Goal: Task Accomplishment & Management: Manage account settings

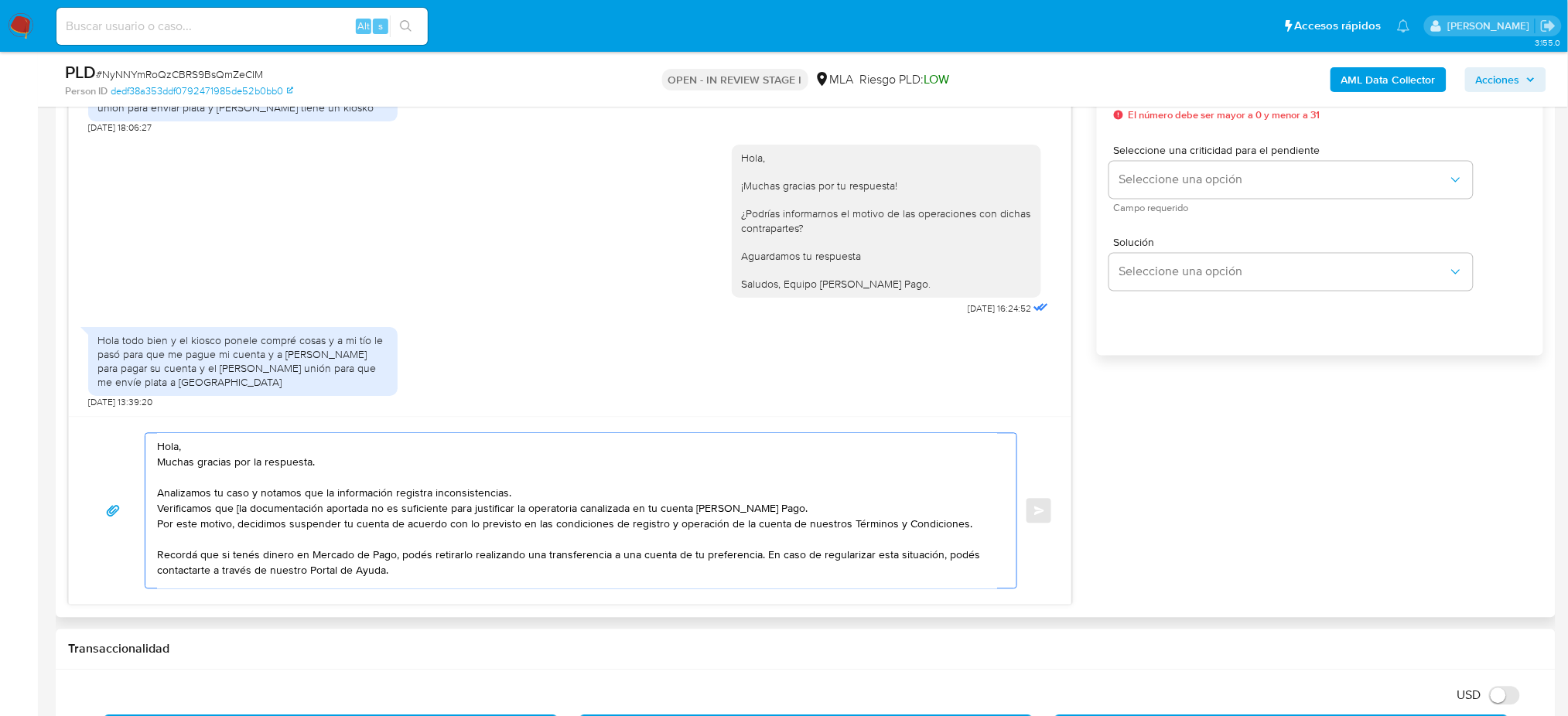
click at [237, 511] on textarea "Hola, Muchas gracias por la respuesta. Analizamos tu caso y notamos que la info…" at bounding box center [577, 511] width 840 height 155
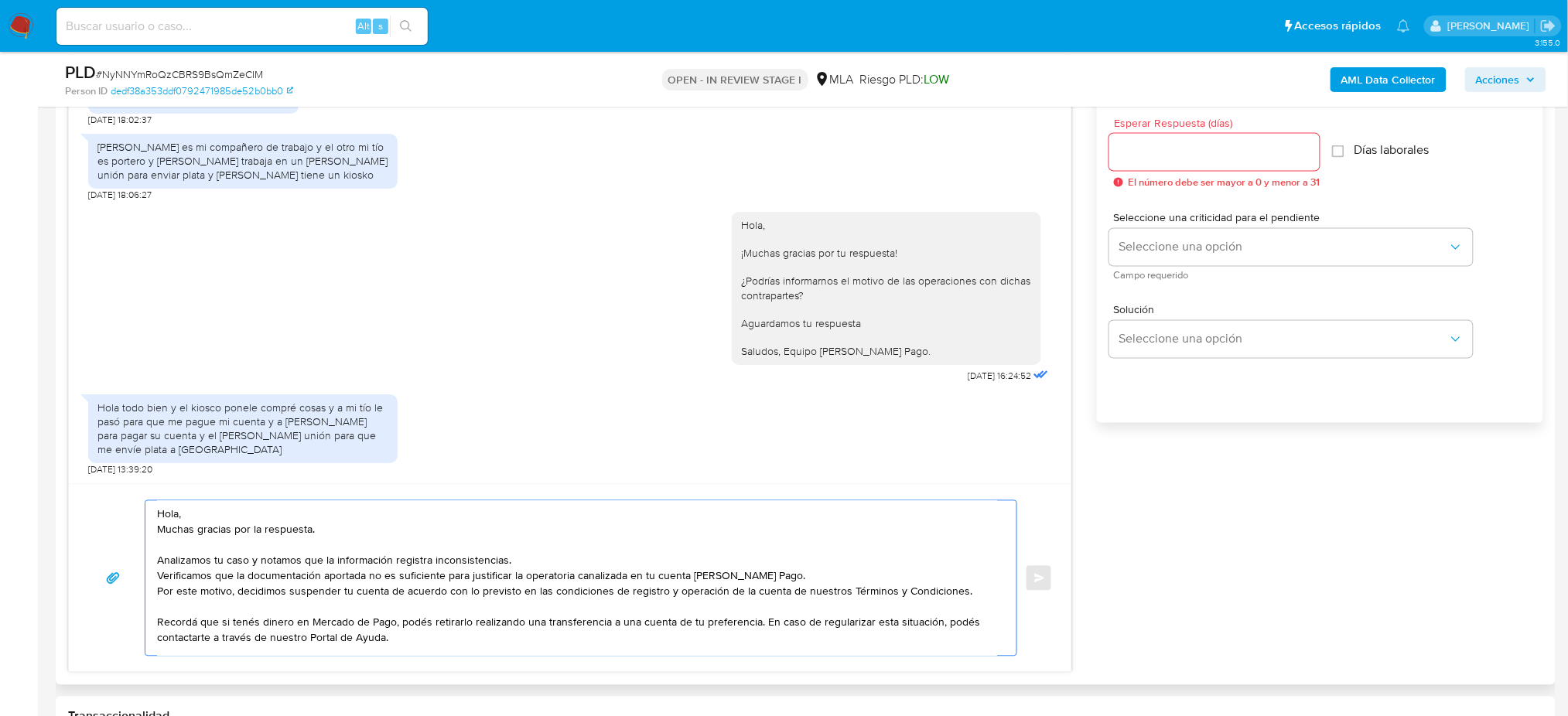
scroll to position [824, 0]
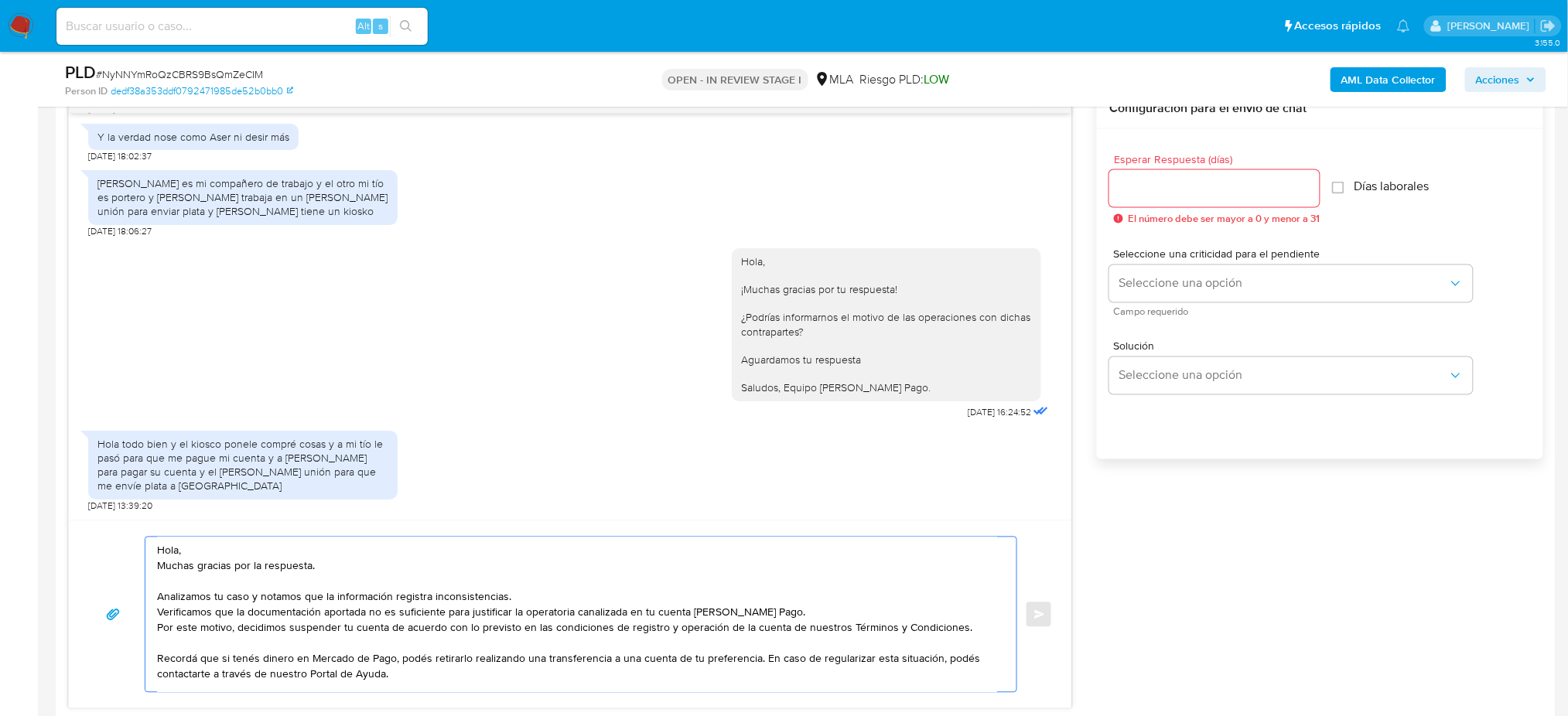
type textarea "Hola, Muchas gracias por la respuesta. Analizamos tu caso y notamos que la info…"
click at [1158, 189] on input "Esperar Respuesta (días)" at bounding box center [1215, 188] width 210 height 20
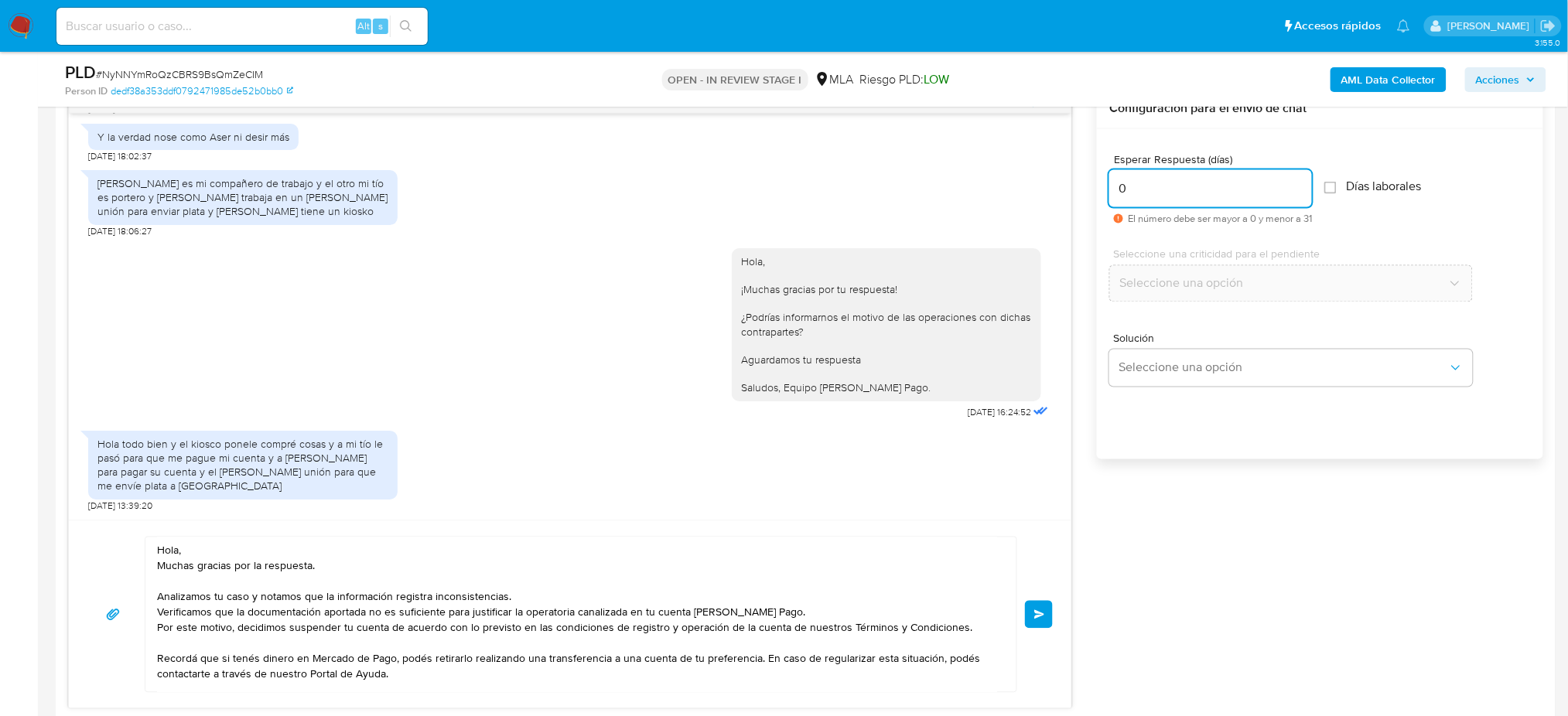
type input "0"
click at [1039, 620] on span "Enviar" at bounding box center [1039, 614] width 11 height 9
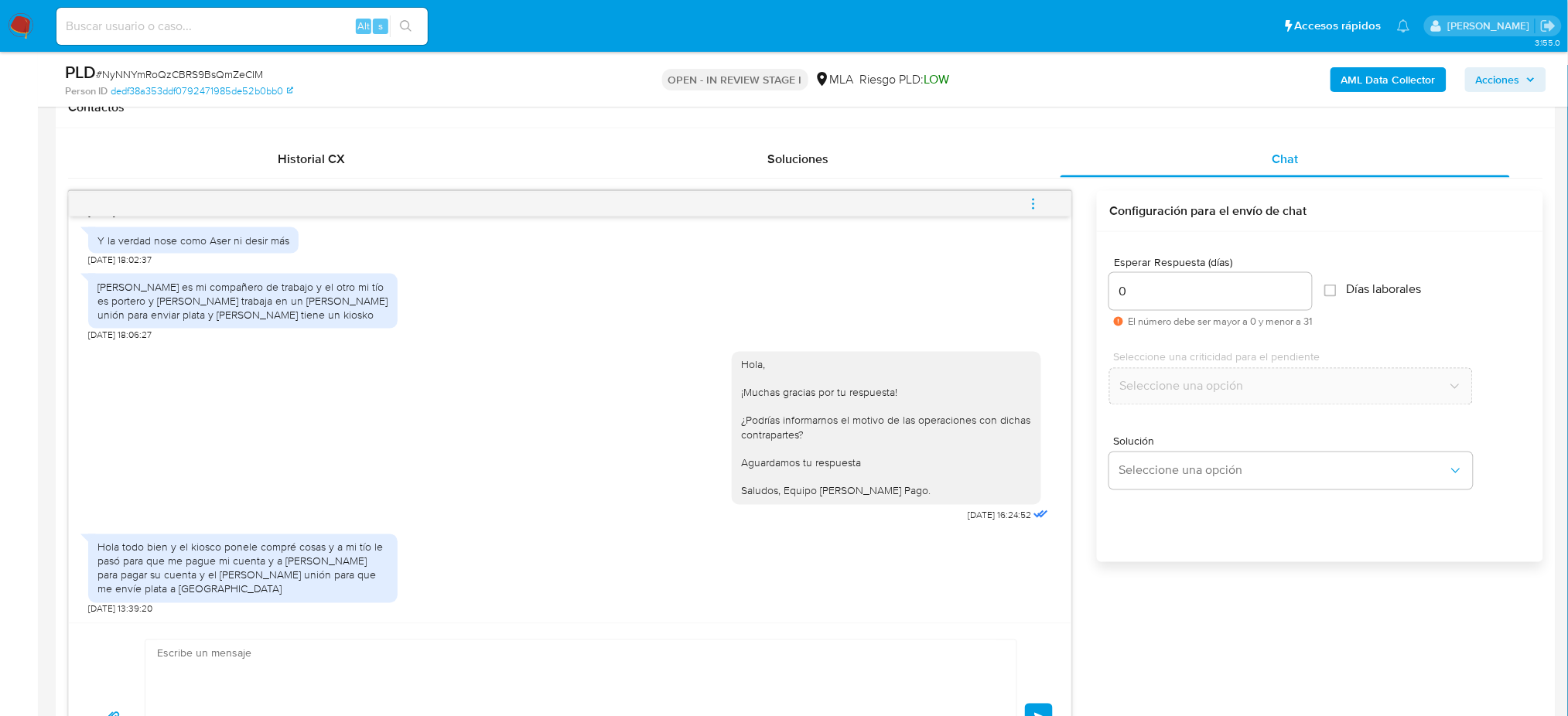
scroll to position [2289, 0]
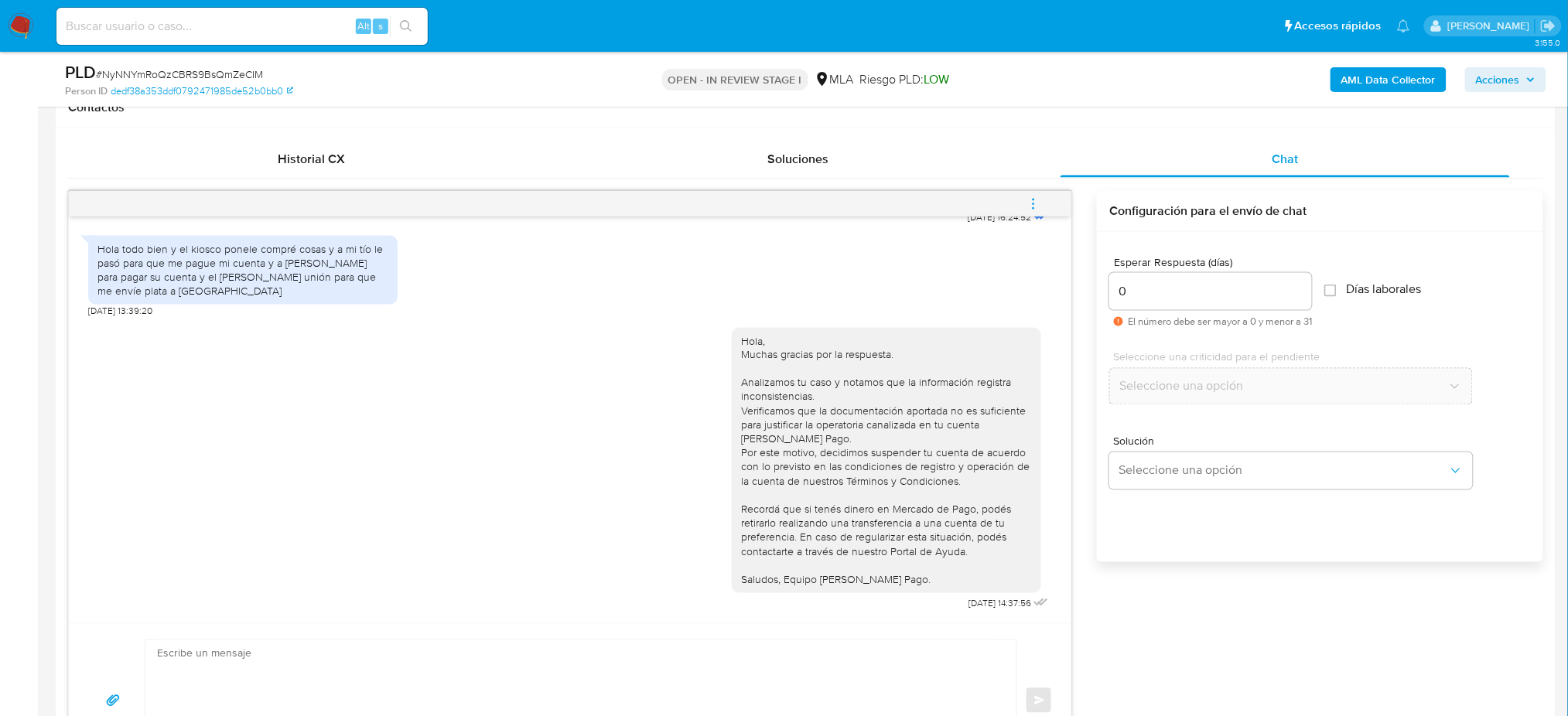
click at [1041, 197] on button "menu-action" at bounding box center [1034, 205] width 51 height 38
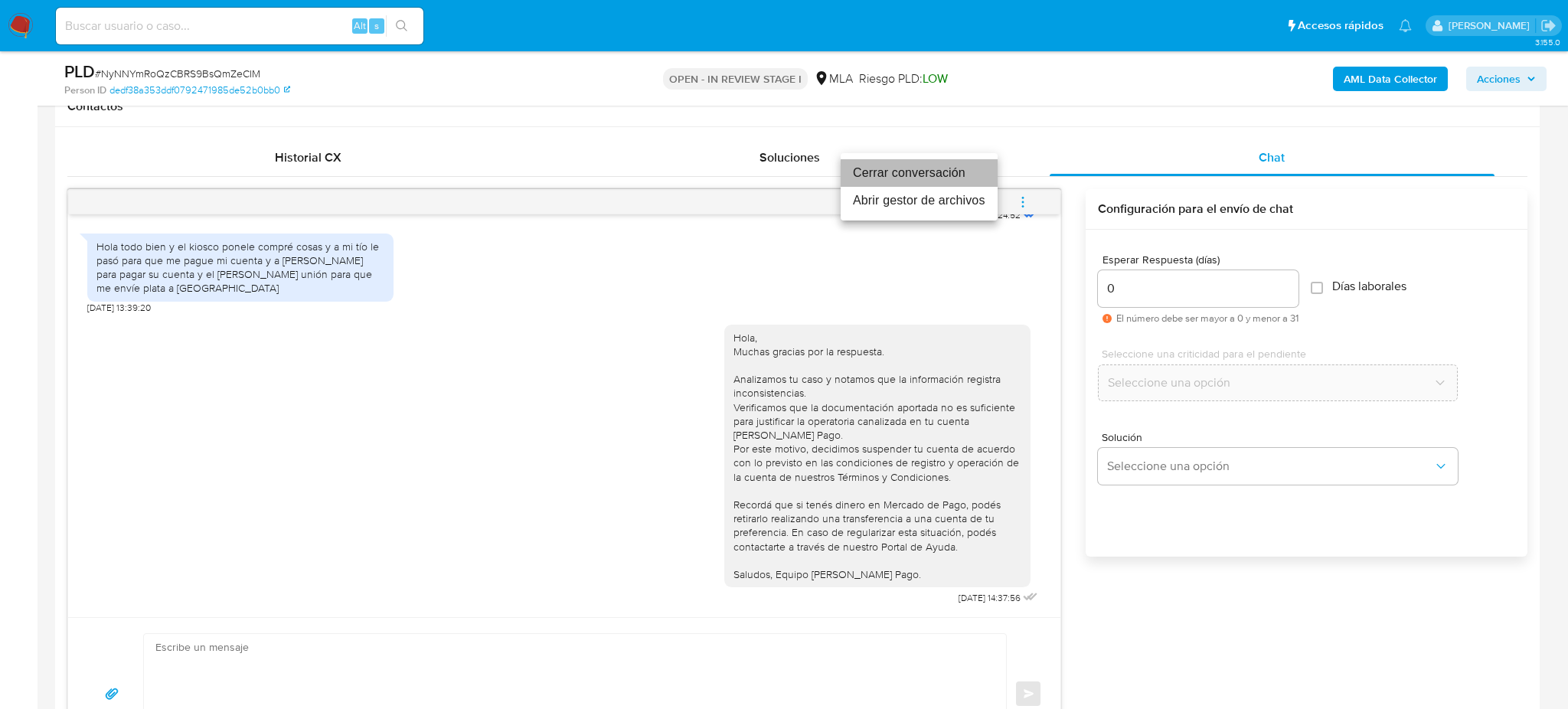
click at [920, 177] on li "Cerrar conversación" at bounding box center [919, 173] width 157 height 27
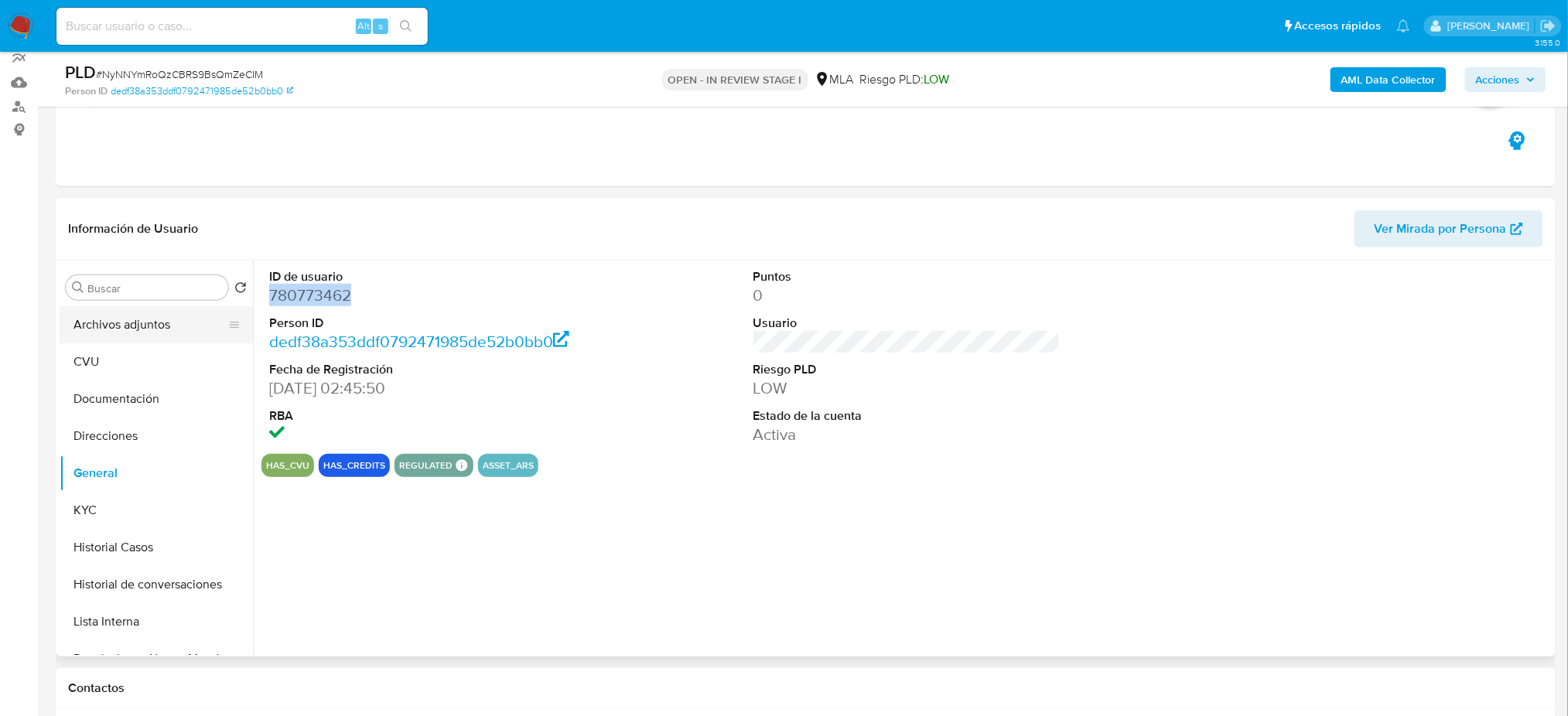
click at [146, 325] on button "Archivos adjuntos" at bounding box center [150, 325] width 181 height 38
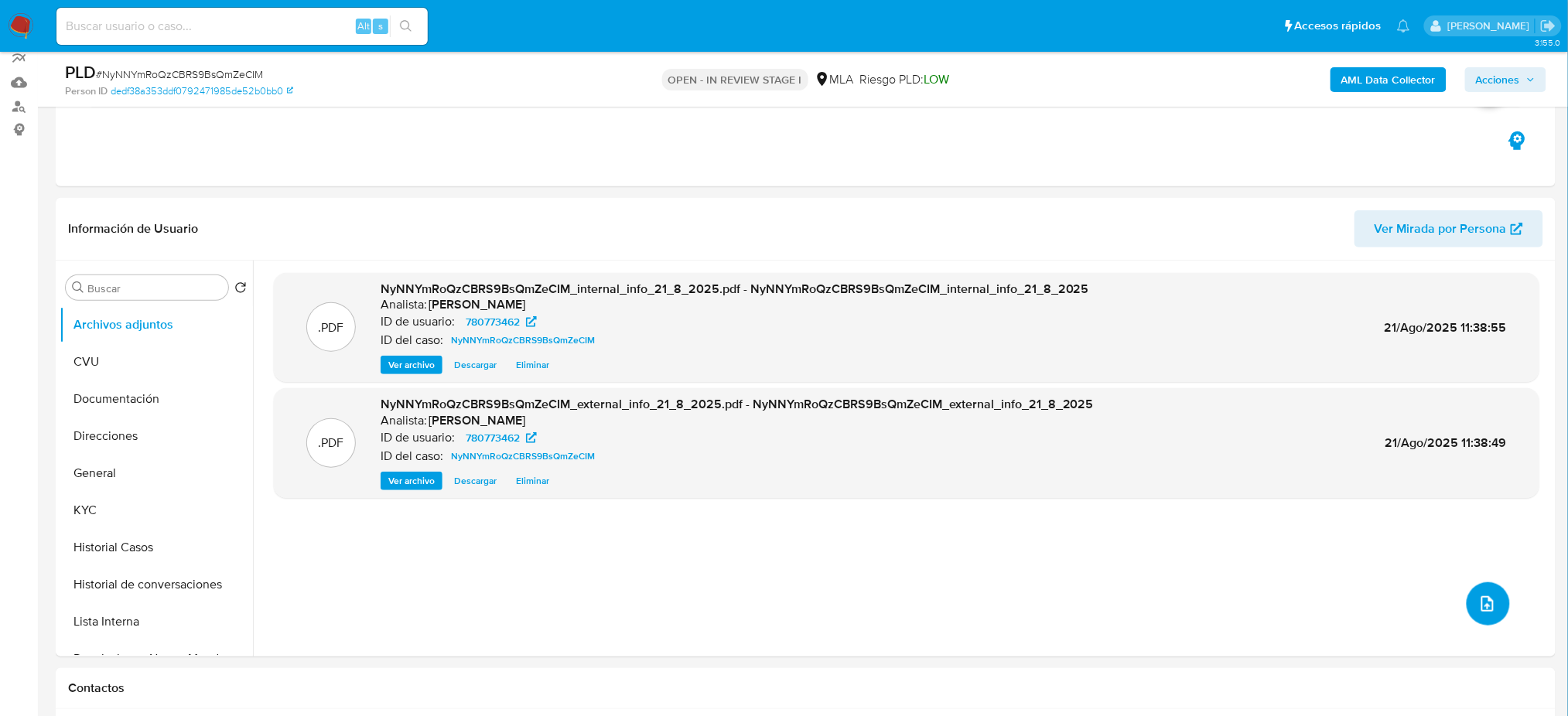
click at [1486, 599] on icon "upload-file" at bounding box center [1487, 603] width 12 height 15
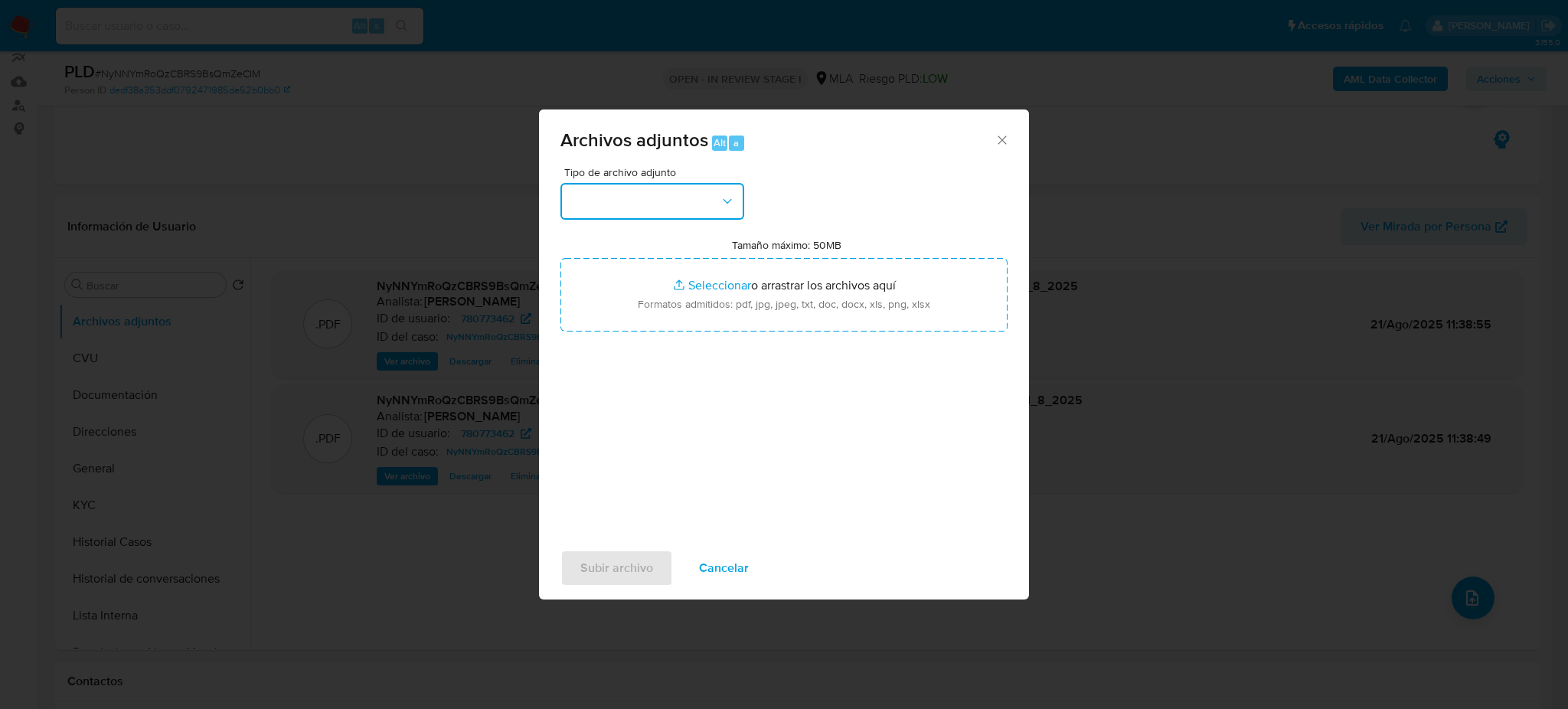
click at [665, 215] on button "button" at bounding box center [652, 202] width 184 height 37
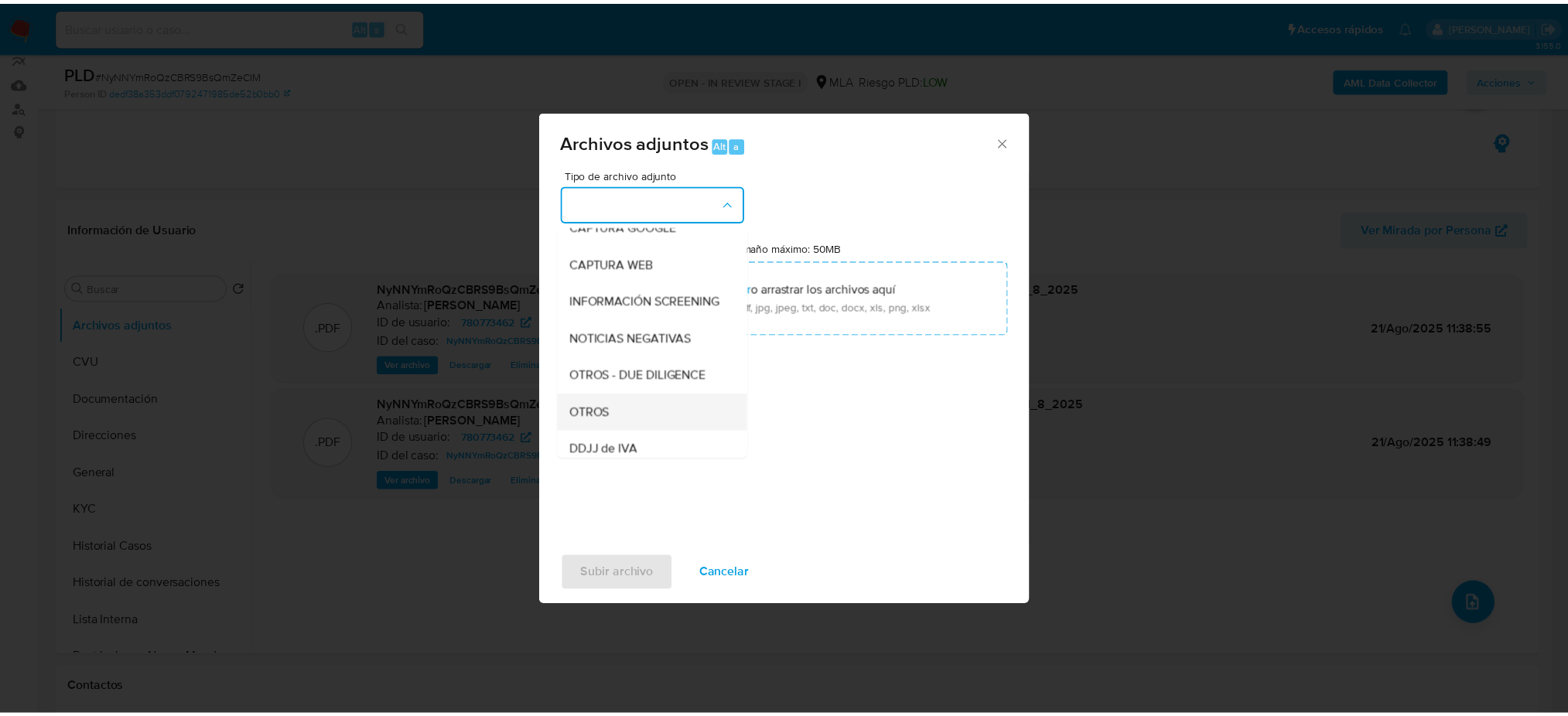
scroll to position [206, 0]
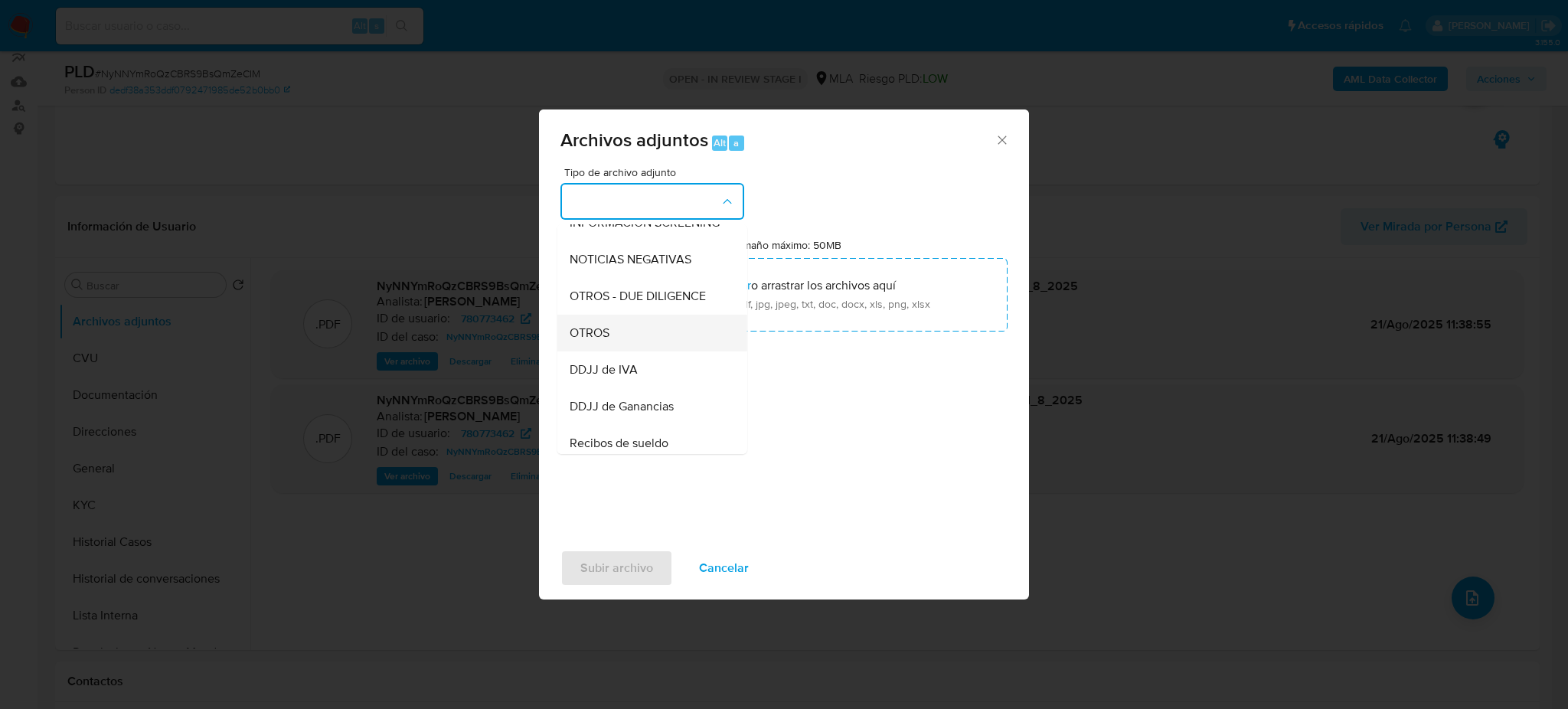
click at [616, 350] on div "OTROS" at bounding box center [647, 334] width 156 height 37
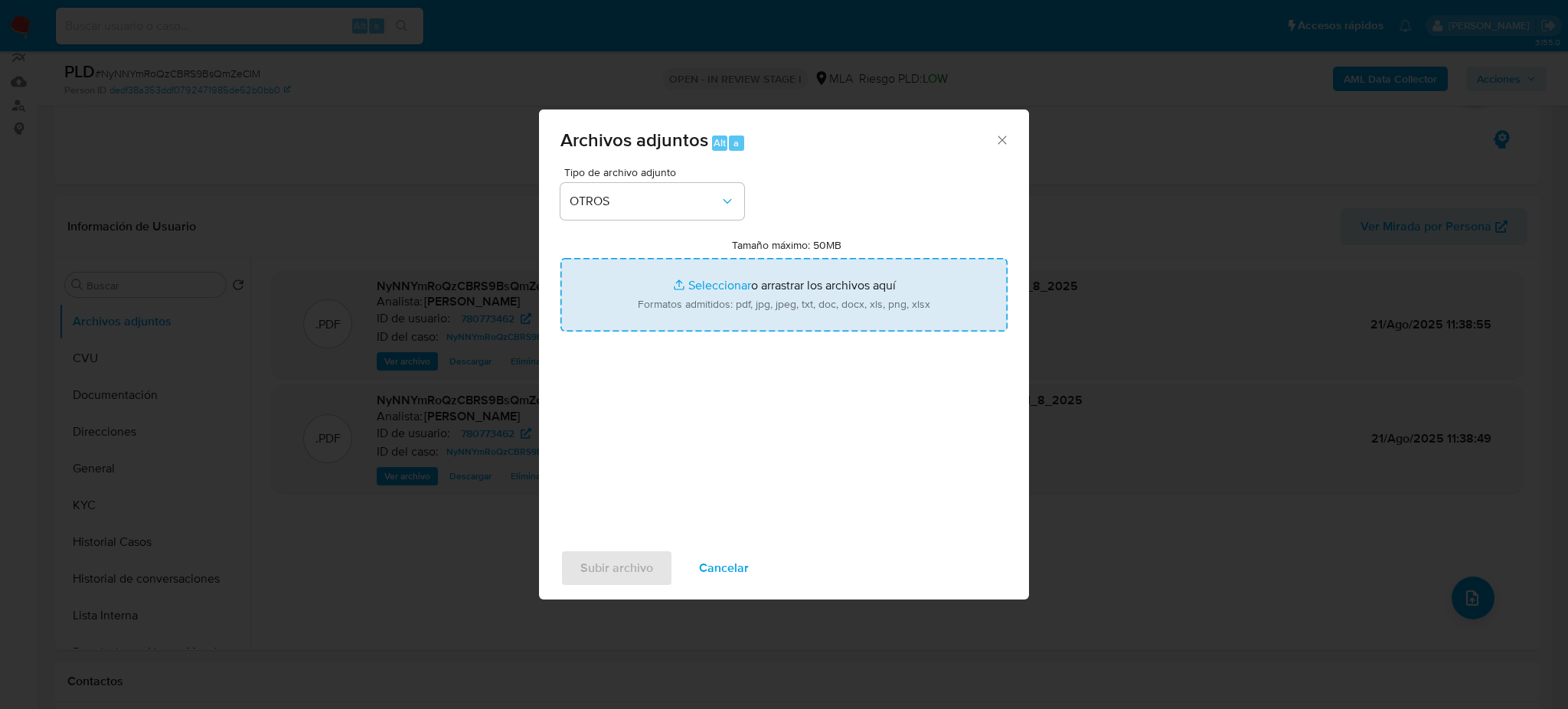
click at [678, 280] on input "Tamaño máximo: 50MB Seleccionar archivos" at bounding box center [784, 295] width 447 height 73
type input "C:\fakepath\Caselog NyNNYmRoQzCBRS9BsQmZeCIM_2025_07_18_13_38_55.docx"
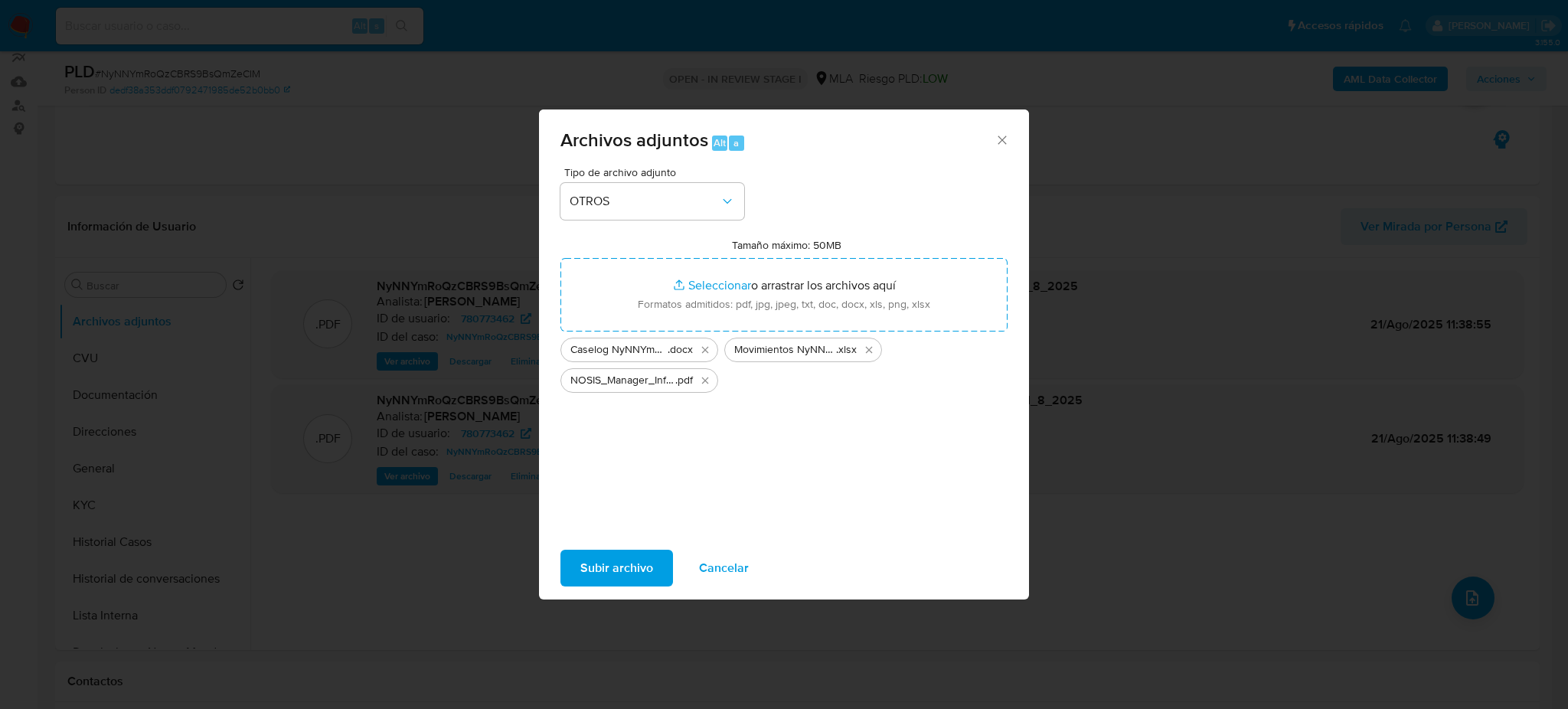
click at [583, 577] on span "Subir archivo" at bounding box center [617, 568] width 73 height 34
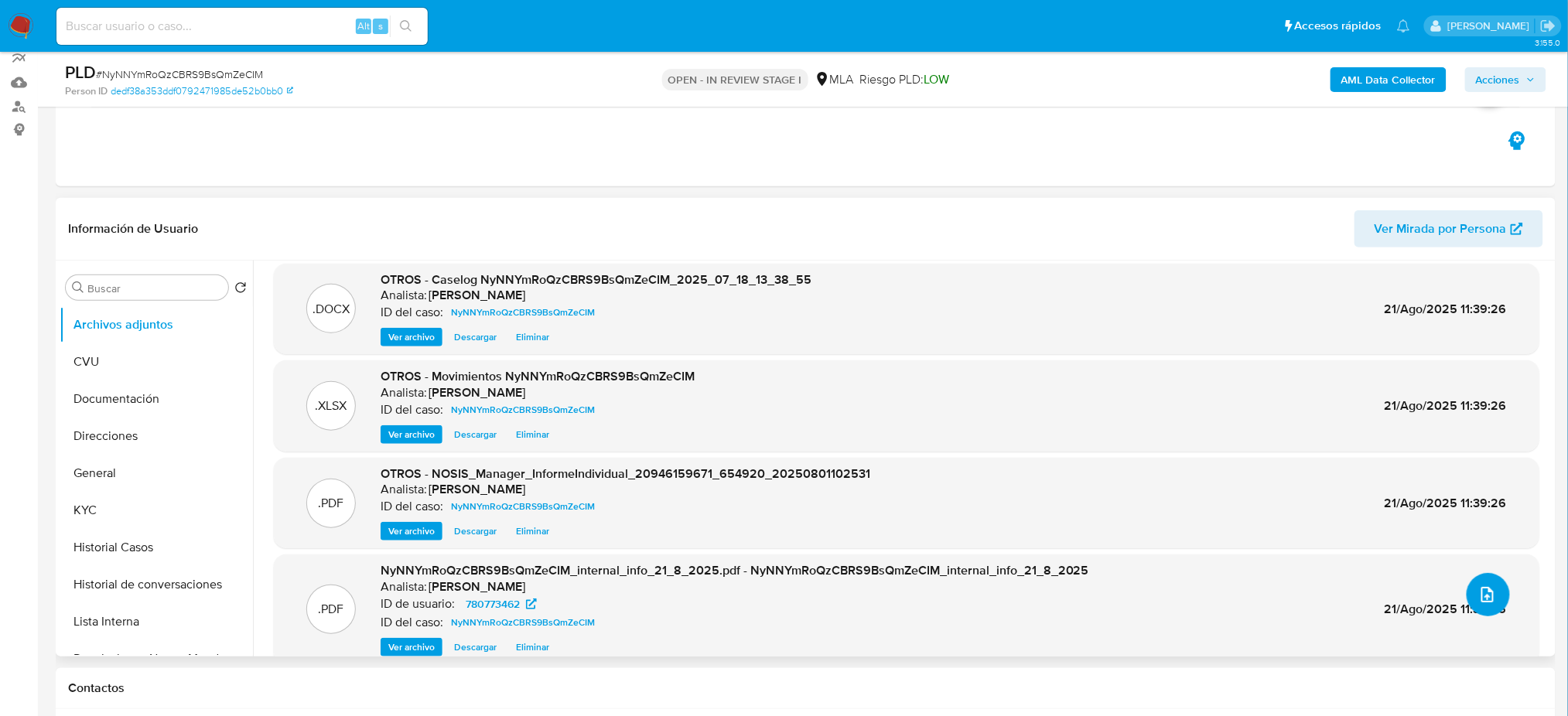
scroll to position [0, 0]
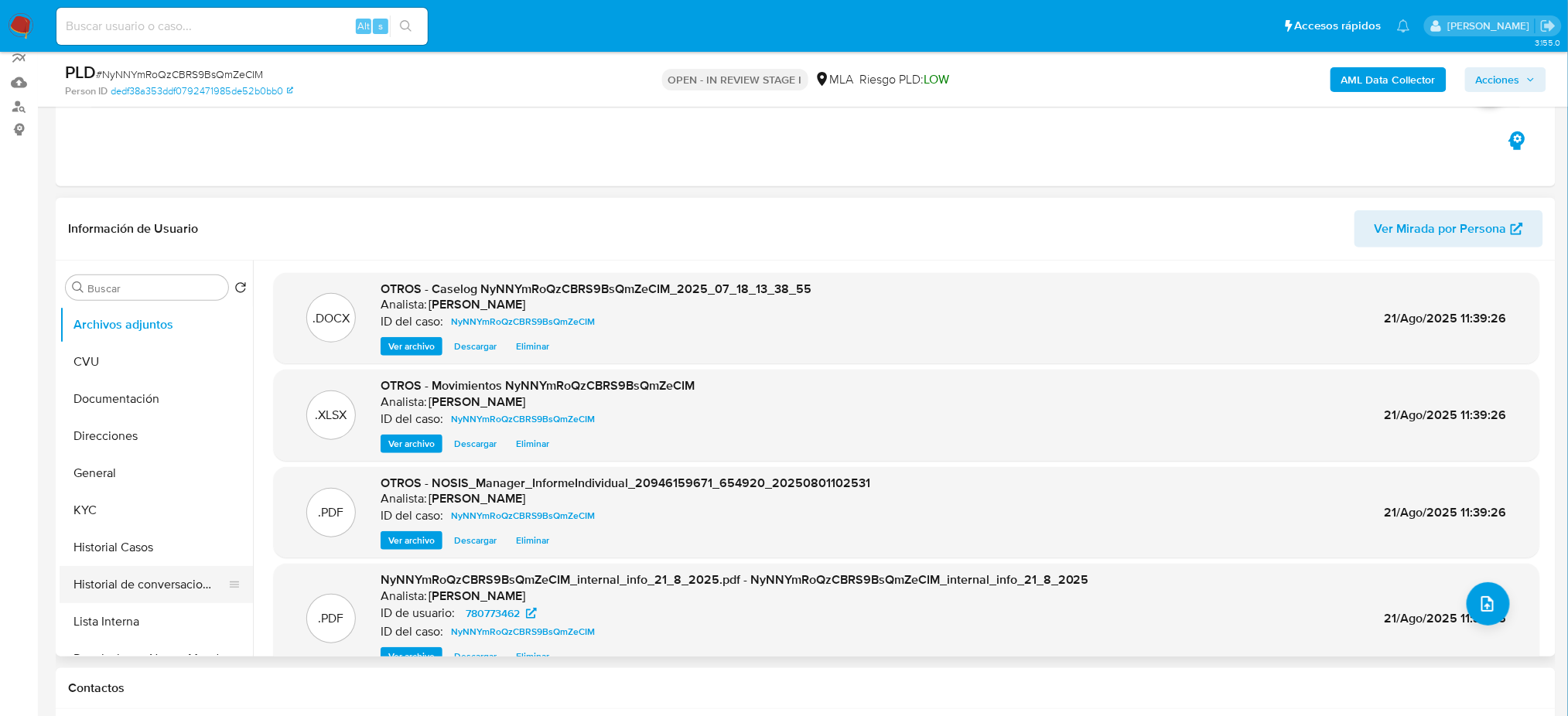
click at [142, 580] on button "Historial de conversaciones" at bounding box center [150, 585] width 181 height 38
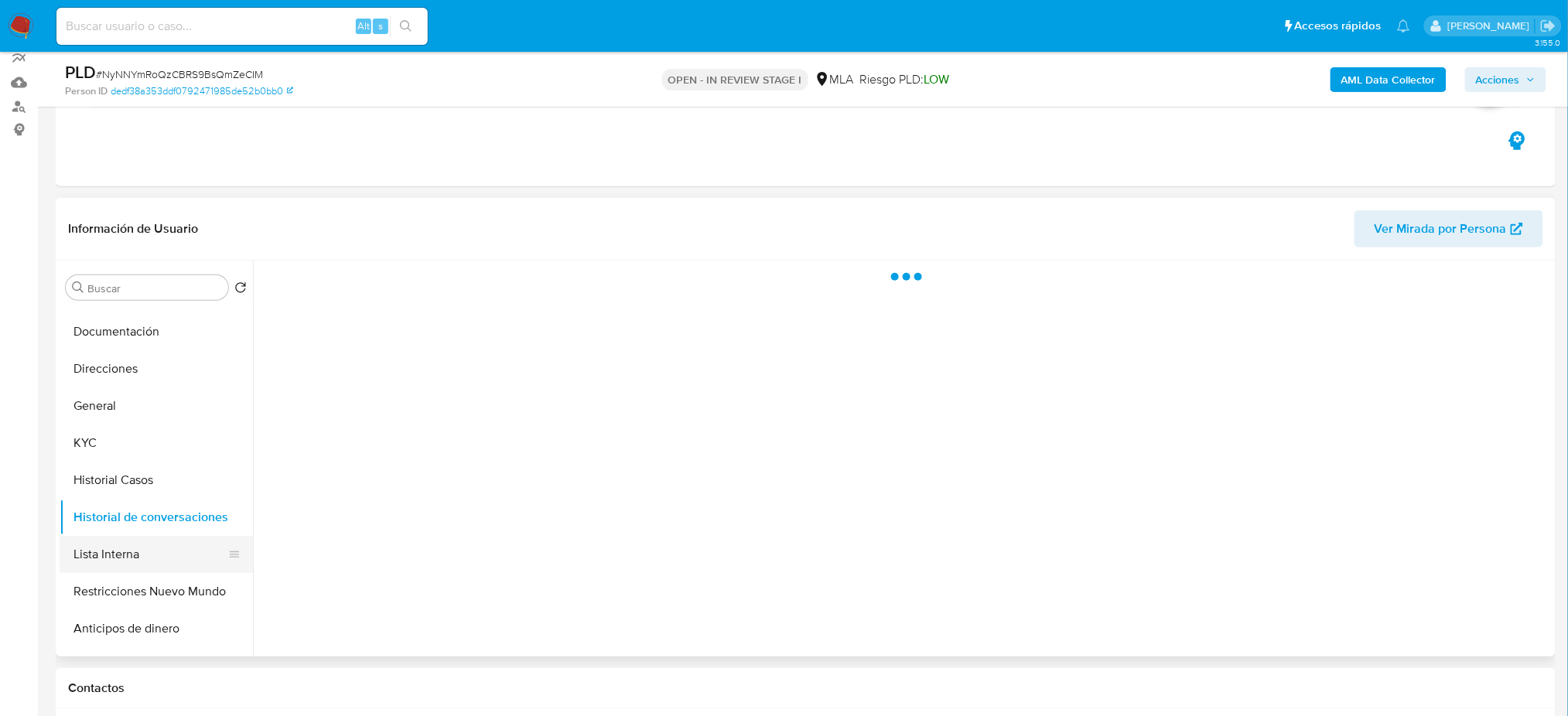
scroll to position [103, 0]
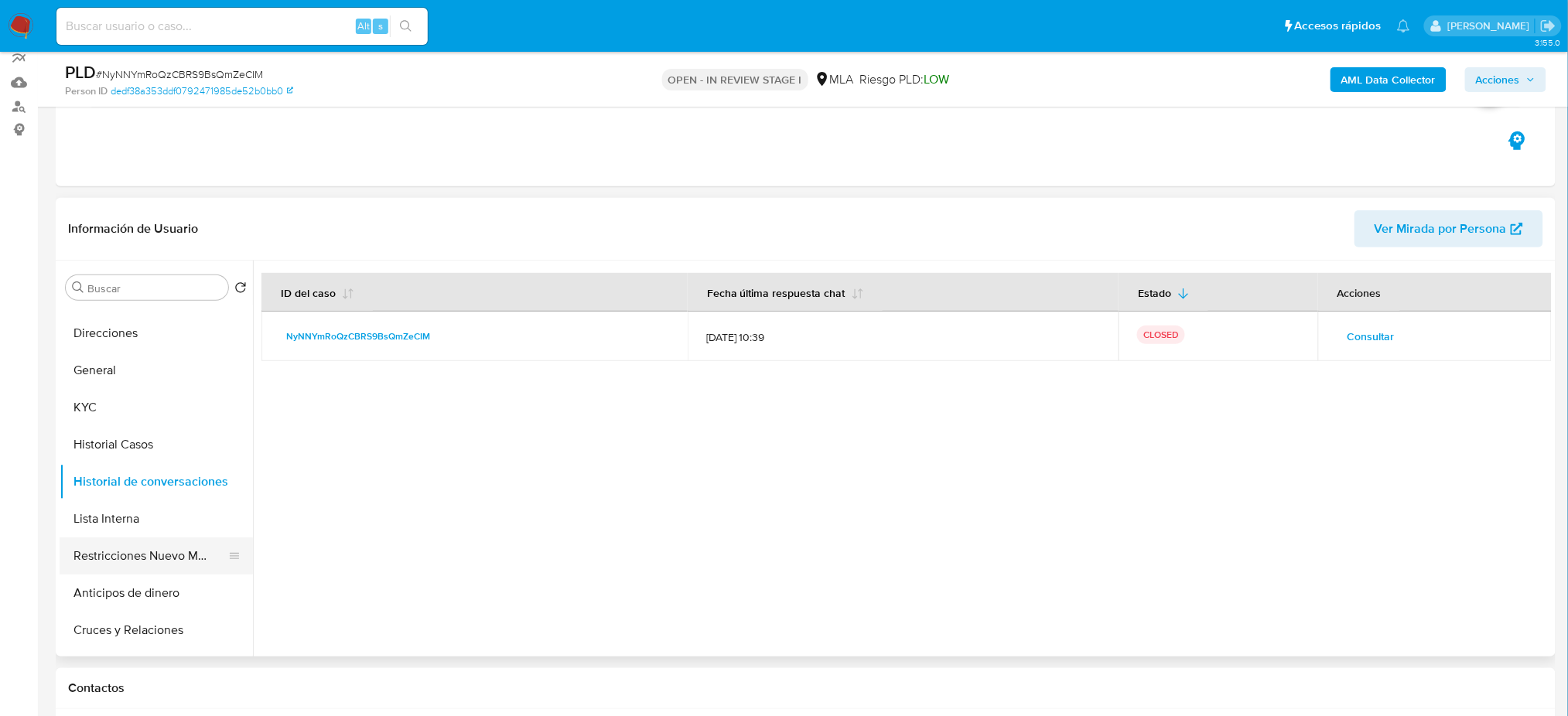
click at [164, 554] on button "Restricciones Nuevo Mundo" at bounding box center [150, 556] width 181 height 38
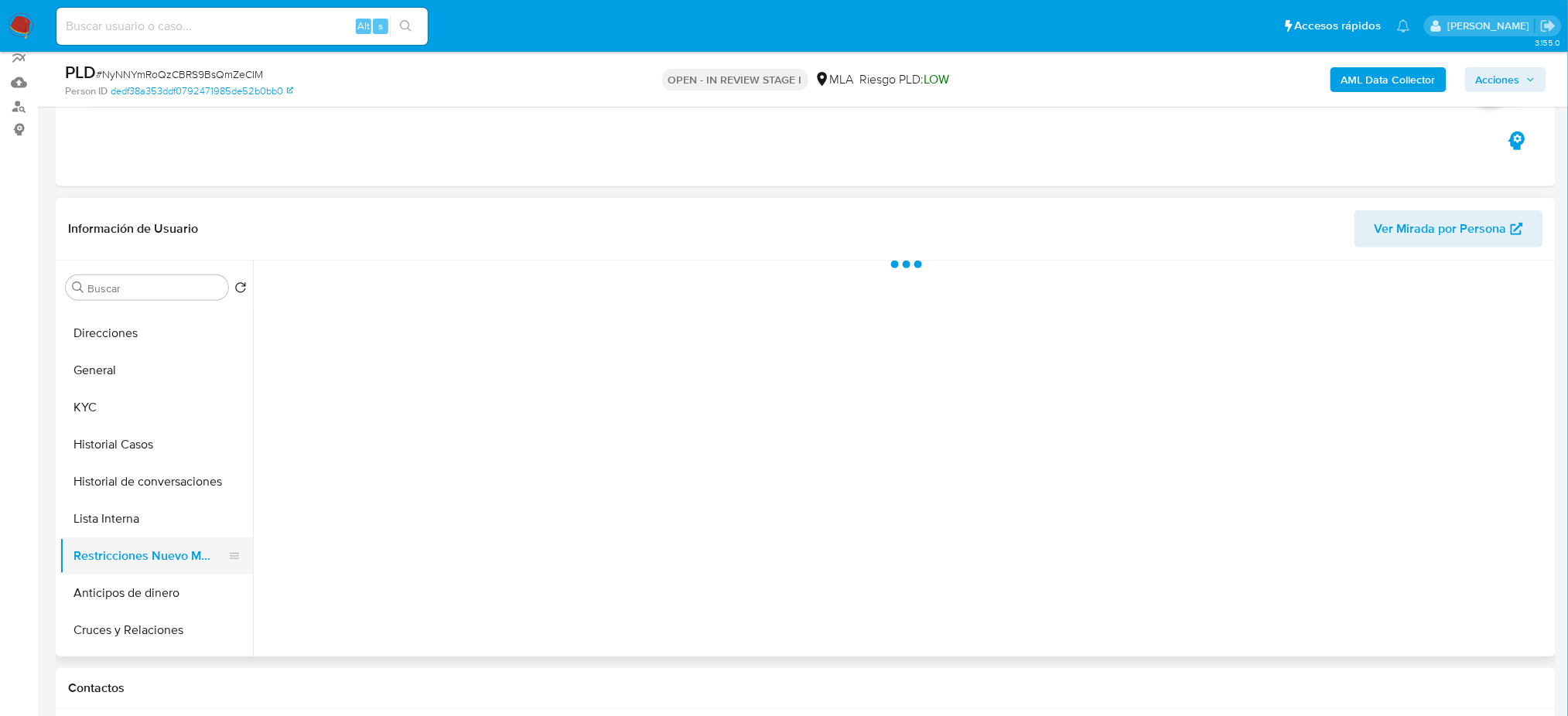
scroll to position [0, 0]
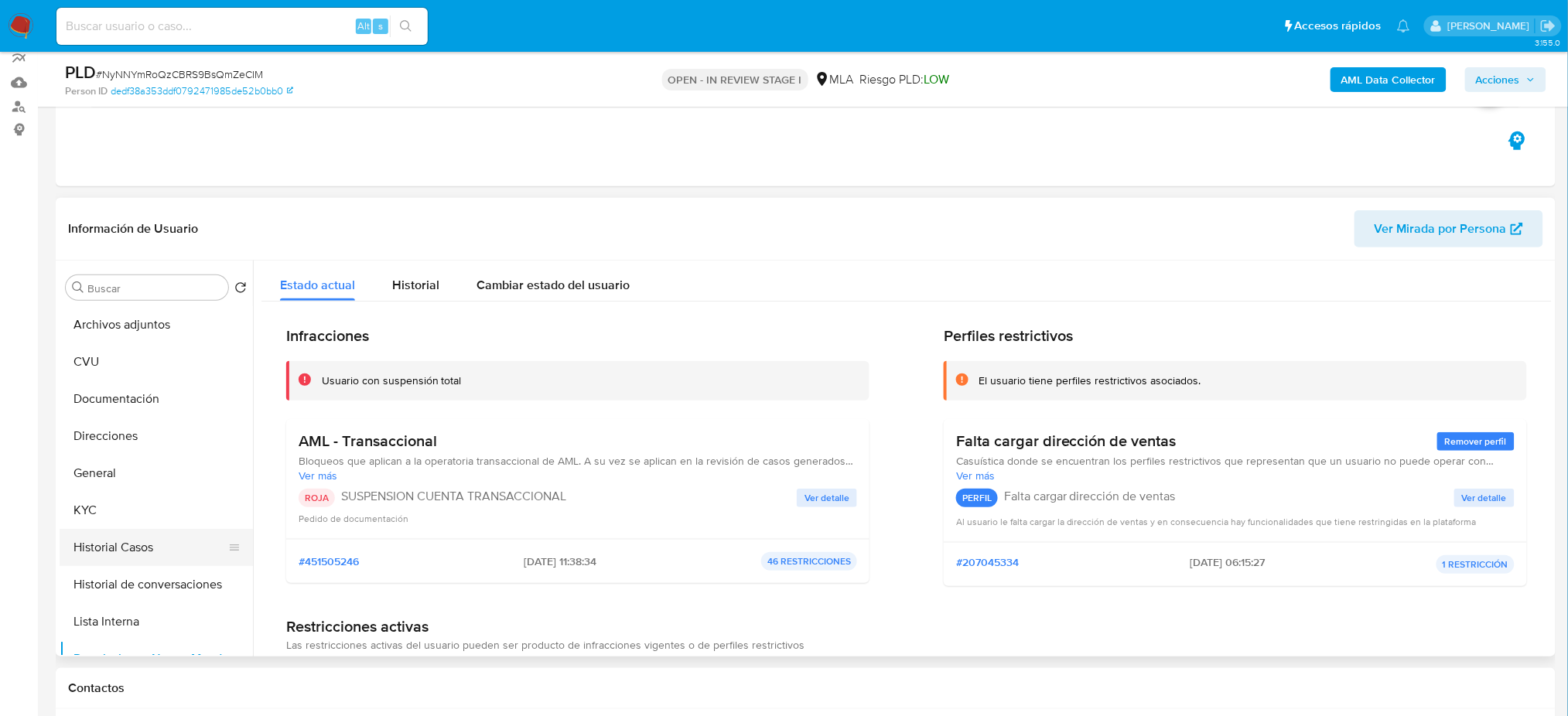
click at [144, 545] on button "Historial Casos" at bounding box center [150, 548] width 181 height 38
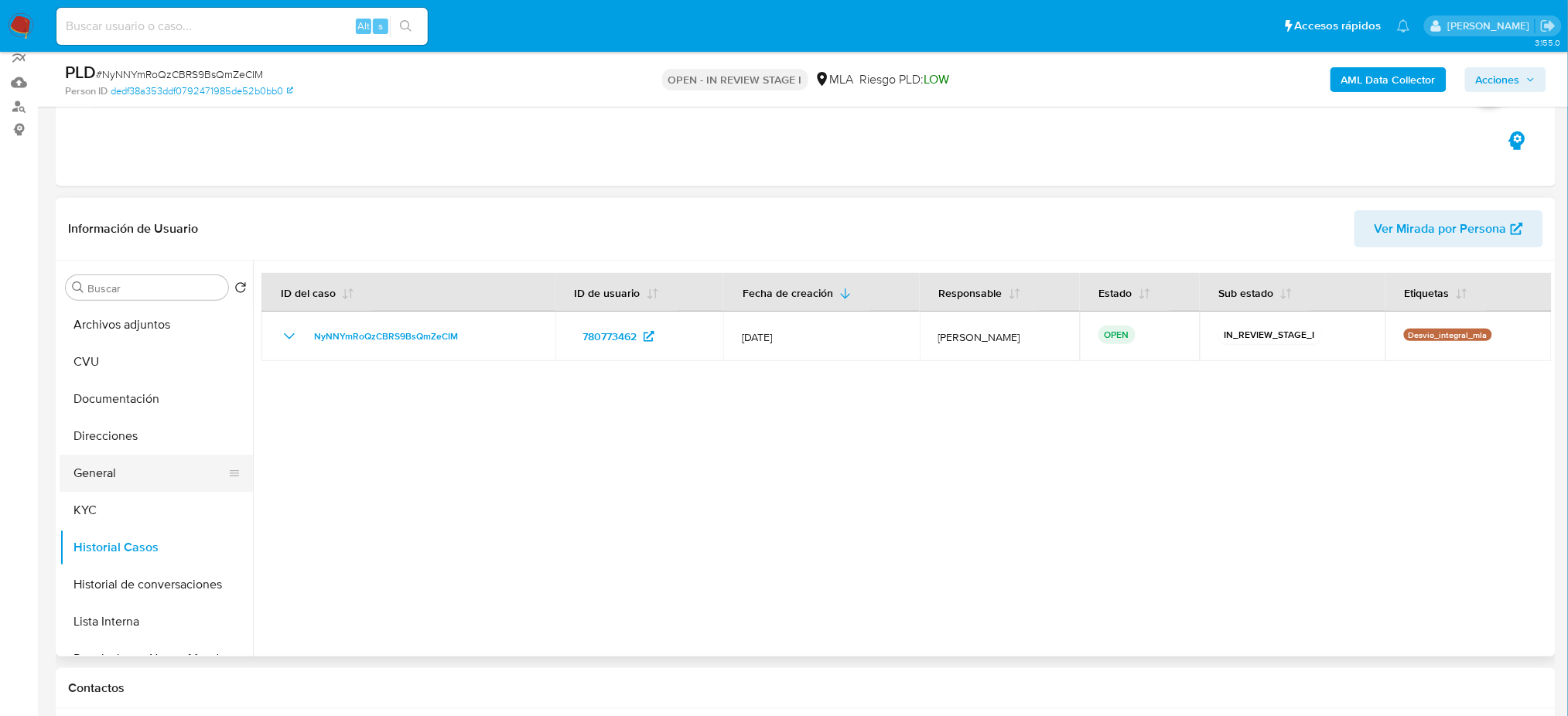
click at [128, 471] on button "General" at bounding box center [150, 474] width 181 height 38
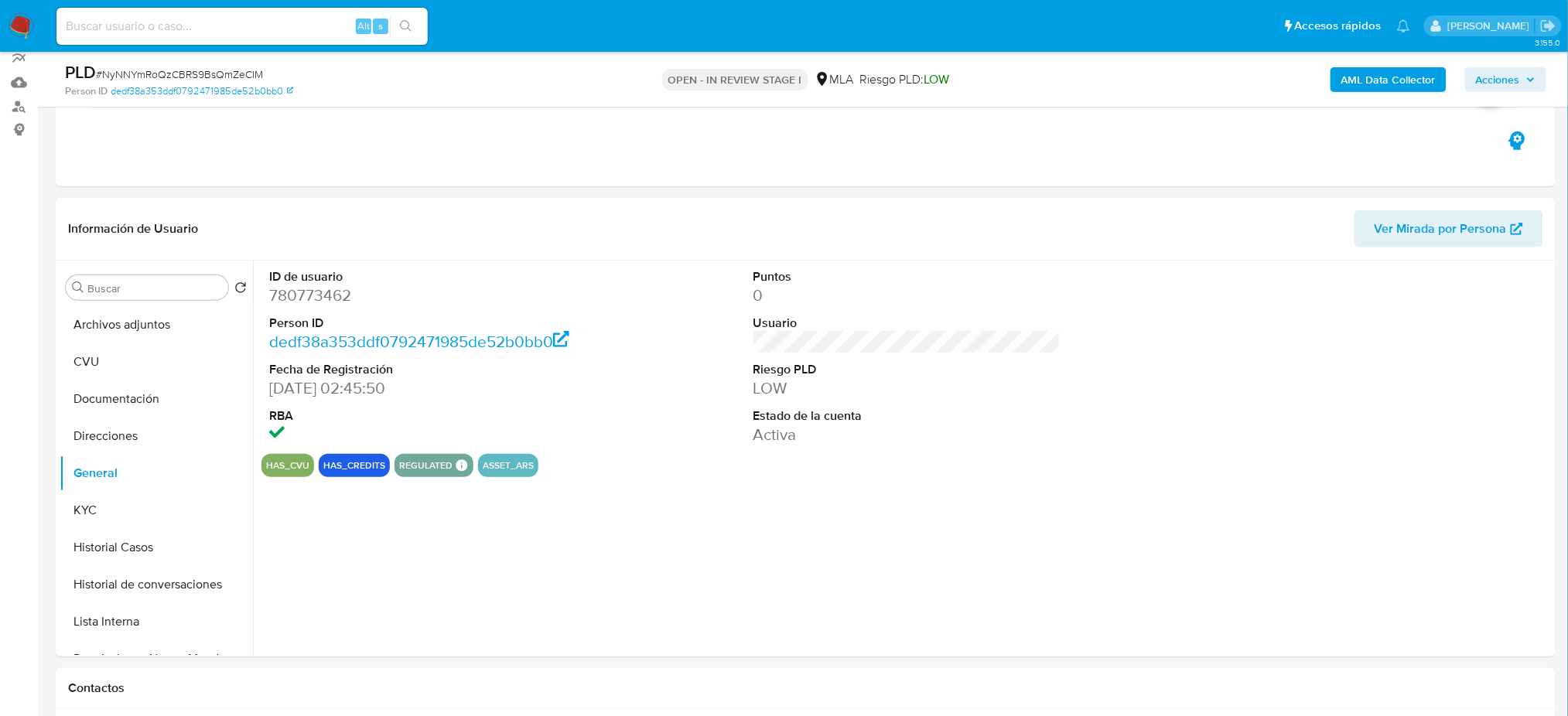
click at [316, 294] on dd "780773462" at bounding box center [423, 295] width 307 height 22
copy dd "780773462"
click at [1535, 82] on icon "button" at bounding box center [1530, 79] width 9 height 9
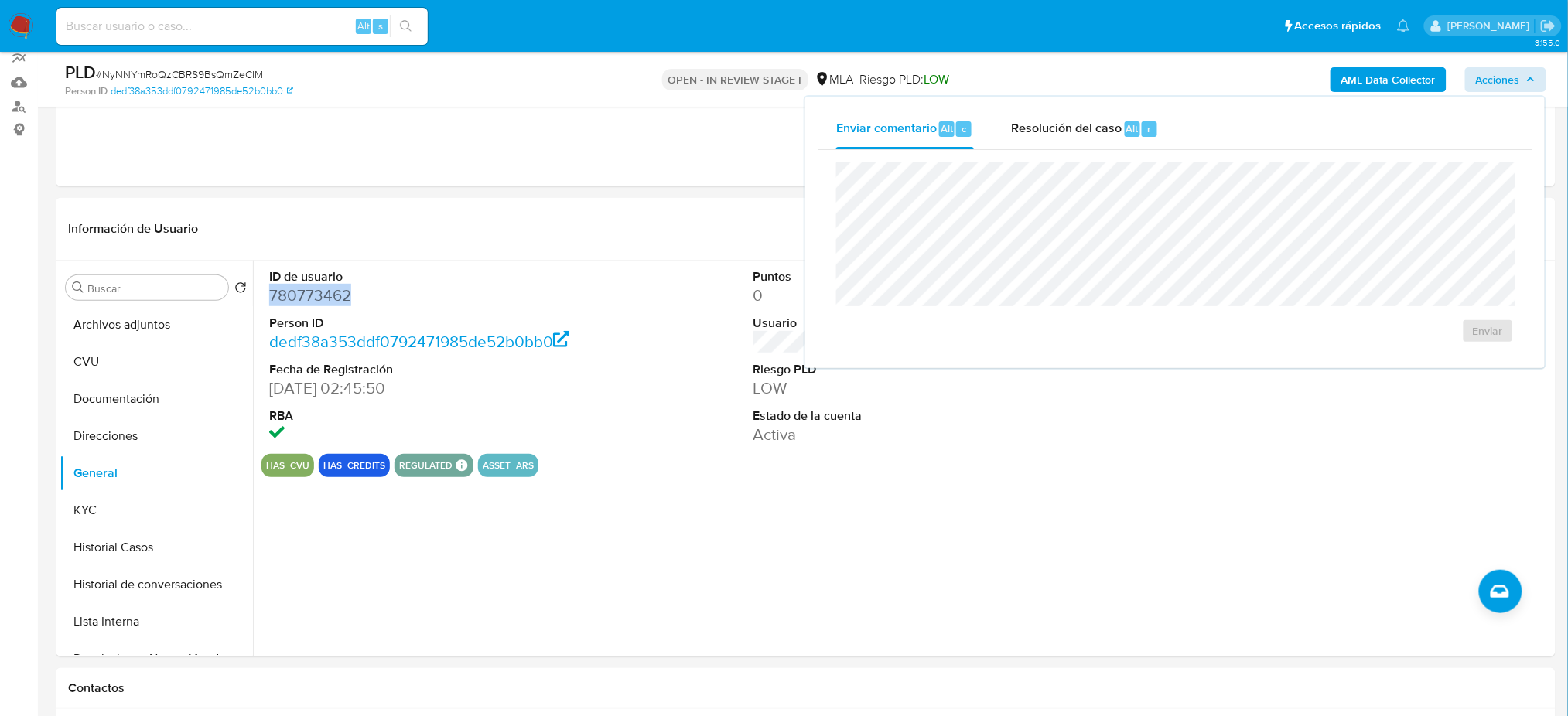
drag, startPoint x: 1063, startPoint y: 131, endPoint x: 1058, endPoint y: 157, distance: 26.5
click at [1062, 130] on span "Resolución del caso" at bounding box center [1066, 128] width 111 height 18
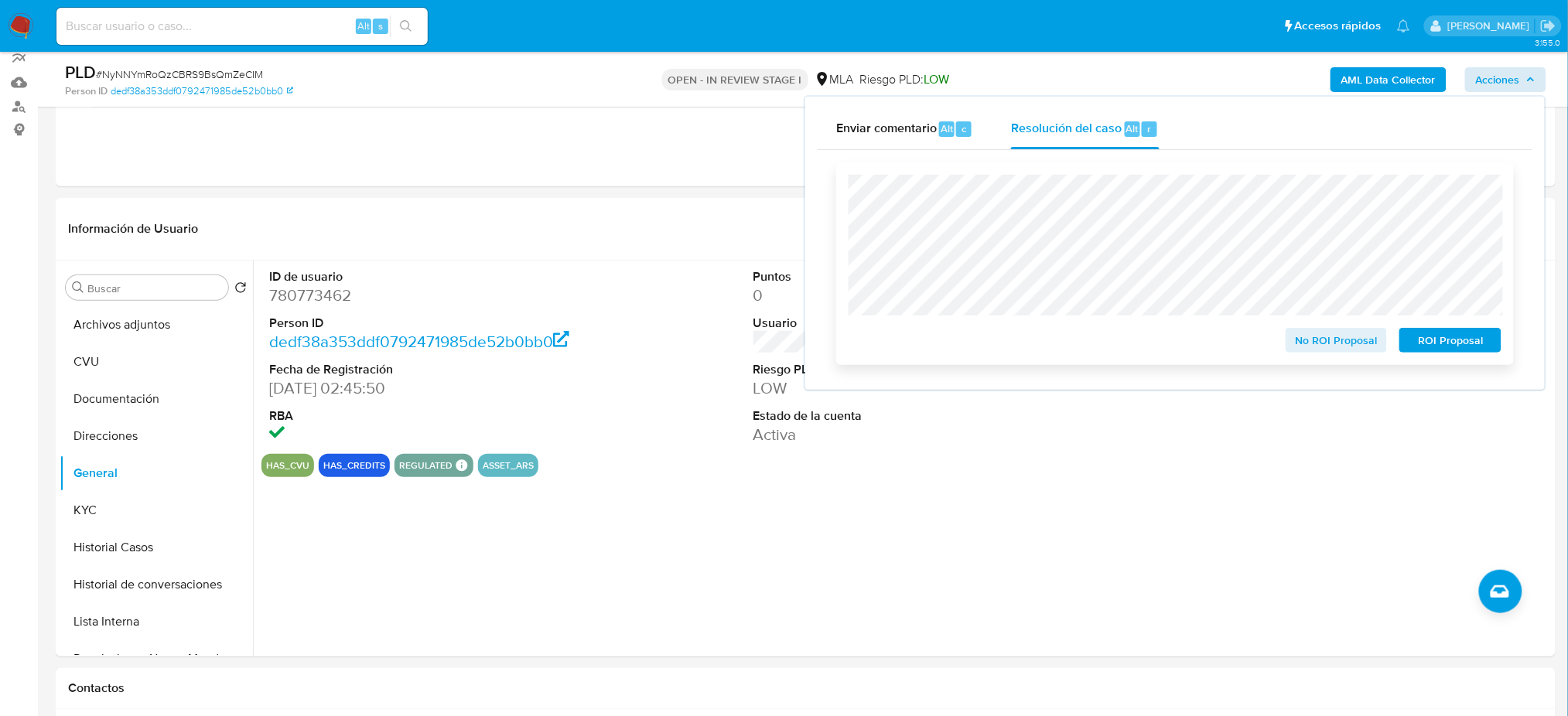
click at [1473, 339] on span "ROI Proposal" at bounding box center [1451, 340] width 81 height 22
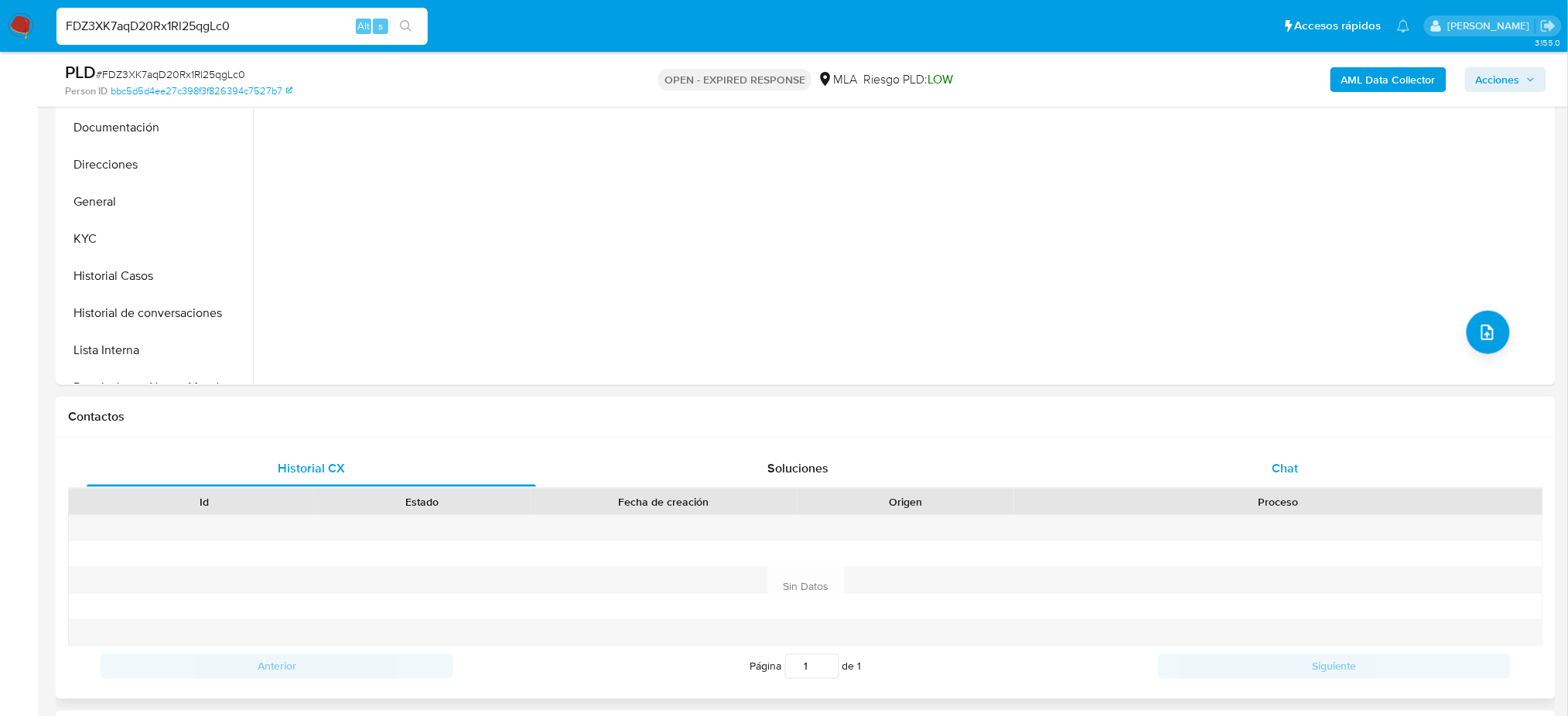
click at [1344, 458] on div "Chat" at bounding box center [1285, 469] width 450 height 38
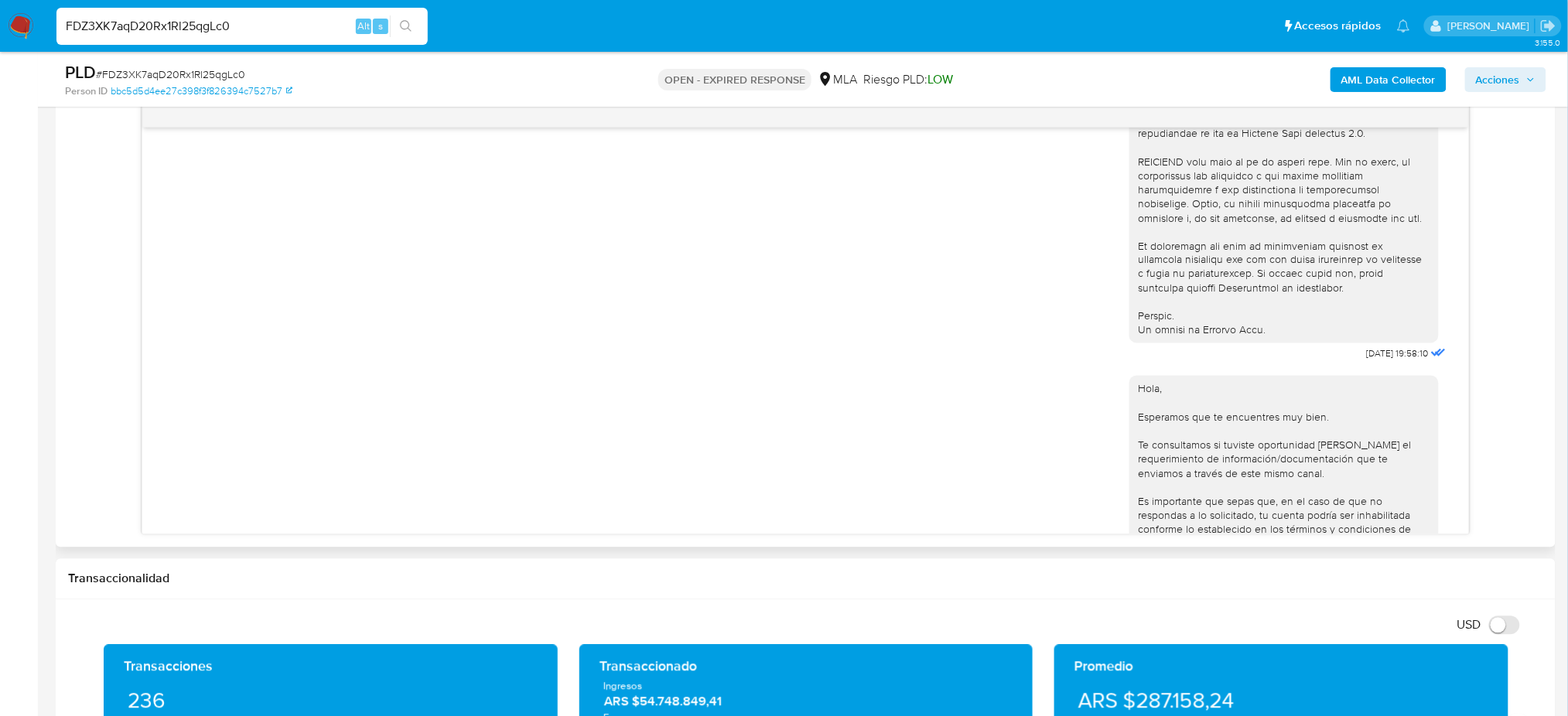
scroll to position [206, 0]
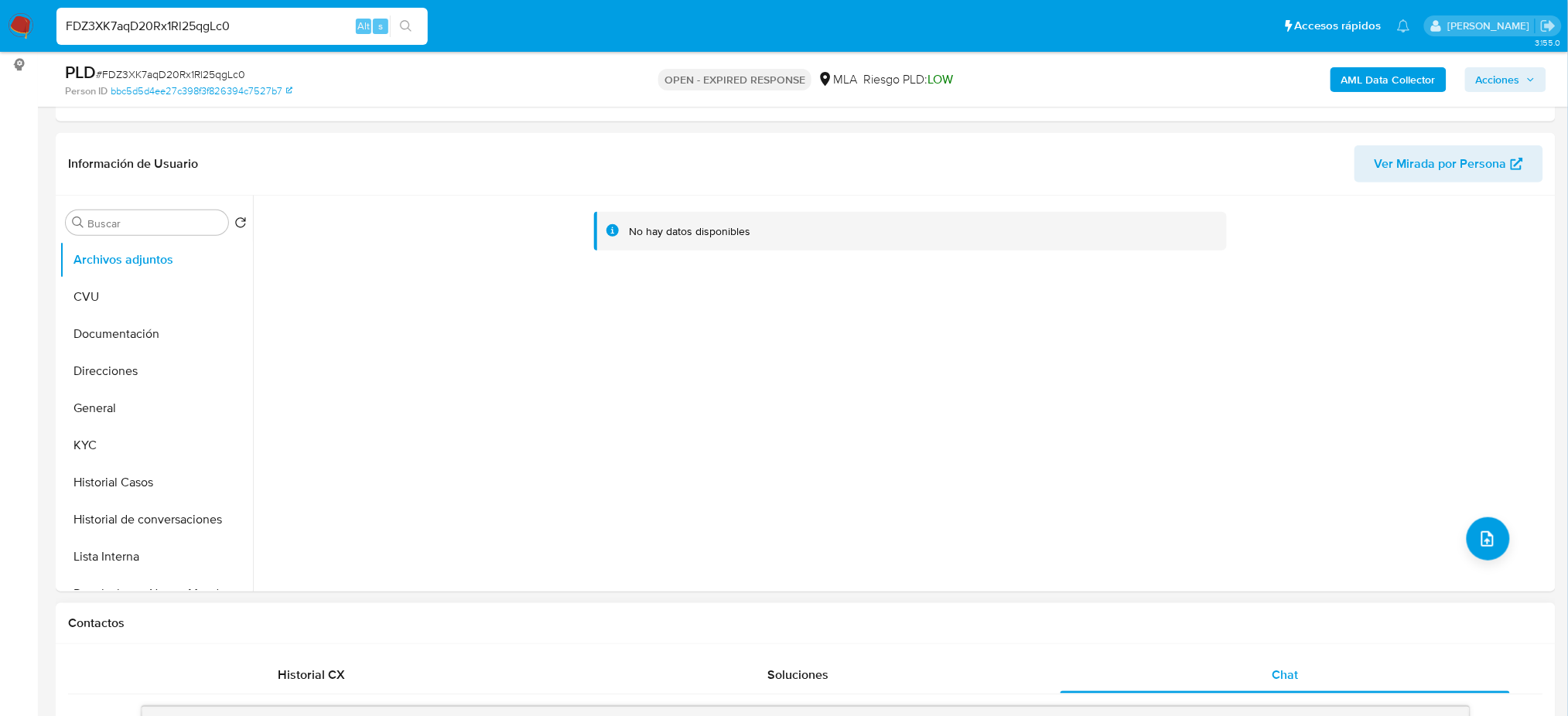
click at [202, 72] on span "# FDZ3XK7aqD20Rx1Rl25qgLc0" at bounding box center [171, 74] width 149 height 15
copy span "FDZ3XK7aqD20Rx1Rl25qgLc0"
click at [16, 18] on img at bounding box center [20, 26] width 26 height 26
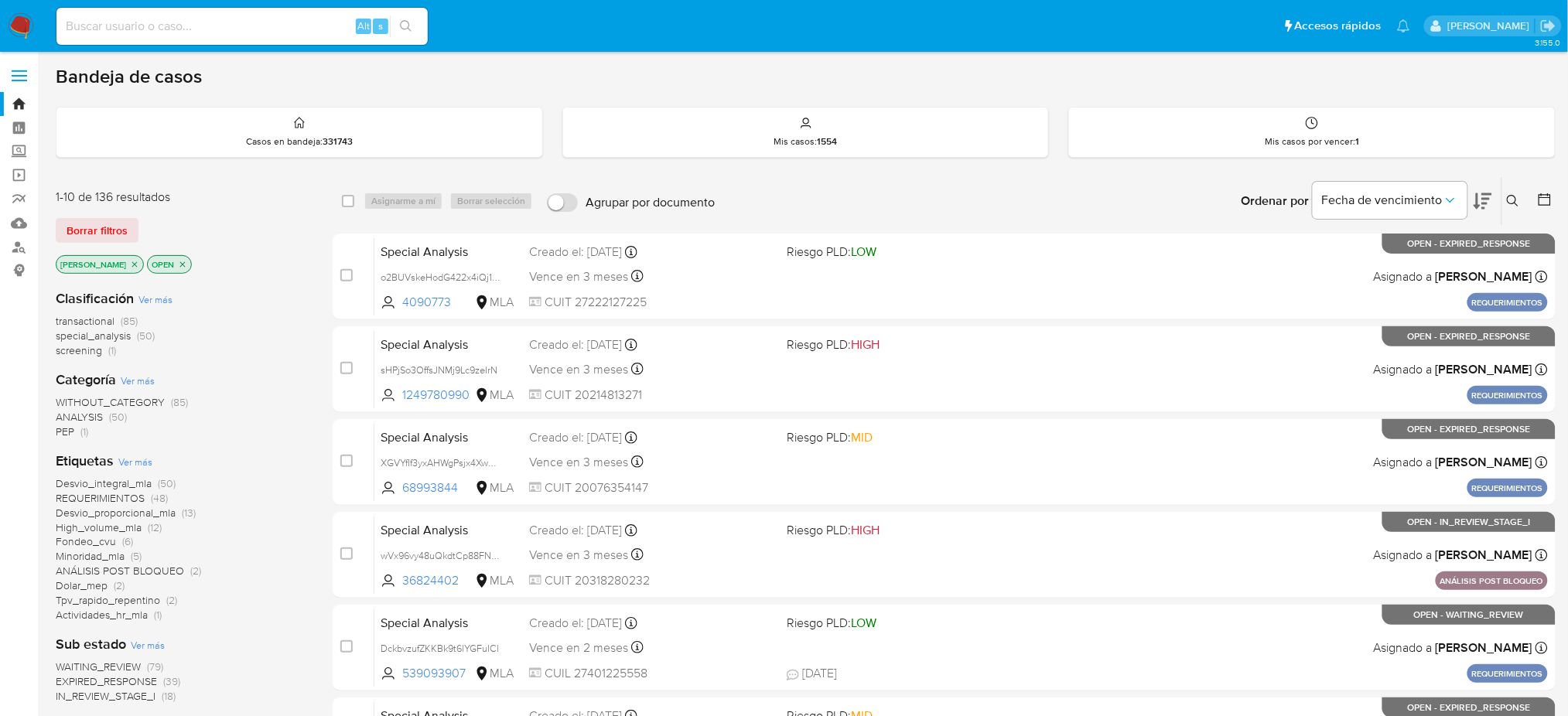
click at [312, 11] on div "Alt s" at bounding box center [241, 26] width 371 height 38
click at [307, 38] on div "Alt s" at bounding box center [241, 26] width 371 height 38
click at [291, 23] on input at bounding box center [241, 26] width 371 height 20
paste input "UlqyjQxBrIYN94cTFymA3WMZ"
type input "UlqyjQxBrIYN94cTFymA3WMZ"
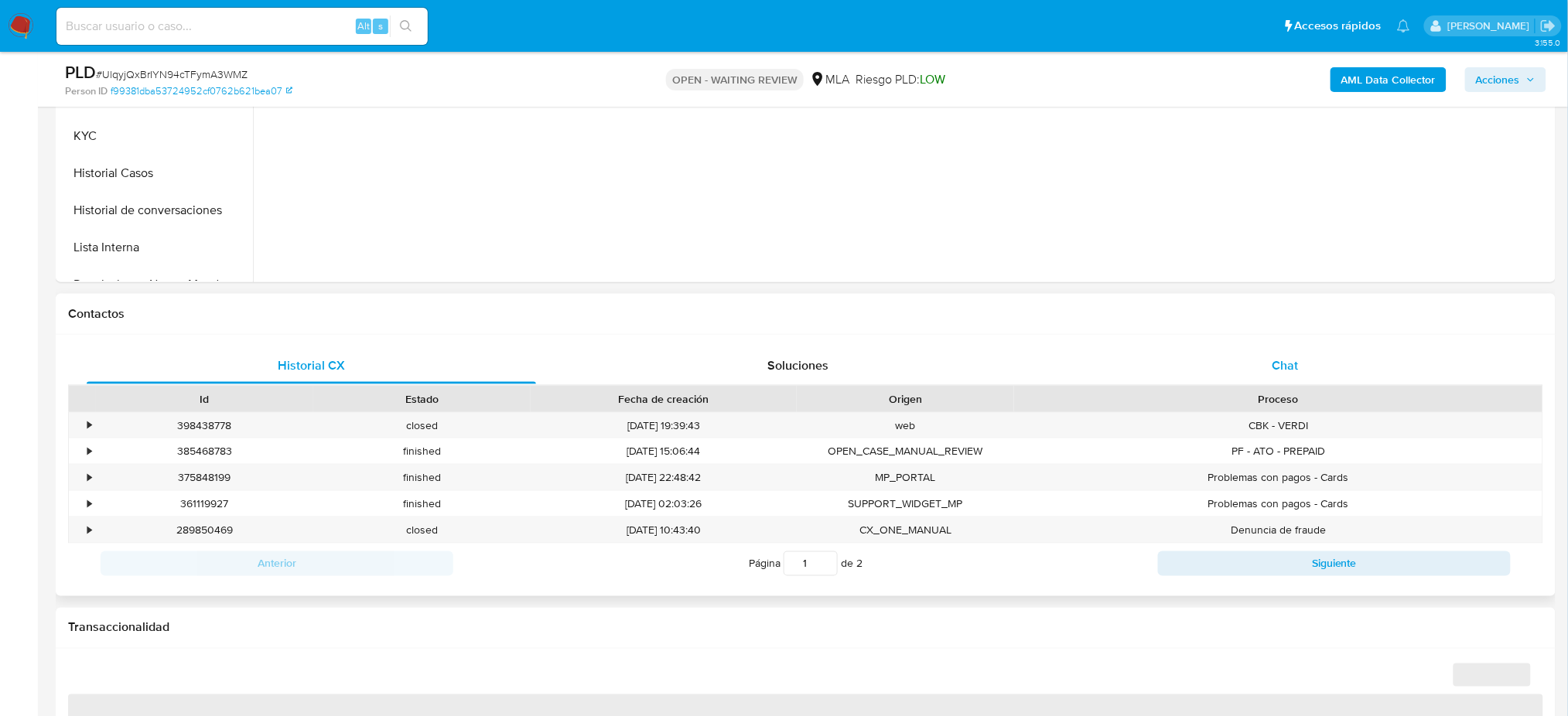
click at [1304, 359] on div "Chat" at bounding box center [1285, 366] width 450 height 38
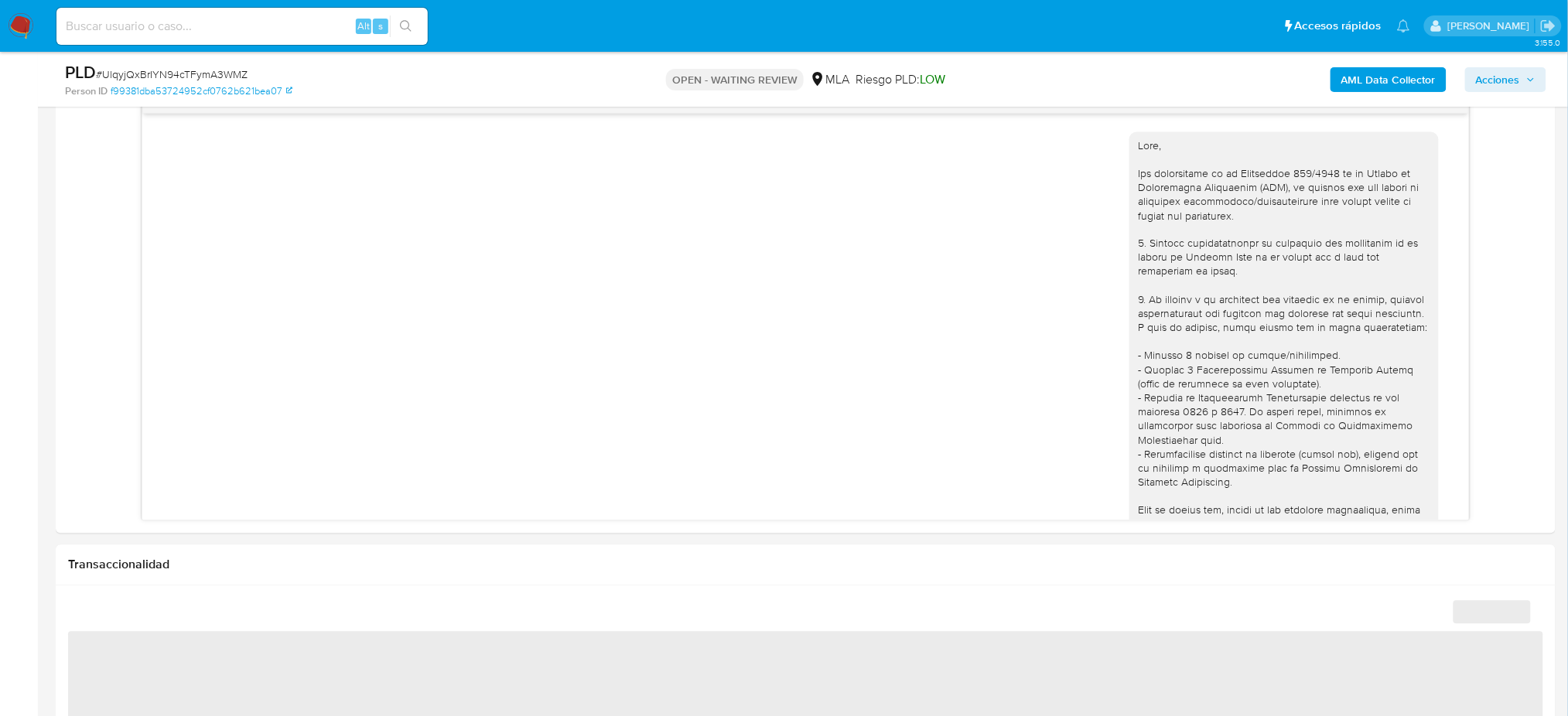
scroll to position [1668, 0]
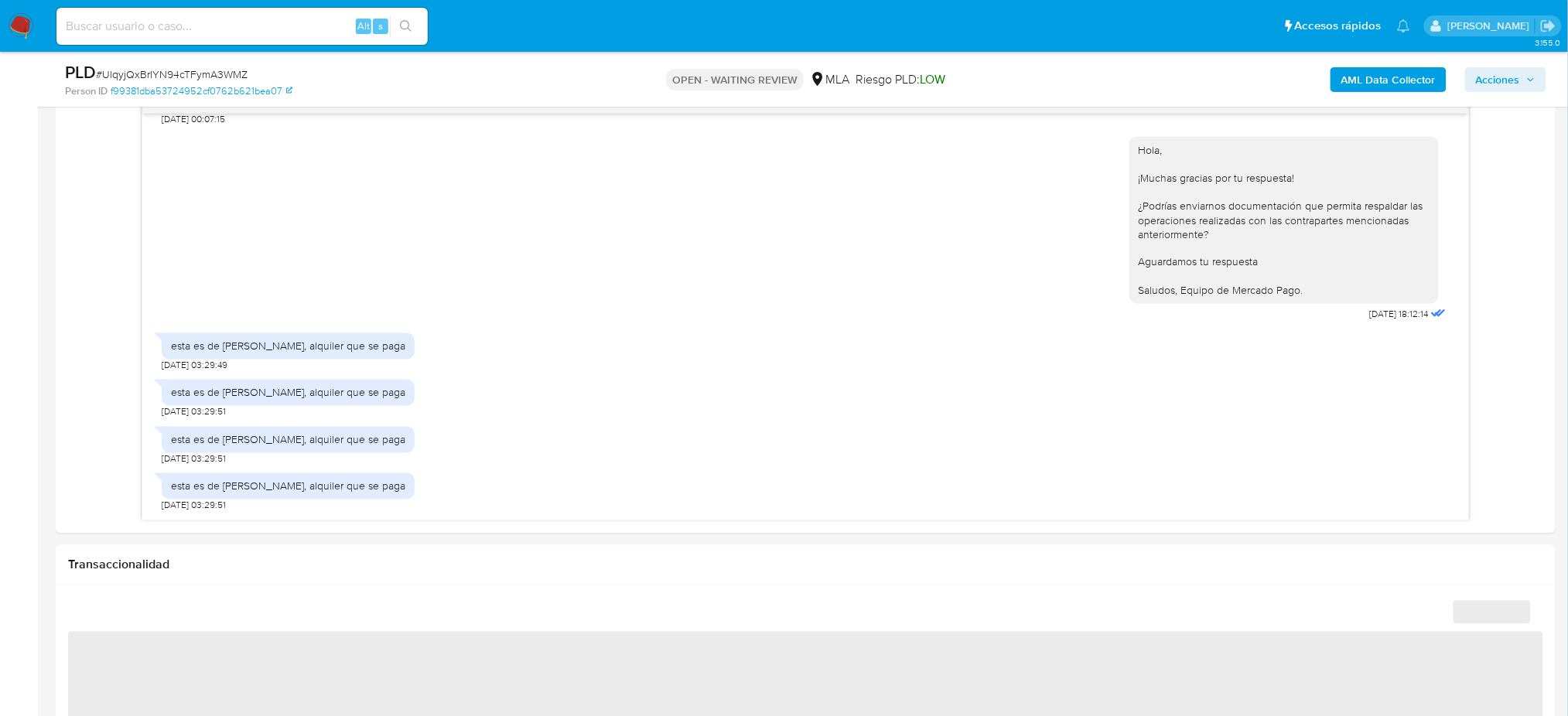
select select "10"
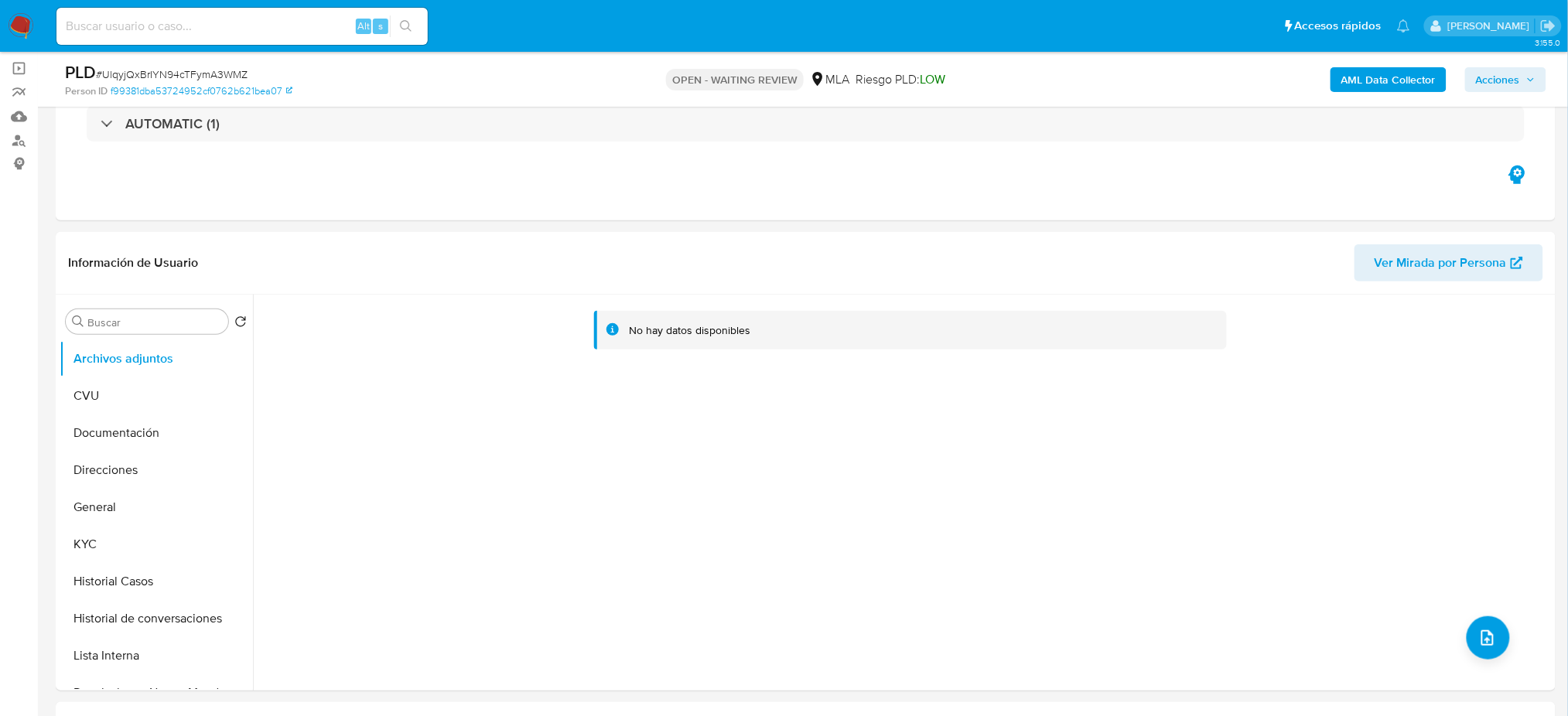
scroll to position [103, 0]
click at [226, 69] on span "# UlqyjQxBrIYN94cTFymA3WMZ" at bounding box center [172, 74] width 152 height 15
copy span "UlqyjQxBrIYN94cTFymA3WMZ"
click at [12, 30] on img at bounding box center [20, 26] width 26 height 26
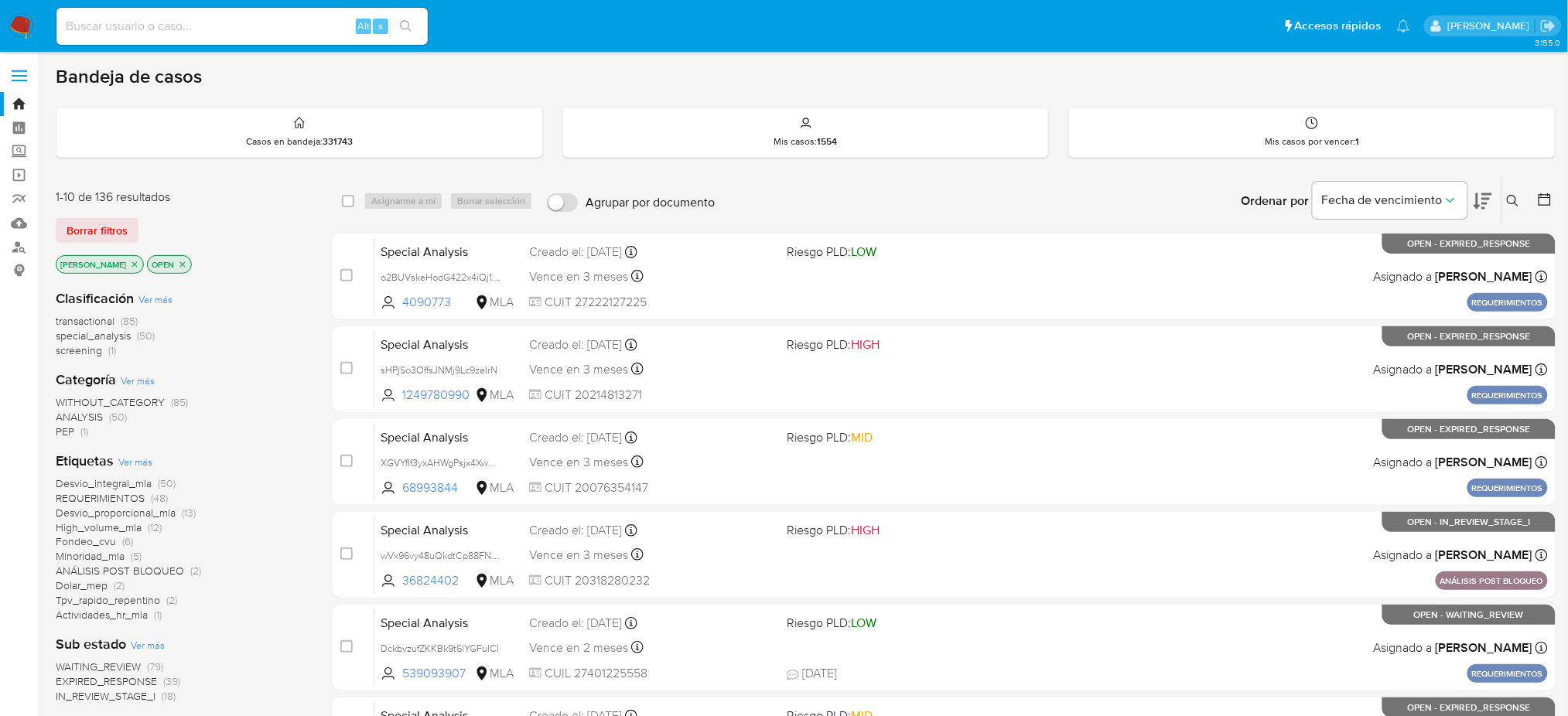
click at [1515, 204] on icon at bounding box center [1513, 201] width 12 height 12
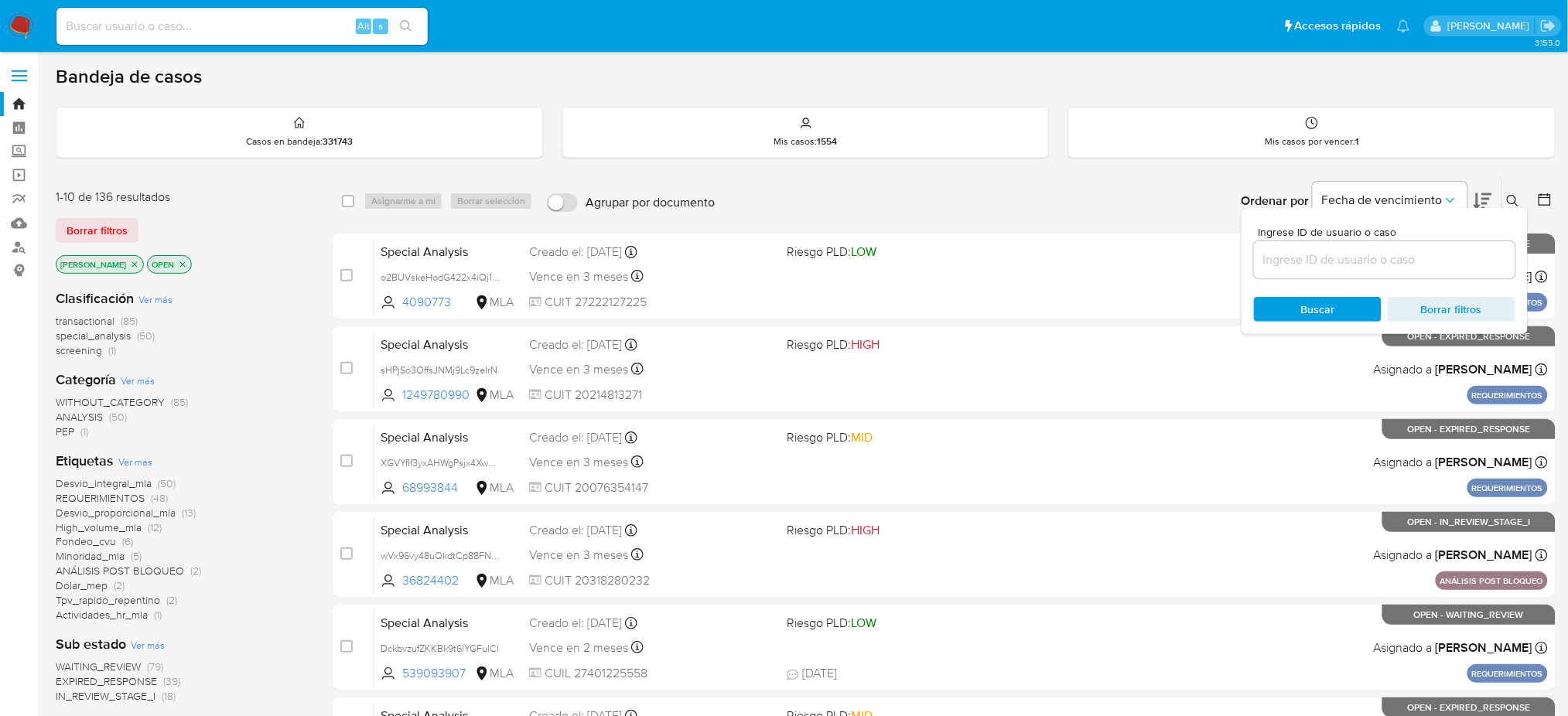
click at [1417, 270] on div at bounding box center [1384, 260] width 262 height 38
click at [1415, 254] on input at bounding box center [1384, 259] width 262 height 20
paste input "UlqyjQxBrIYN94cTFymA3WMZ"
type input "UlqyjQxBrIYN94cTFymA3WMZ"
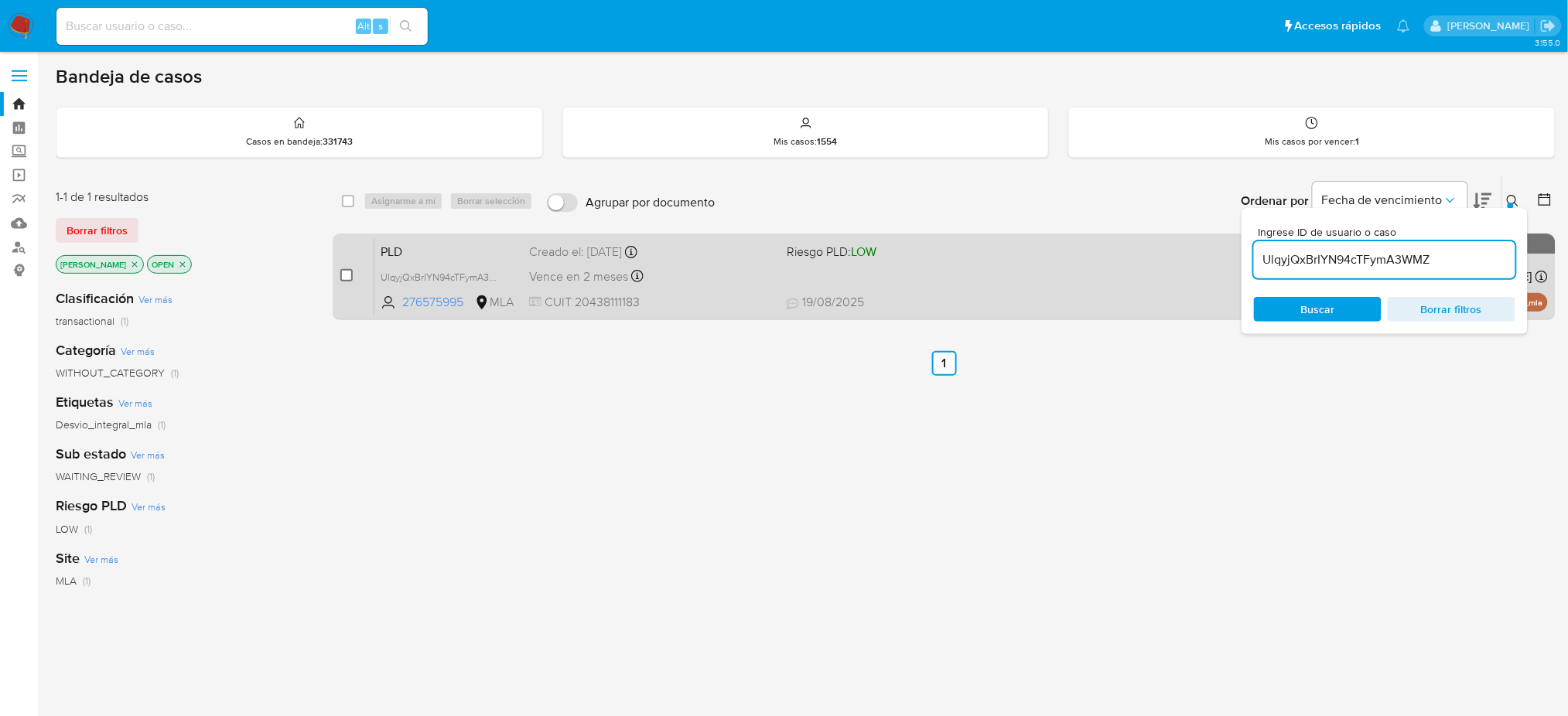
click at [348, 274] on input "checkbox" at bounding box center [346, 275] width 12 height 12
checkbox input "true"
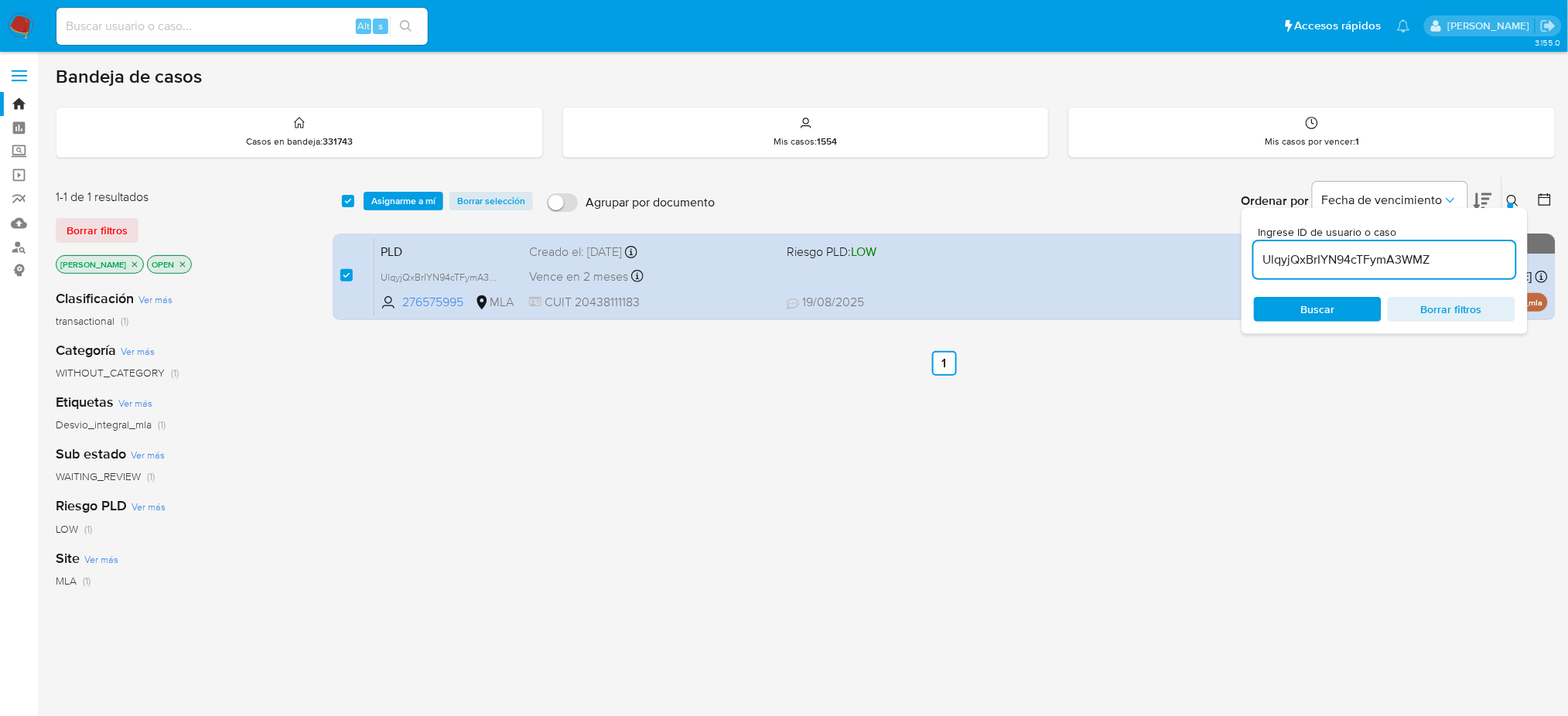
click at [397, 183] on div "select-all-cases-checkbox Asignarme a mí Borrar selección Agrupar por documento…" at bounding box center [944, 201] width 1223 height 48
click at [392, 208] on span "Asignarme a mí" at bounding box center [403, 201] width 64 height 15
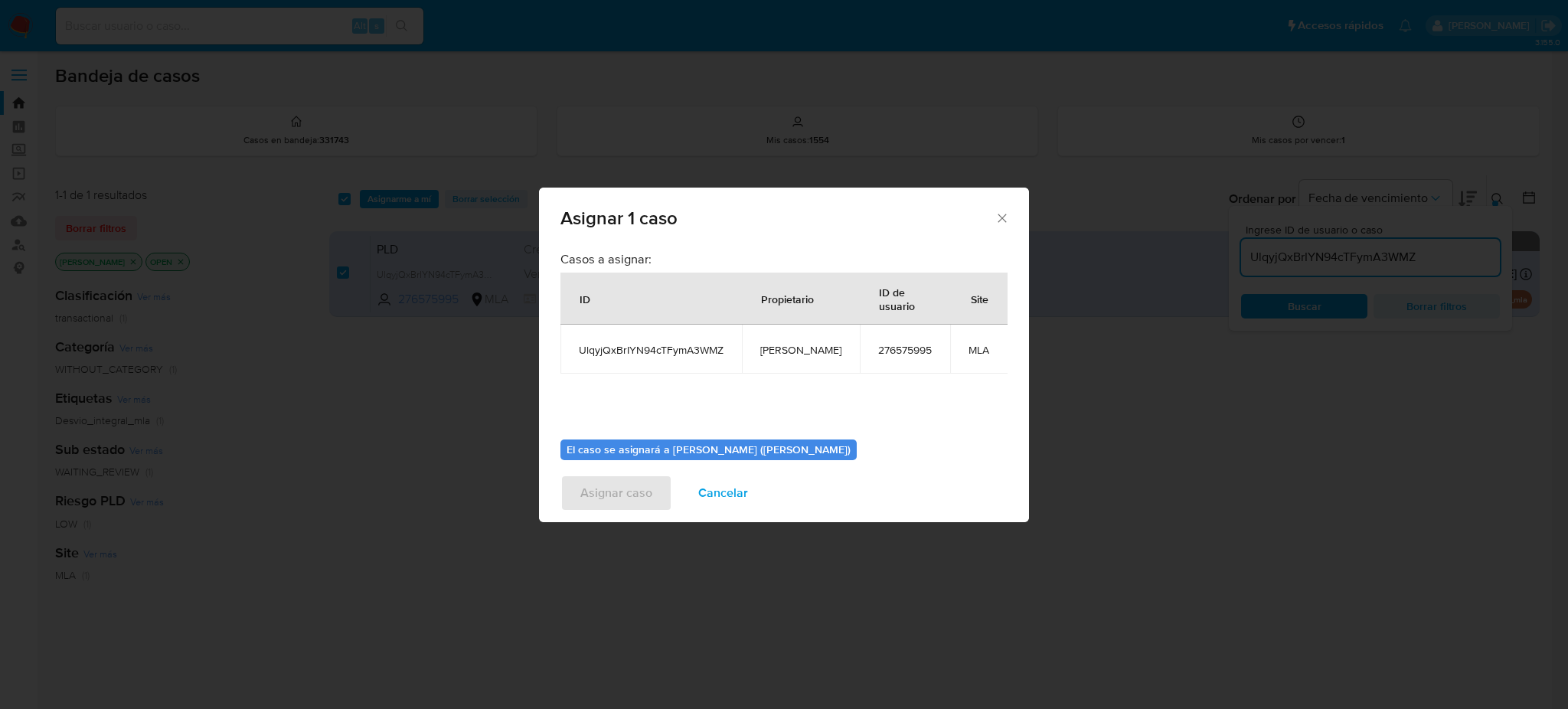
click at [756, 354] on td "[PERSON_NAME]" at bounding box center [801, 349] width 118 height 49
click at [773, 348] on span "[PERSON_NAME]" at bounding box center [801, 350] width 82 height 14
copy span "[PERSON_NAME]"
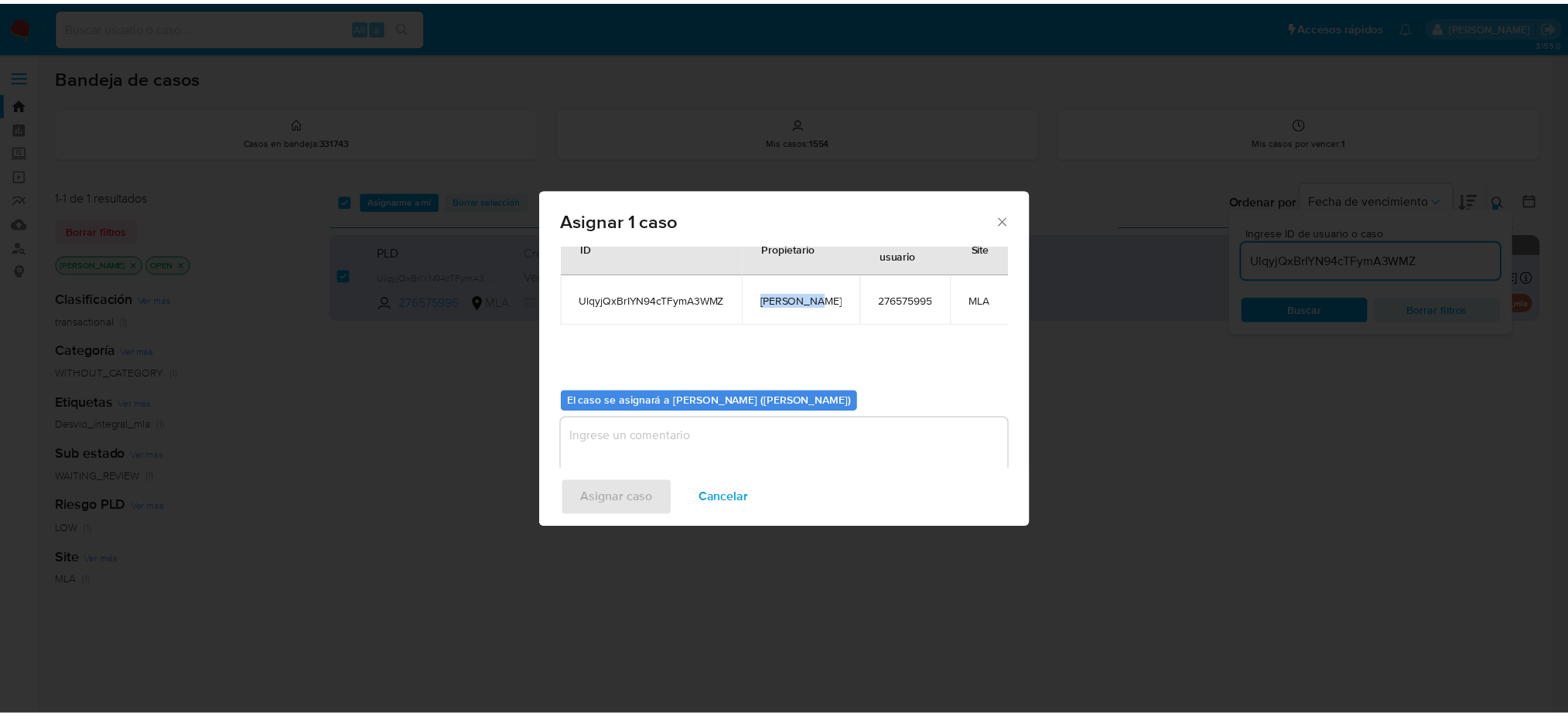
scroll to position [79, 0]
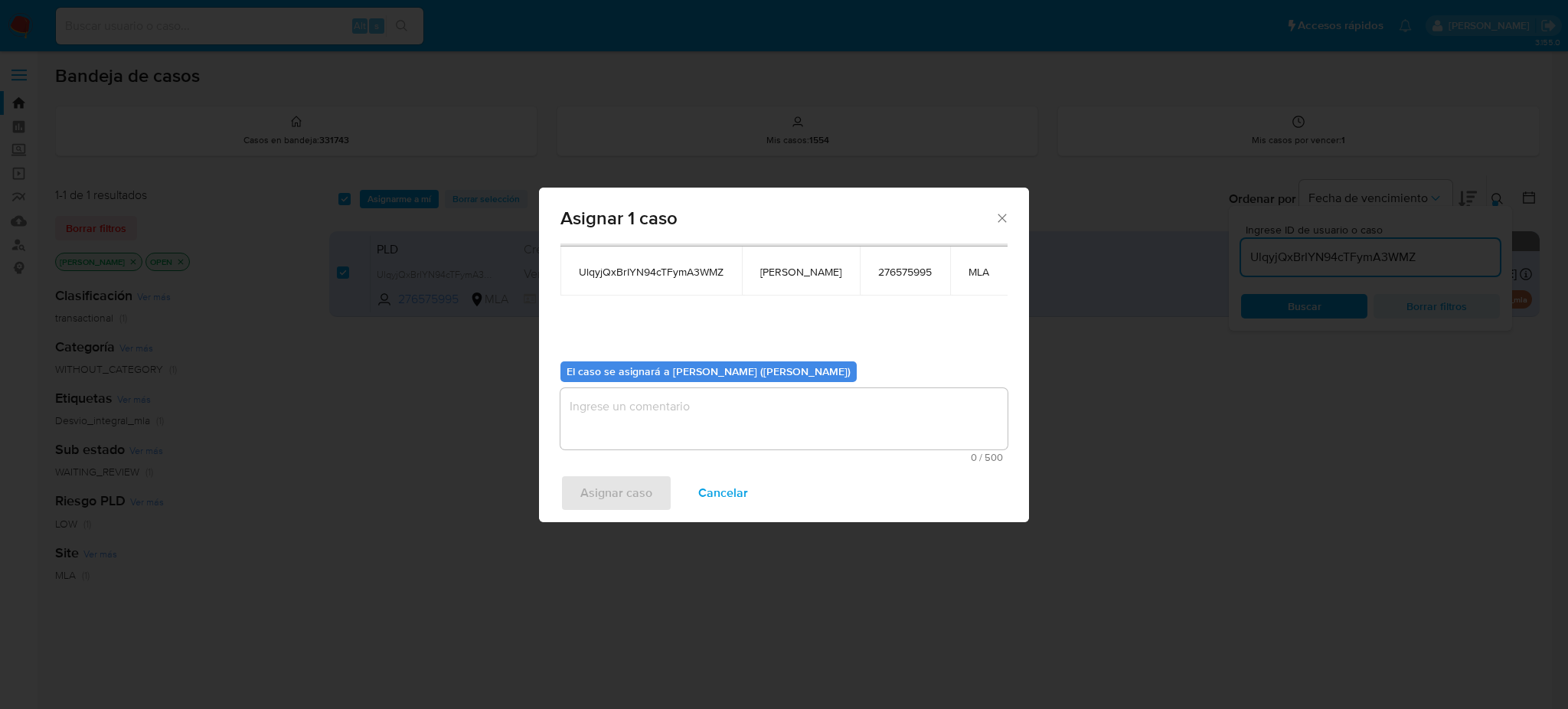
click at [665, 422] on textarea "assign-modal" at bounding box center [784, 419] width 447 height 61
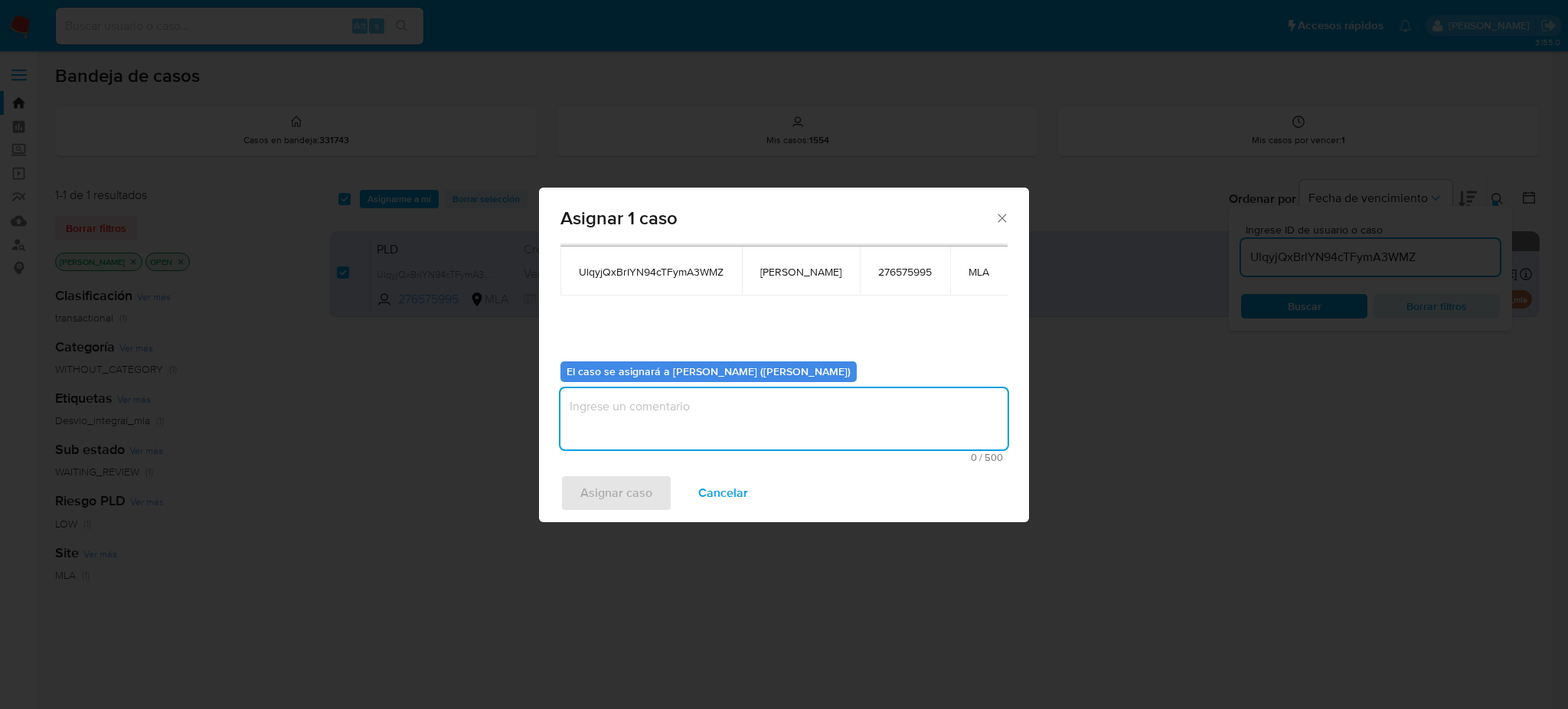
paste textarea "[PERSON_NAME]"
type textarea "[PERSON_NAME]"
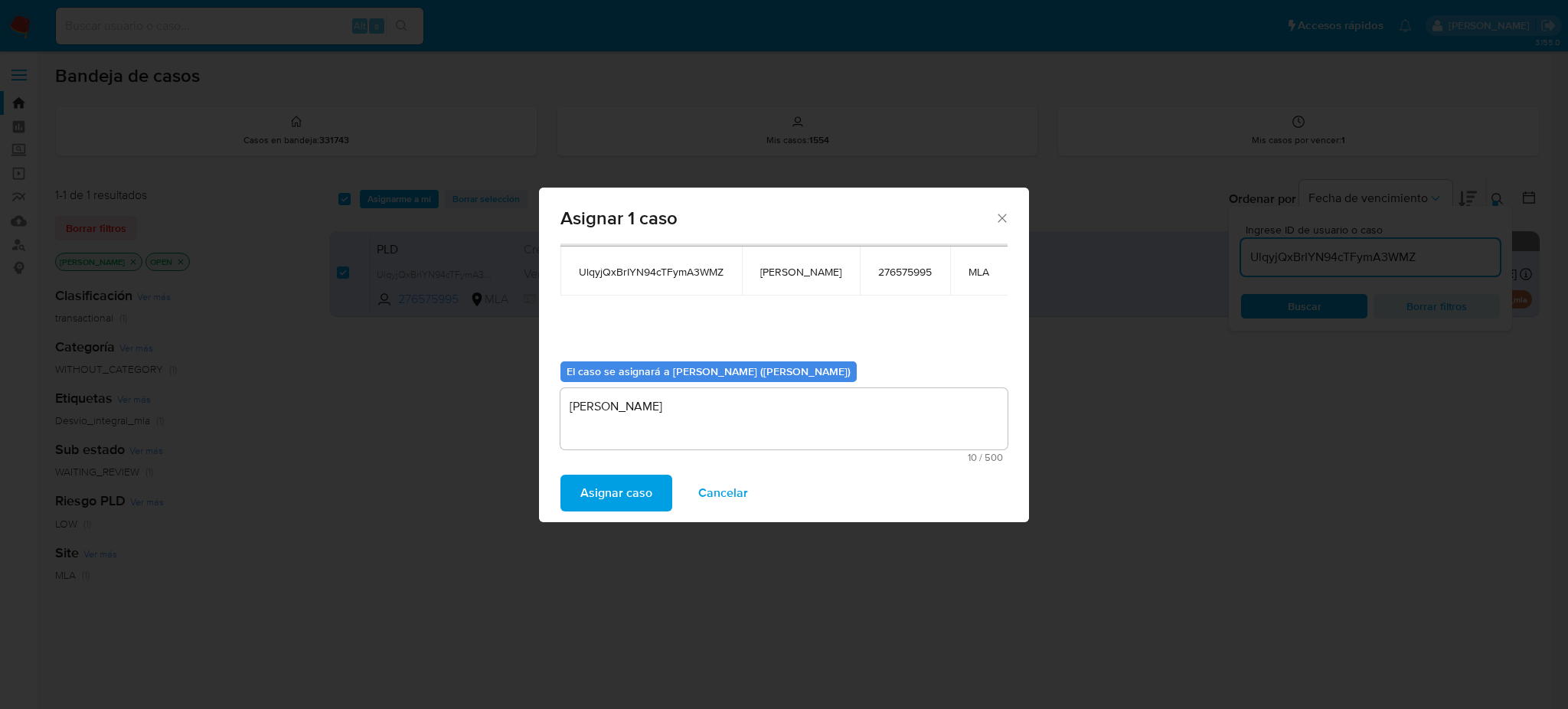
click at [620, 513] on div "Asignar caso Cancelar" at bounding box center [784, 493] width 490 height 58
click at [625, 502] on span "Asignar caso" at bounding box center [616, 493] width 72 height 34
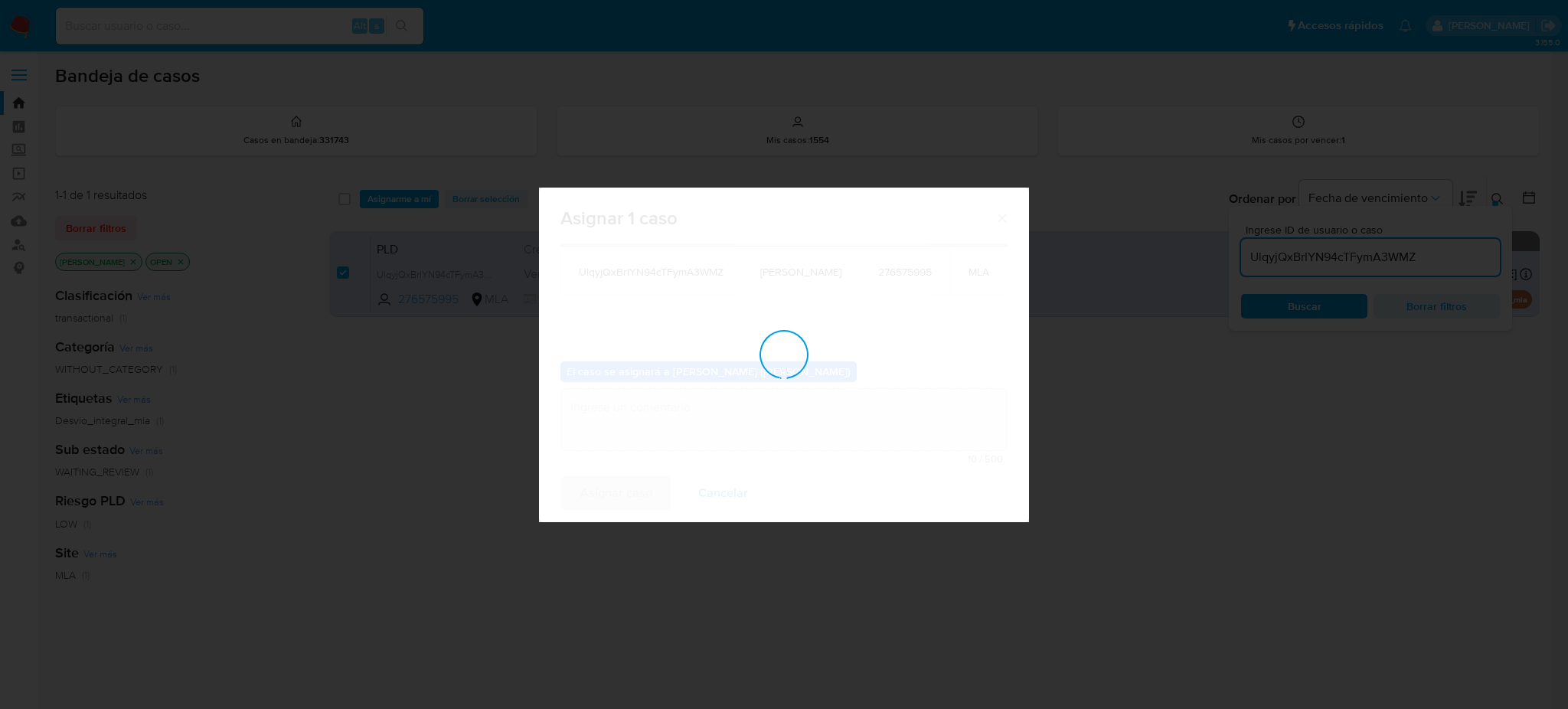
checkbox input "false"
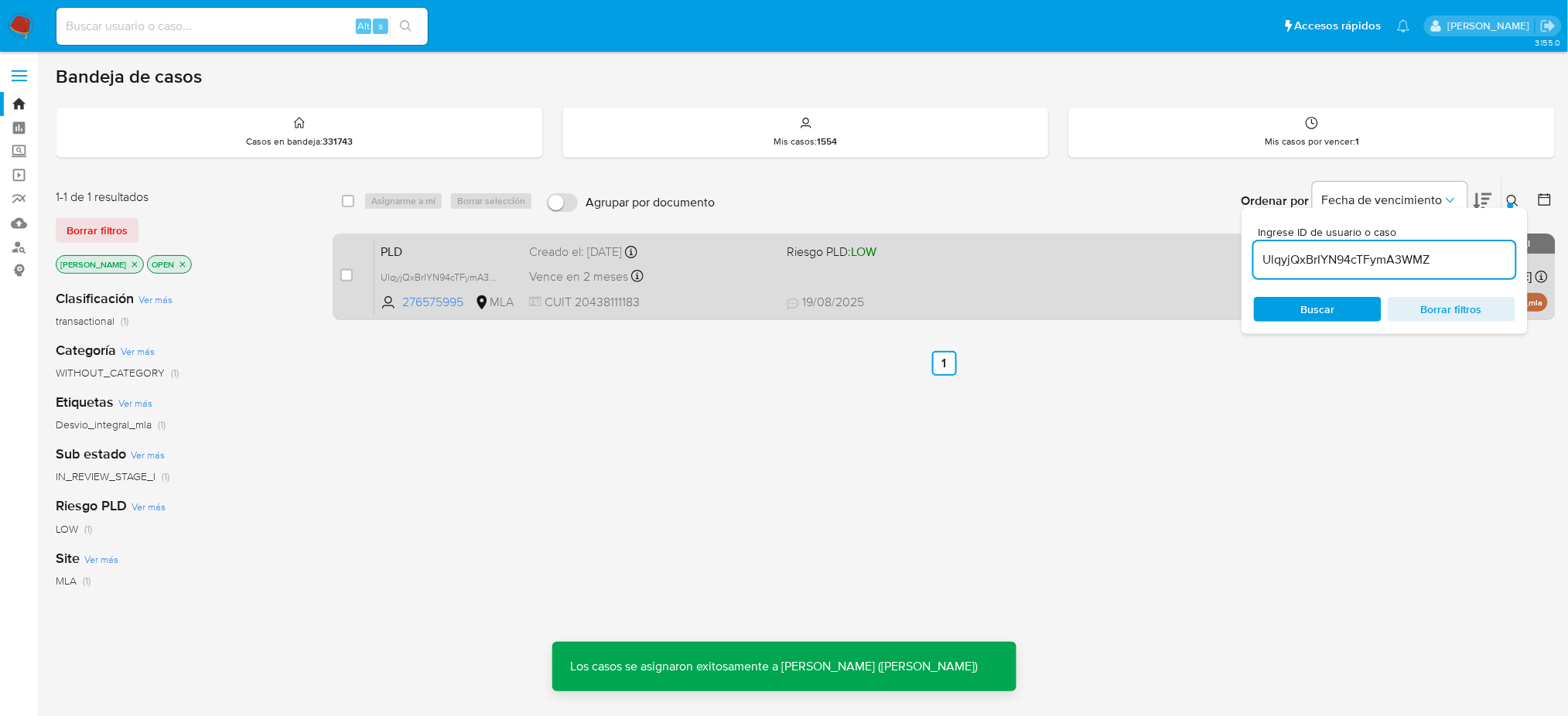
click at [484, 237] on div "PLD UlqyjQxBrIYN94cTFymA3WMZ 276575995 MLA Riesgo PLD: LOW Creado el: 12/07/202…" at bounding box center [961, 276] width 1173 height 78
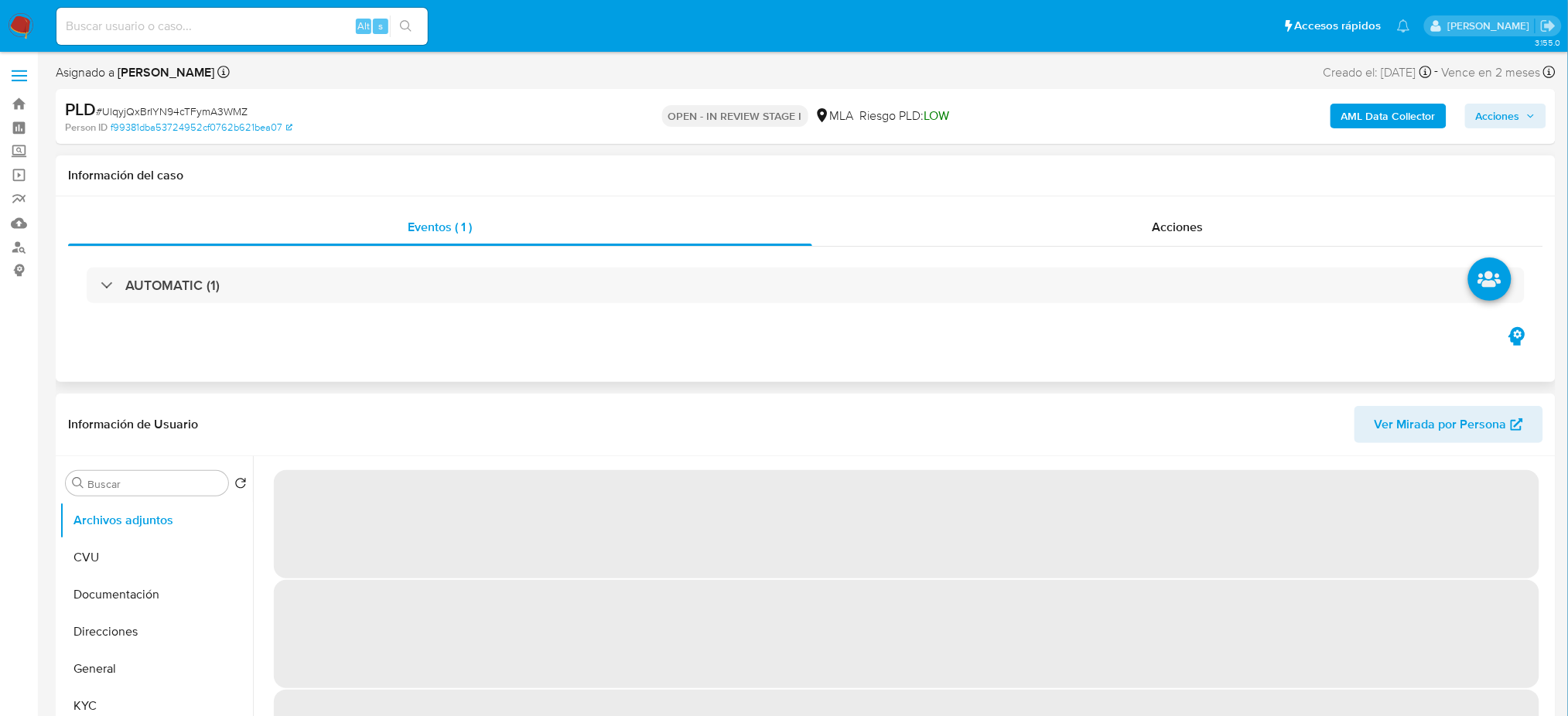
select select "10"
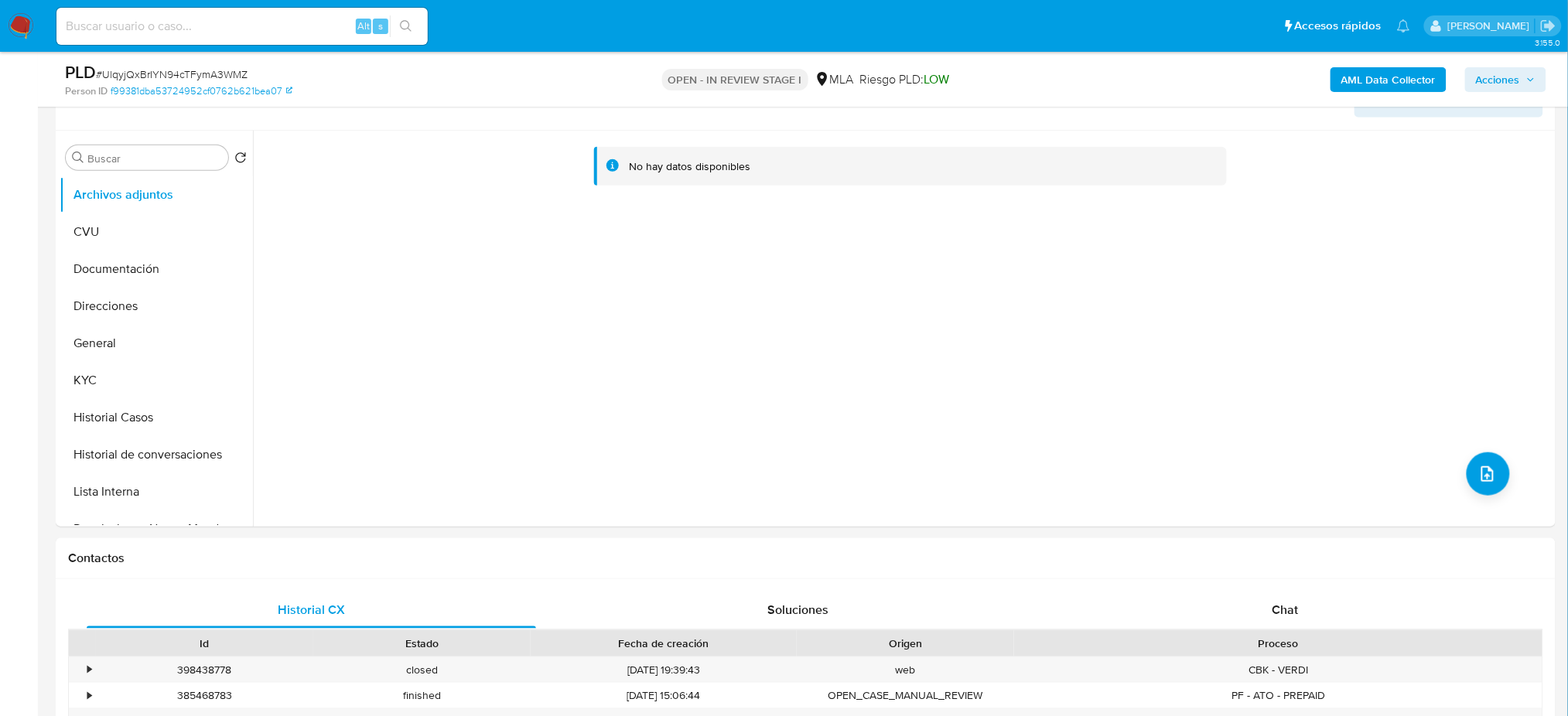
scroll to position [206, 0]
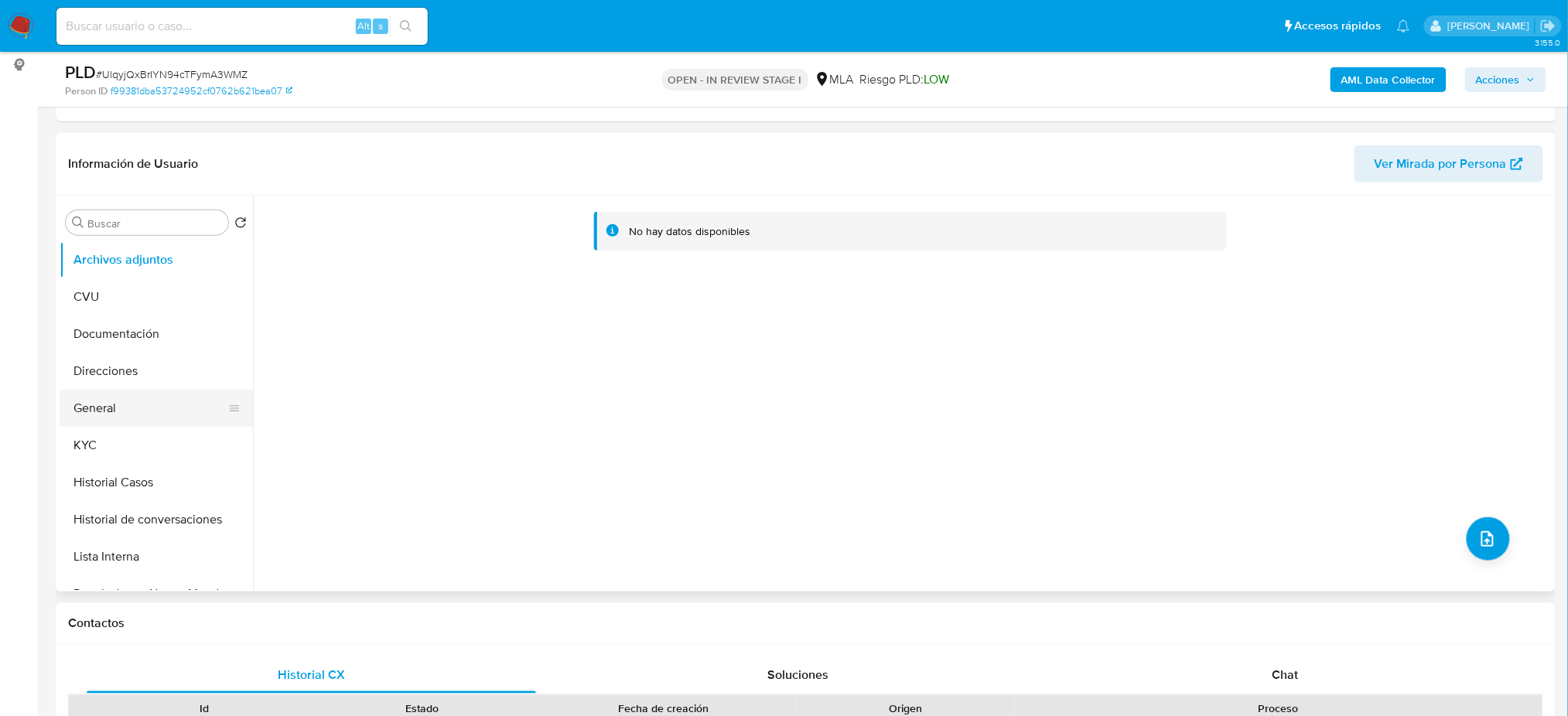
click at [127, 409] on button "General" at bounding box center [150, 409] width 181 height 38
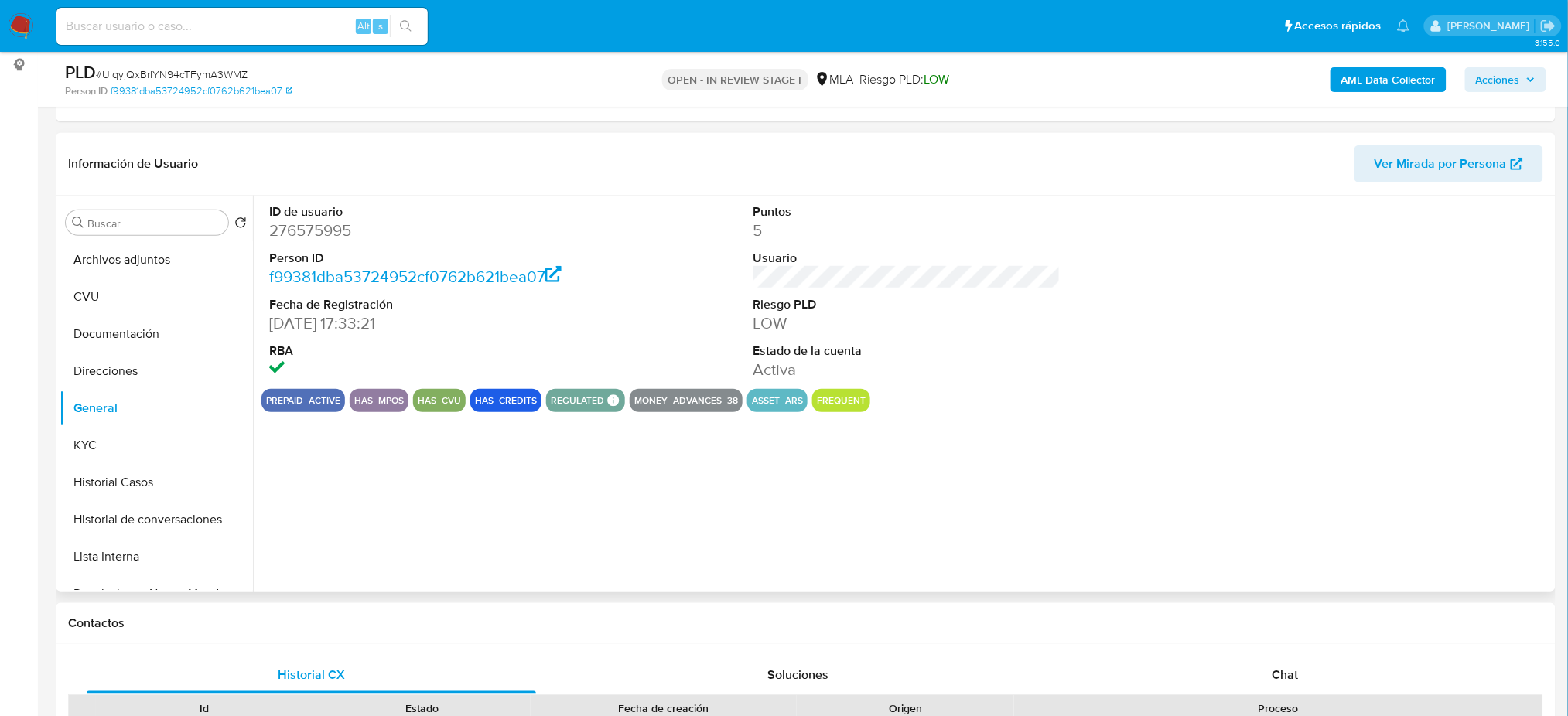
click at [303, 227] on dd "276575995" at bounding box center [423, 230] width 307 height 22
copy dd "276575995"
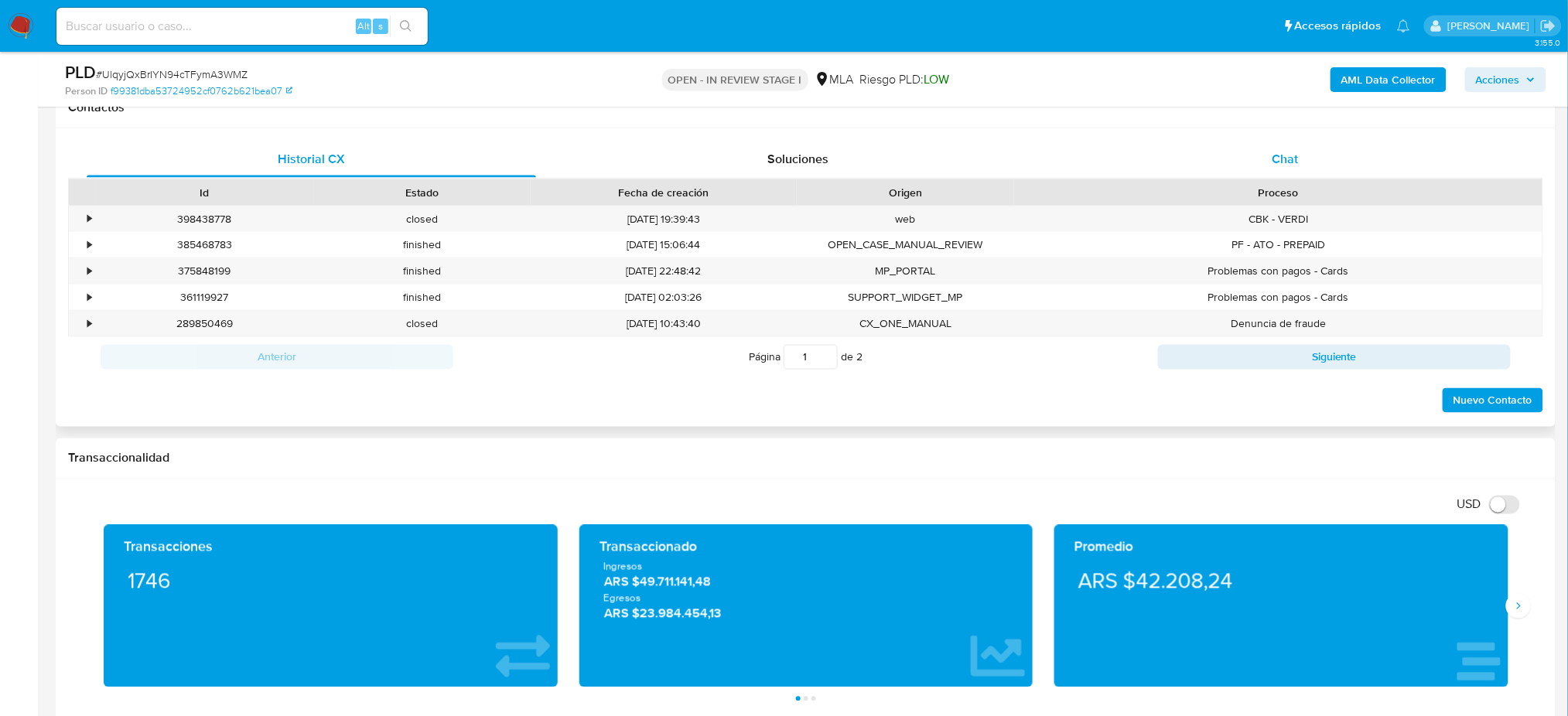
click at [1327, 153] on div "Chat" at bounding box center [1285, 160] width 450 height 38
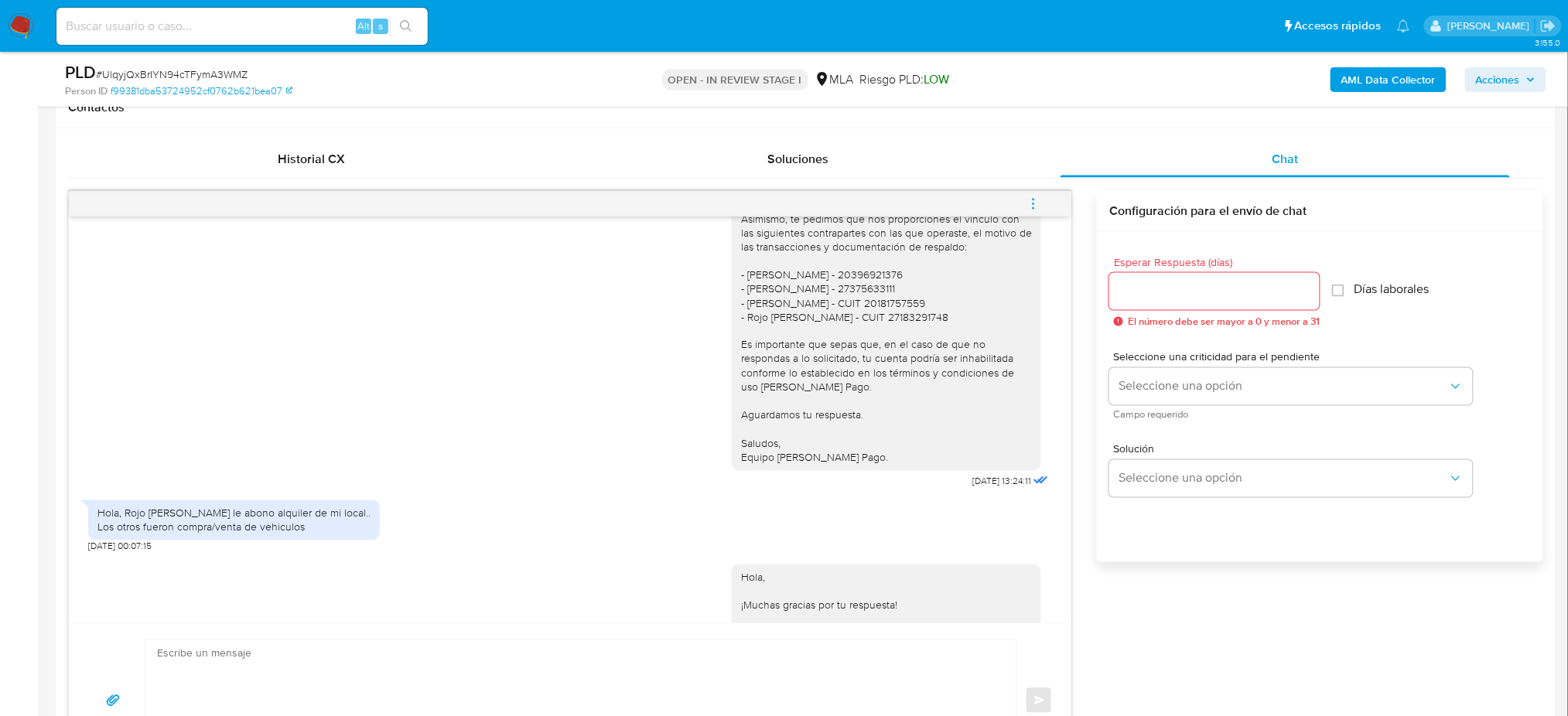
scroll to position [1340, 0]
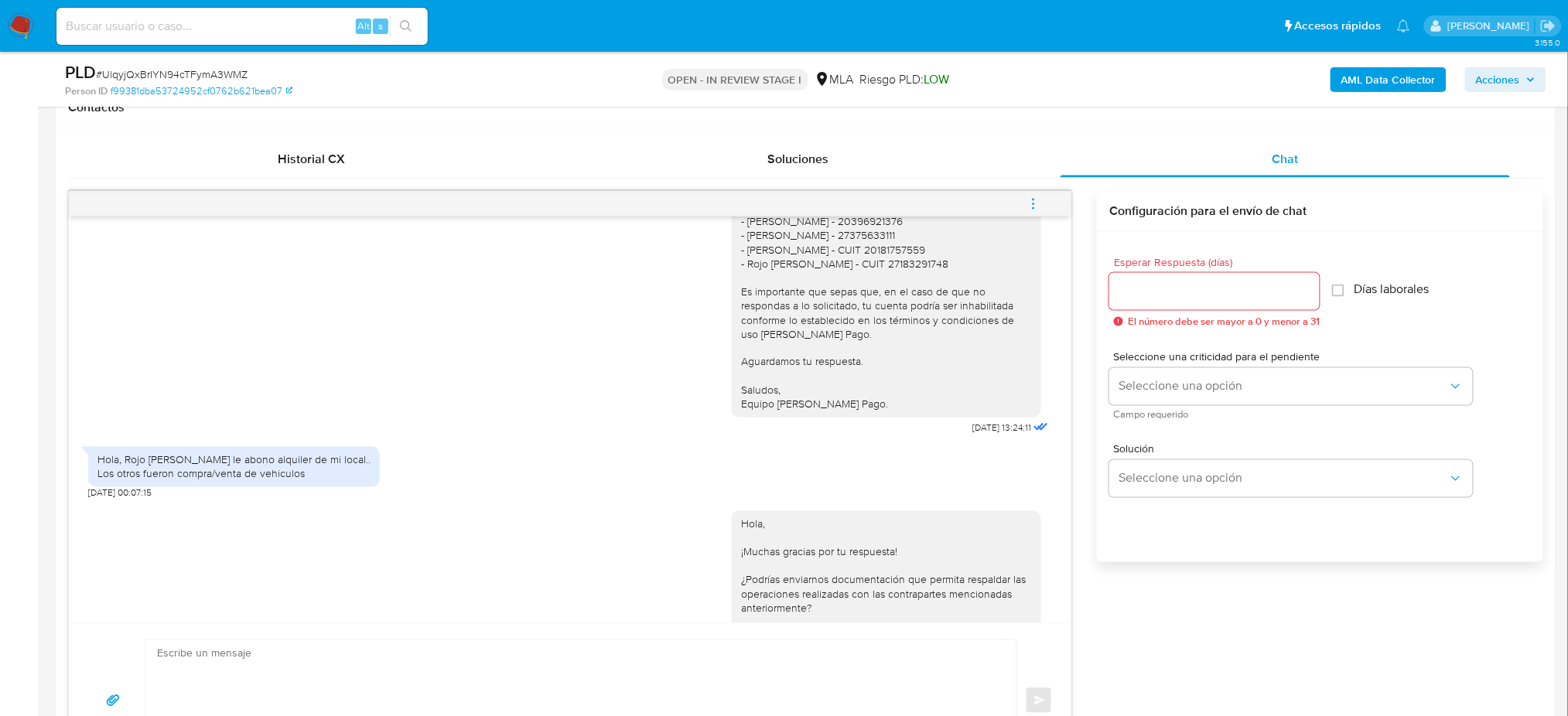
click at [229, 481] on div "Hola, Rojo Olga Cecicilia le abono alquiler de mi local.. Los otros fueron comp…" at bounding box center [233, 467] width 273 height 28
copy div "Hola, Rojo Olga Cecicilia le abono alquiler de mi local.."
click at [241, 487] on div "Hola, Rojo Olga Cecicilia le abono alquiler de mi local.. Los otros fueron comp…" at bounding box center [233, 466] width 291 height 40
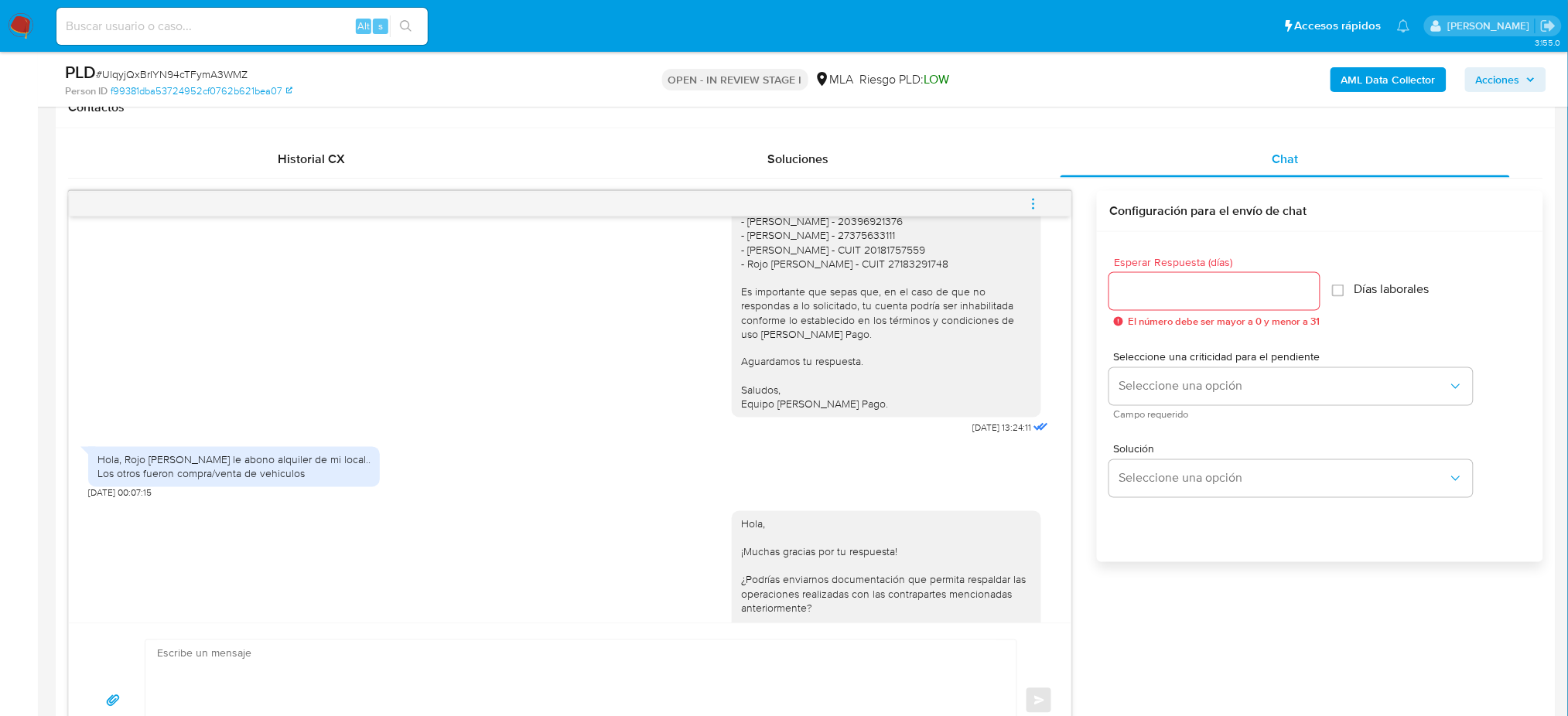
click at [224, 481] on div "Hola, Rojo Olga Cecicilia le abono alquiler de mi local.. Los otros fueron comp…" at bounding box center [233, 467] width 273 height 28
copy div "Los otros fueron compra/venta de vehiculos"
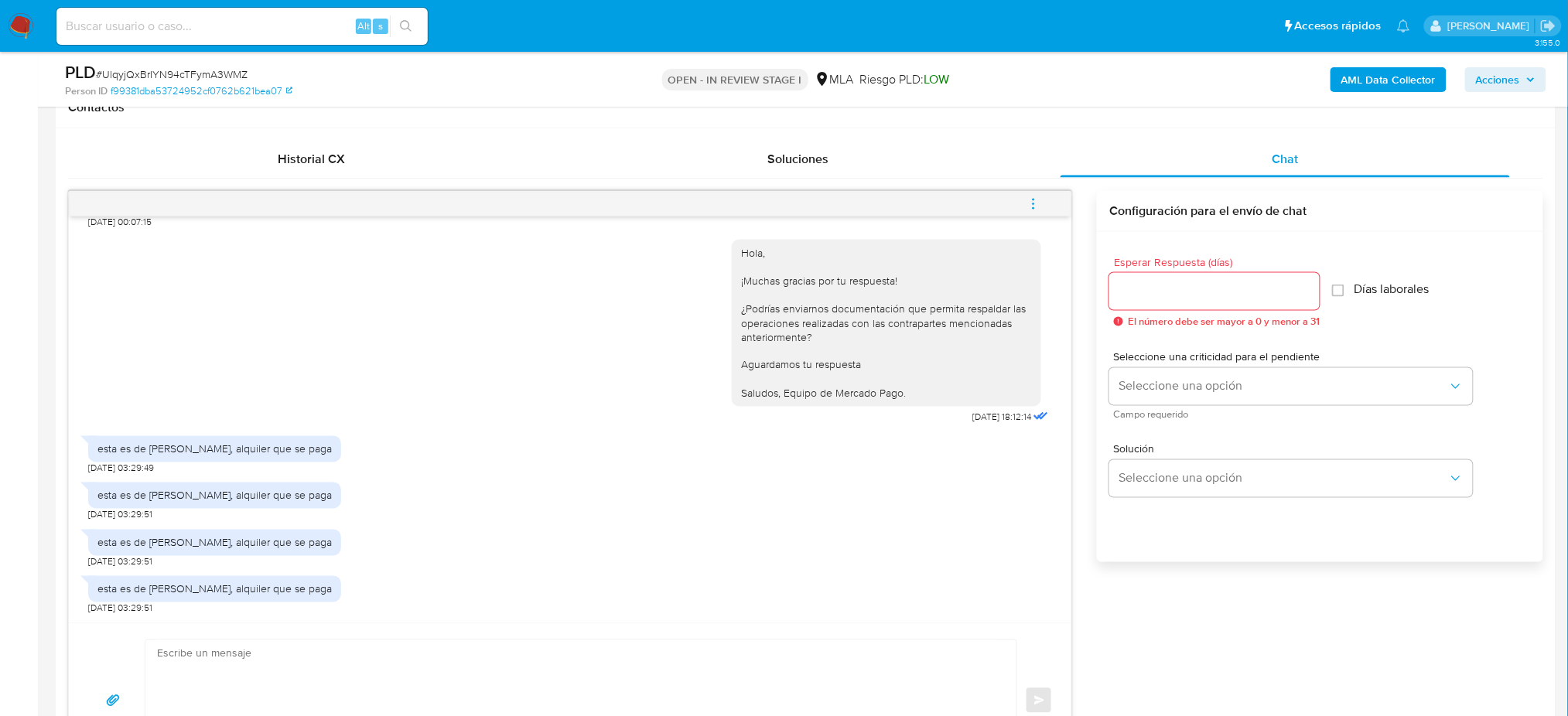
scroll to position [1668, 0]
click at [237, 445] on div "esta es de cecilia rojo, alquiler que se paga" at bounding box center [214, 449] width 234 height 14
copy div "esta es de cecilia rojo, alquiler que se paga"
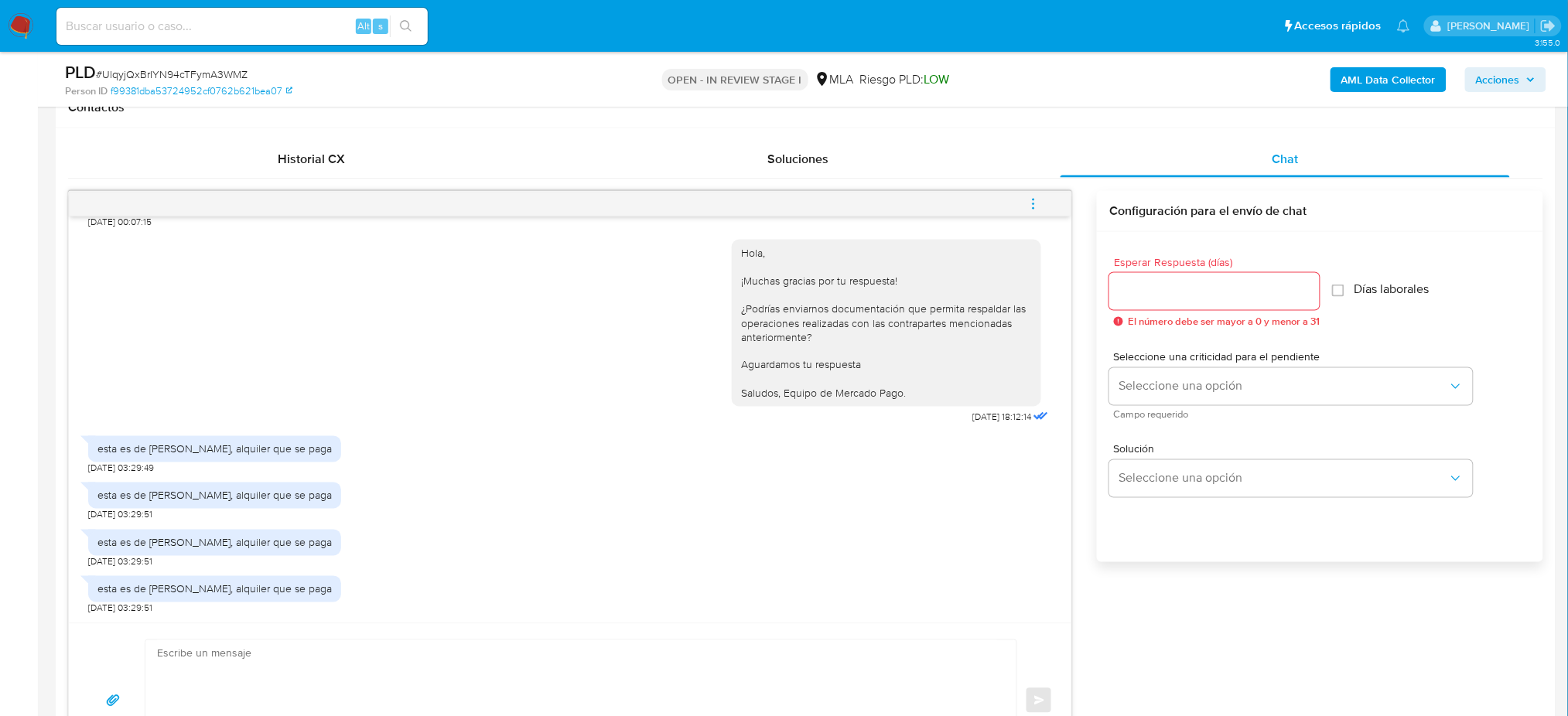
click at [210, 76] on span "# UlqyjQxBrIYN94cTFymA3WMZ" at bounding box center [172, 74] width 152 height 15
copy span "UlqyjQxBrIYN94cTFymA3WMZ"
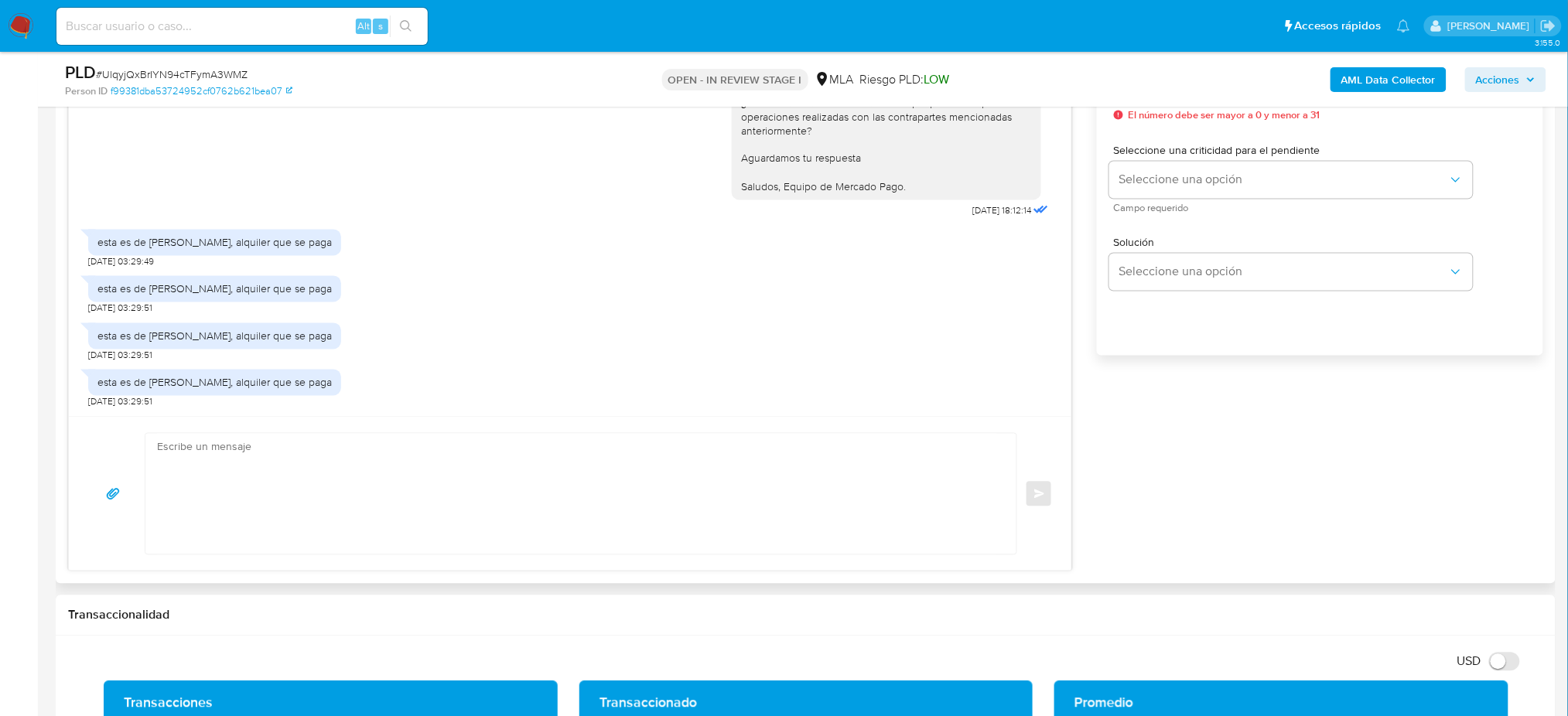
click at [177, 486] on textarea at bounding box center [577, 494] width 840 height 121
paste textarea "Hola, Muchas gracias por la respuesta. Analizamos tu caso y notamos que la info…"
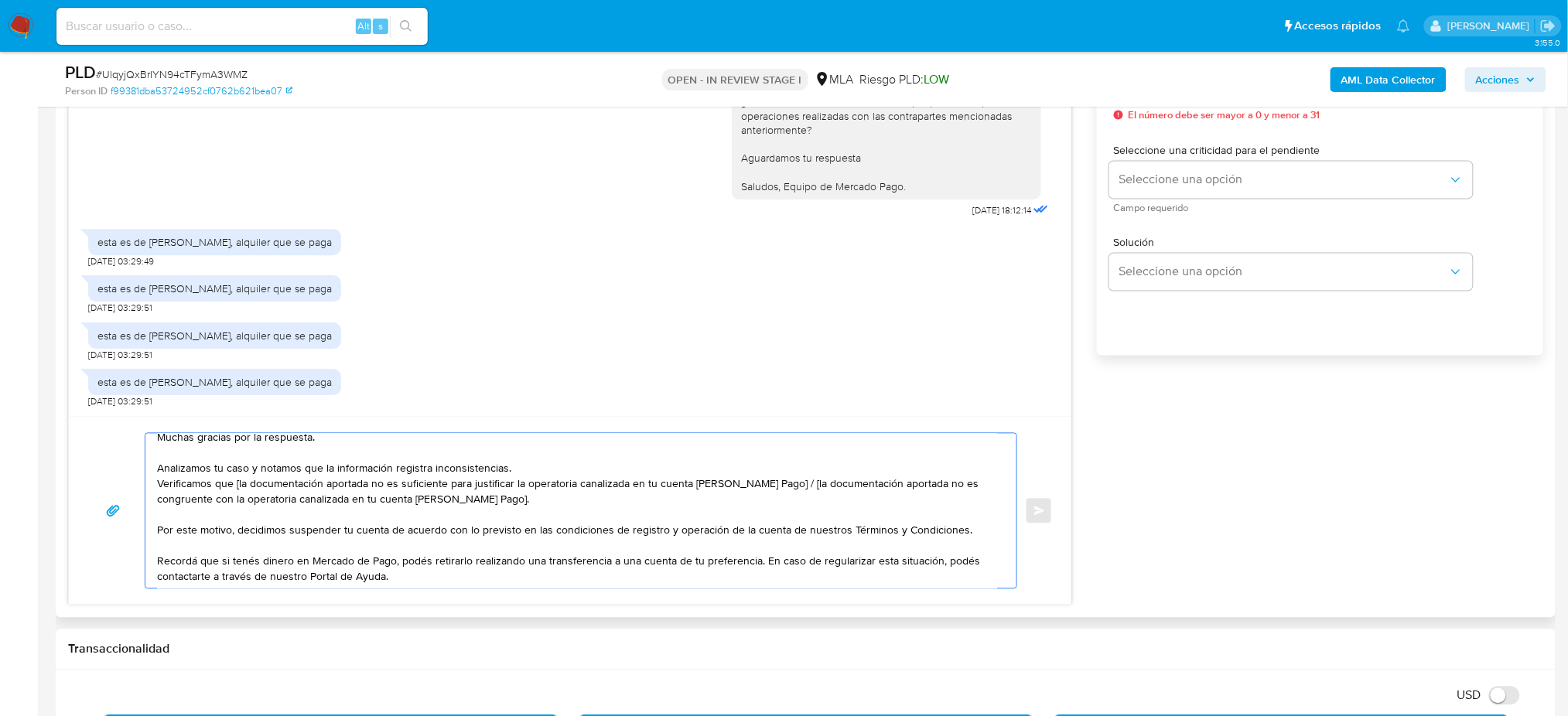
scroll to position [0, 0]
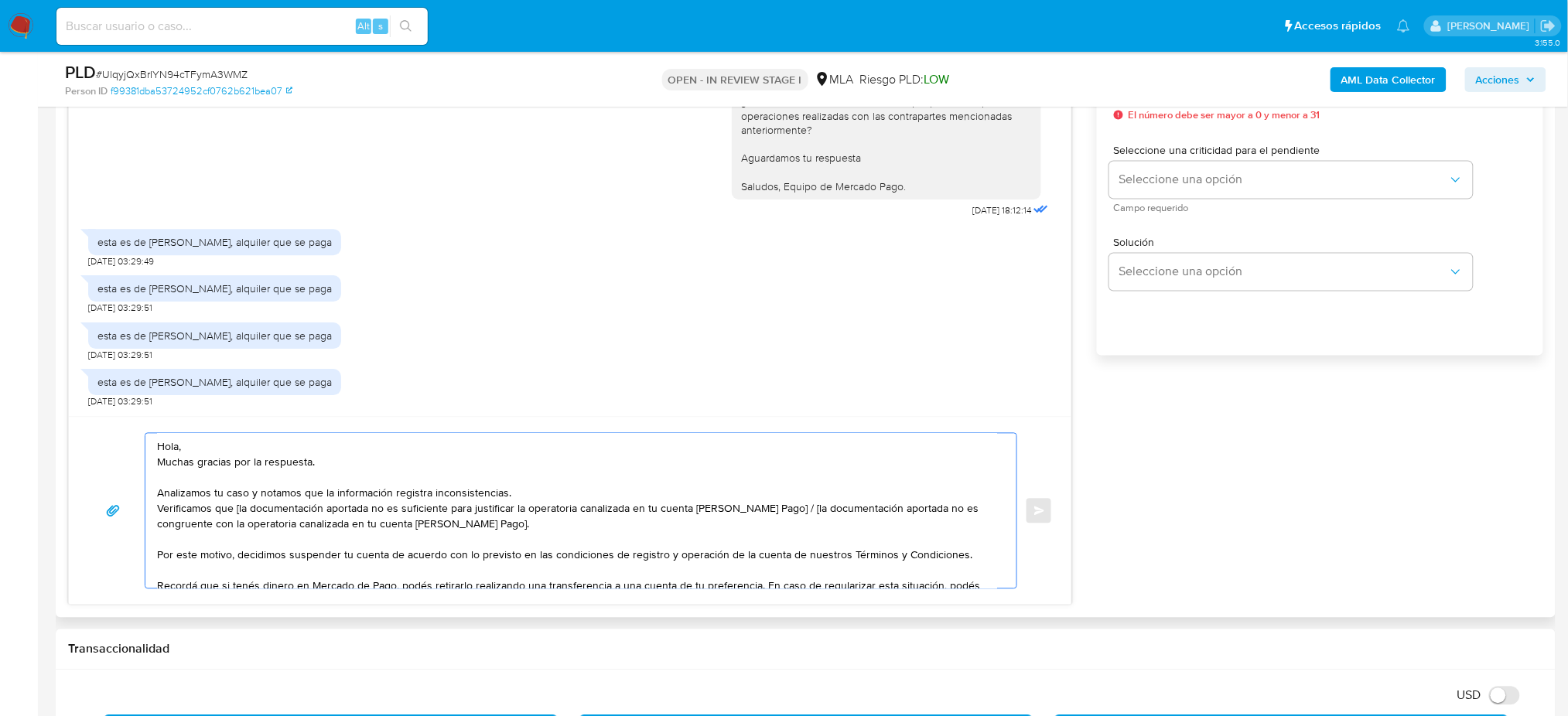
drag, startPoint x: 511, startPoint y: 536, endPoint x: 777, endPoint y: 514, distance: 266.9
click at [777, 514] on textarea "Hola, Muchas gracias por la respuesta. Analizamos tu caso y notamos que la info…" at bounding box center [577, 511] width 840 height 155
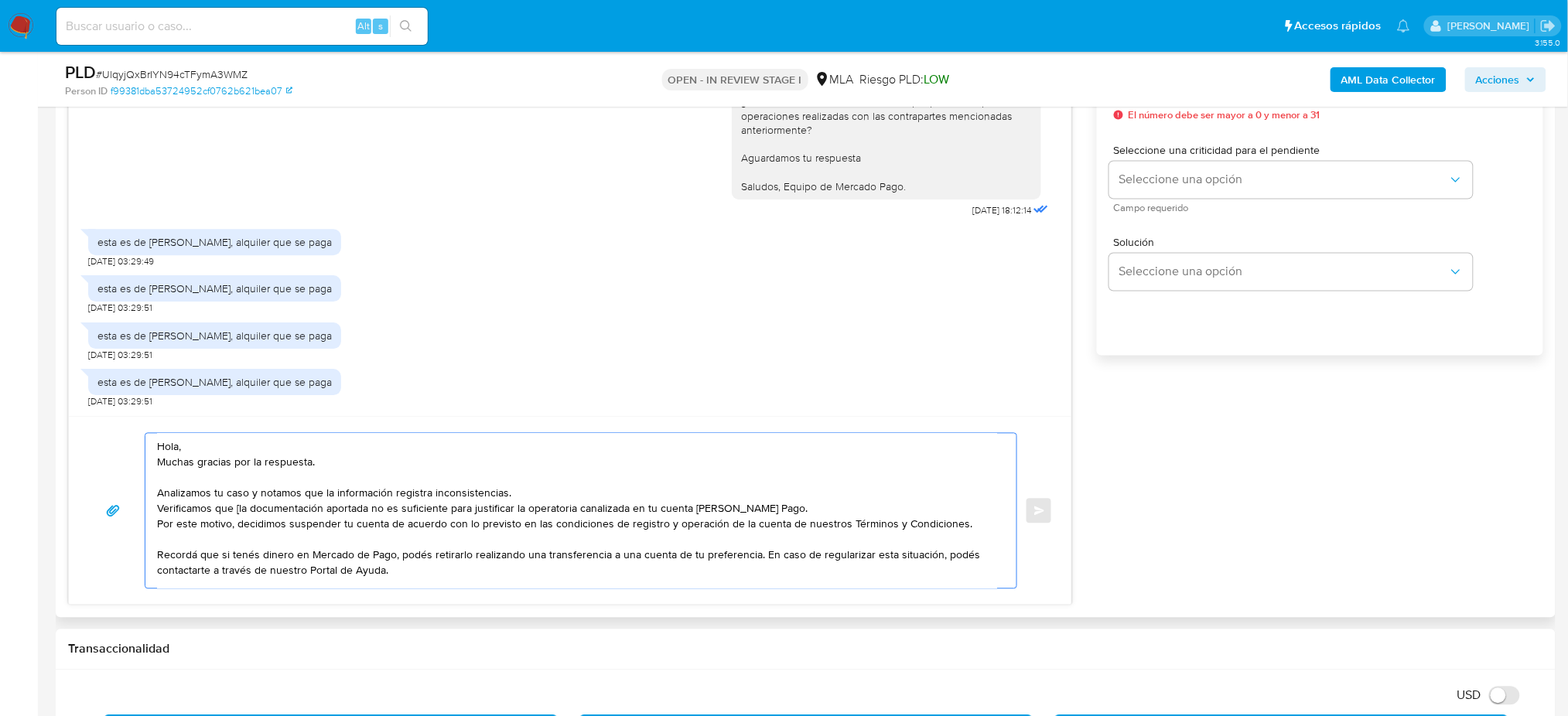
click at [239, 515] on textarea "Hola, Muchas gracias por la respuesta. Analizamos tu caso y notamos que la info…" at bounding box center [577, 511] width 840 height 155
click at [157, 527] on textarea "Hola, Muchas gracias por la respuesta. Analizamos tu caso y notamos que la info…" at bounding box center [577, 511] width 840 height 155
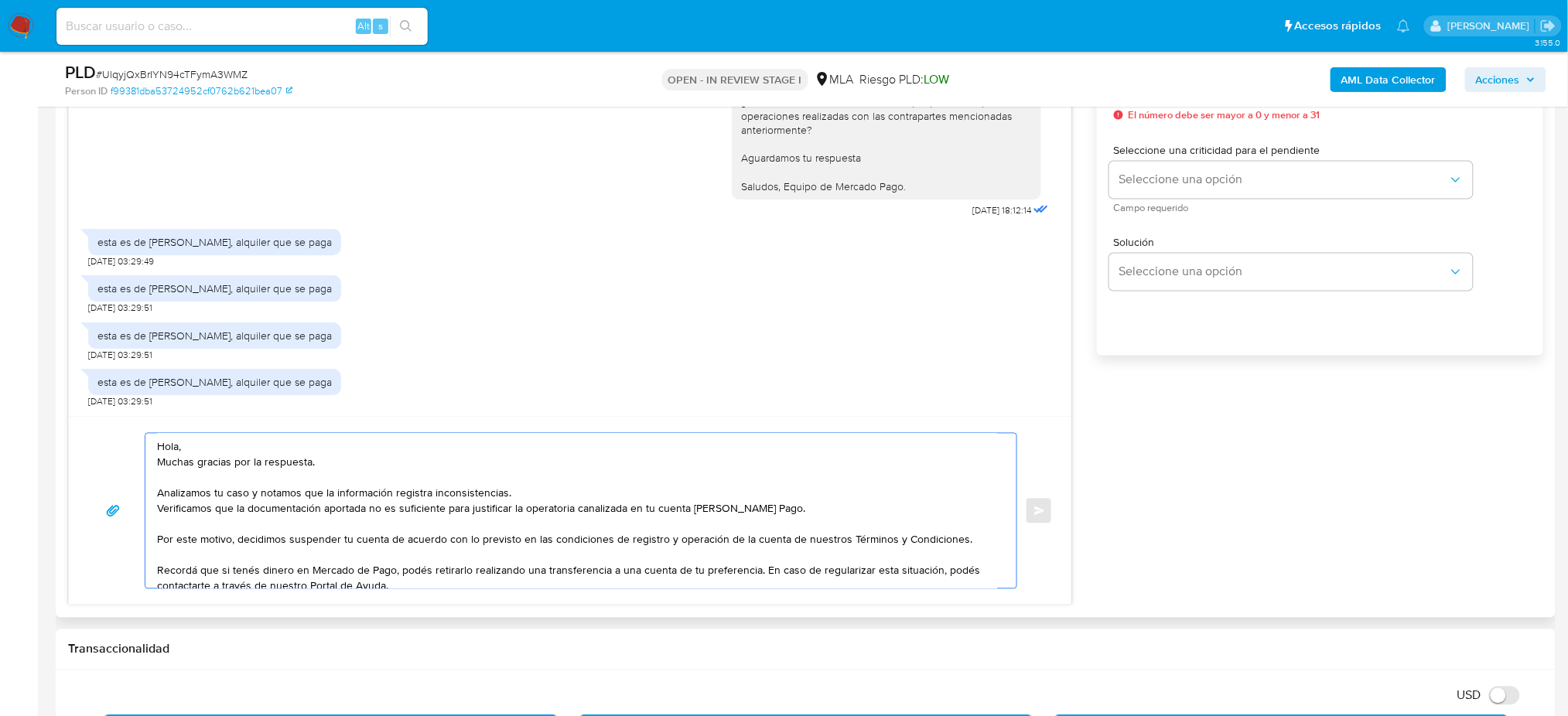
scroll to position [824, 0]
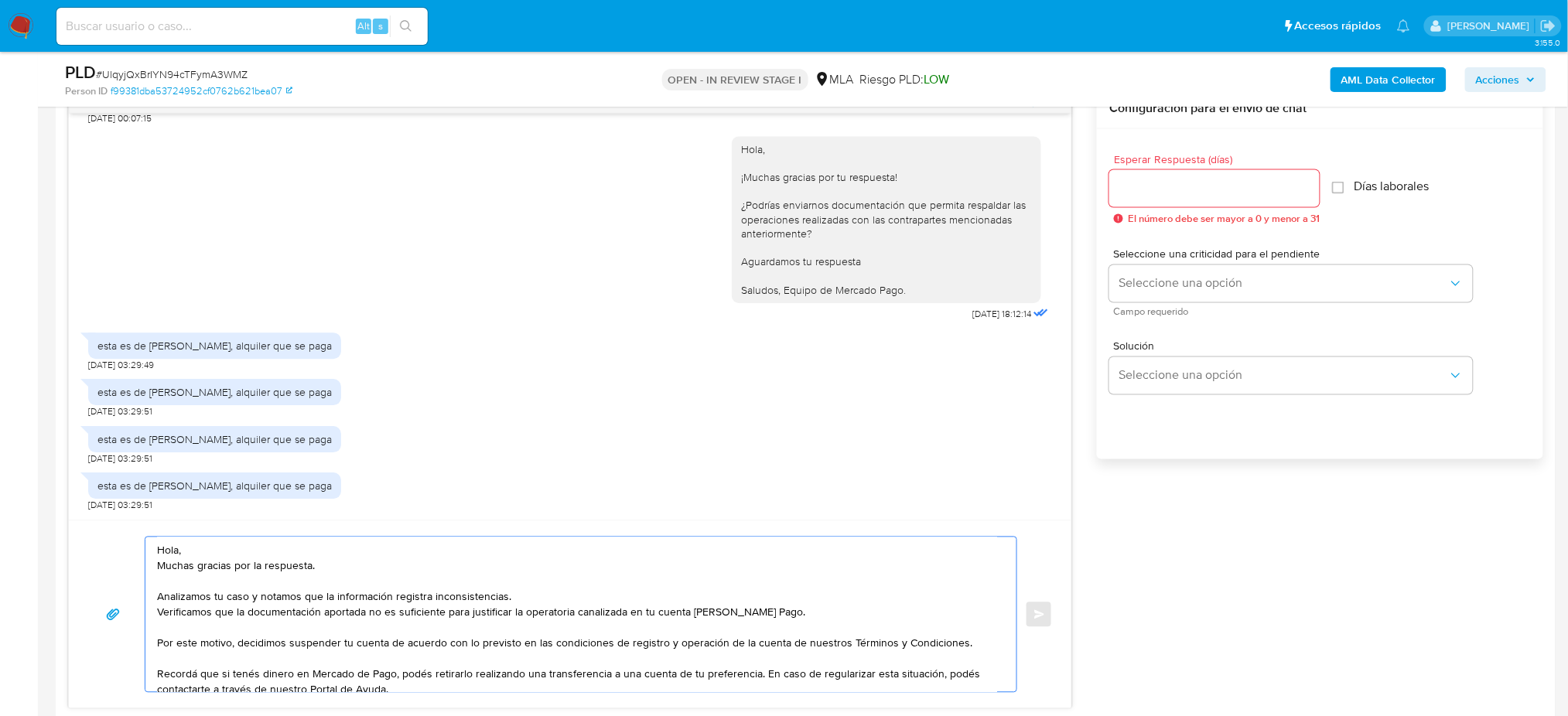
type textarea "Hola, Muchas gracias por la respuesta. Analizamos tu caso y notamos que la info…"
click at [1143, 195] on input "Esperar Respuesta (días)" at bounding box center [1215, 188] width 210 height 20
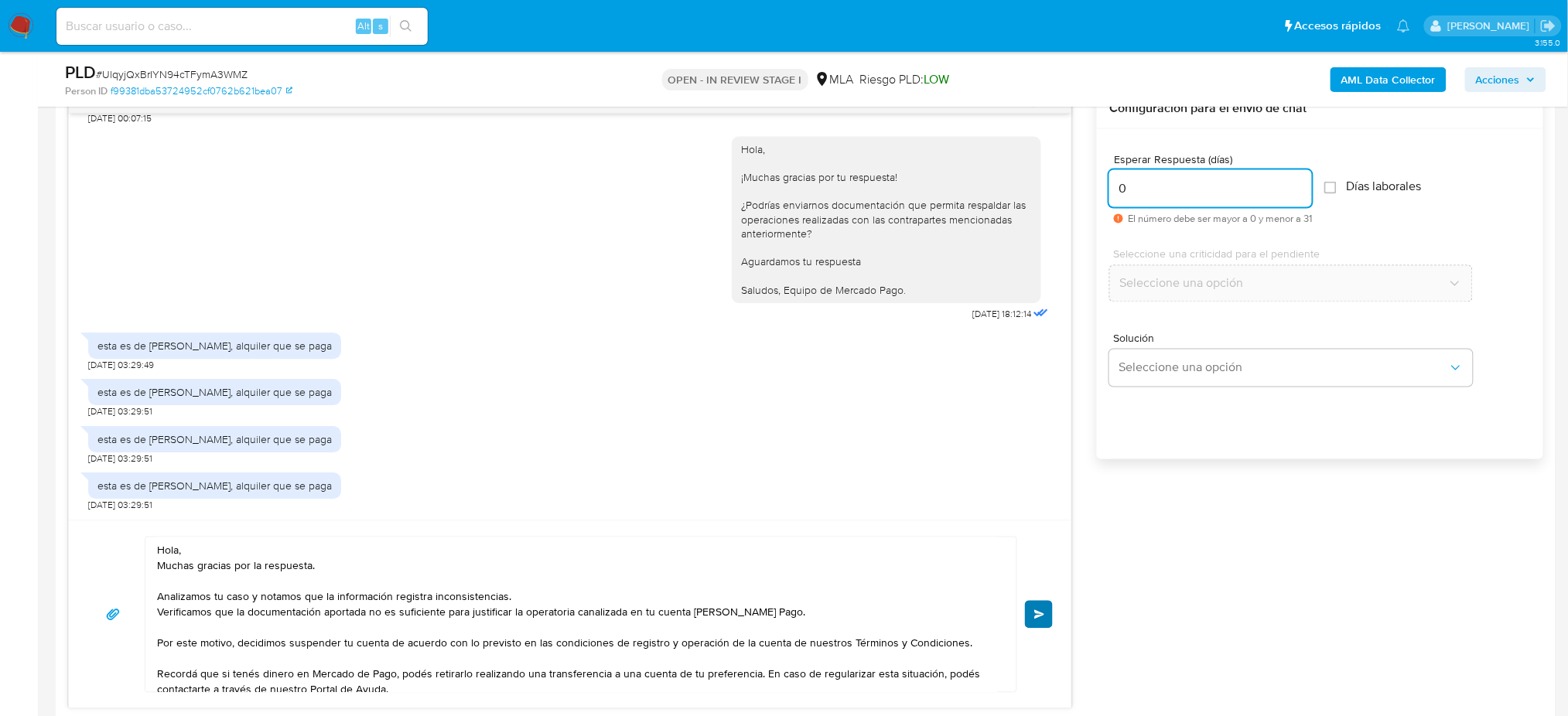
type input "0"
click at [1038, 627] on button "Enviar" at bounding box center [1039, 615] width 28 height 28
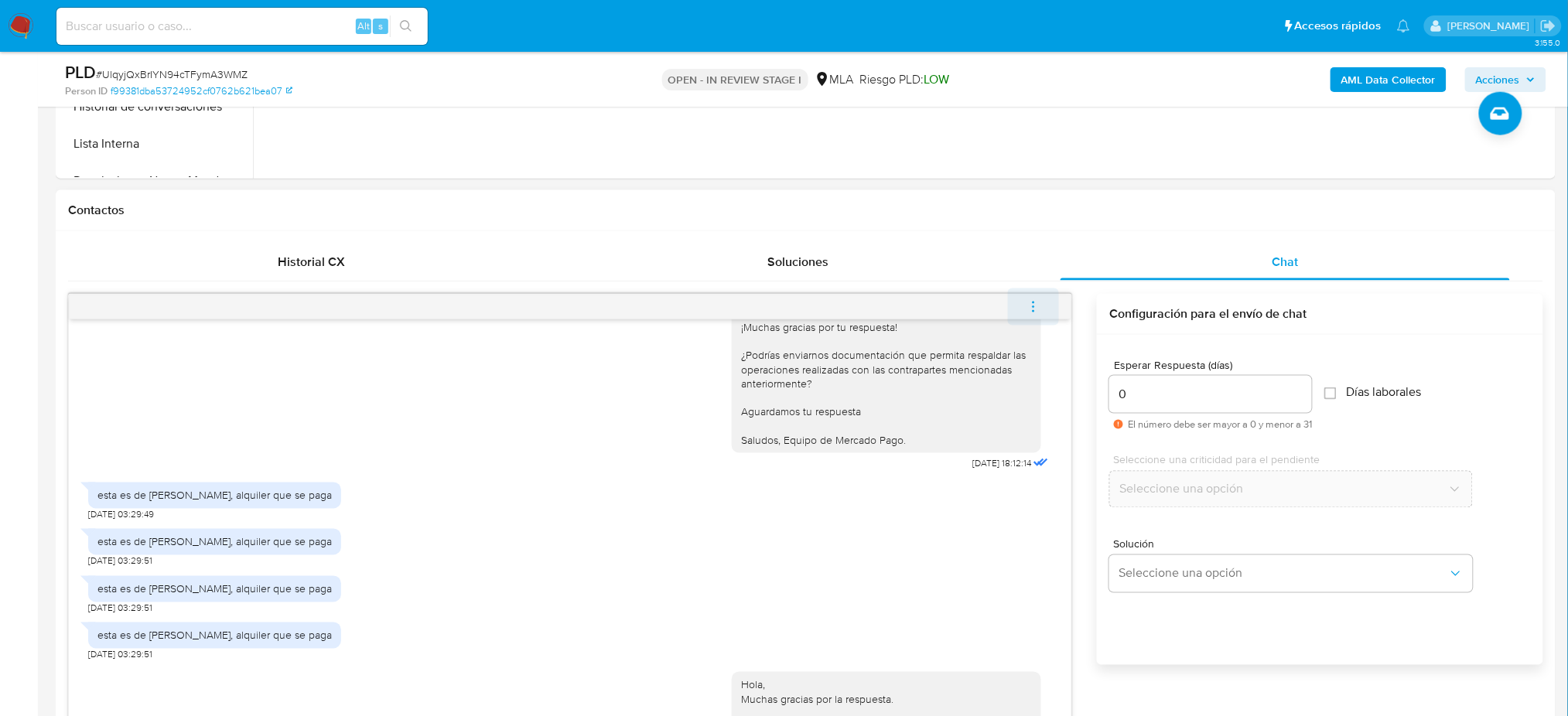
scroll to position [1981, 0]
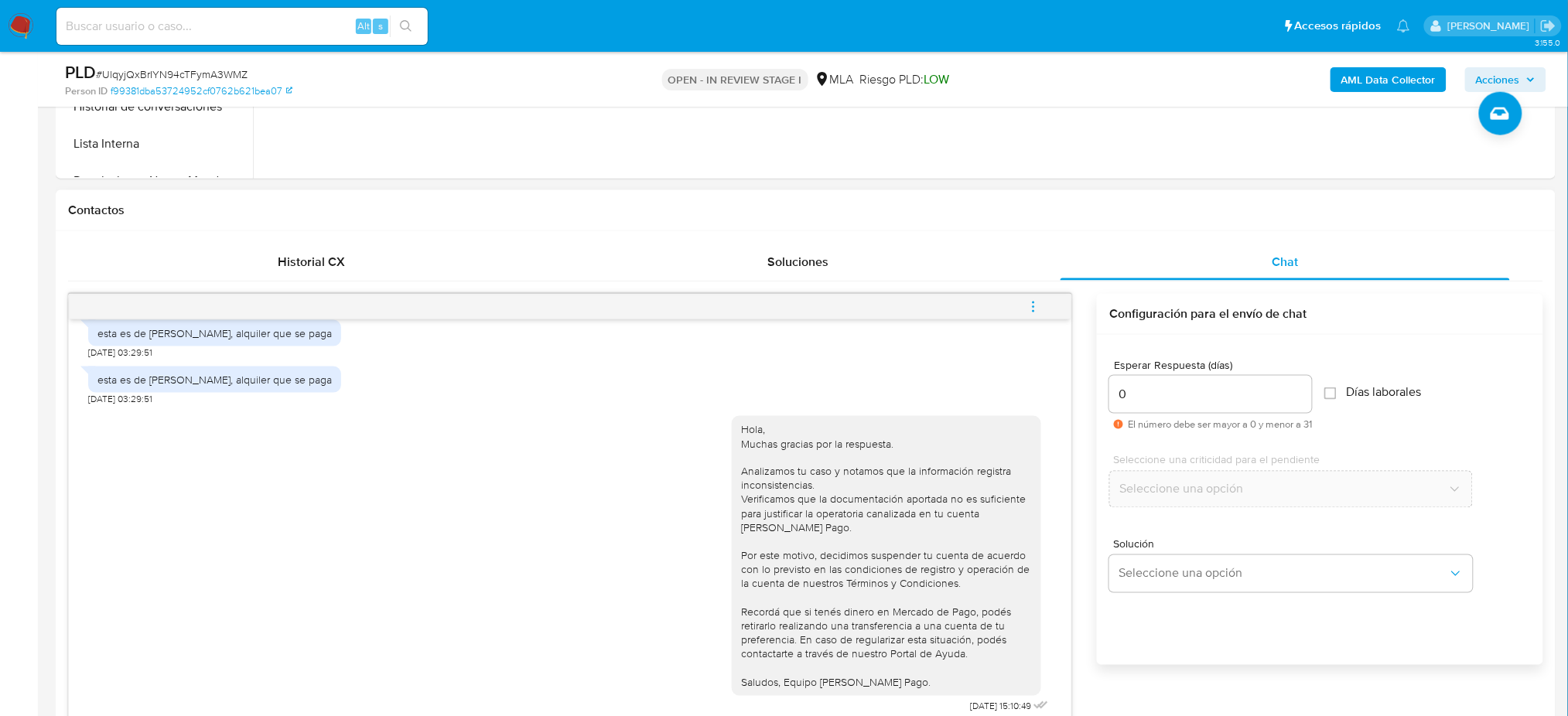
click at [1031, 306] on icon "menu-action" at bounding box center [1033, 307] width 14 height 14
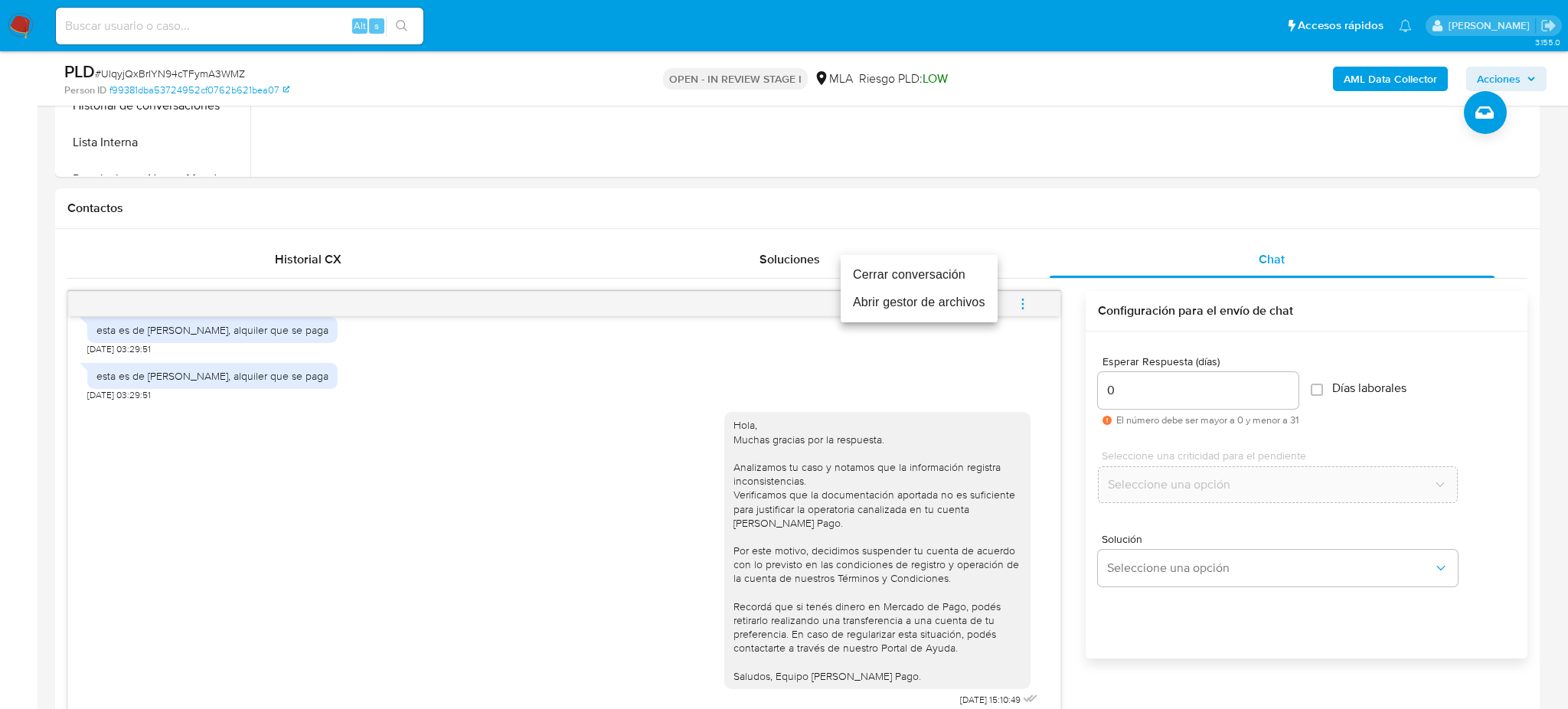
click at [954, 269] on li "Cerrar conversación" at bounding box center [919, 275] width 157 height 27
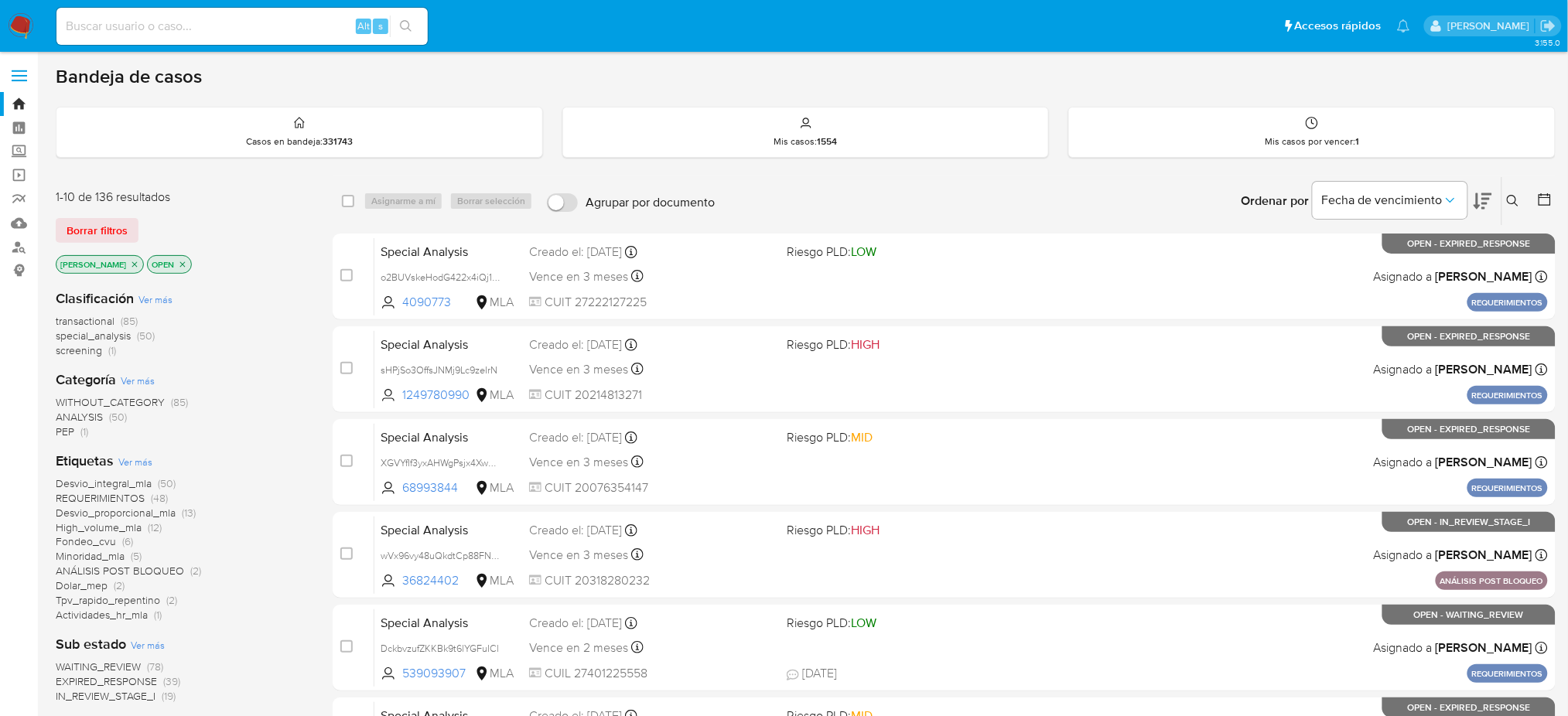
click at [1519, 196] on button at bounding box center [1514, 201] width 25 height 19
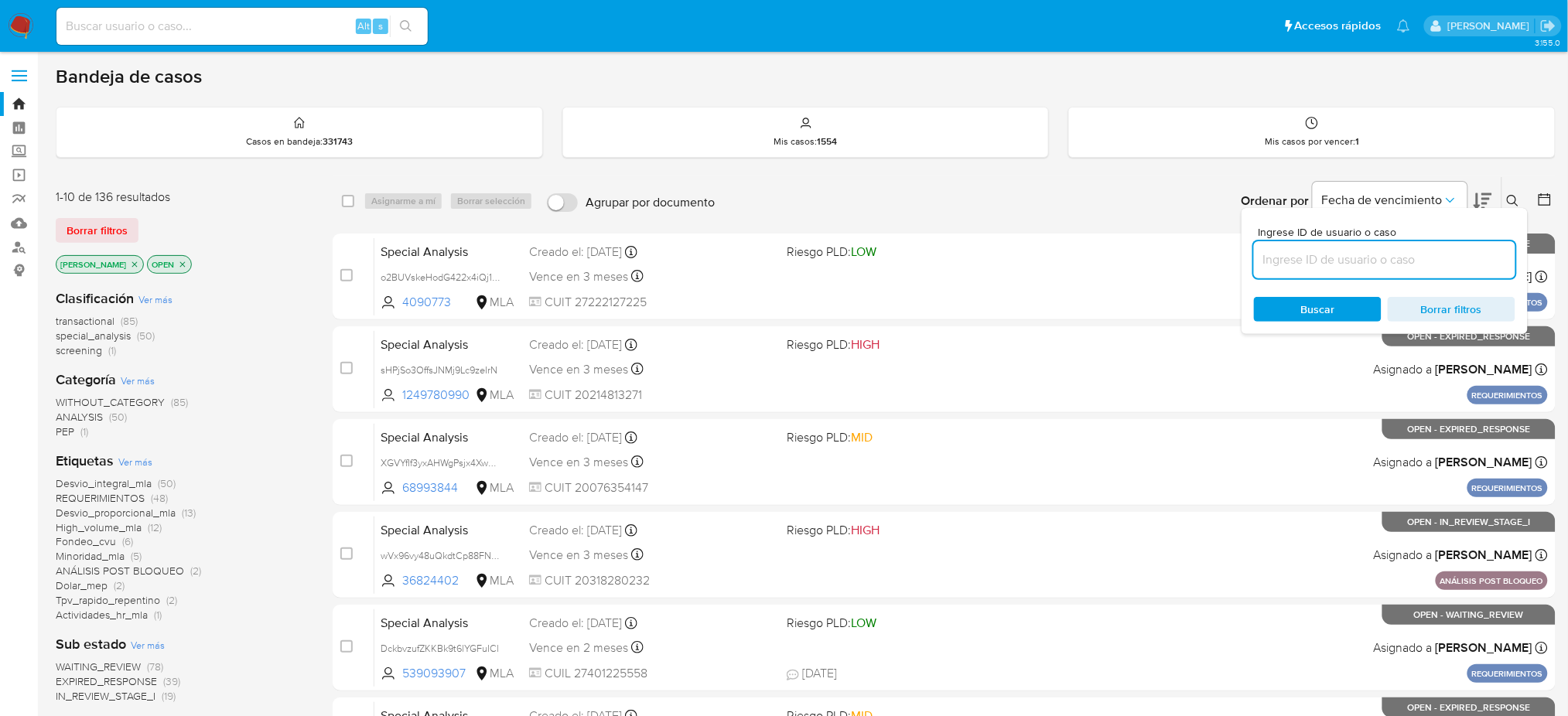
click at [1392, 268] on input at bounding box center [1384, 259] width 262 height 20
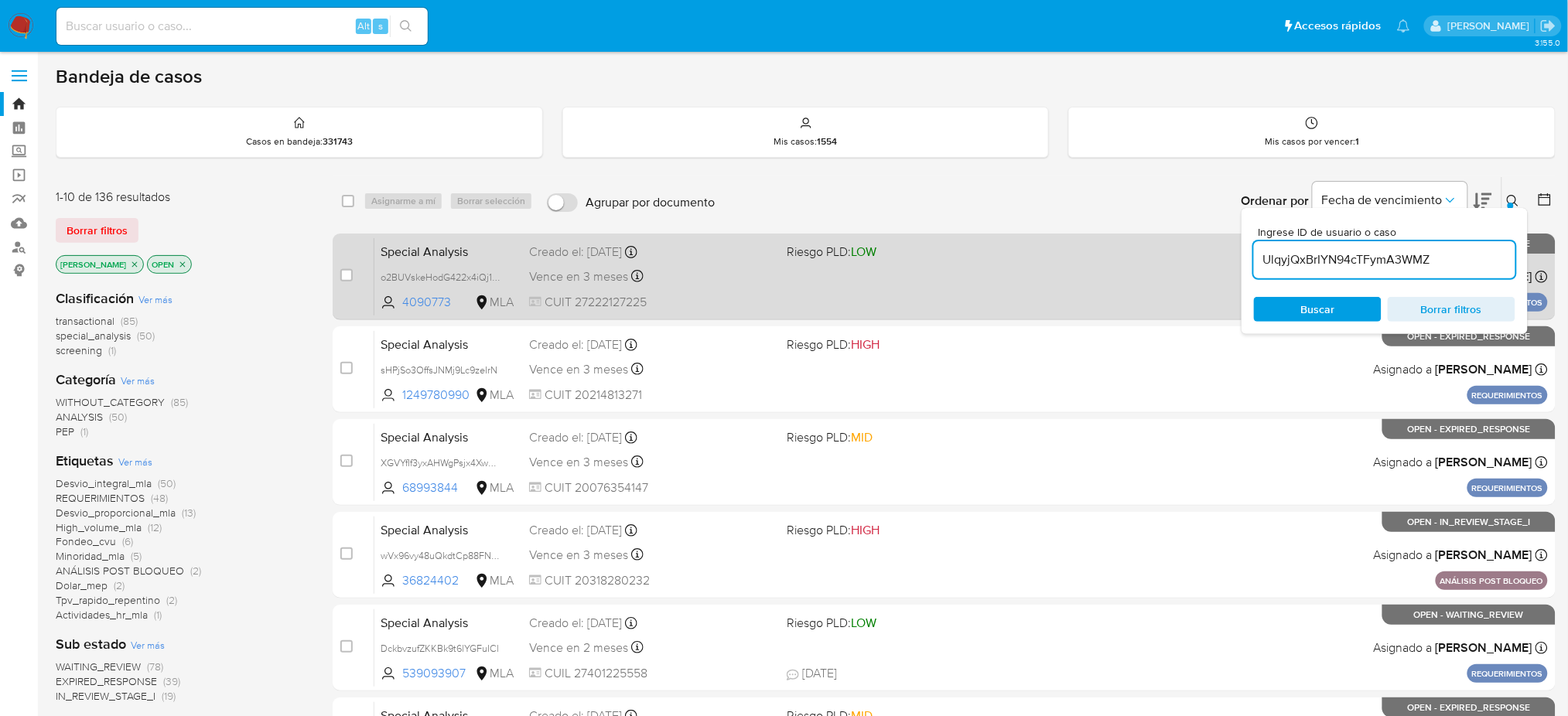
type input "UlqyjQxBrIYN94cTFymA3WMZ"
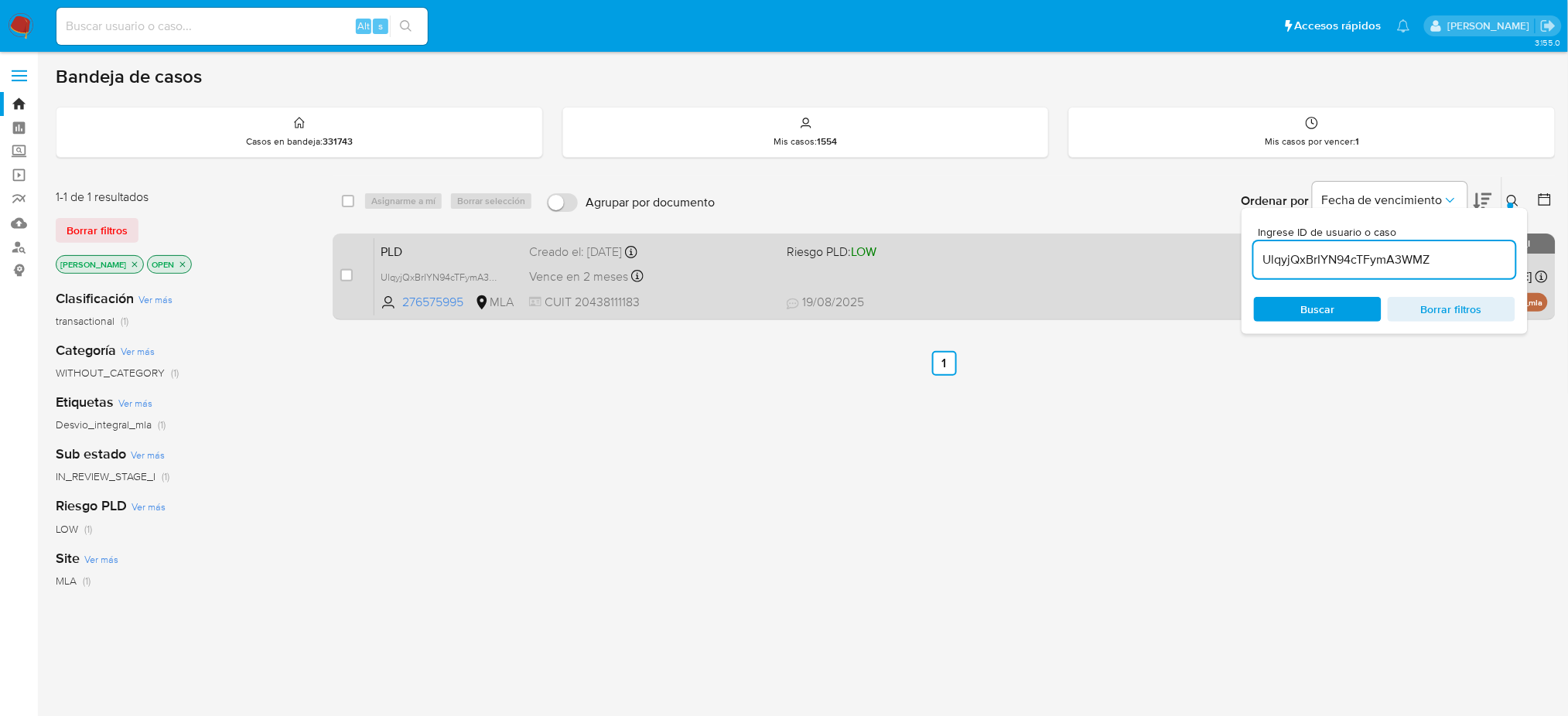
click at [335, 276] on div "case-item-checkbox No es posible asignar el caso PLD UlqyjQxBrIYN94cTFymA3WMZ 2…" at bounding box center [944, 276] width 1223 height 86
click at [348, 274] on input "checkbox" at bounding box center [346, 275] width 12 height 12
checkbox input "true"
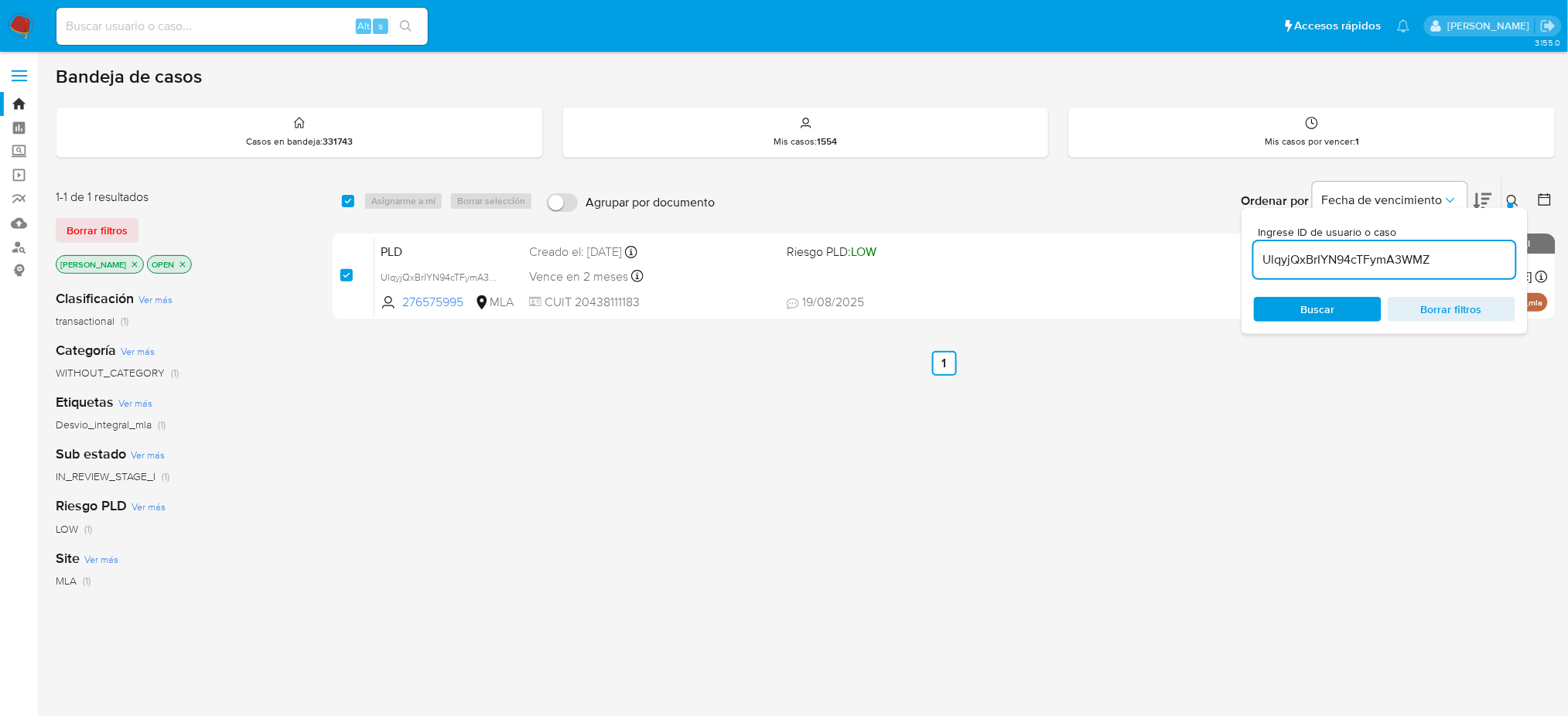
checkbox input "true"
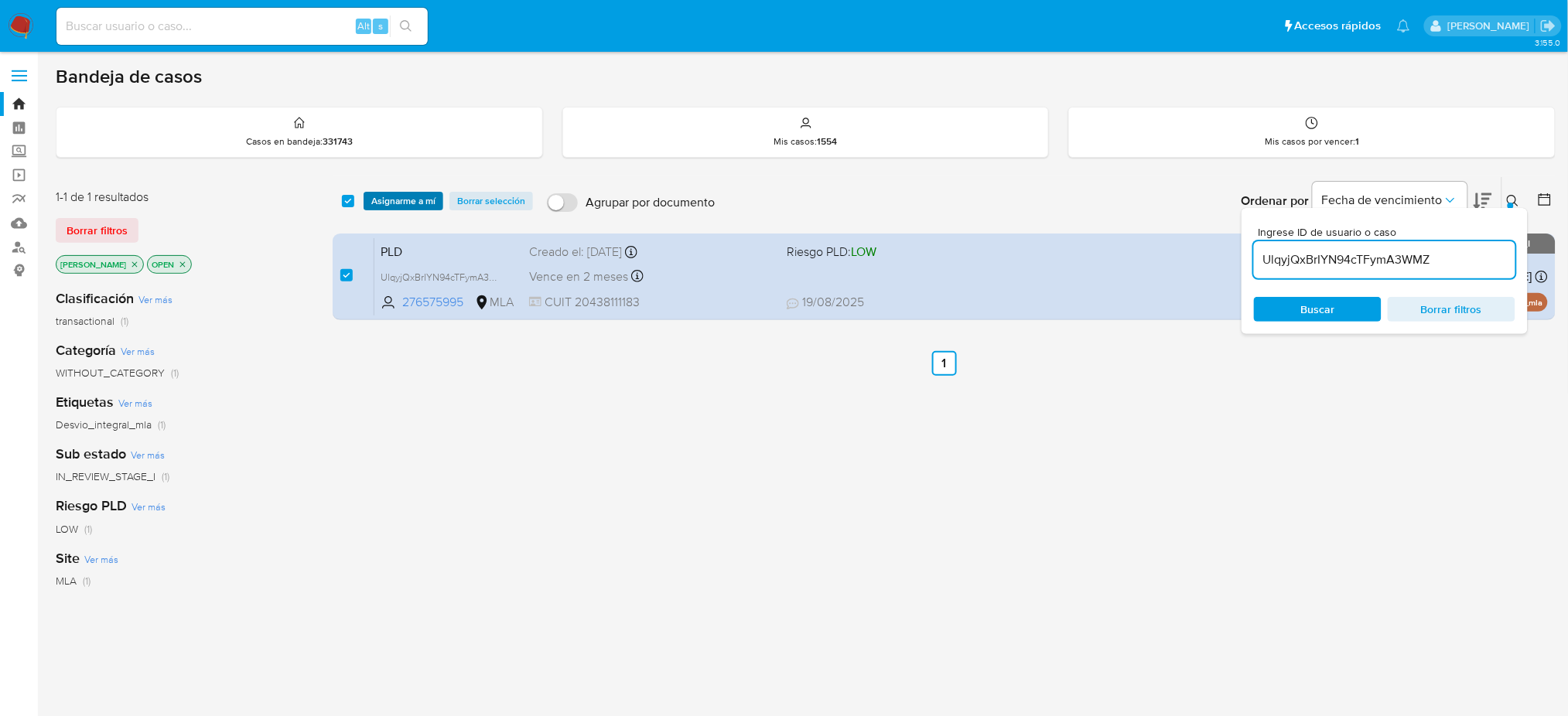
click at [387, 204] on span "Asignarme a mí" at bounding box center [403, 201] width 64 height 15
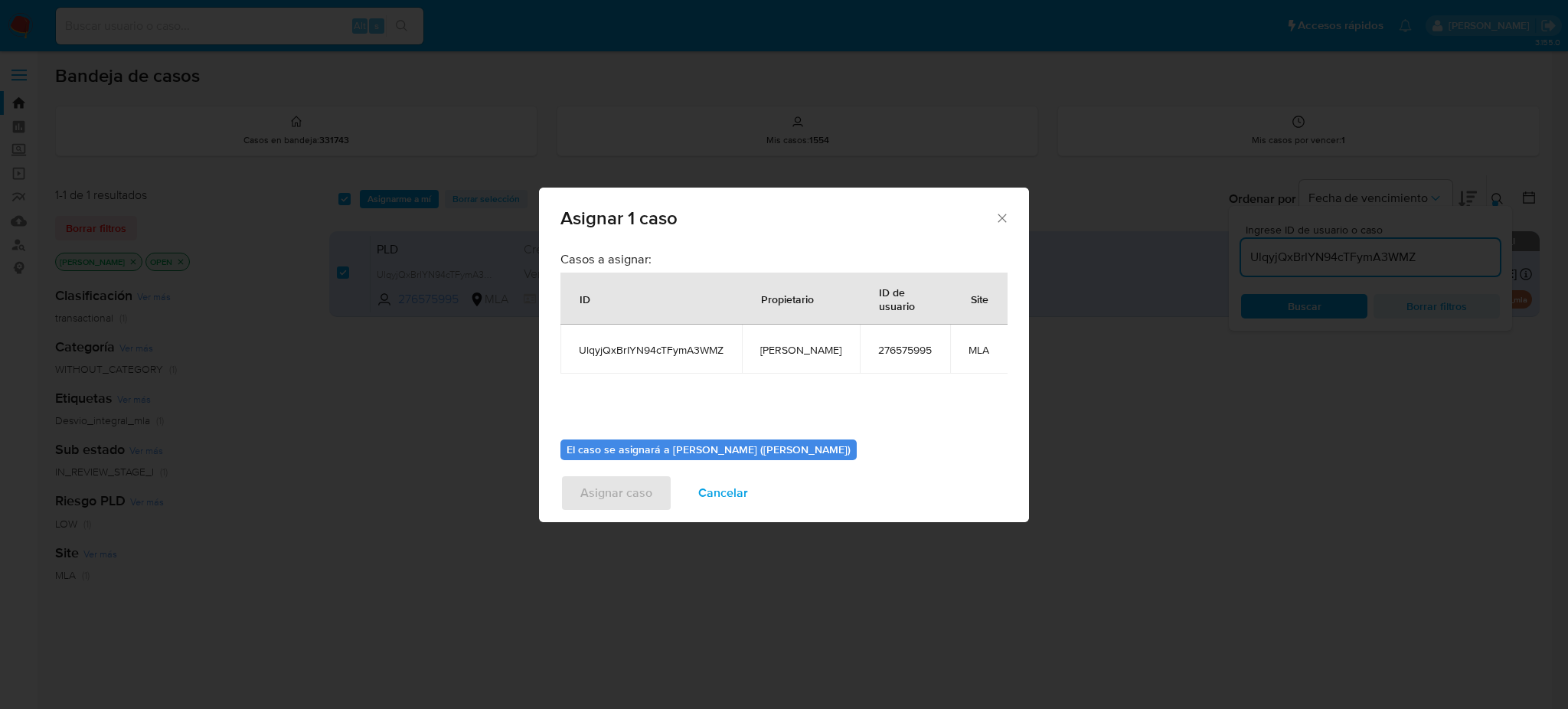
click at [791, 351] on span "[PERSON_NAME]" at bounding box center [801, 350] width 82 height 14
copy span "[PERSON_NAME]"
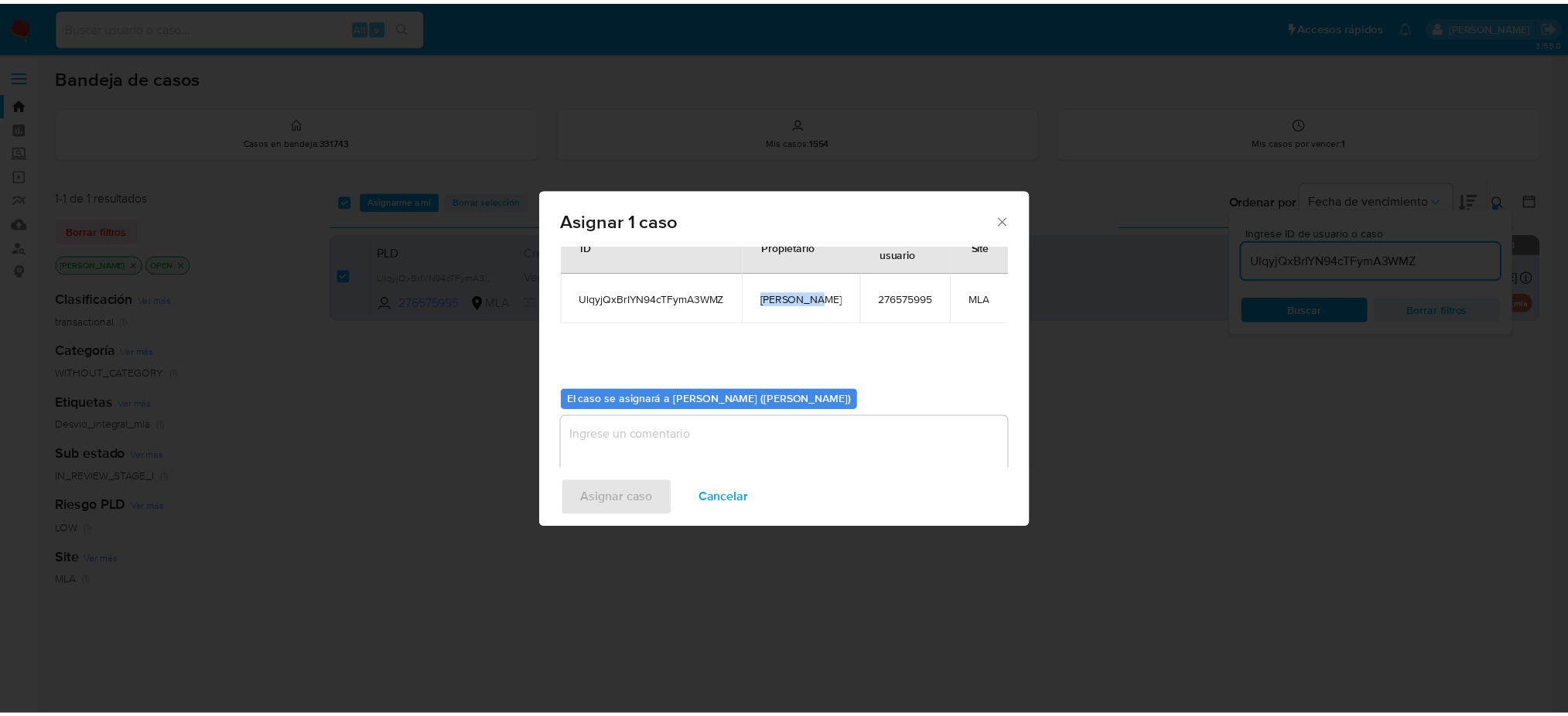
scroll to position [79, 0]
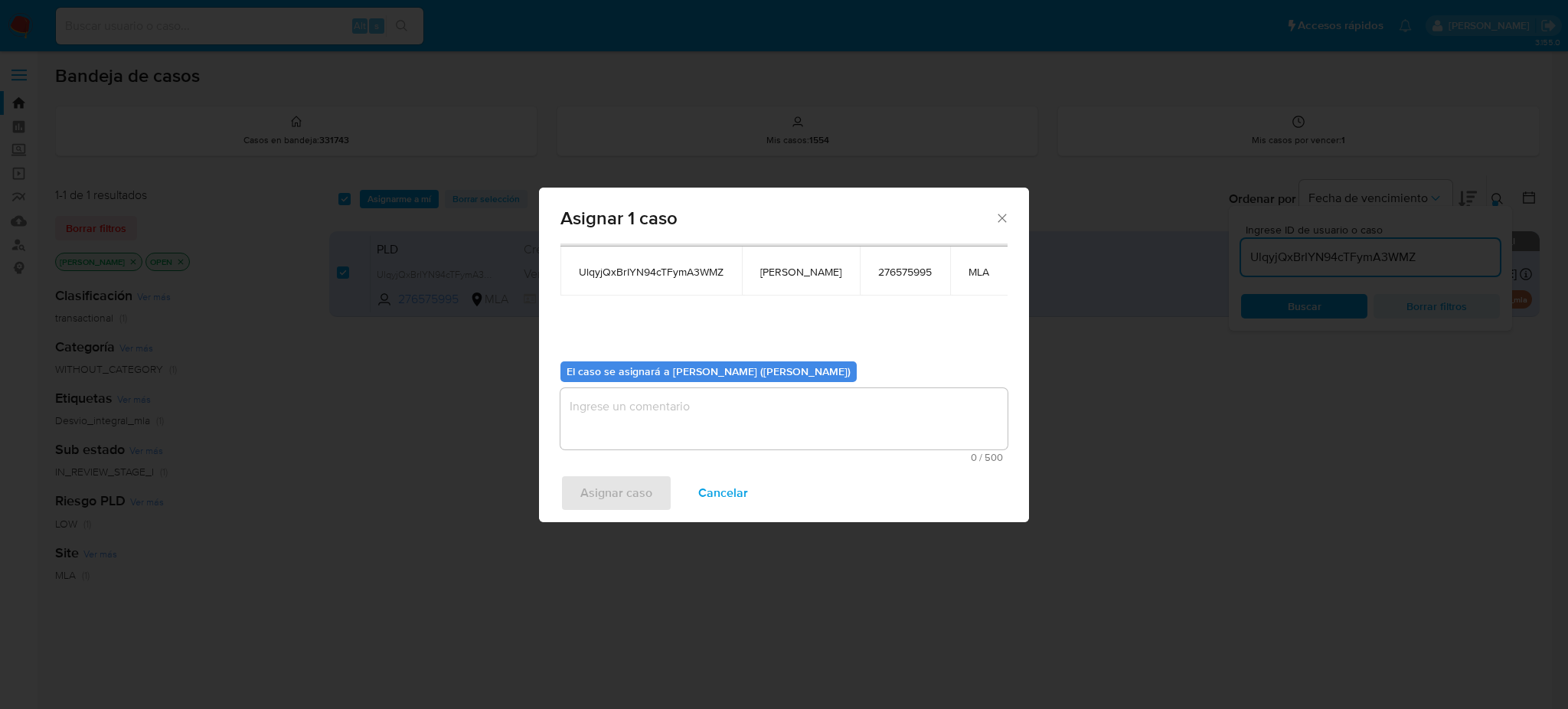
click at [680, 421] on textarea "assign-modal" at bounding box center [784, 419] width 447 height 61
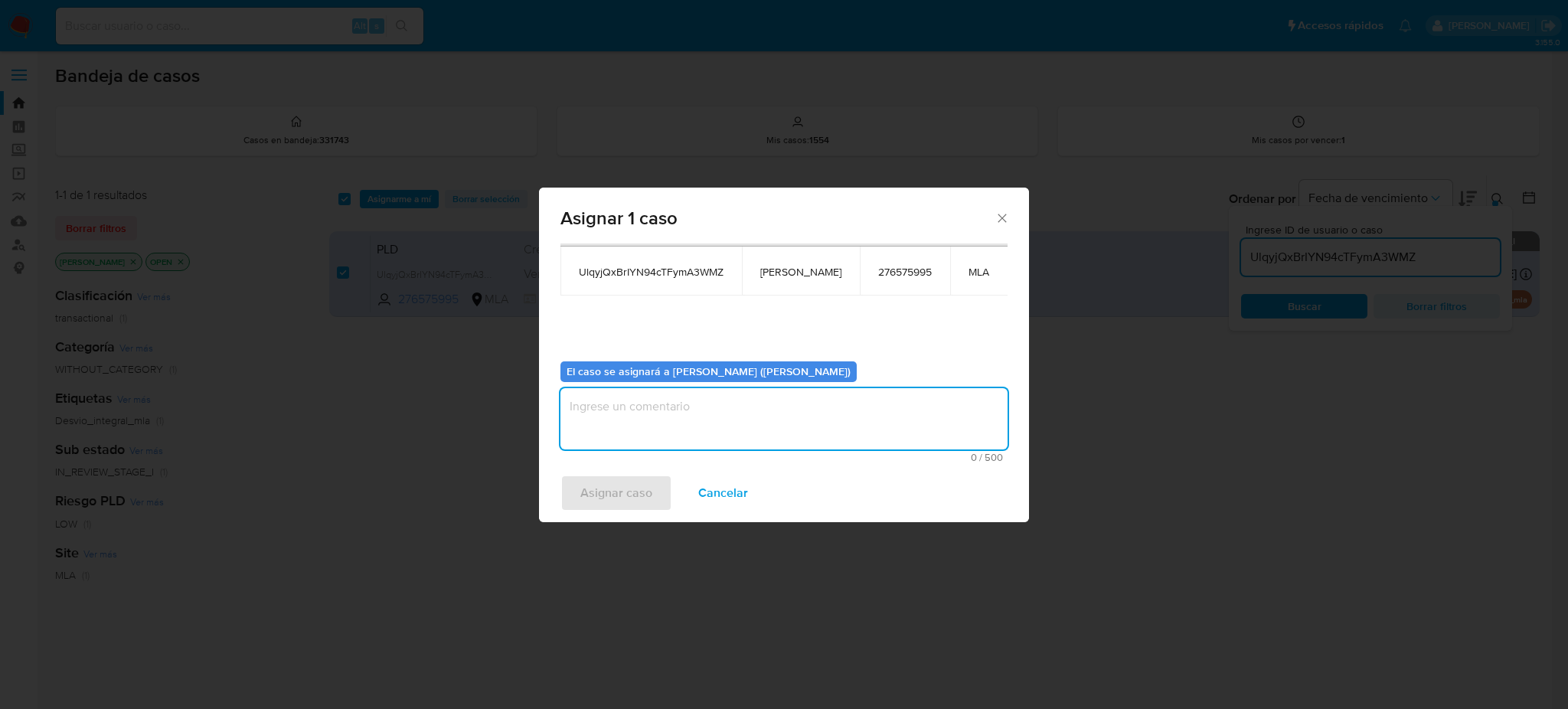
paste textarea "[PERSON_NAME]"
type textarea "[PERSON_NAME]"
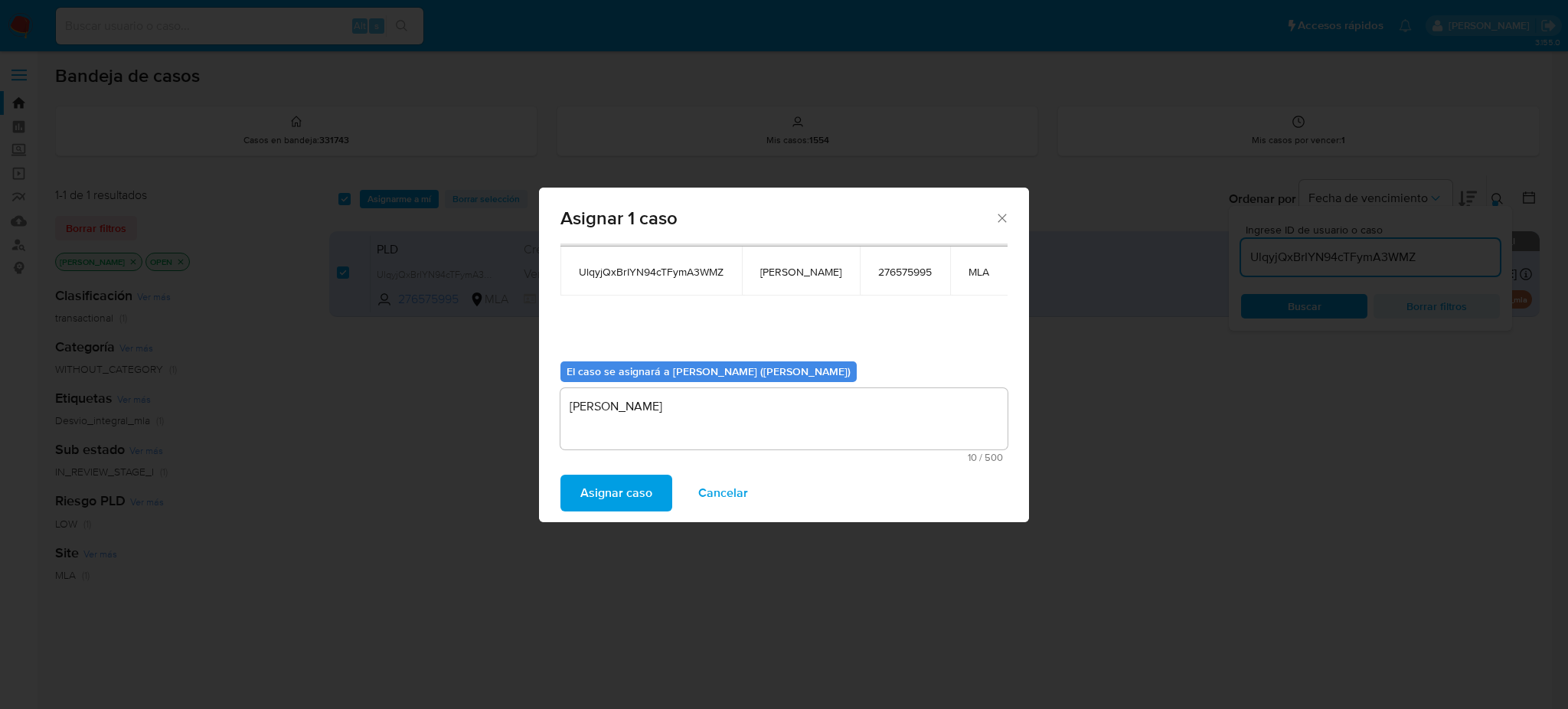
click at [640, 476] on span "Asignar caso" at bounding box center [616, 493] width 72 height 34
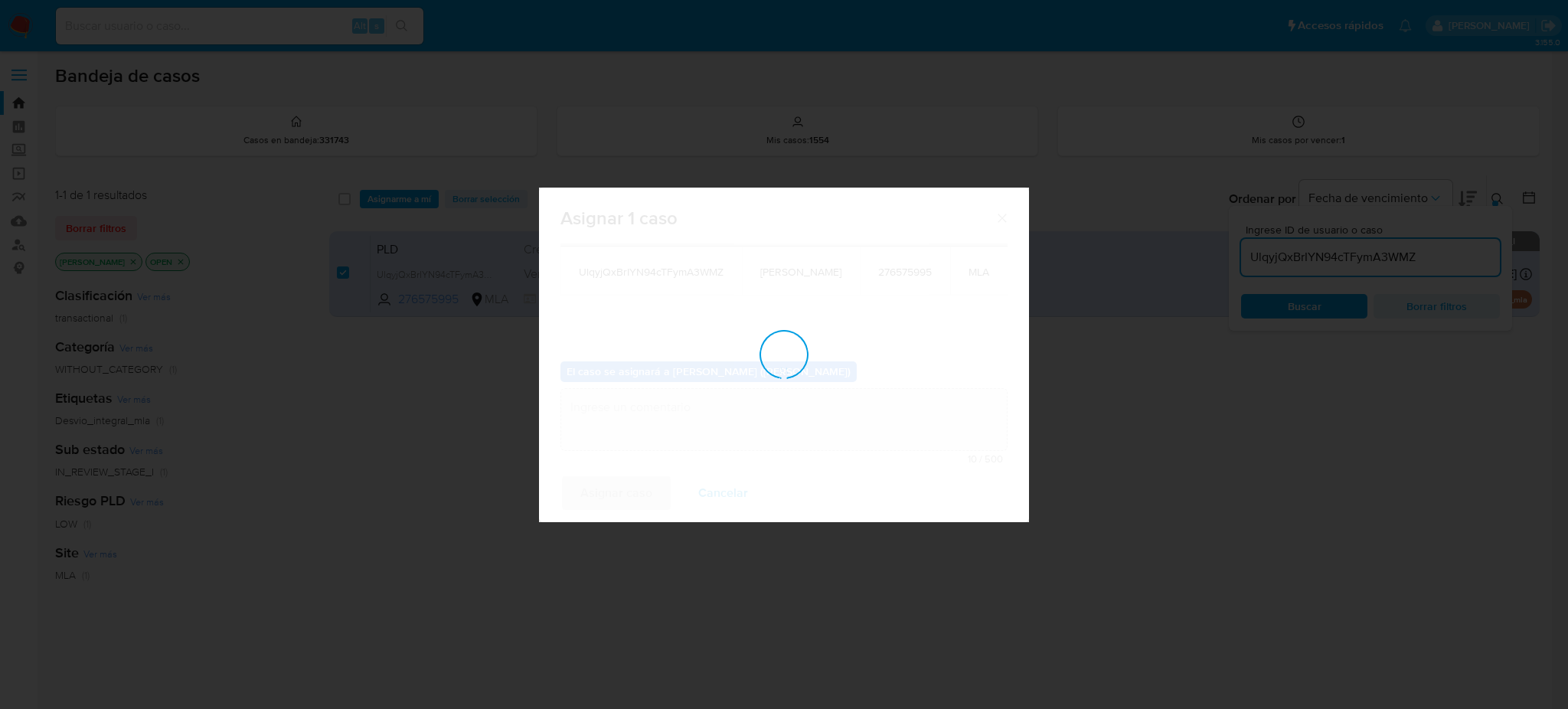
checkbox input "false"
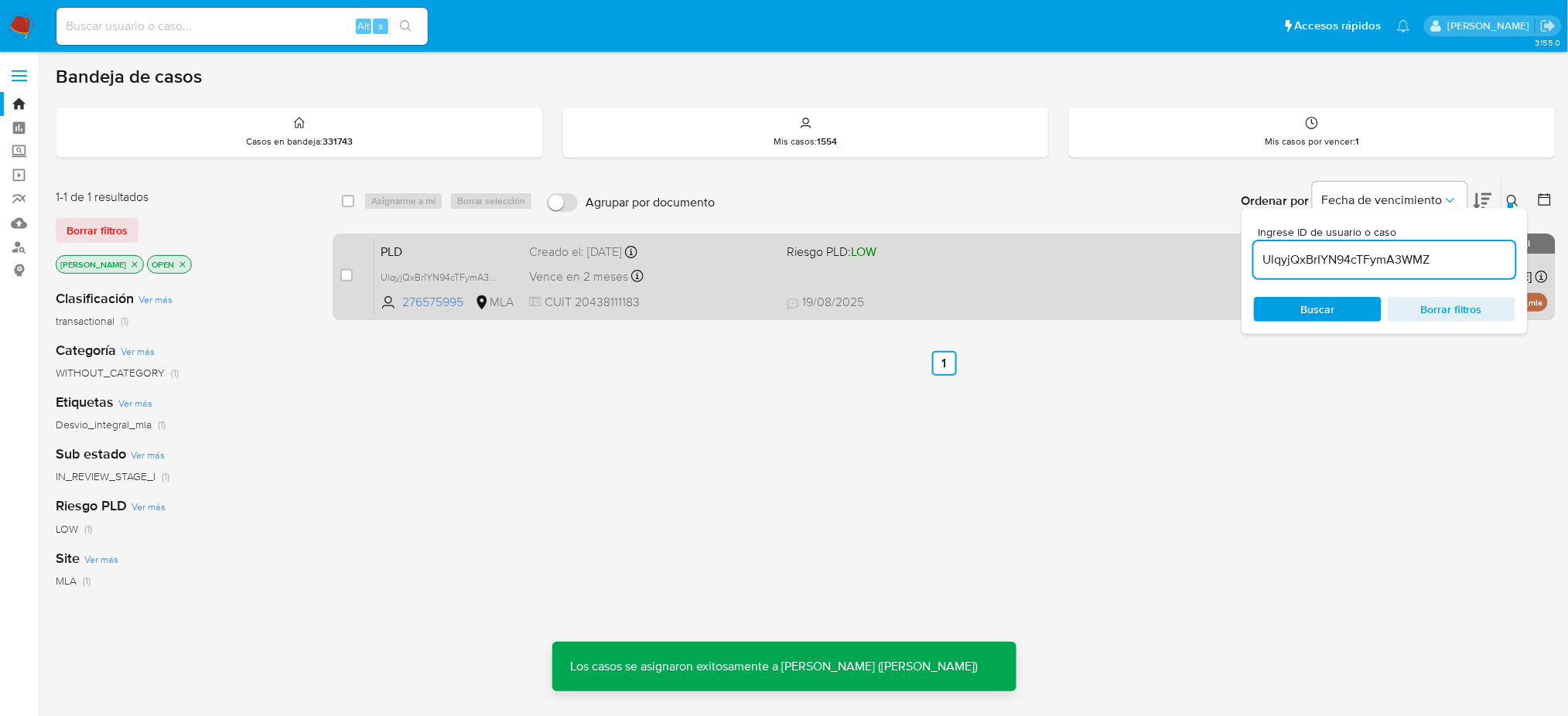
click at [442, 254] on span "PLD" at bounding box center [449, 250] width 136 height 20
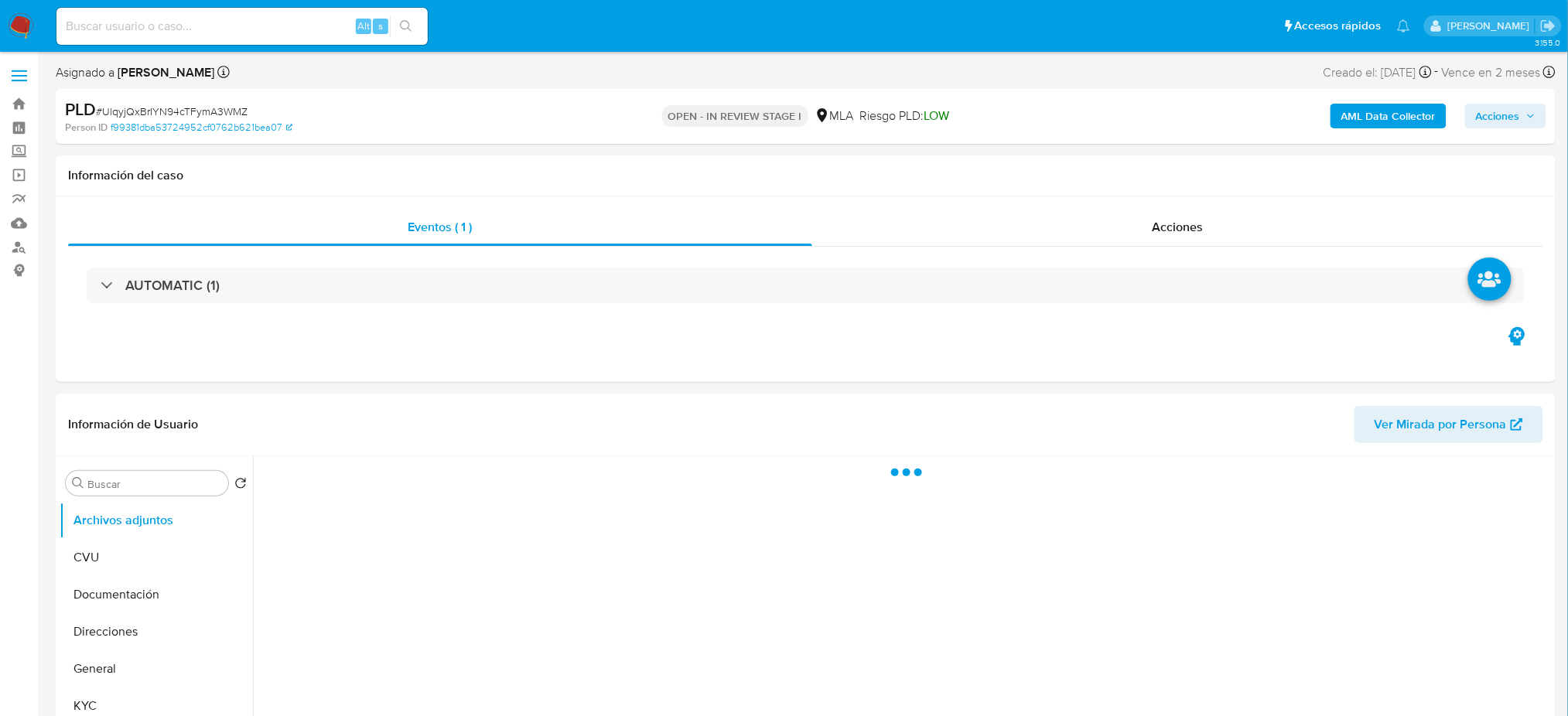
click at [1379, 117] on b "AML Data Collector" at bounding box center [1389, 116] width 95 height 24
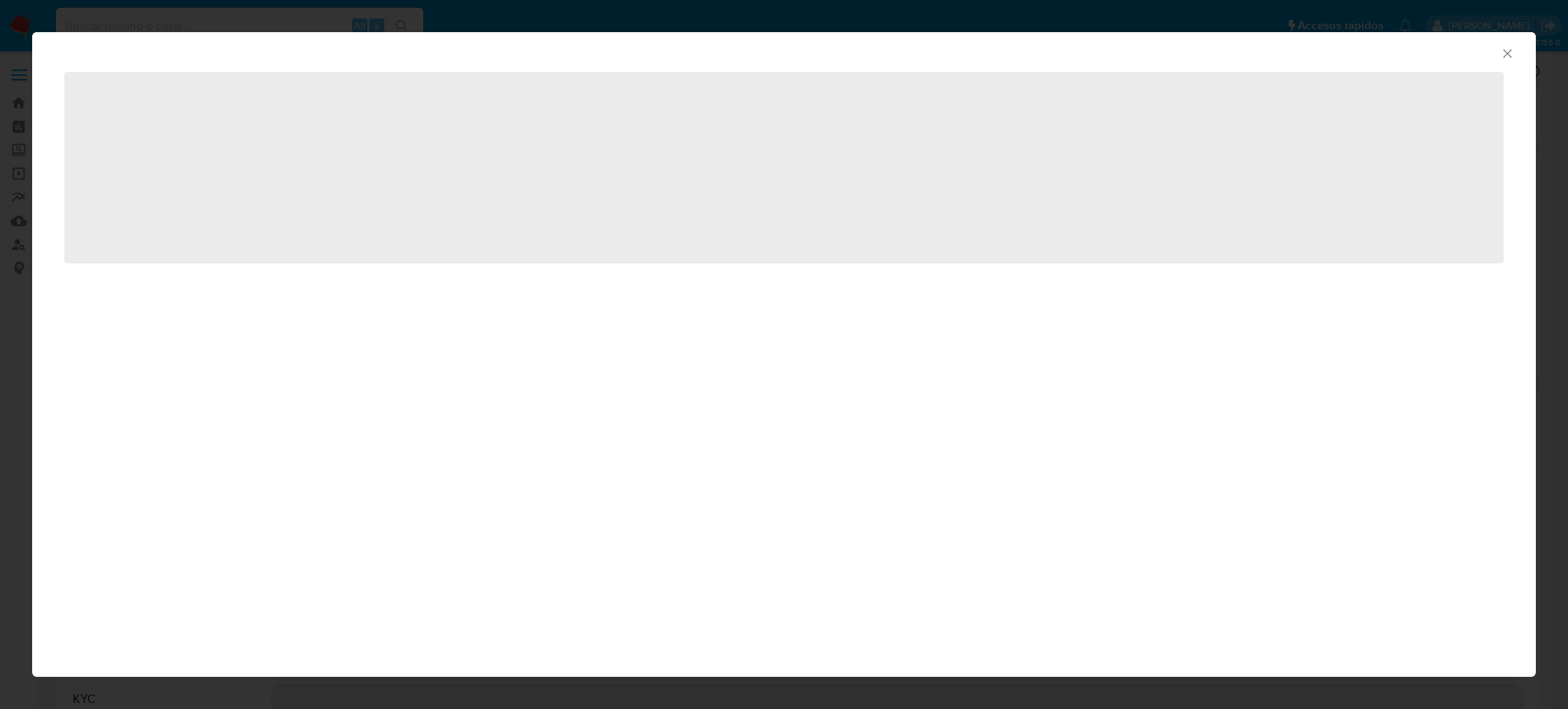
select select "10"
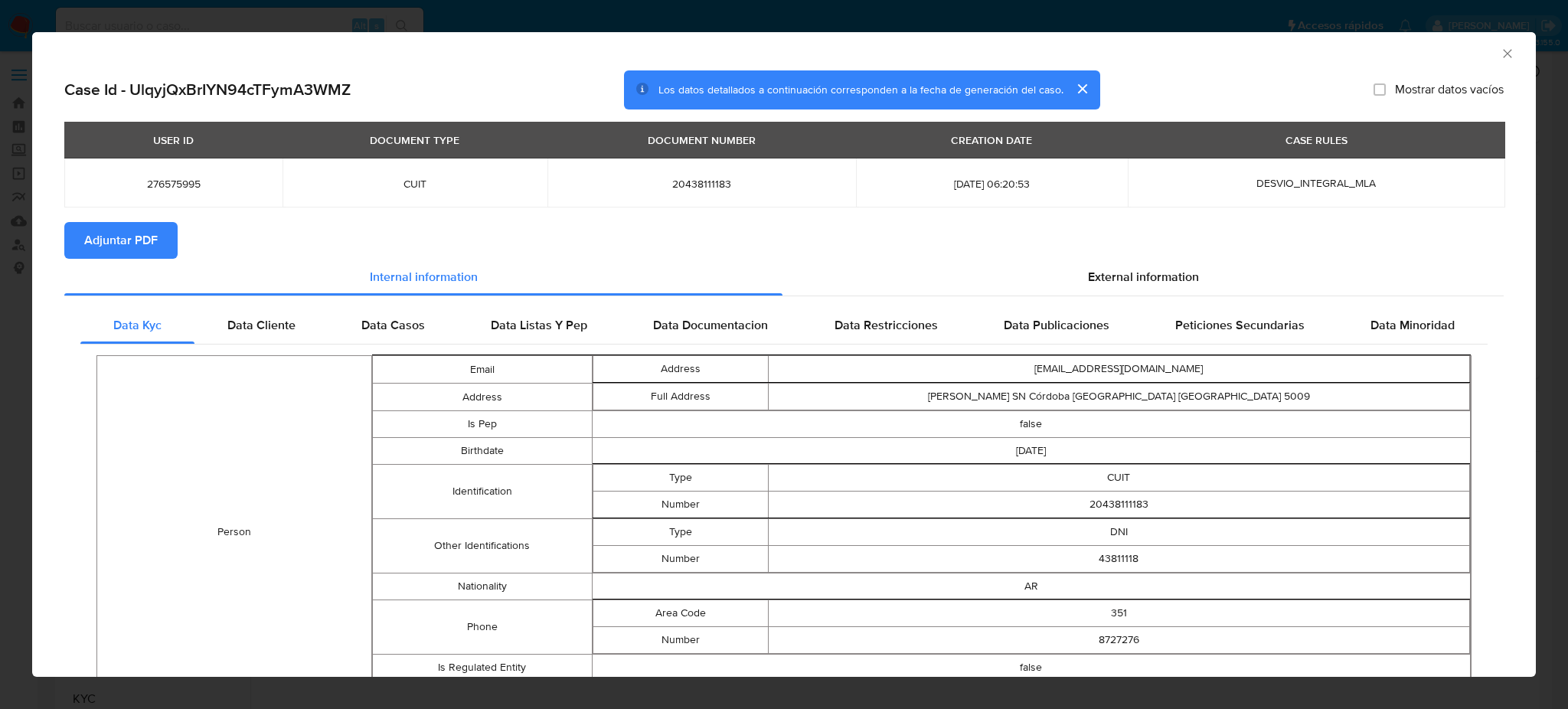
click at [159, 236] on button "Adjuntar PDF" at bounding box center [121, 241] width 113 height 37
click at [1492, 50] on div "AML Data Collector" at bounding box center [784, 51] width 1503 height 38
click at [1500, 49] on icon "Cerrar ventana" at bounding box center [1507, 53] width 15 height 15
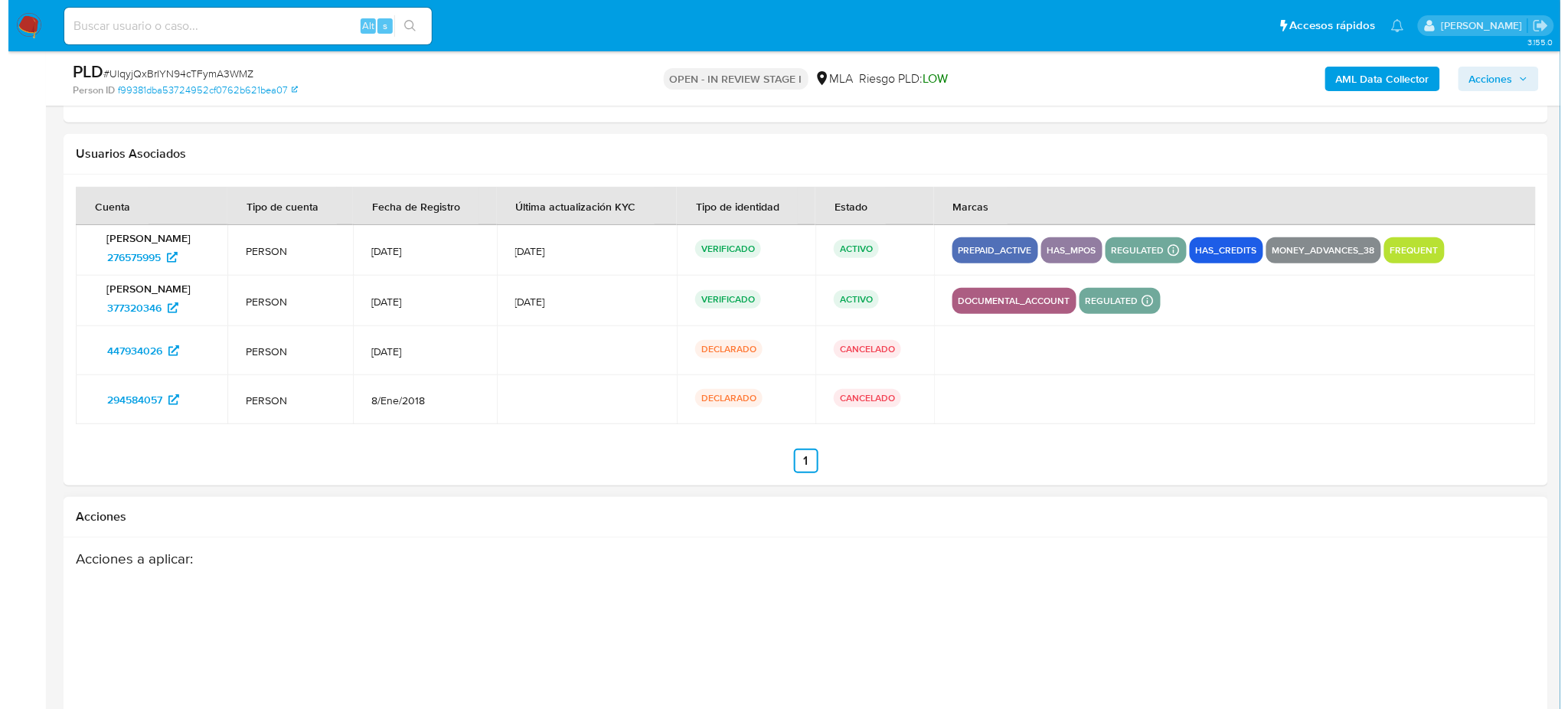
scroll to position [2450, 0]
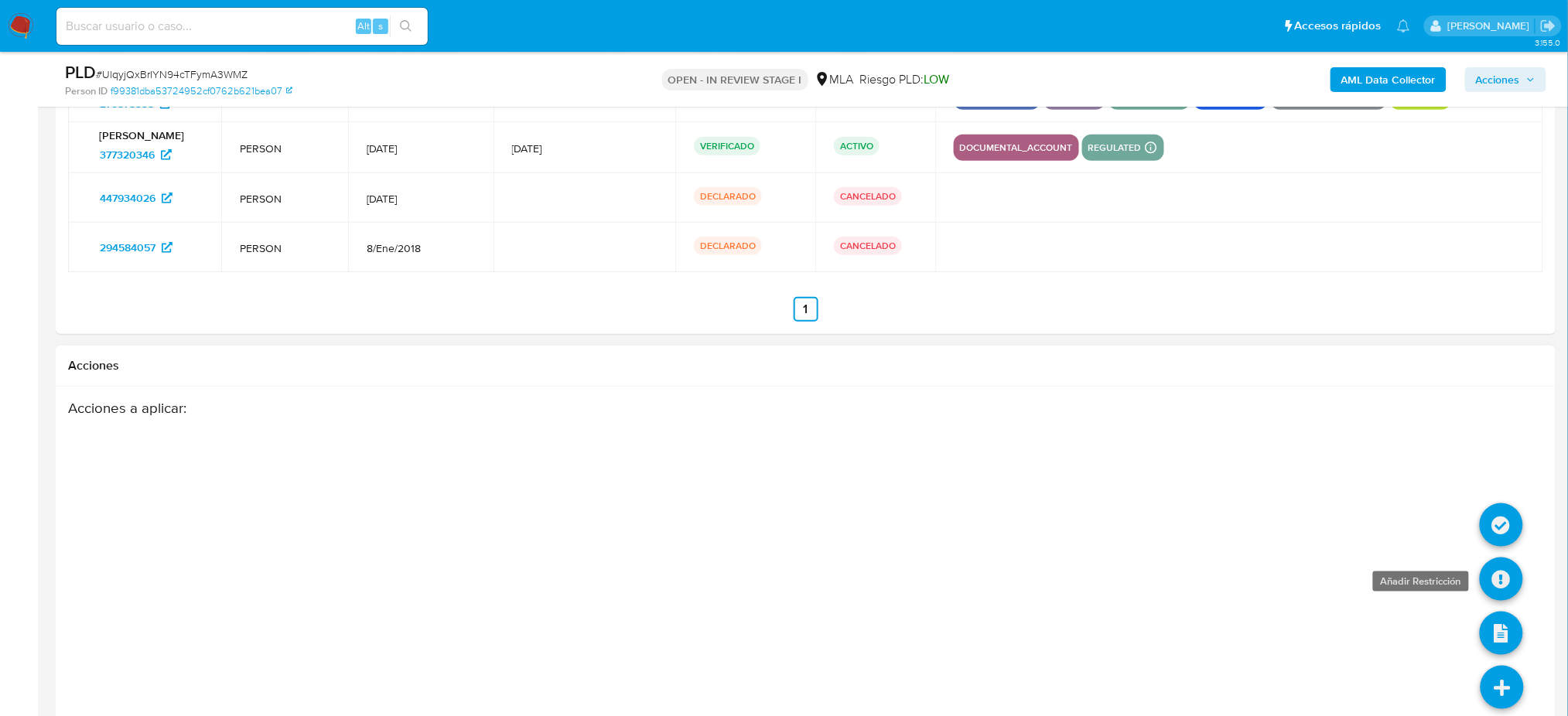
click at [1518, 571] on icon at bounding box center [1501, 579] width 43 height 43
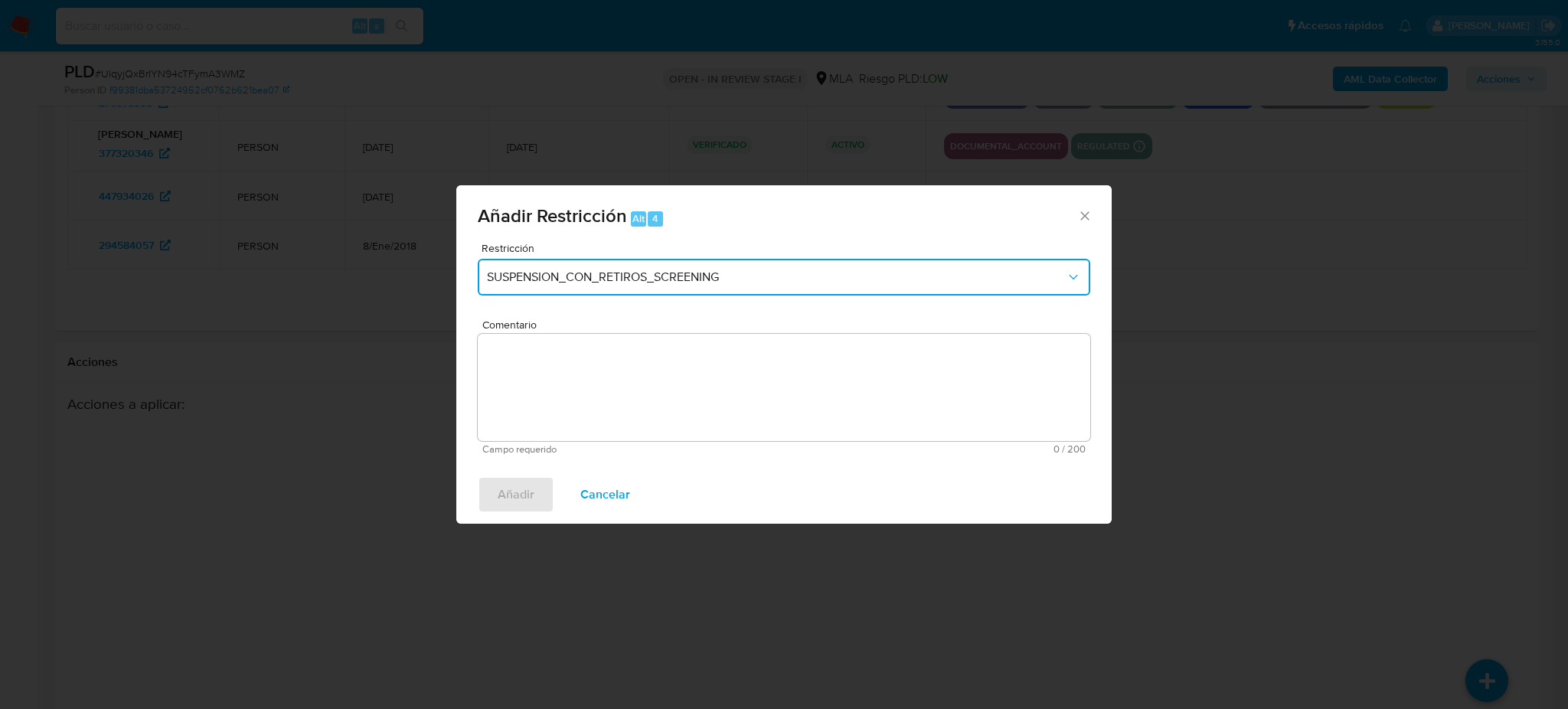
click at [654, 287] on button "SUSPENSION_CON_RETIROS_SCREENING" at bounding box center [784, 278] width 613 height 37
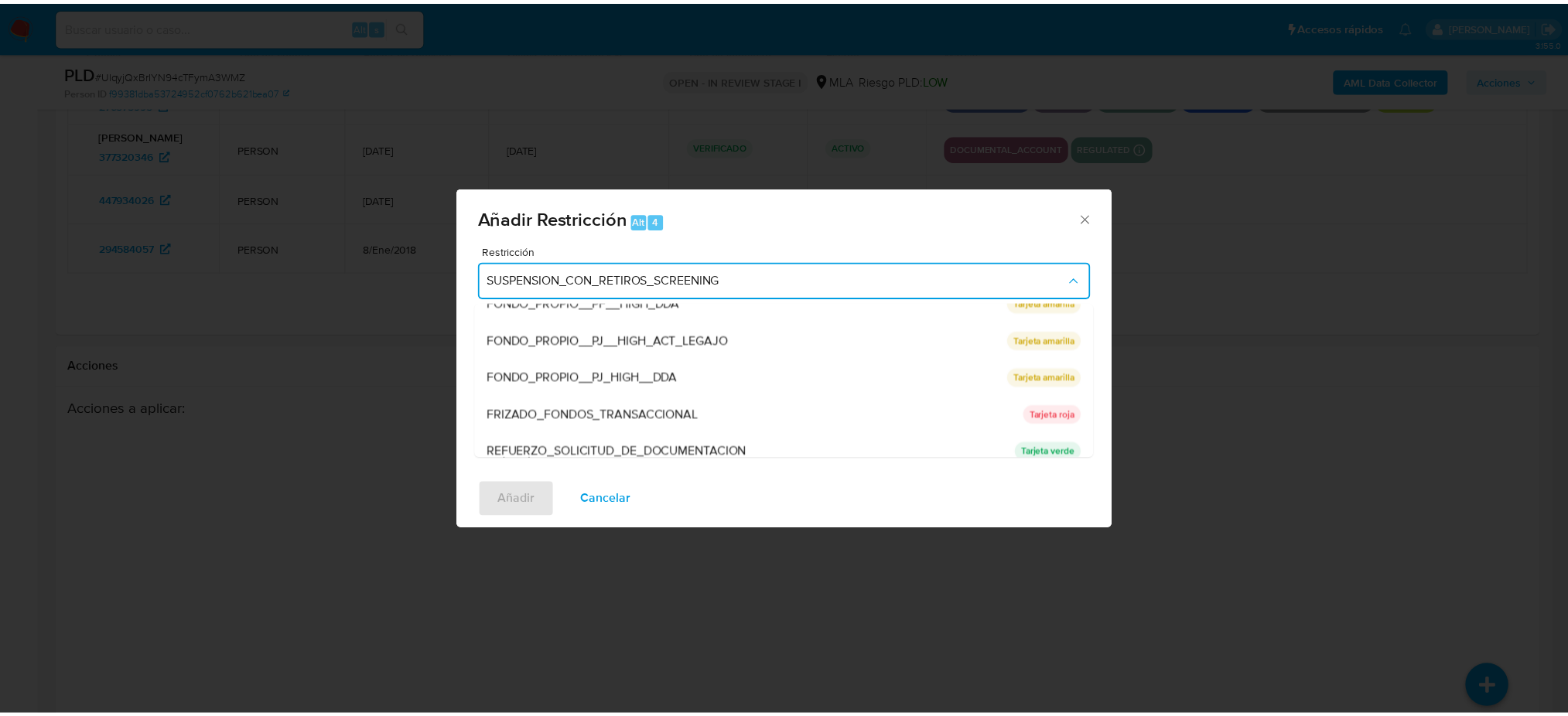
scroll to position [327, 0]
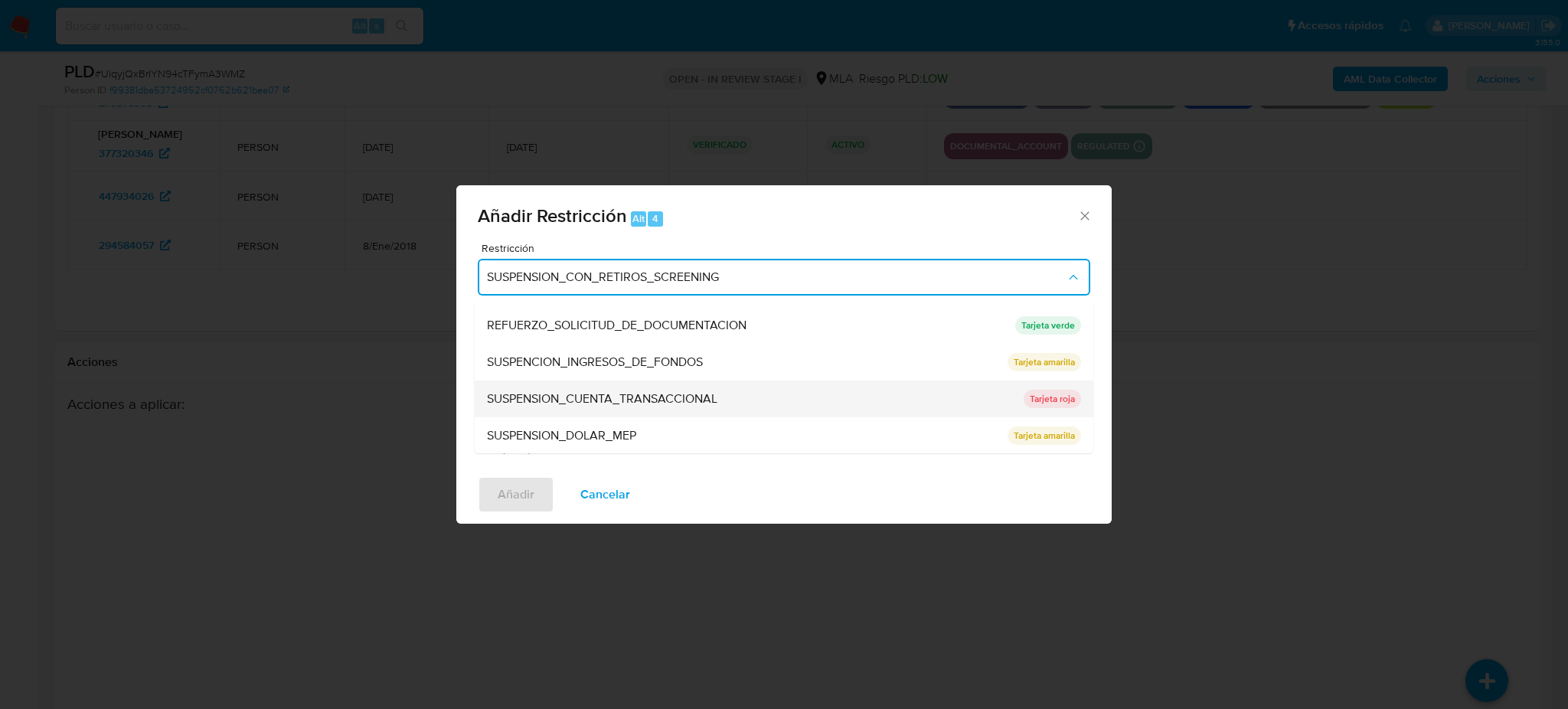
click at [615, 395] on span "SUSPENSION_CUENTA_TRANSACCIONAL" at bounding box center [602, 399] width 230 height 15
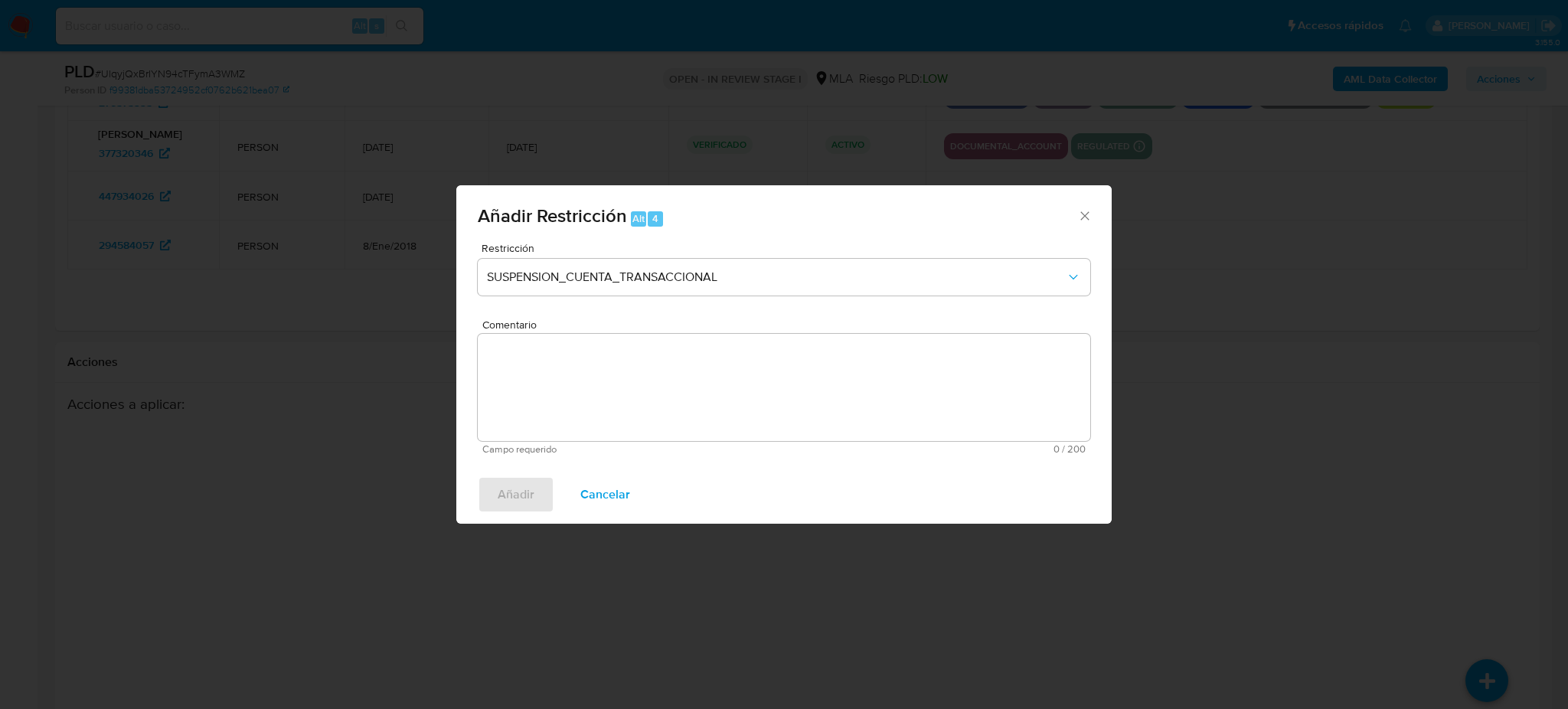
click at [615, 395] on textarea "Comentario" at bounding box center [784, 387] width 613 height 107
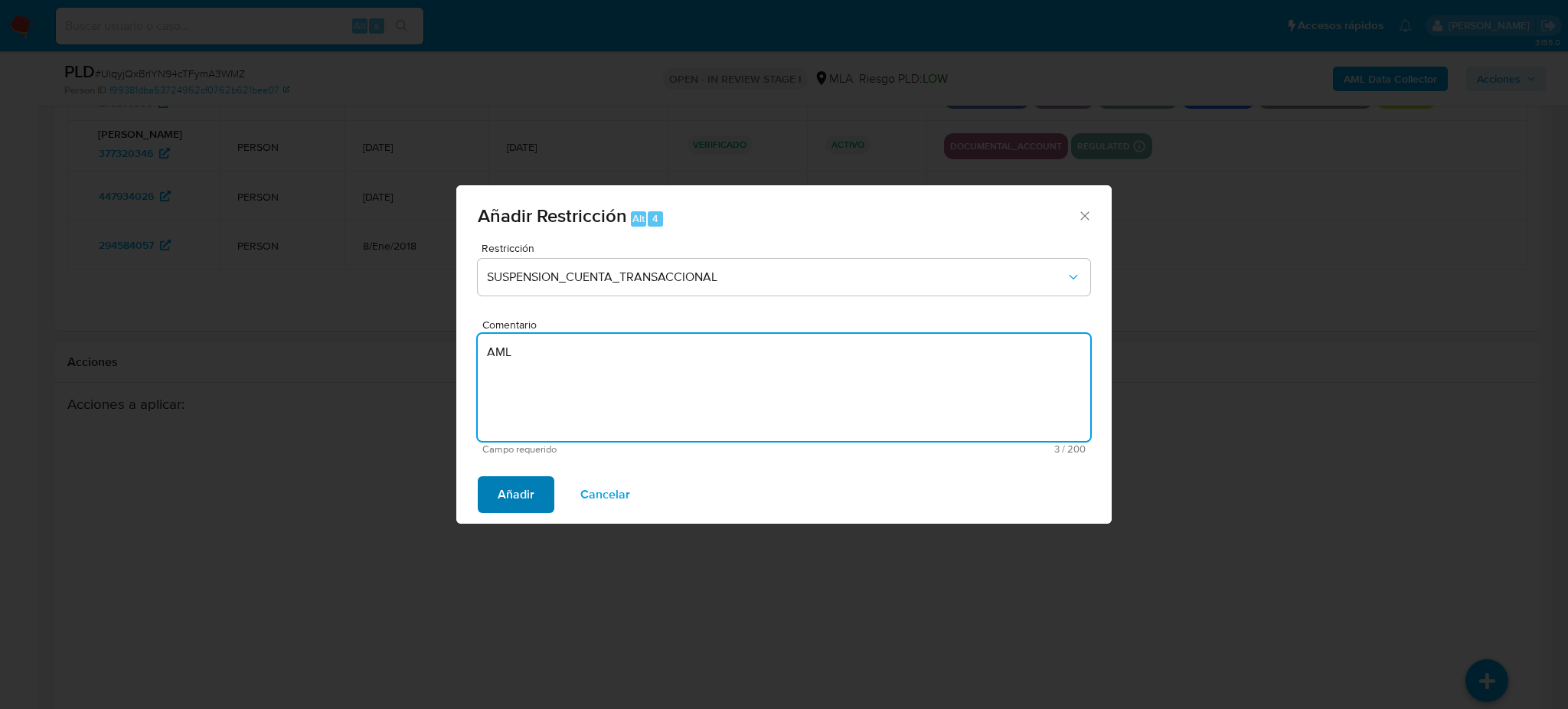
type textarea "AML"
click at [517, 486] on span "Añadir" at bounding box center [516, 495] width 37 height 34
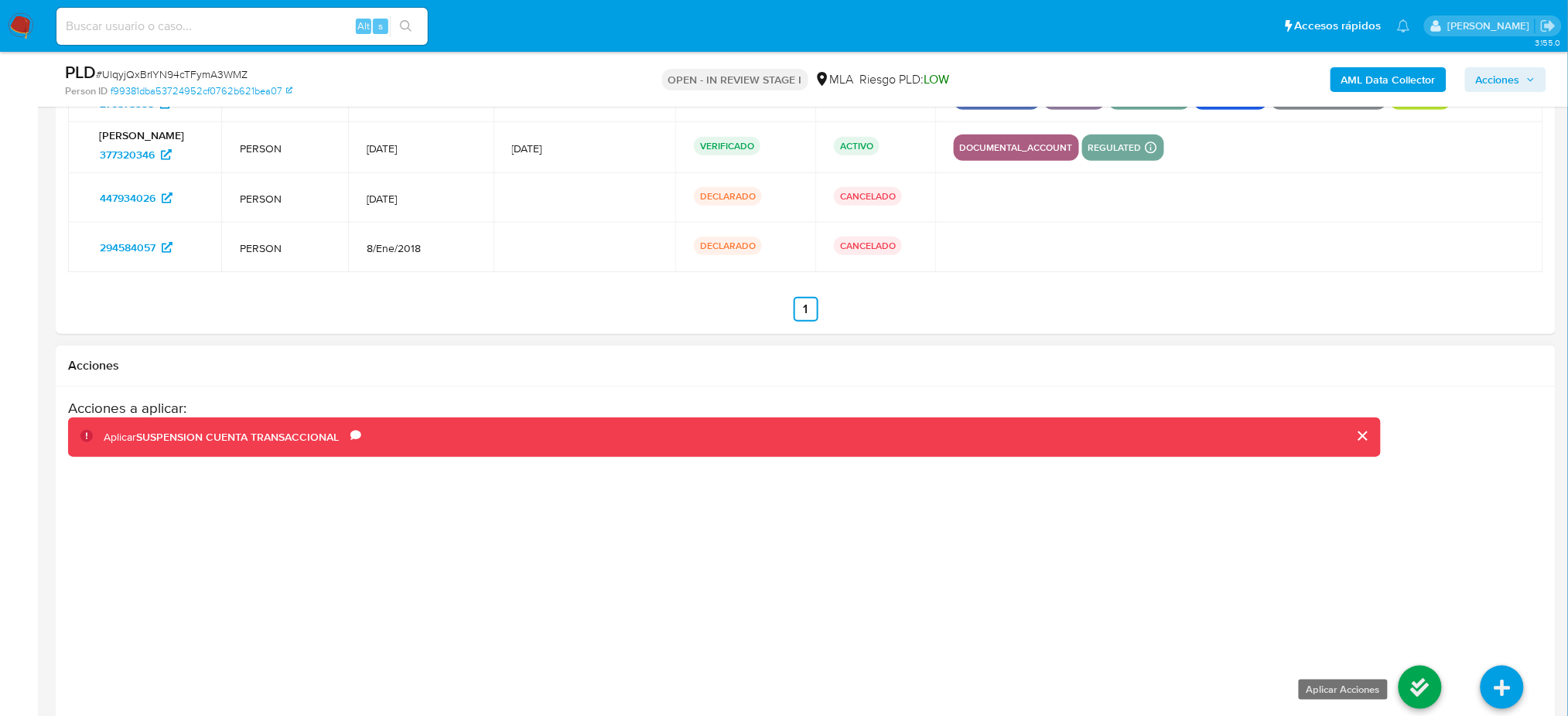
click at [1421, 680] on icon at bounding box center [1420, 687] width 43 height 43
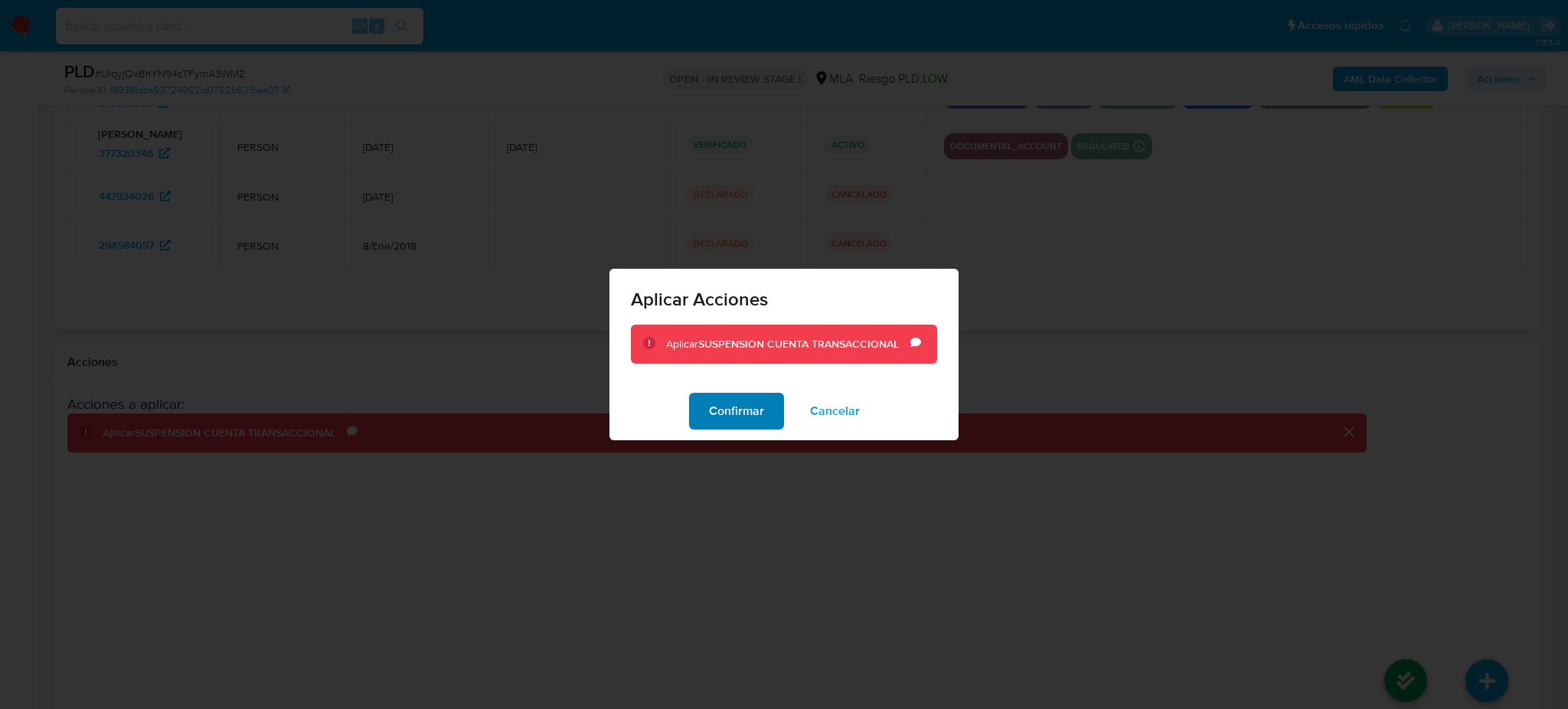
click at [769, 426] on button "Confirmar" at bounding box center [736, 411] width 95 height 37
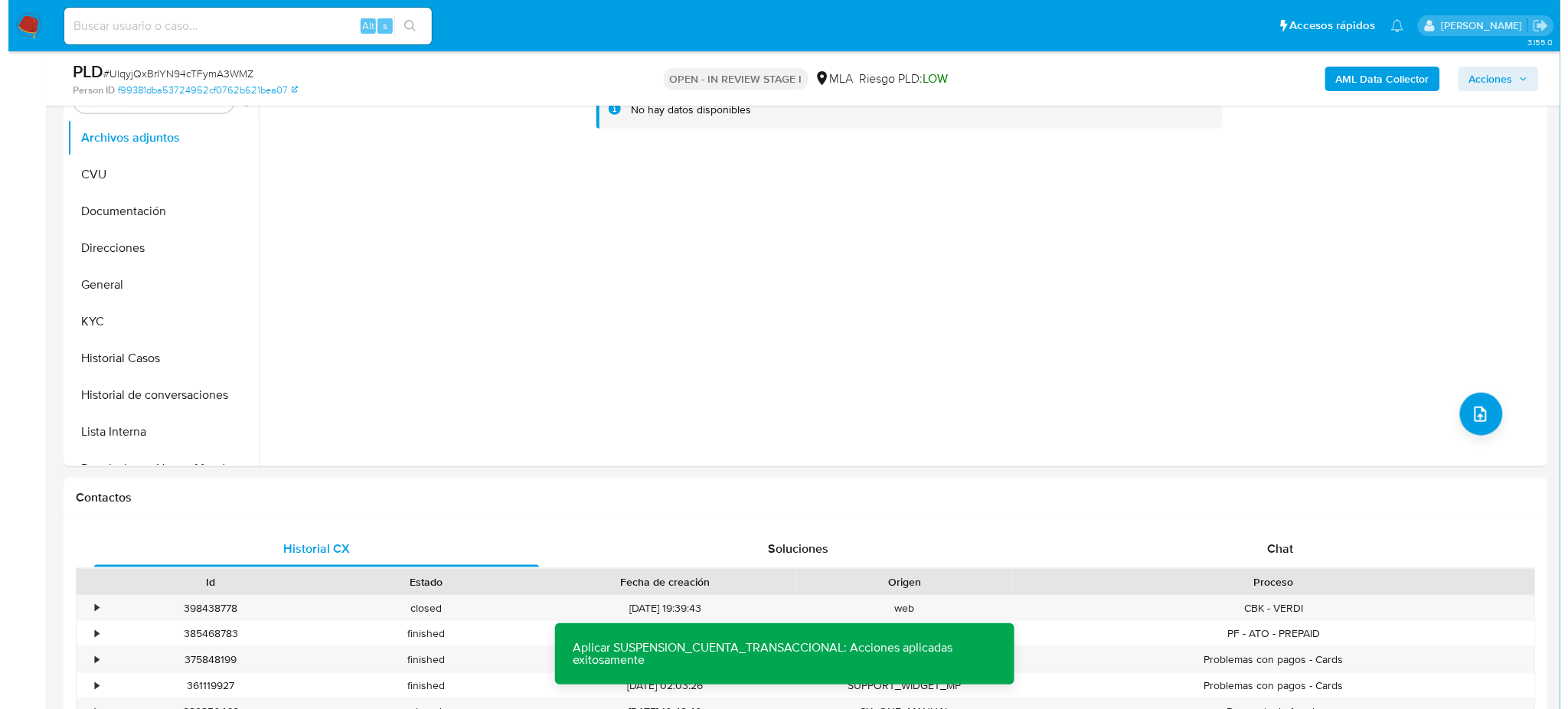
scroll to position [203, 0]
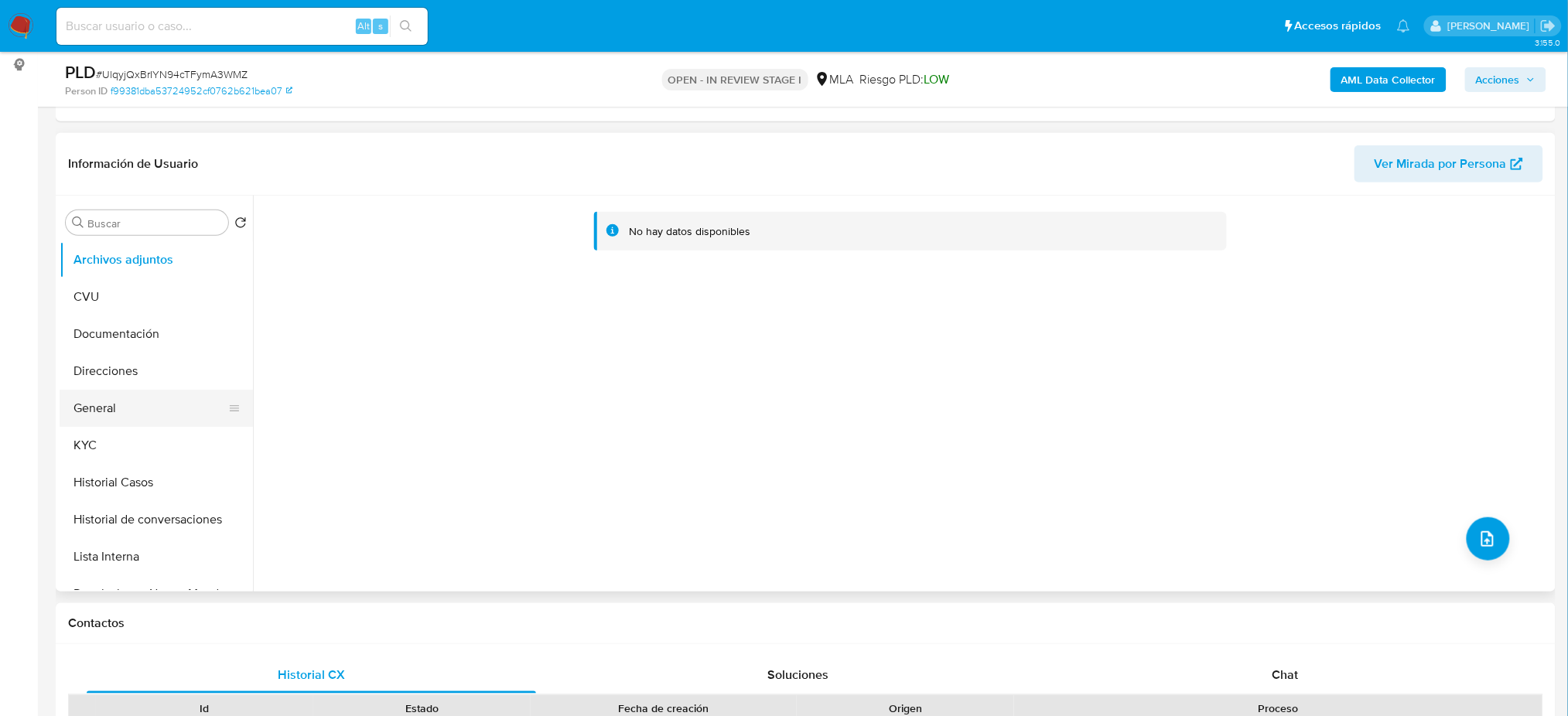
click at [127, 410] on button "General" at bounding box center [150, 409] width 181 height 38
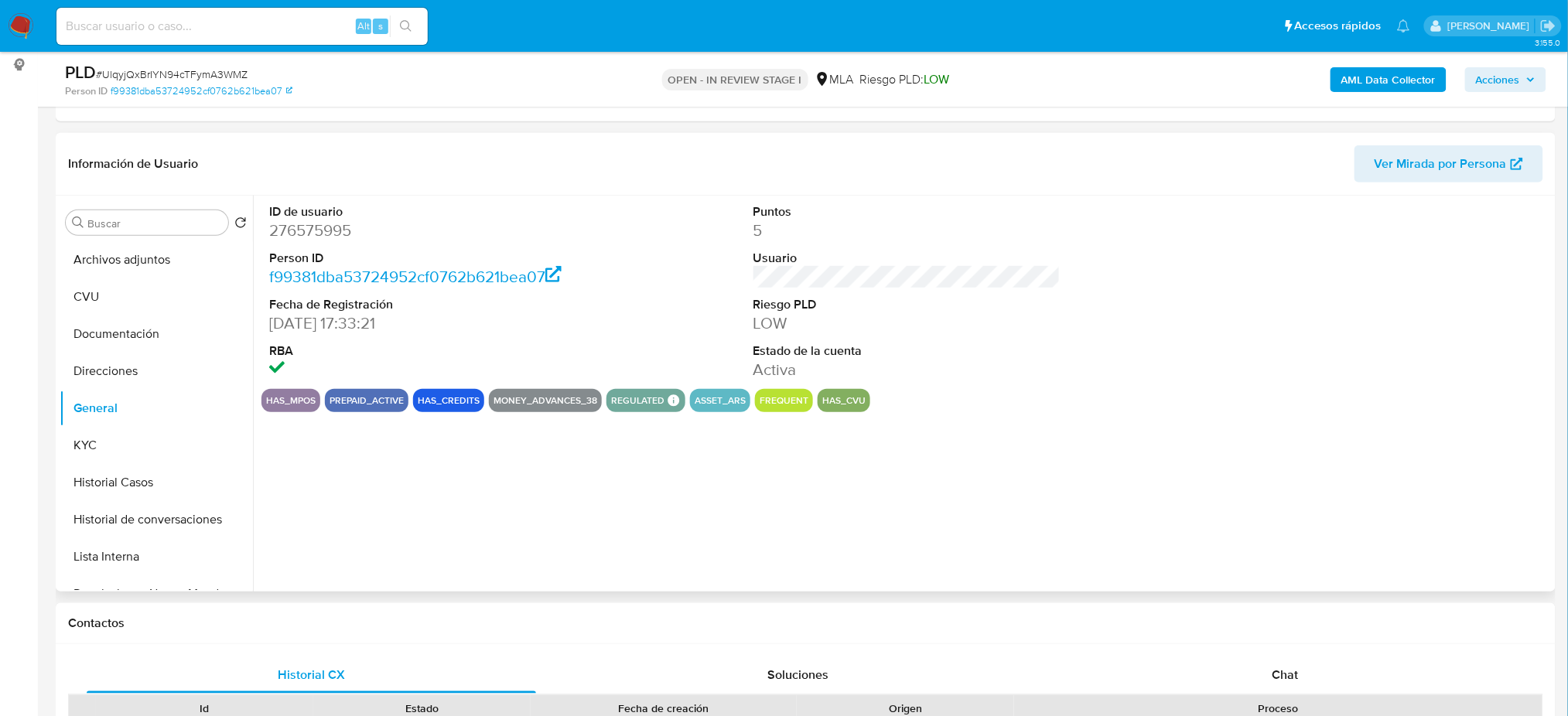
click at [300, 232] on dd "276575995" at bounding box center [423, 230] width 307 height 22
copy dd "276575995"
click at [129, 266] on button "Archivos adjuntos" at bounding box center [150, 260] width 181 height 38
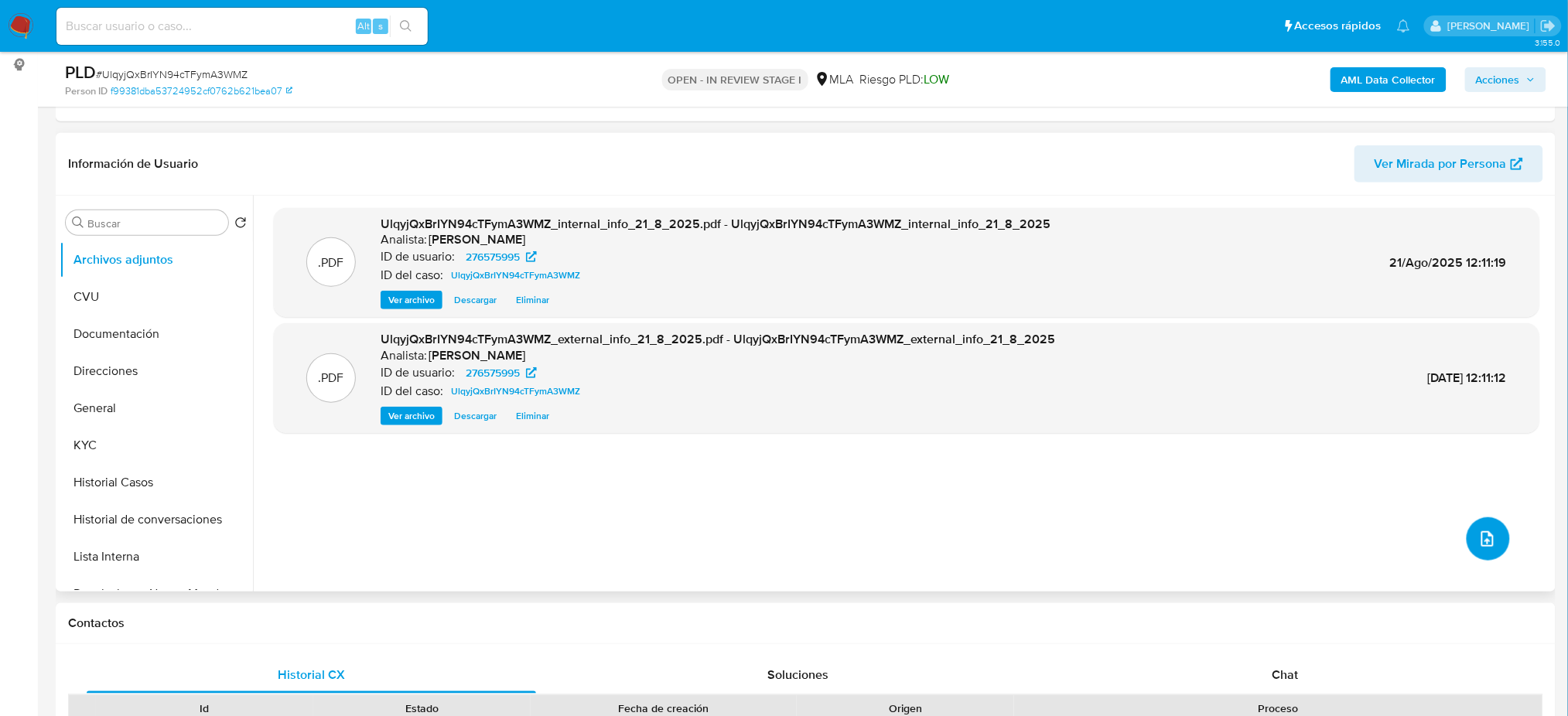
click at [1478, 537] on icon "upload-file" at bounding box center [1487, 539] width 19 height 19
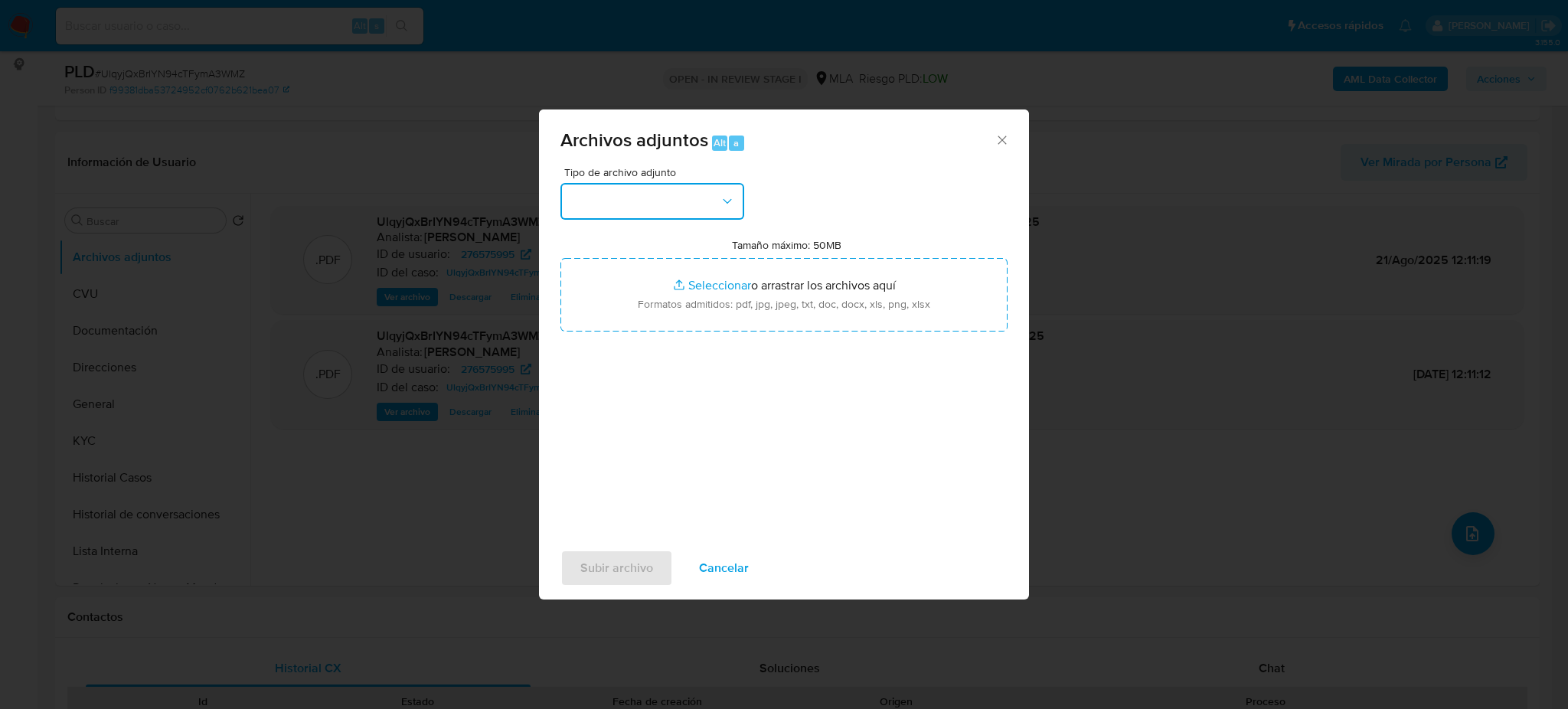
click at [625, 212] on button "button" at bounding box center [652, 202] width 184 height 37
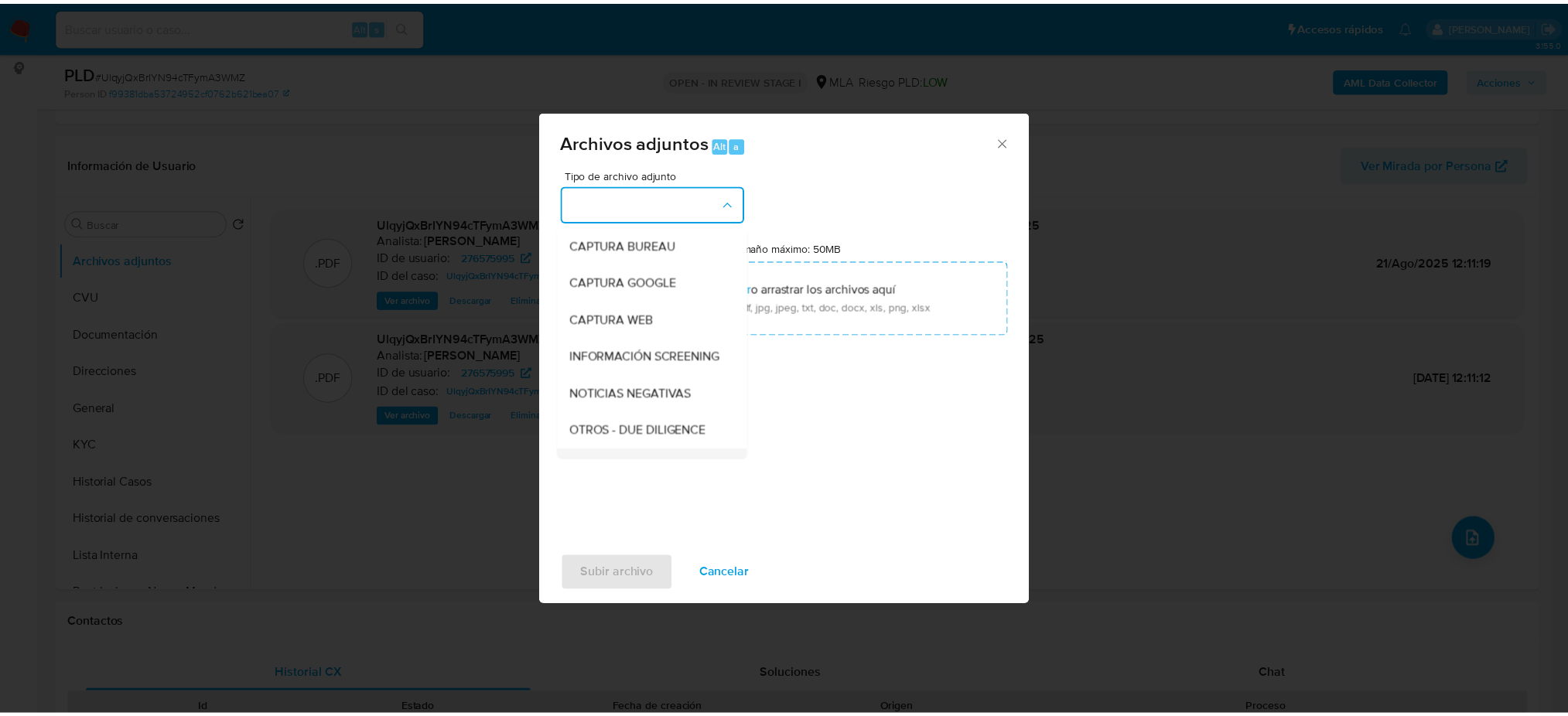
scroll to position [309, 0]
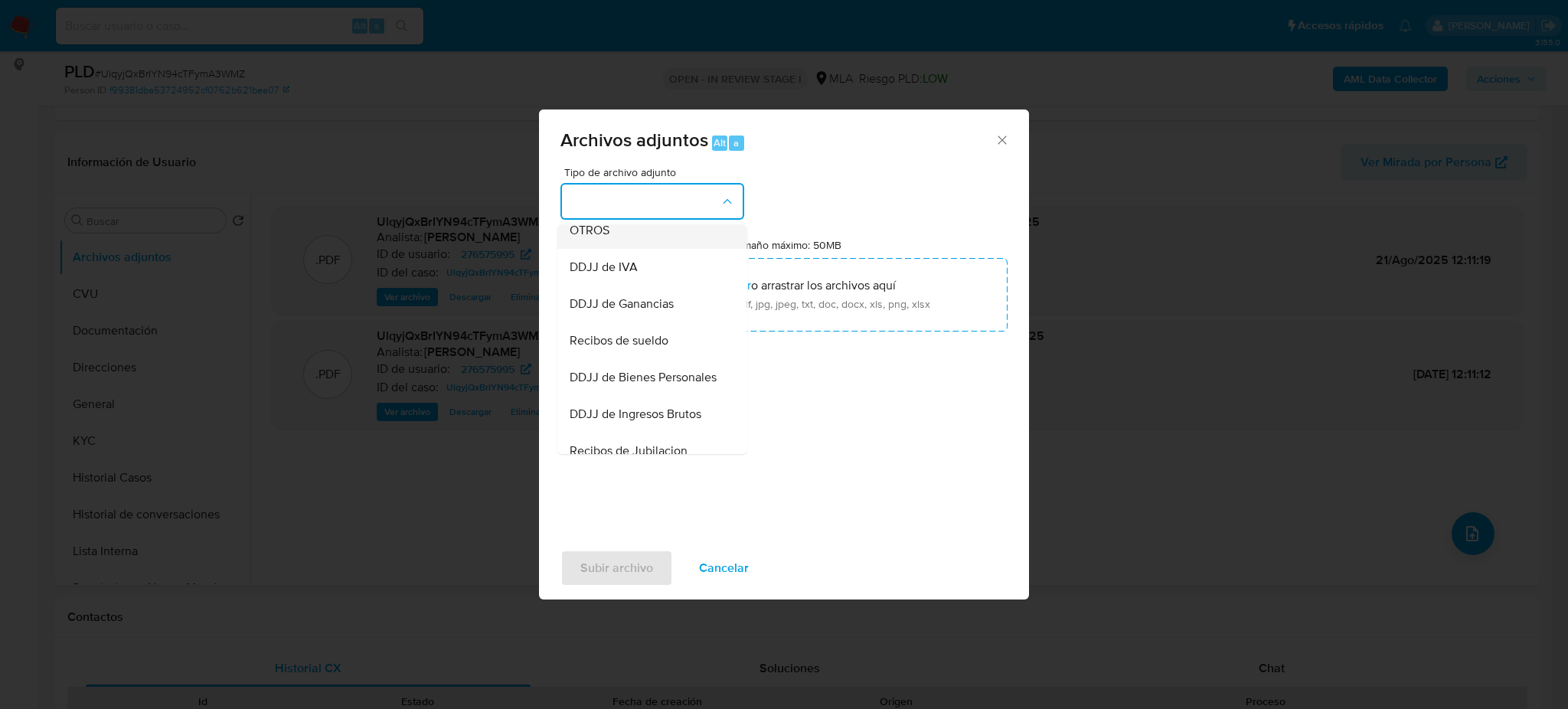
click at [584, 238] on span "OTROS" at bounding box center [589, 230] width 40 height 15
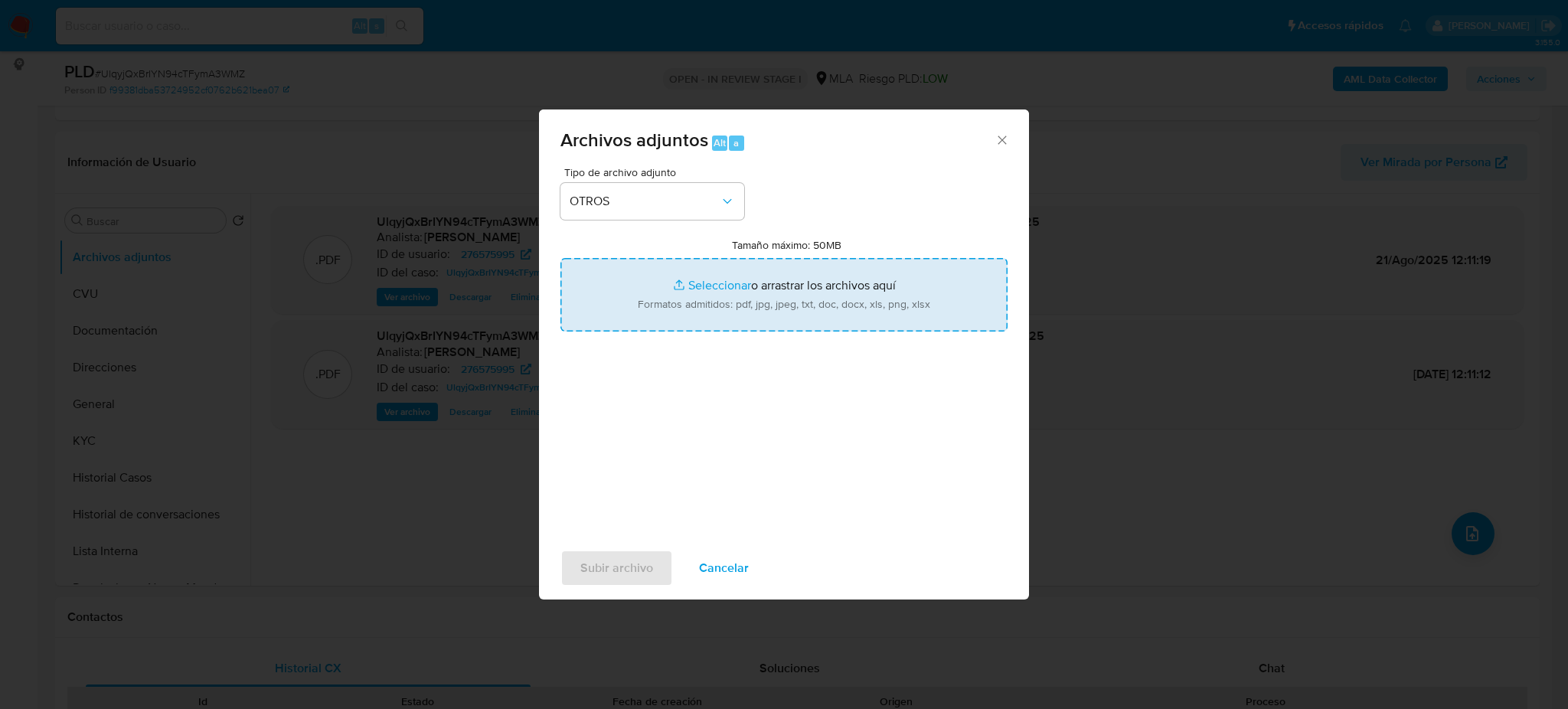
click at [679, 300] on input "Tamaño máximo: 50MB Seleccionar archivos" at bounding box center [784, 295] width 447 height 73
type input "C:\fakepath\Caselog UlqyjQxBrIYN94cTFymA3WMZ_2025_07_18_07_37_51.docx"
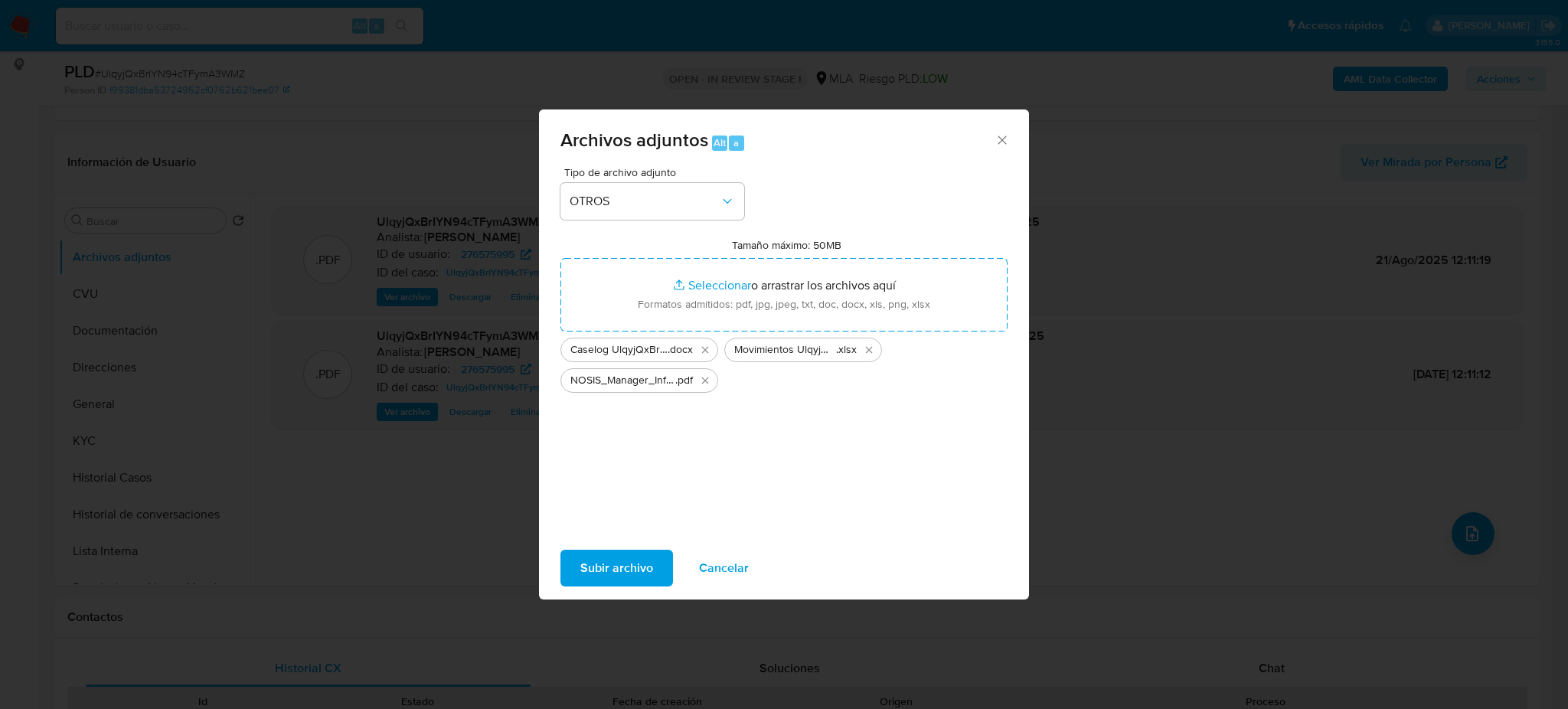
click at [595, 564] on span "Subir archivo" at bounding box center [617, 568] width 73 height 34
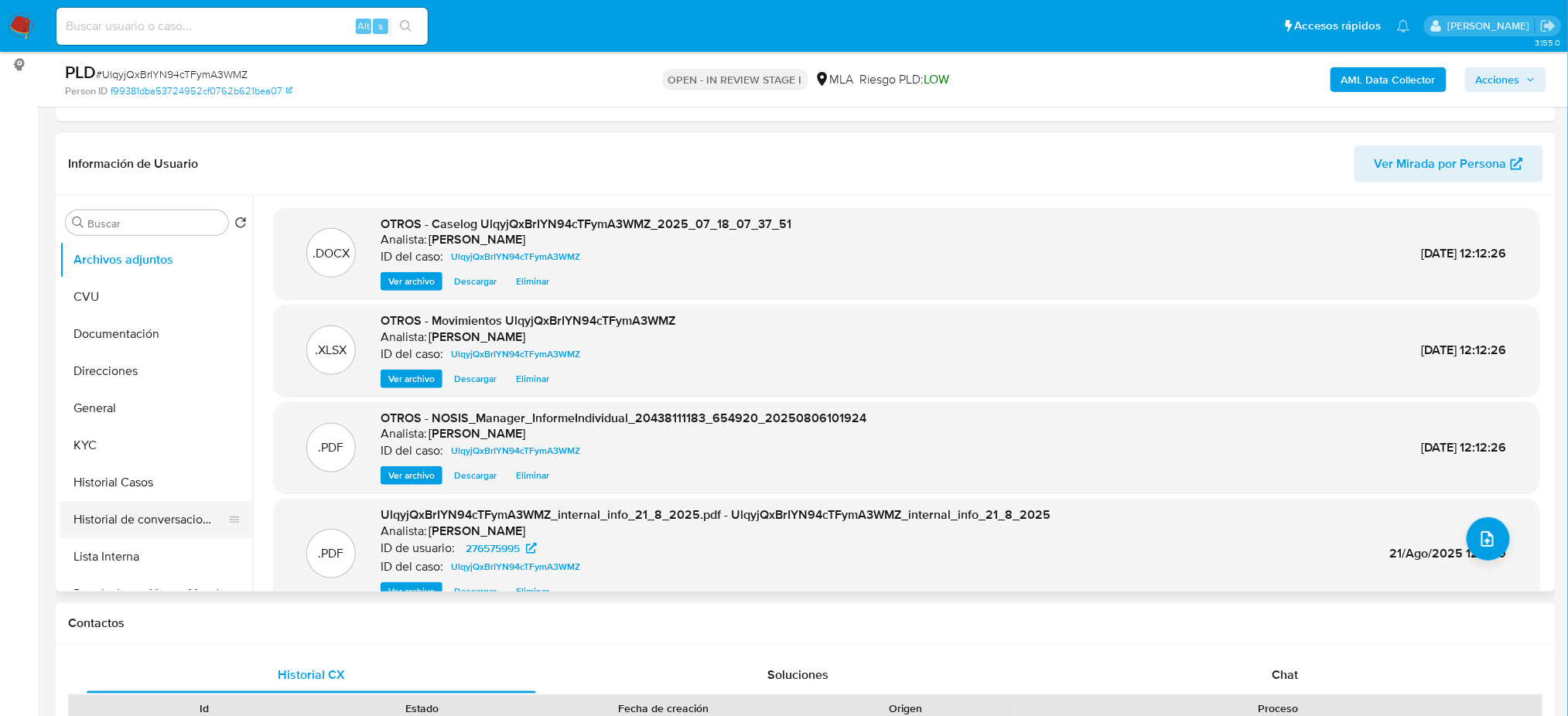
click at [137, 525] on button "Historial de conversaciones" at bounding box center [150, 519] width 181 height 38
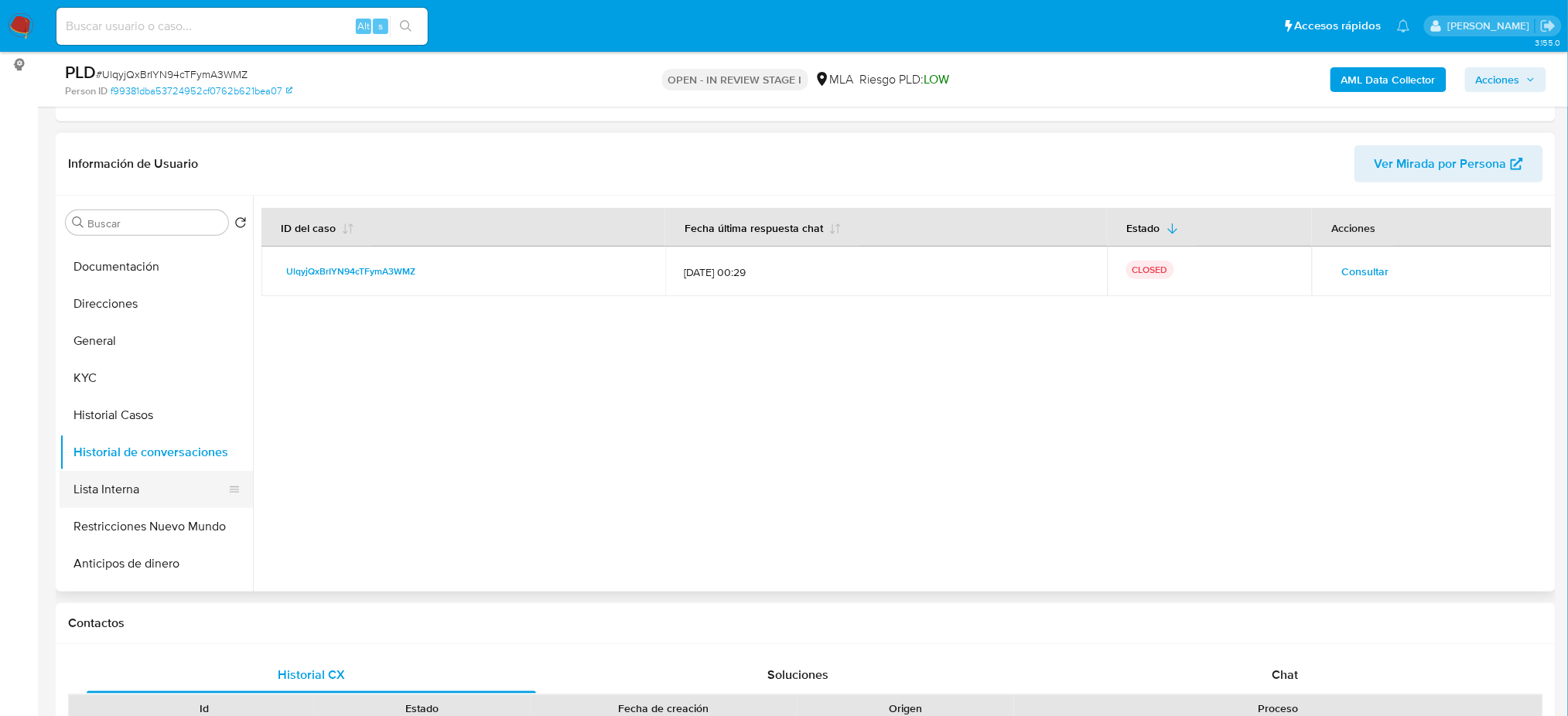
scroll to position [103, 0]
click at [117, 482] on button "Restricciones Nuevo Mundo" at bounding box center [150, 491] width 181 height 38
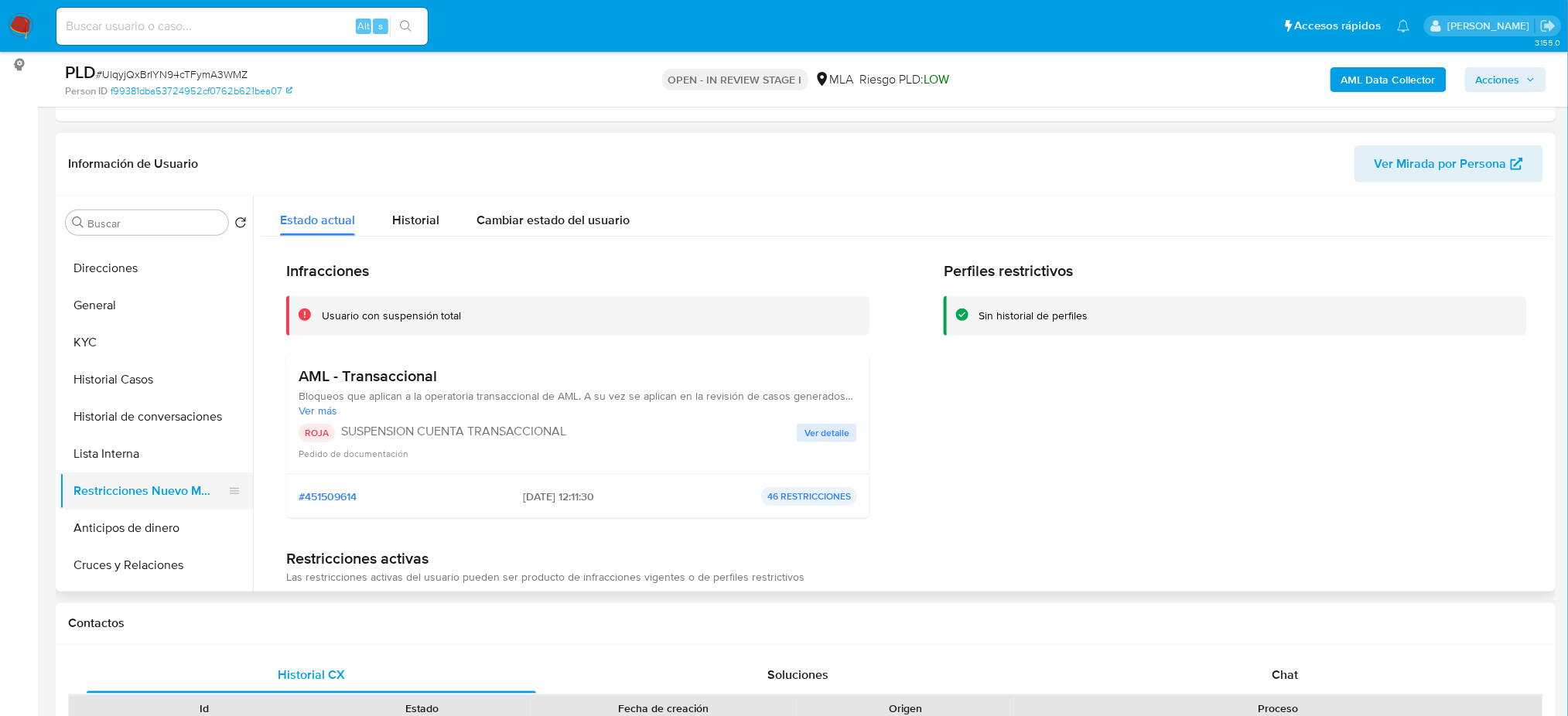
scroll to position [0, 0]
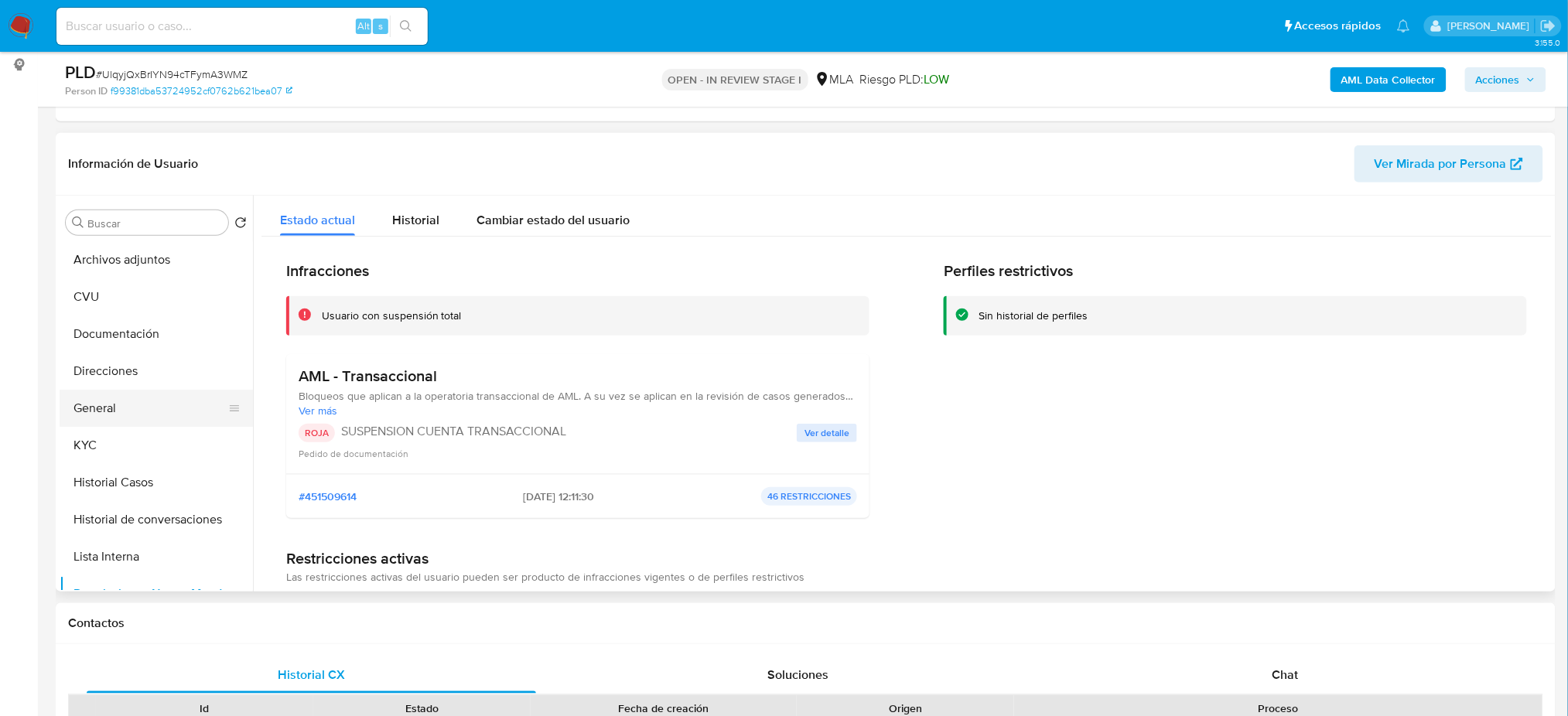
click at [119, 409] on button "General" at bounding box center [150, 409] width 181 height 38
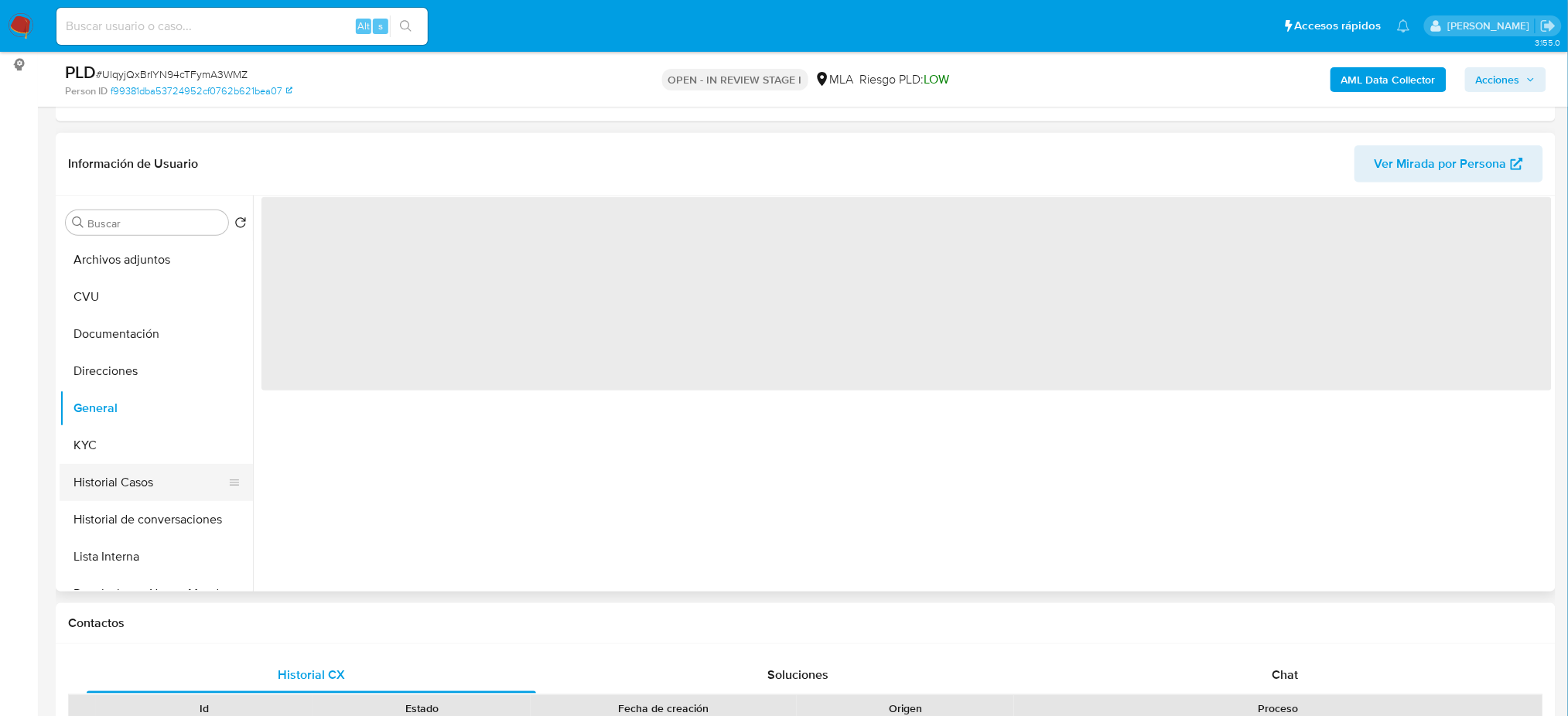
click at [128, 481] on button "Historial Casos" at bounding box center [150, 483] width 181 height 38
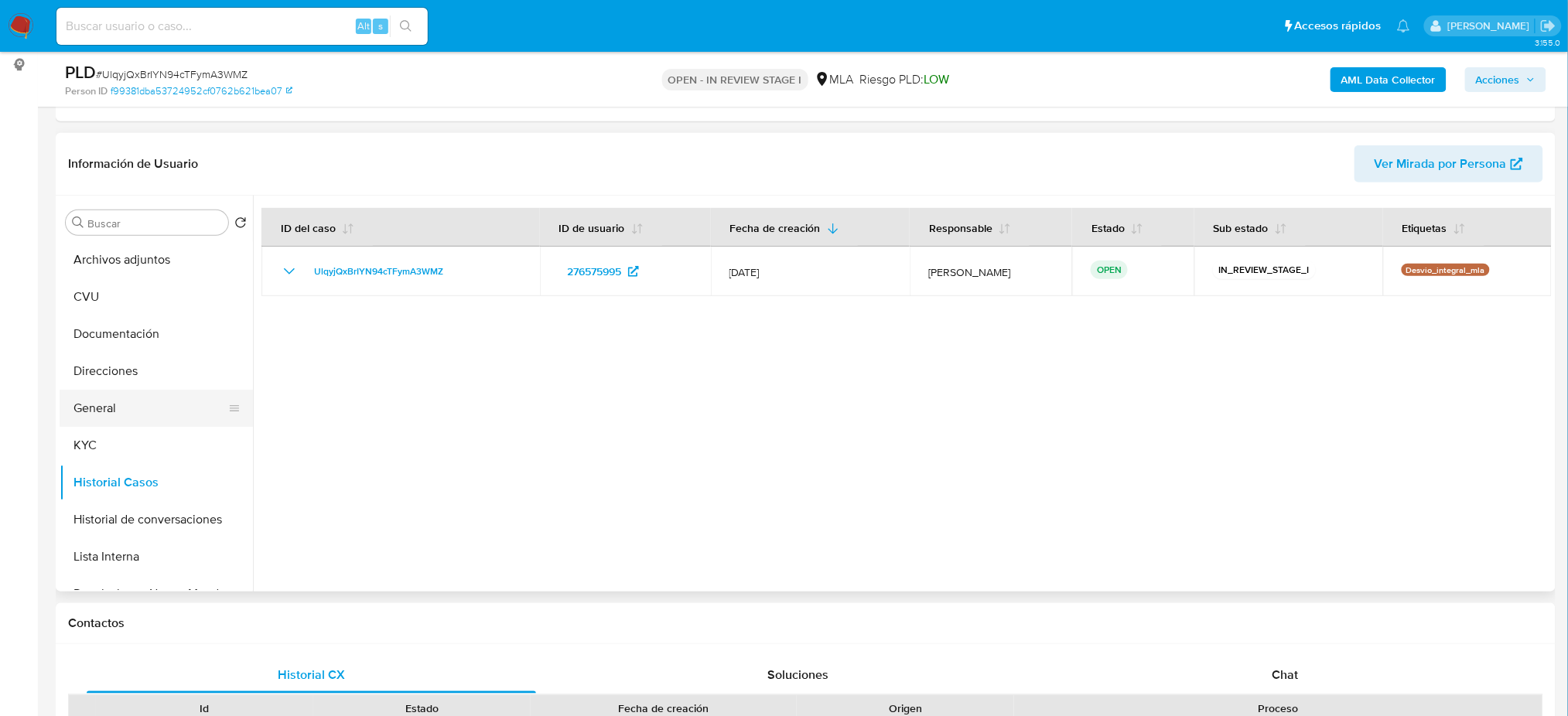
click at [113, 409] on button "General" at bounding box center [150, 409] width 181 height 38
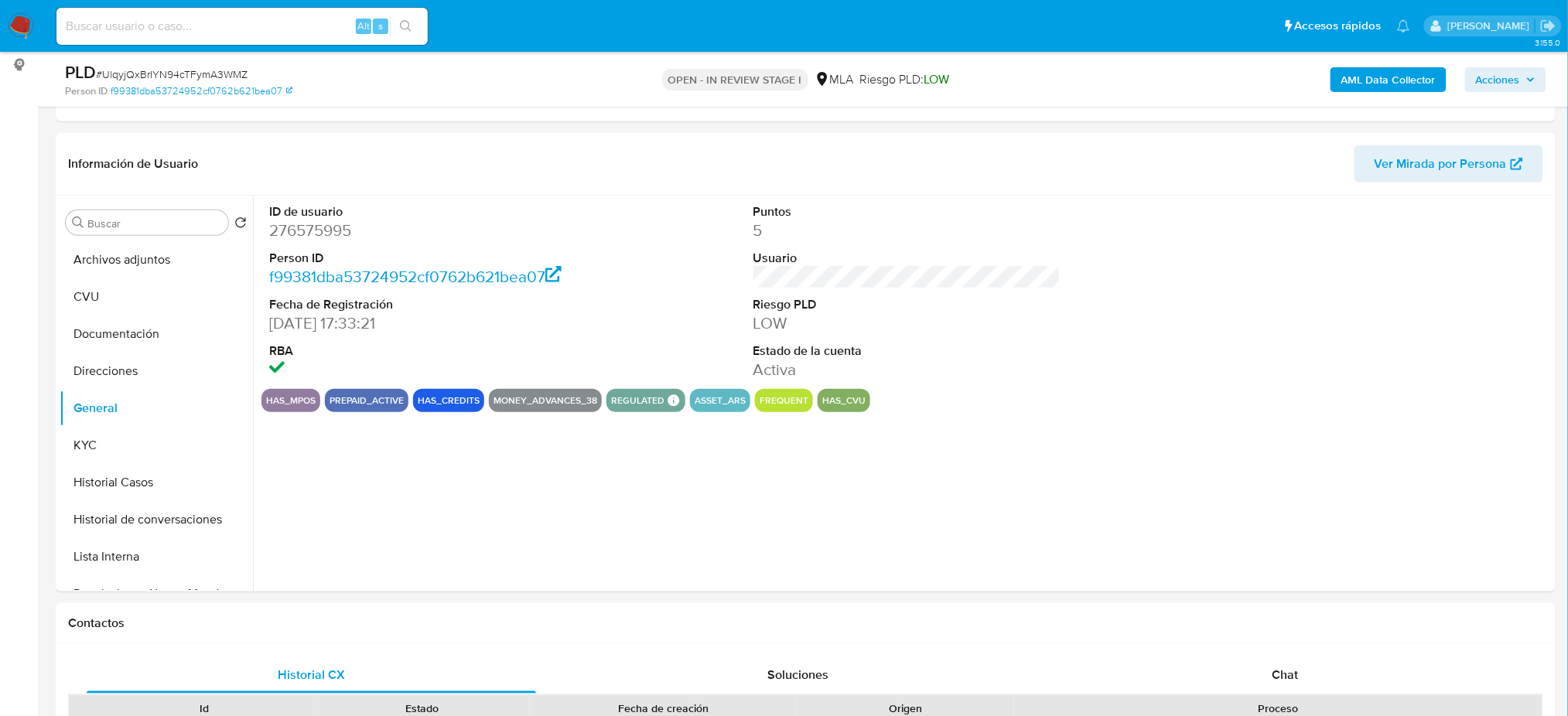
click at [286, 226] on dd "276575995" at bounding box center [423, 230] width 307 height 22
copy dd "276575995"
click at [1535, 86] on span "Acciones" at bounding box center [1505, 79] width 60 height 22
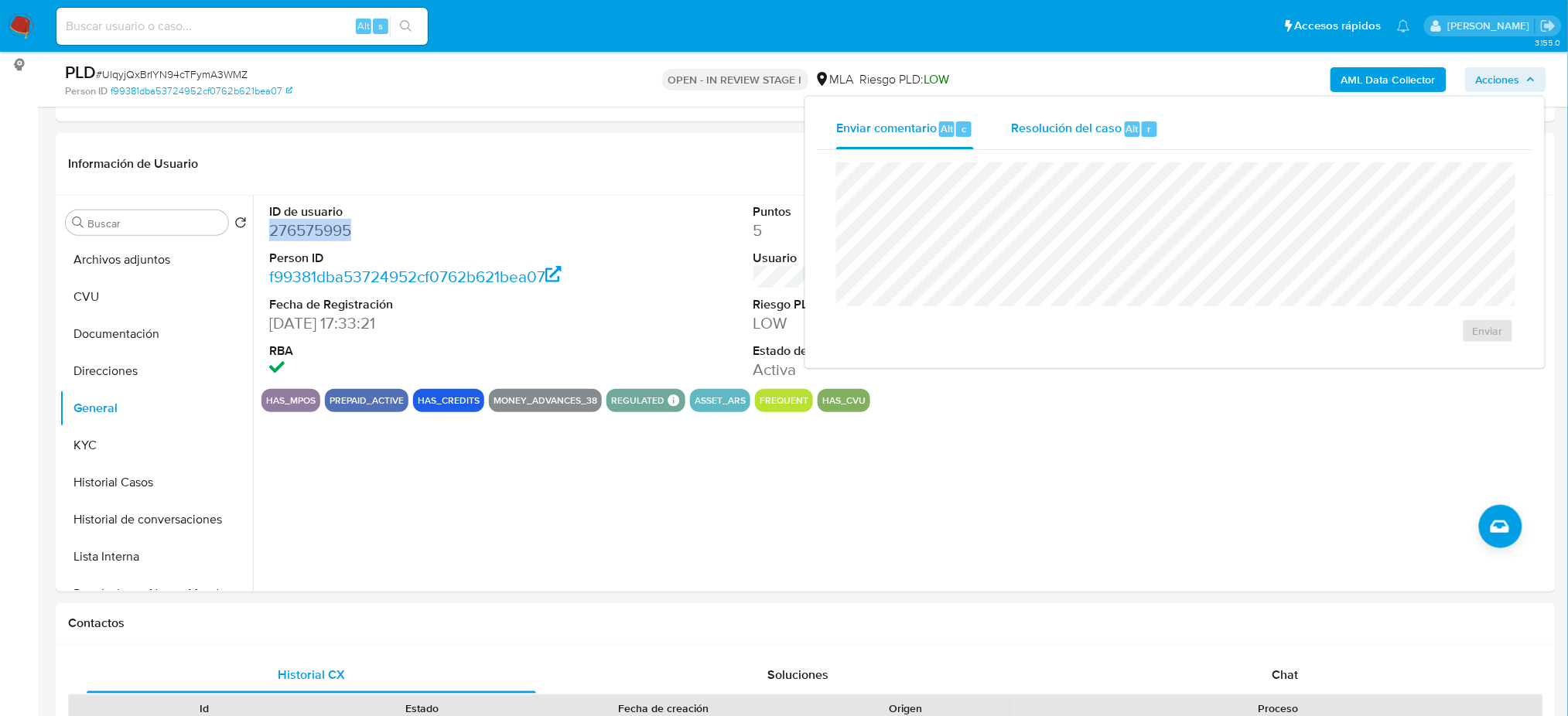
click at [1118, 116] on div "Resolución del caso Alt r" at bounding box center [1084, 129] width 148 height 40
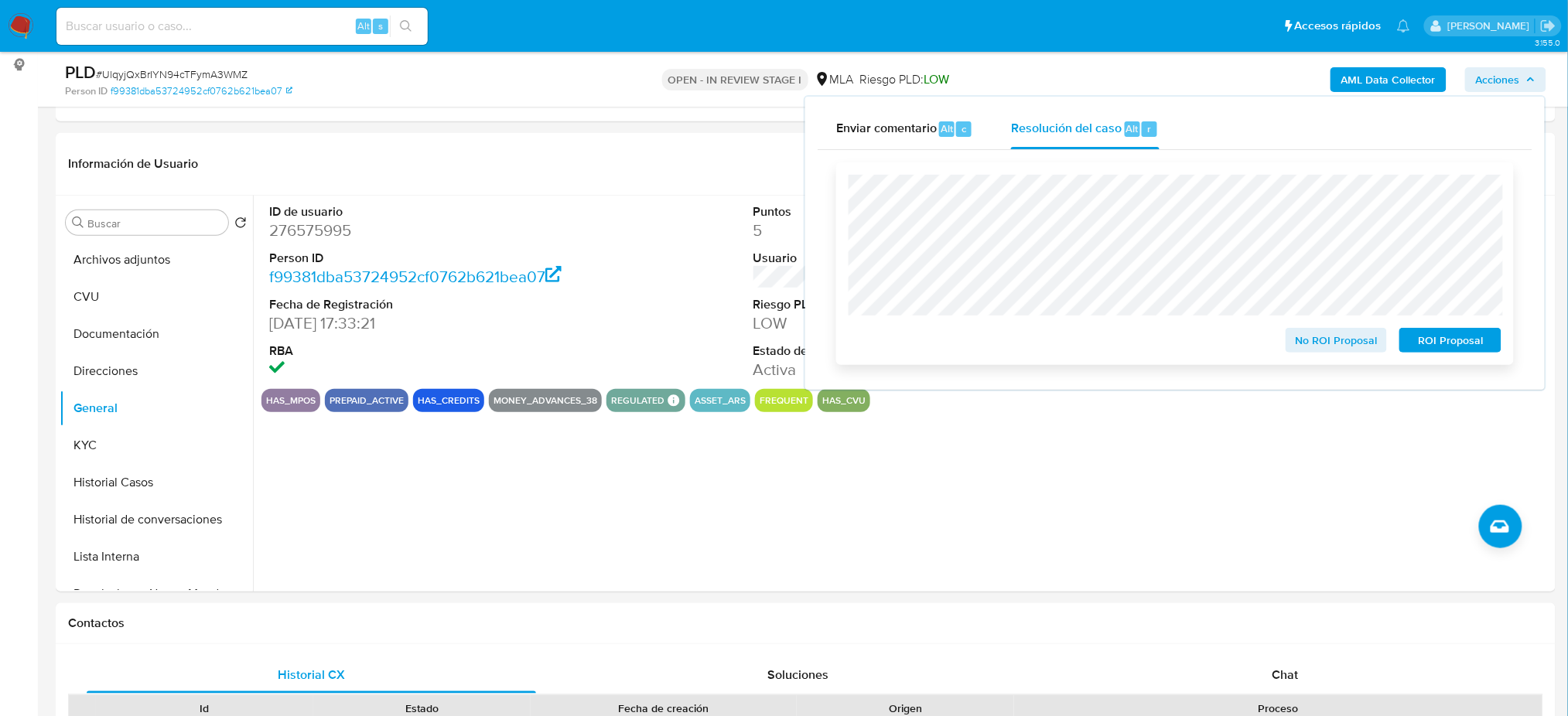
click at [1498, 329] on div "ROI Proposal" at bounding box center [1447, 337] width 109 height 31
click at [1495, 344] on button "ROI Proposal" at bounding box center [1450, 340] width 102 height 24
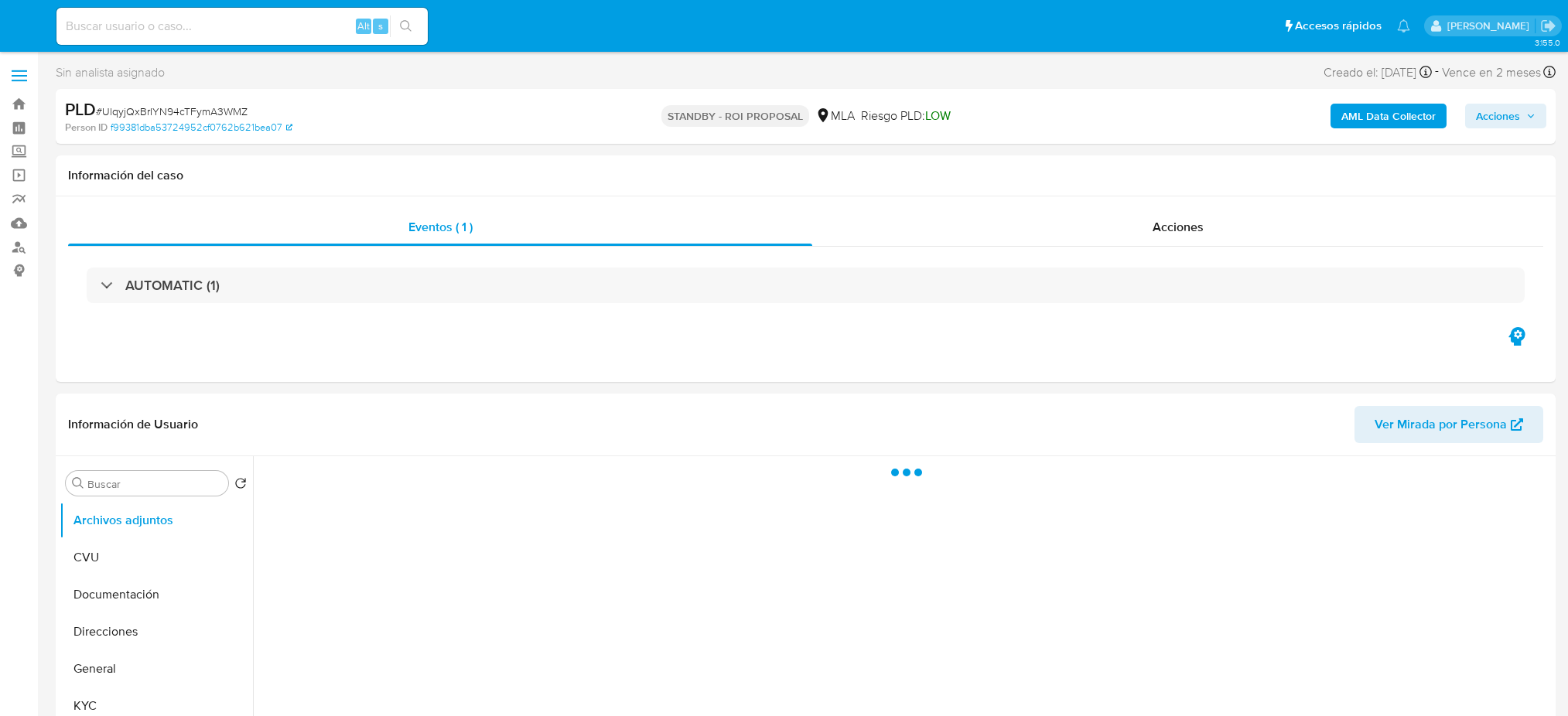
select select "10"
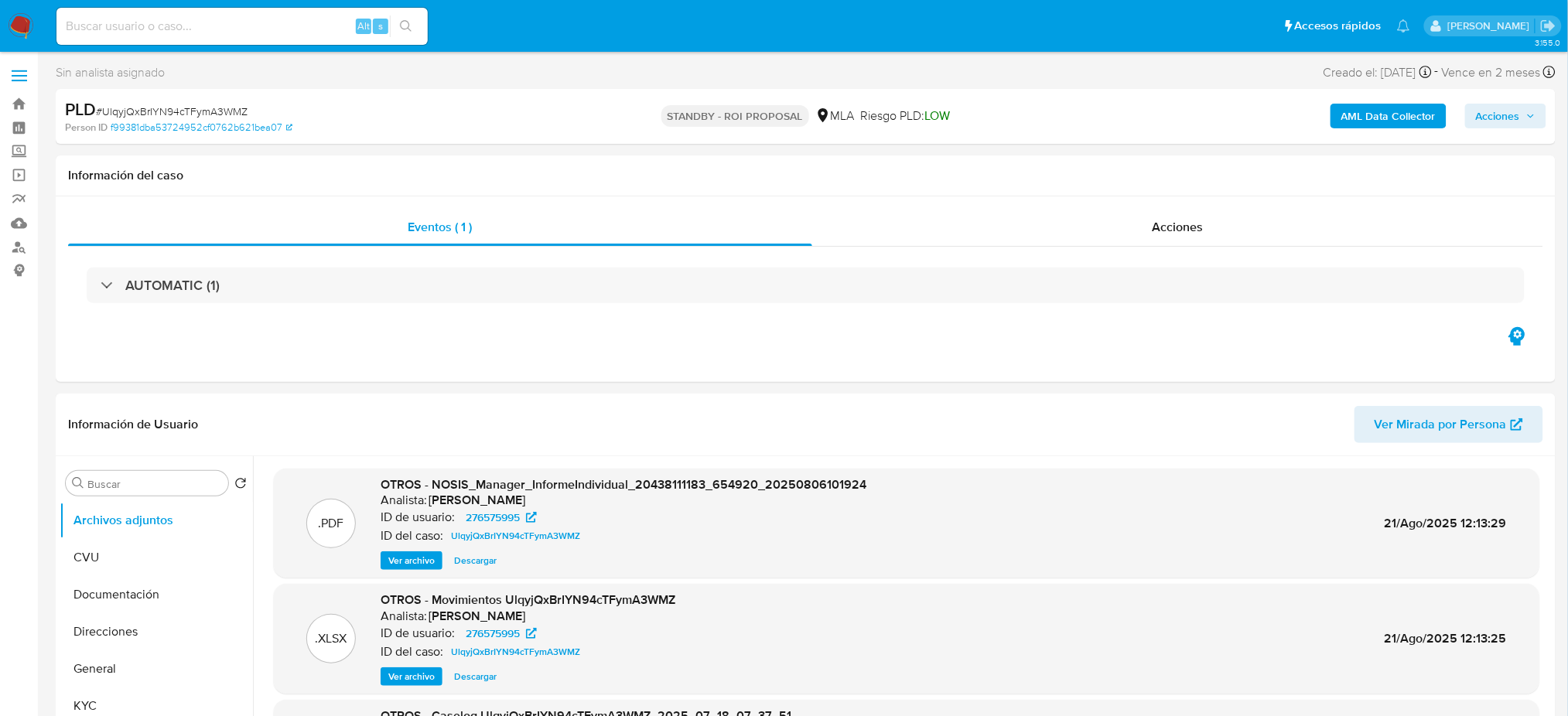
click at [190, 16] on input at bounding box center [241, 26] width 371 height 20
paste input "FDZ3XK7aqD20Rx1Rl25qgLc0"
type input "FDZ3XK7aqD20Rx1Rl25qgLc0"
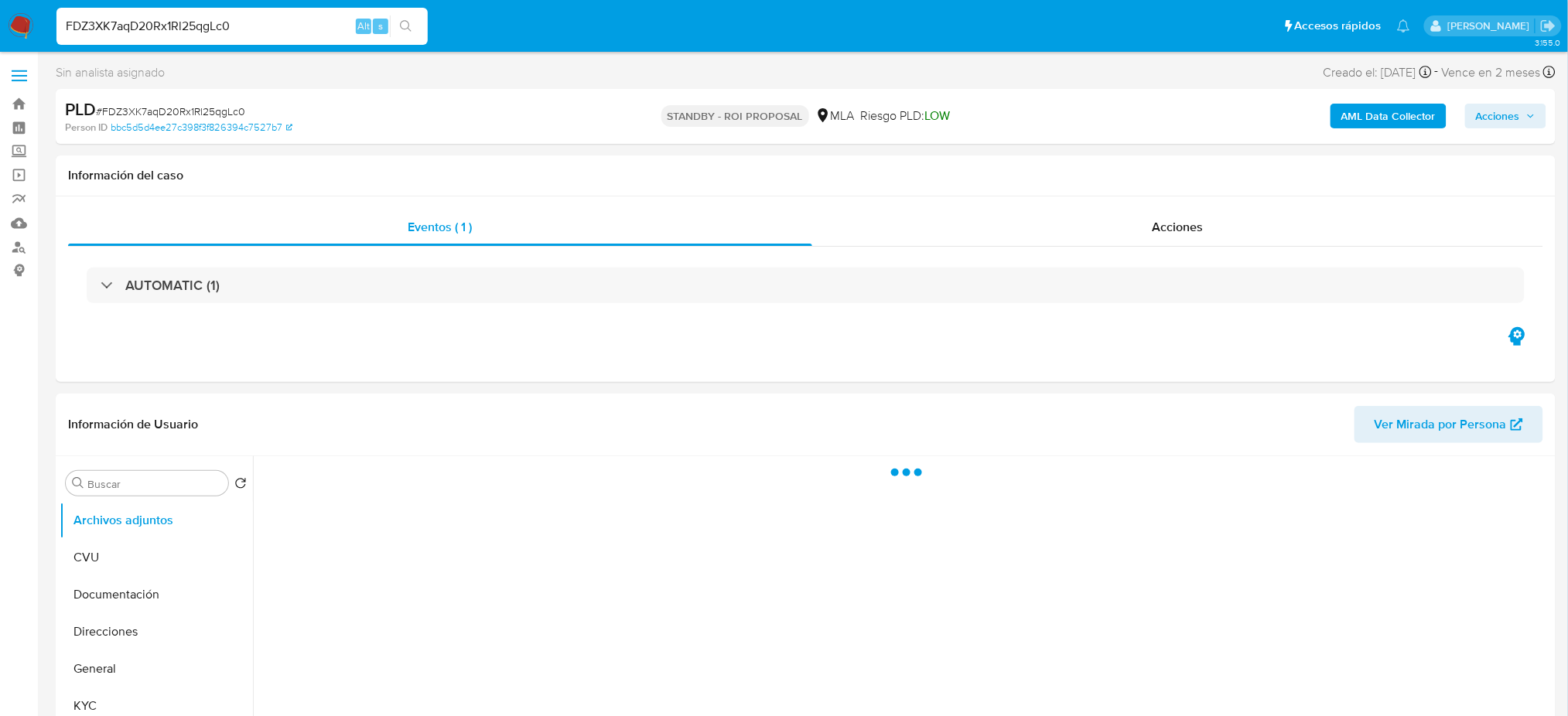
select select "10"
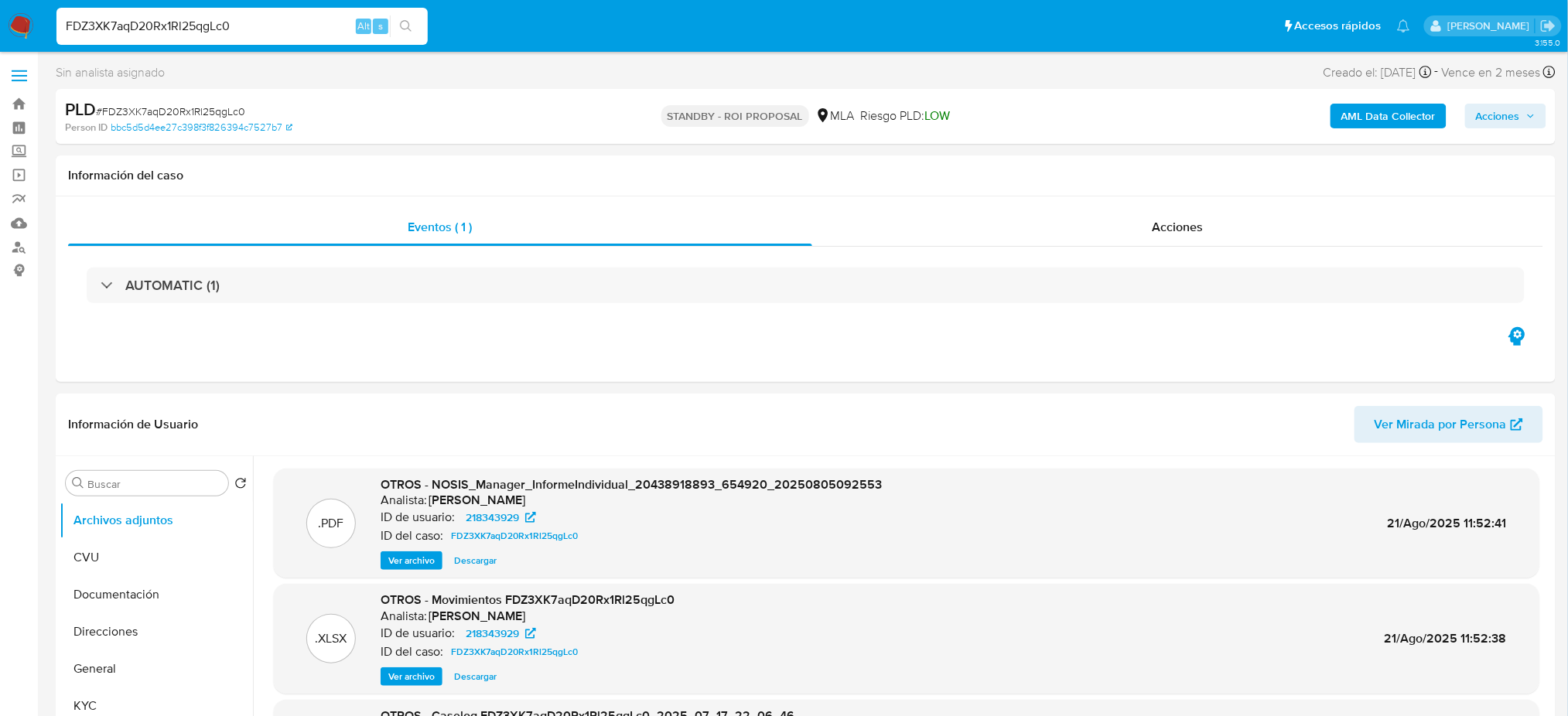
drag, startPoint x: 228, startPoint y: 25, endPoint x: 0, endPoint y: 33, distance: 228.1
click at [0, 33] on nav "Pausado Ver notificaciones FDZ3XK7aqD20Rx1Rl25qgLc0 Alt s Accesos rápidos Presi…" at bounding box center [784, 26] width 1568 height 52
paste input "NyNNYmRoQzCBRS9BsQmZeCIM"
type input "NyNNYmRoQzCBRS9BsQmZeCIM"
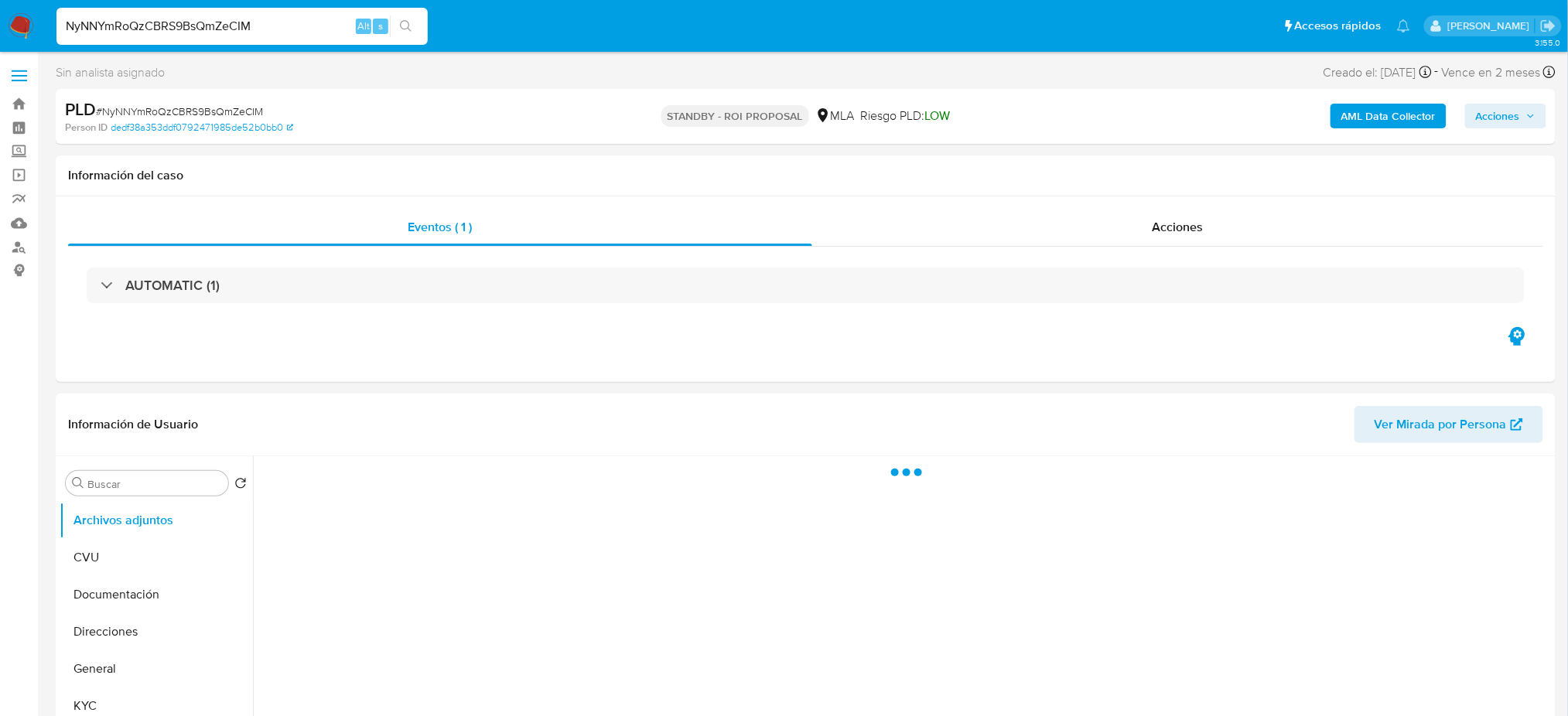
select select "10"
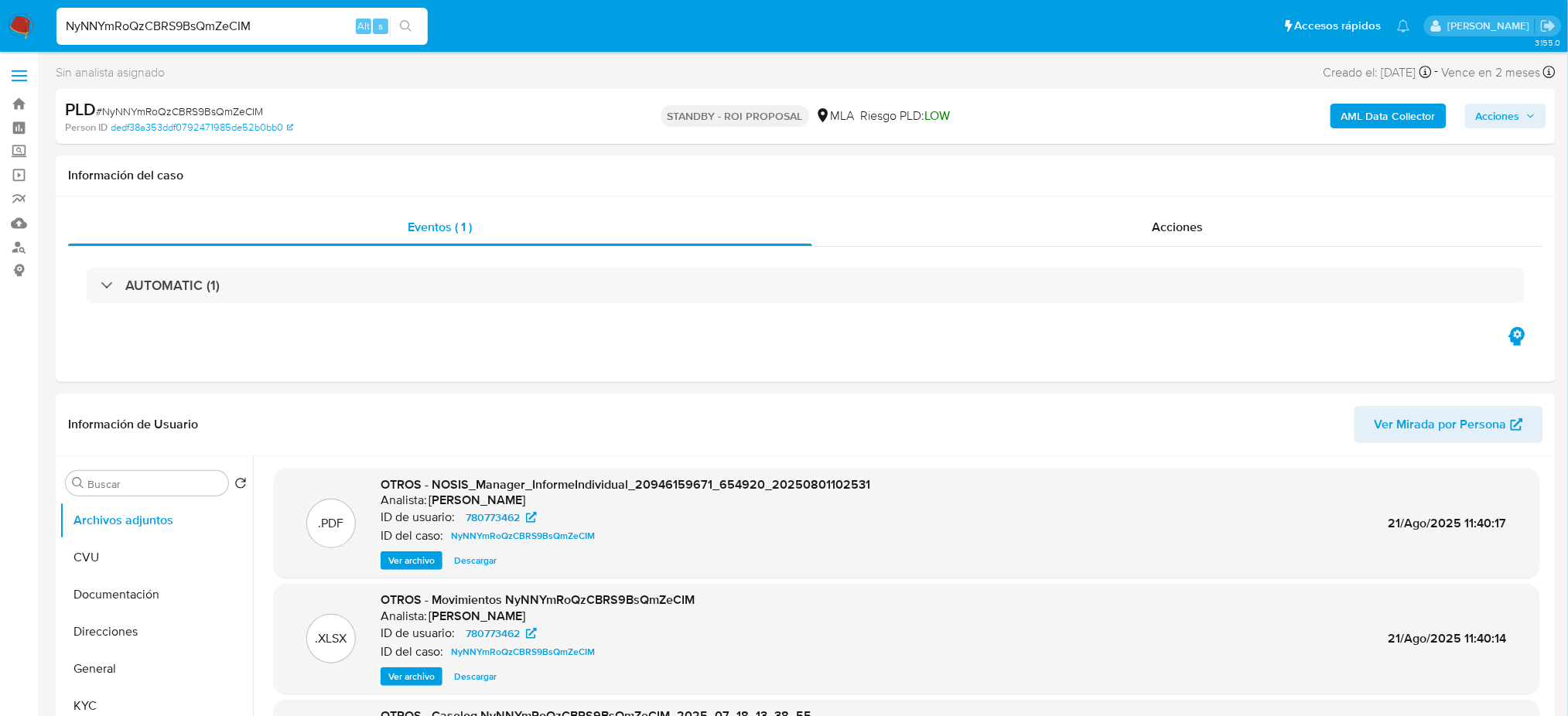
click at [30, 23] on img at bounding box center [20, 26] width 26 height 26
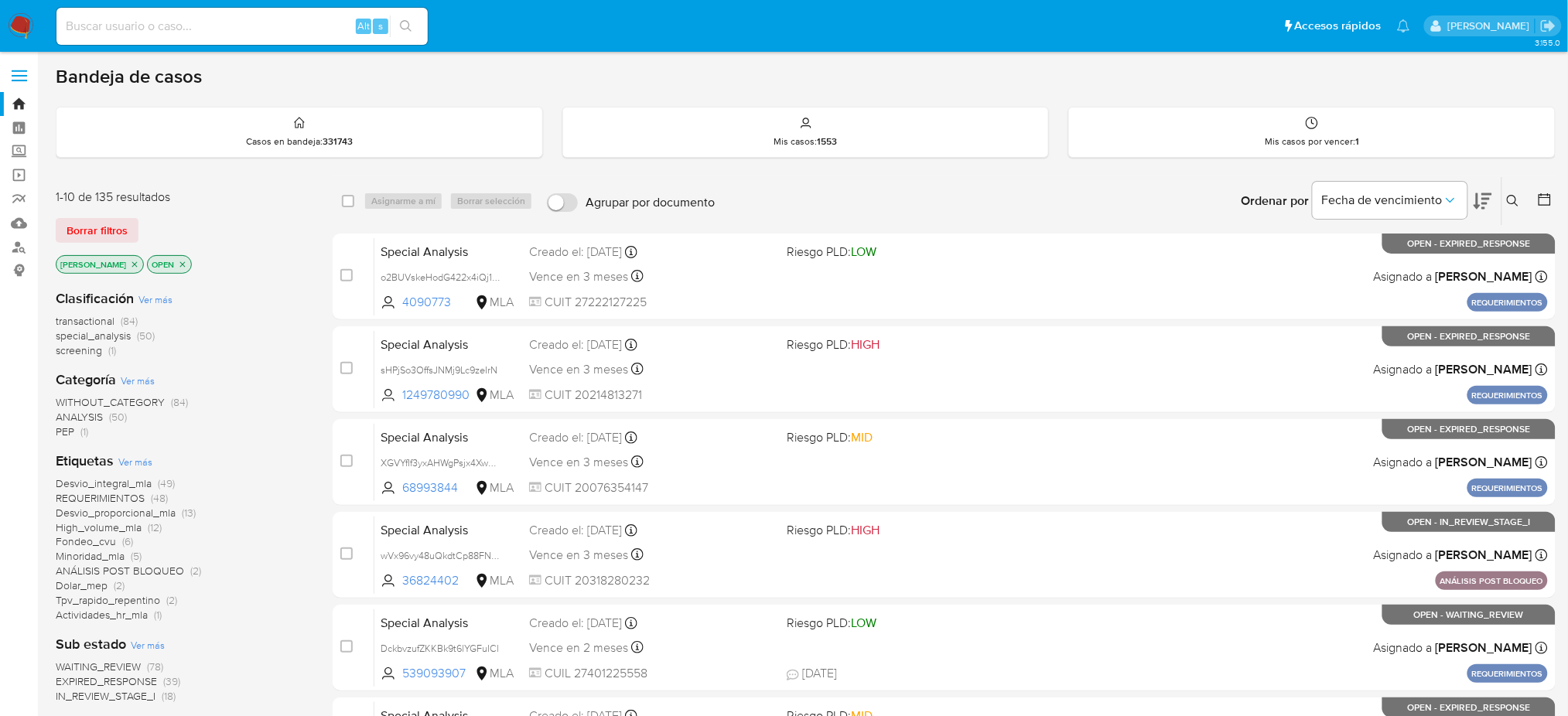
click at [253, 19] on input at bounding box center [241, 26] width 371 height 20
paste input "ydDLxk0GhFBaWCUezoDgcY2j"
type input "ydDLxk0GhFBaWCUezoDgcY2j"
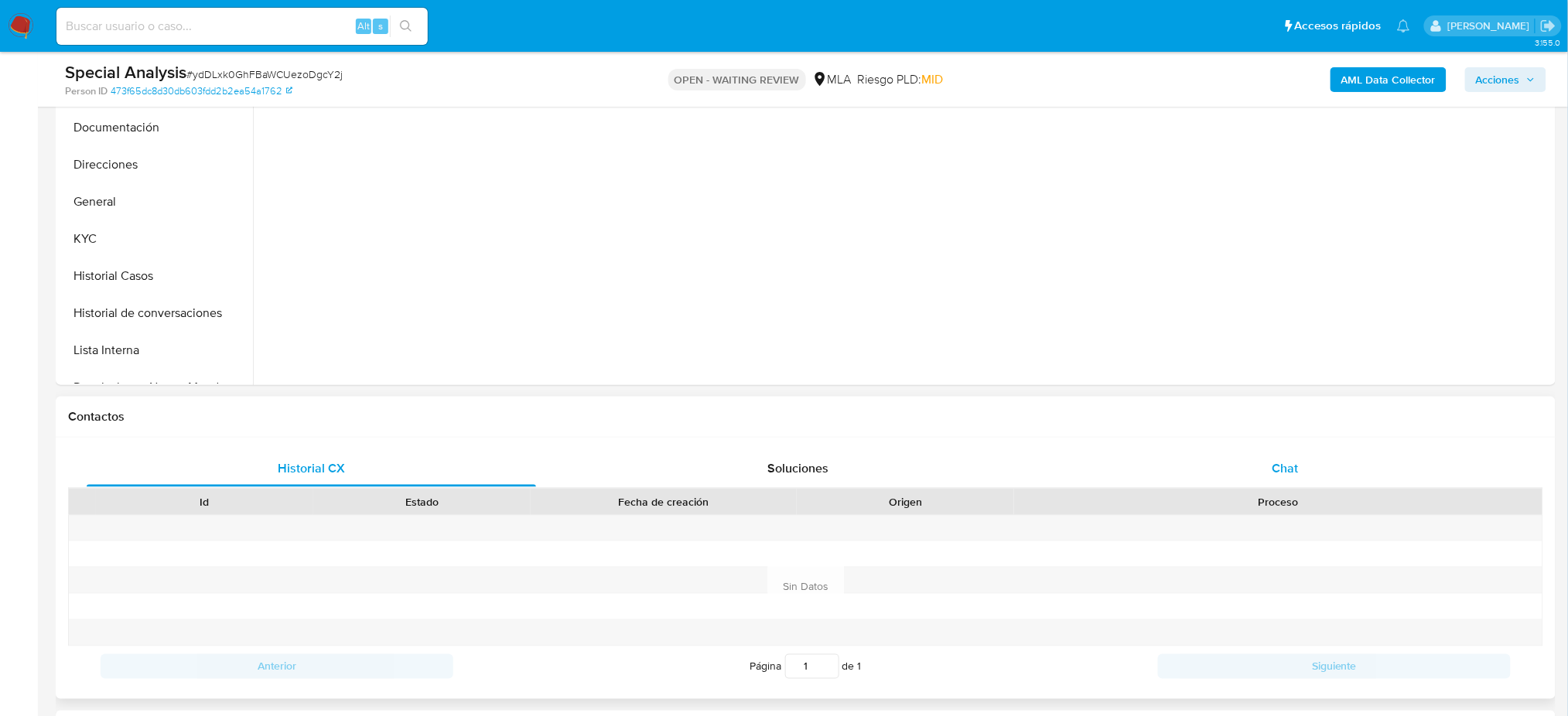
click at [1285, 466] on span "Chat" at bounding box center [1285, 468] width 26 height 18
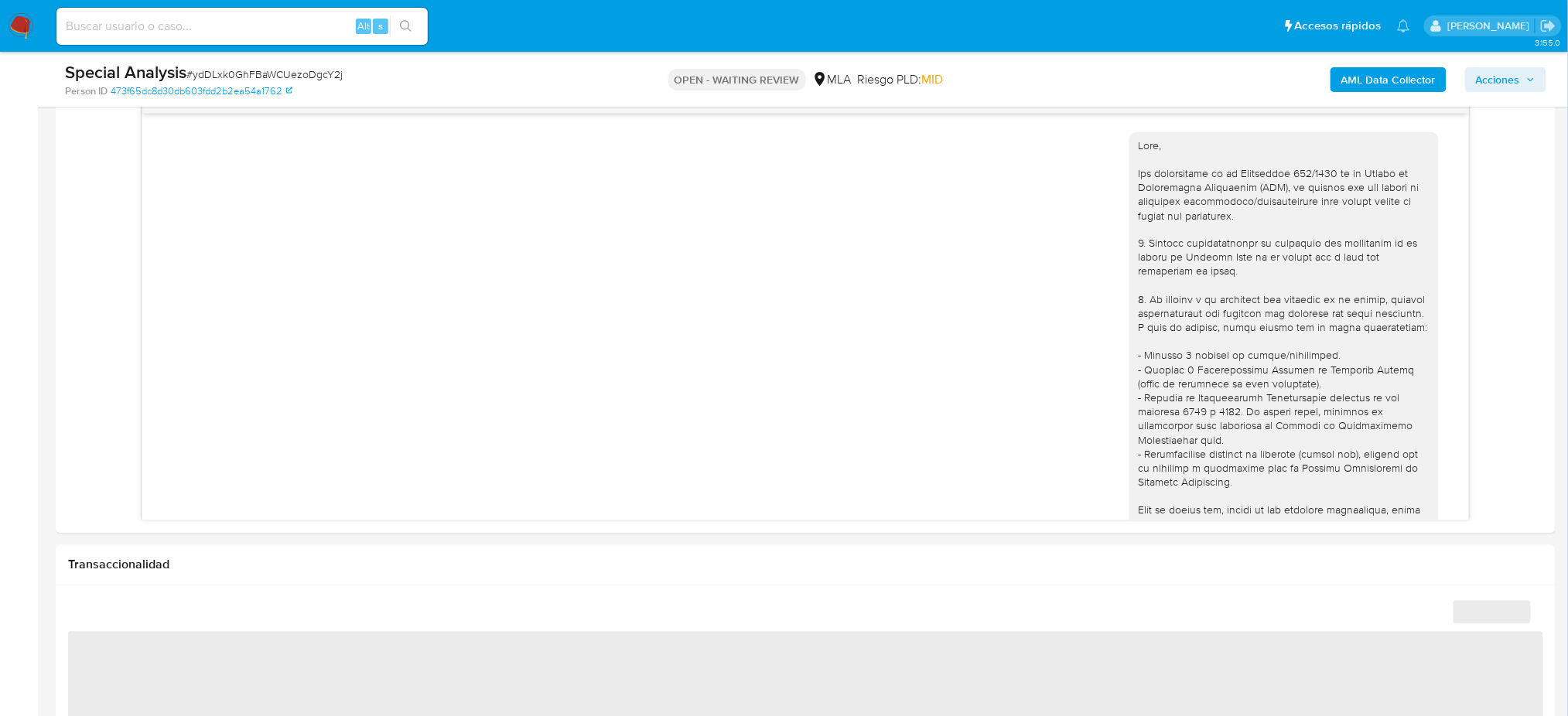
scroll to position [559, 0]
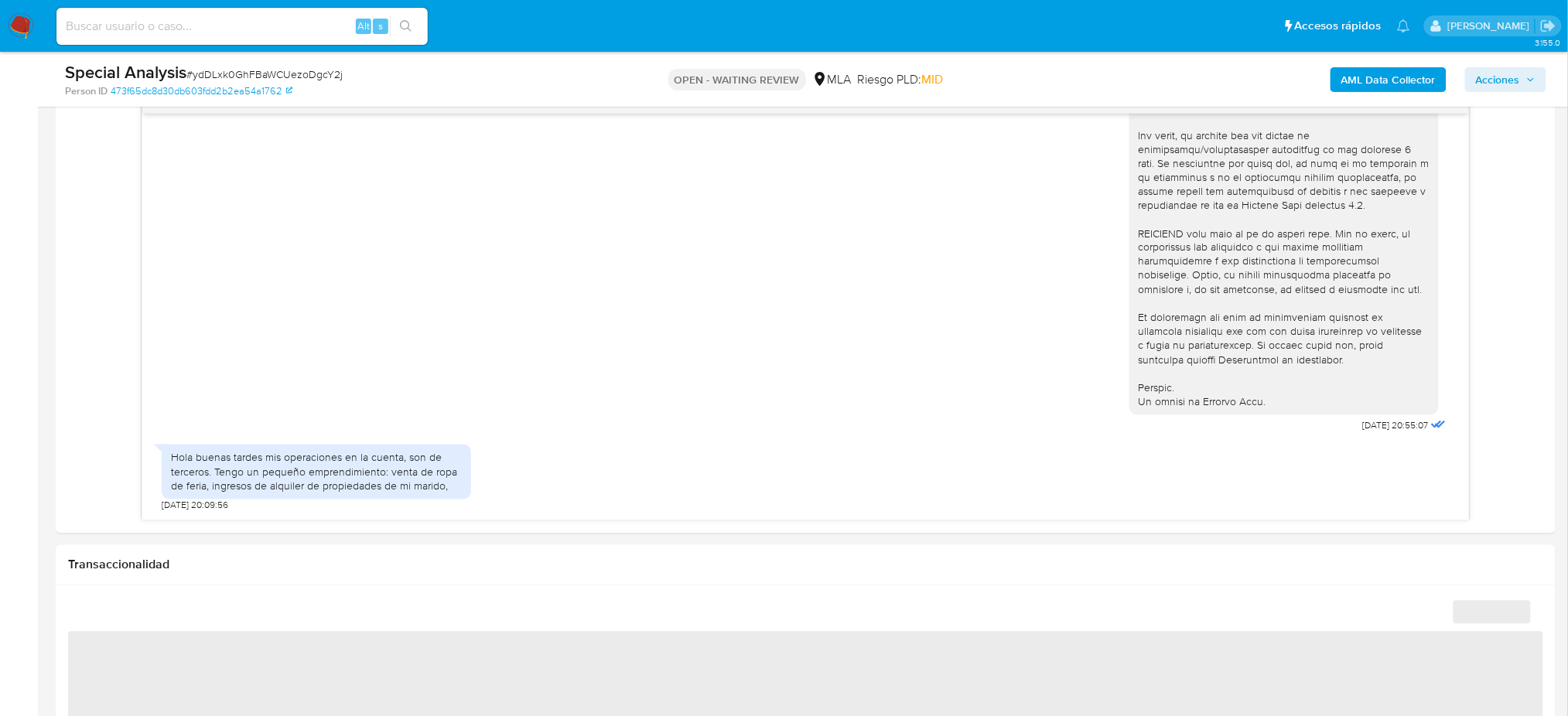
select select "10"
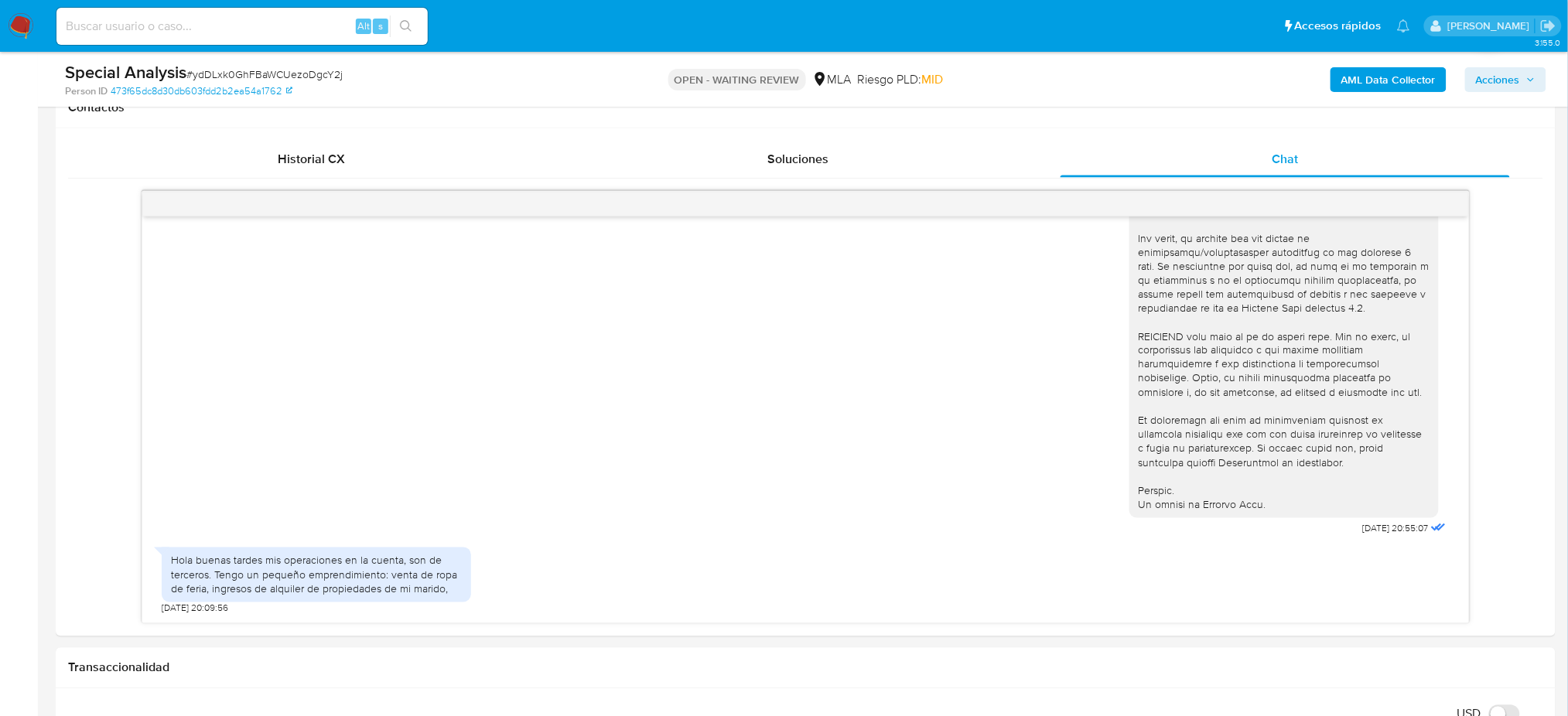
click at [233, 21] on input at bounding box center [241, 26] width 371 height 20
paste input "juPjLipzUirfNqA3SUQZS3BQ"
type input "juPjLipzUirfNqA3SUQZS3BQ"
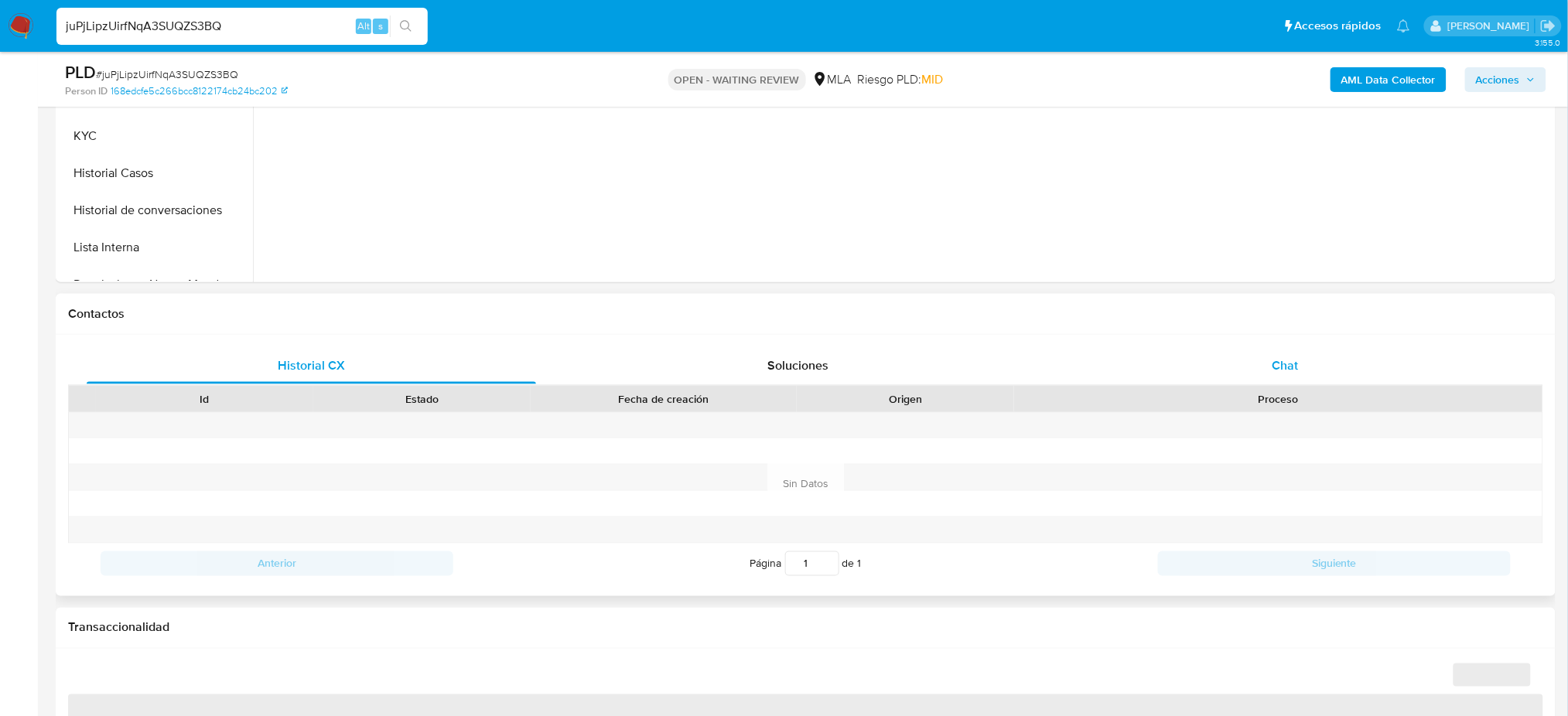
click at [1300, 376] on div "Chat" at bounding box center [1285, 366] width 450 height 38
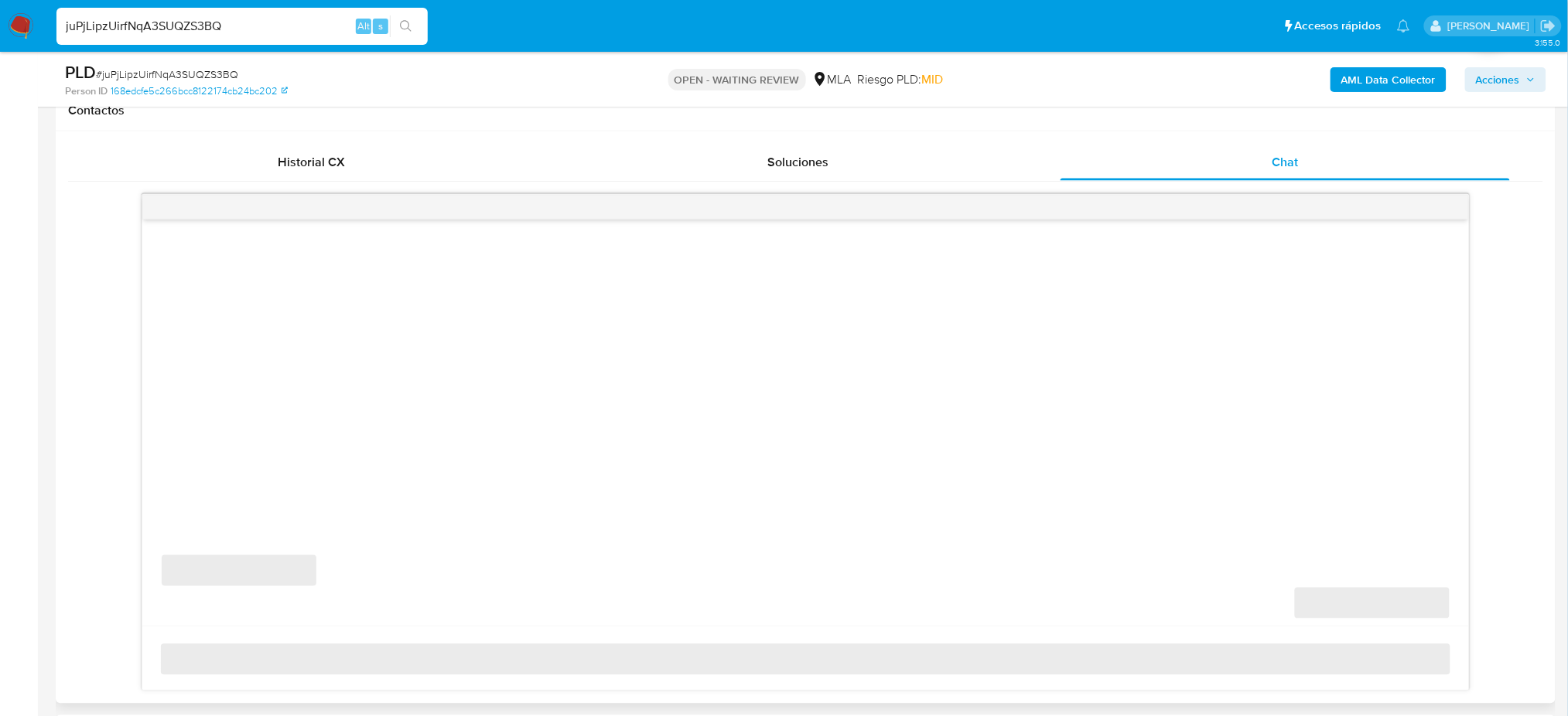
scroll to position [722, 0]
select select "10"
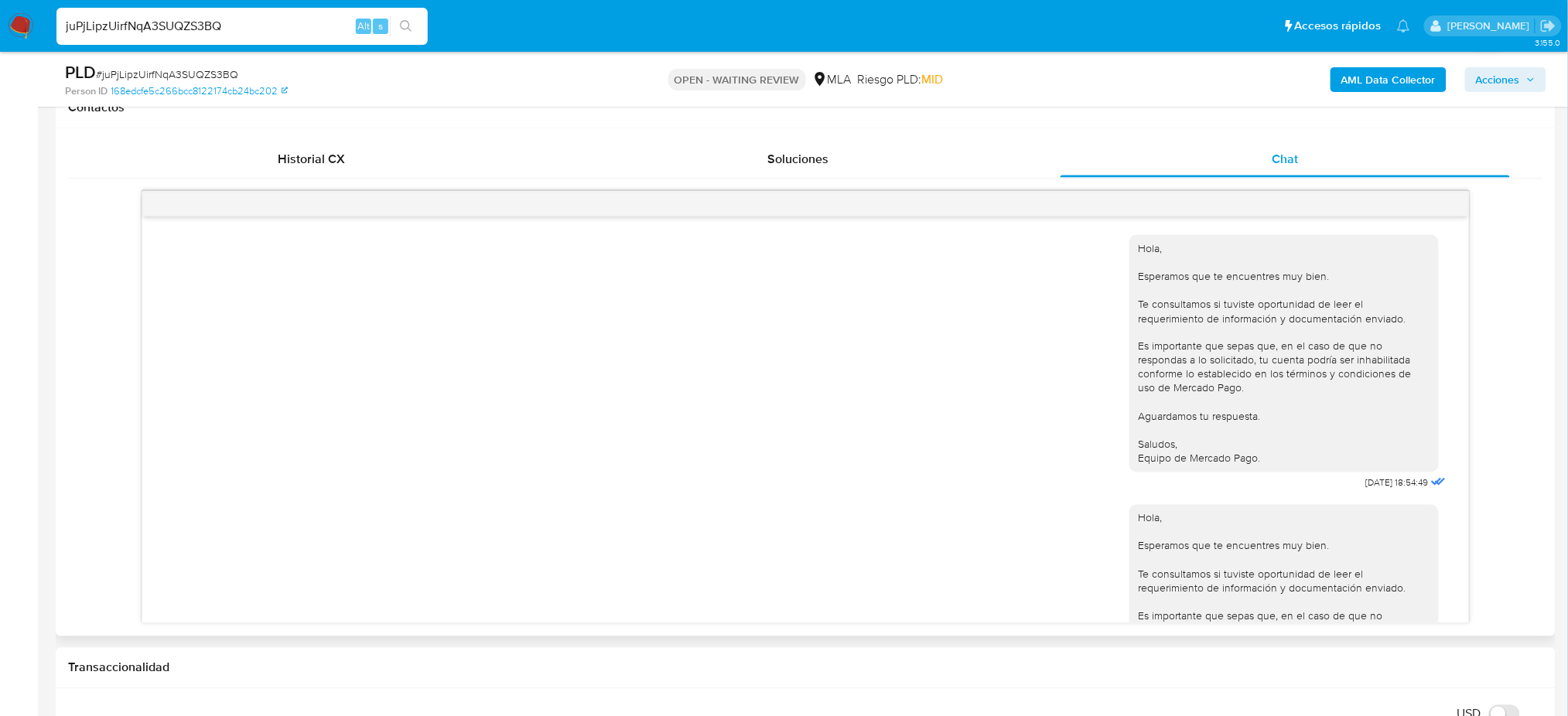
scroll to position [1539, 0]
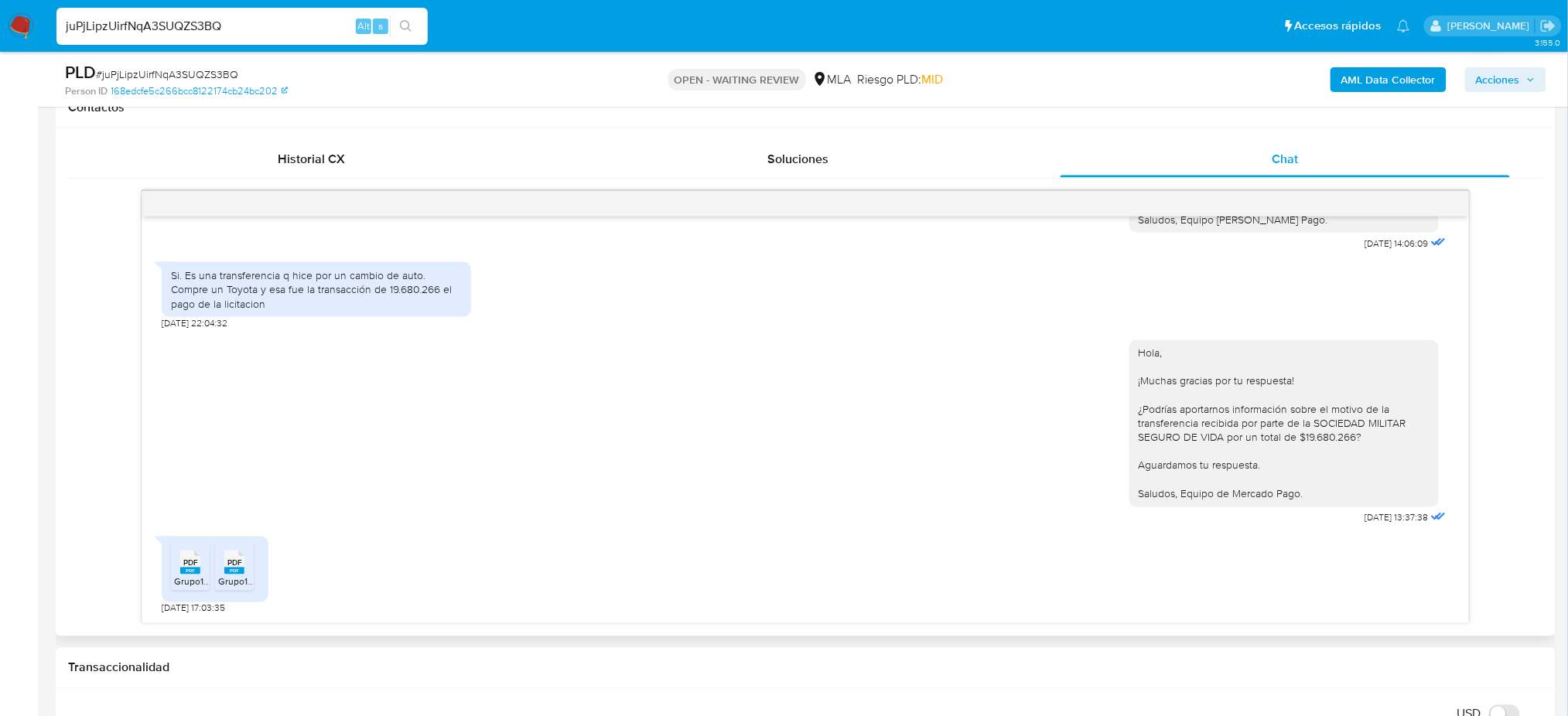
drag, startPoint x: 281, startPoint y: 18, endPoint x: 0, endPoint y: 21, distance: 281.0
click at [0, 21] on nav "Pausado Ver notificaciones juPjLipzUirfNqA3SUQZS3BQ Alt s Accesos rápidos Presi…" at bounding box center [784, 26] width 1568 height 52
paste input "odylkKQvclkFsUiWxiP8UlzJ"
type input "odylkKQvclkFsUiWxiP8UlzJ"
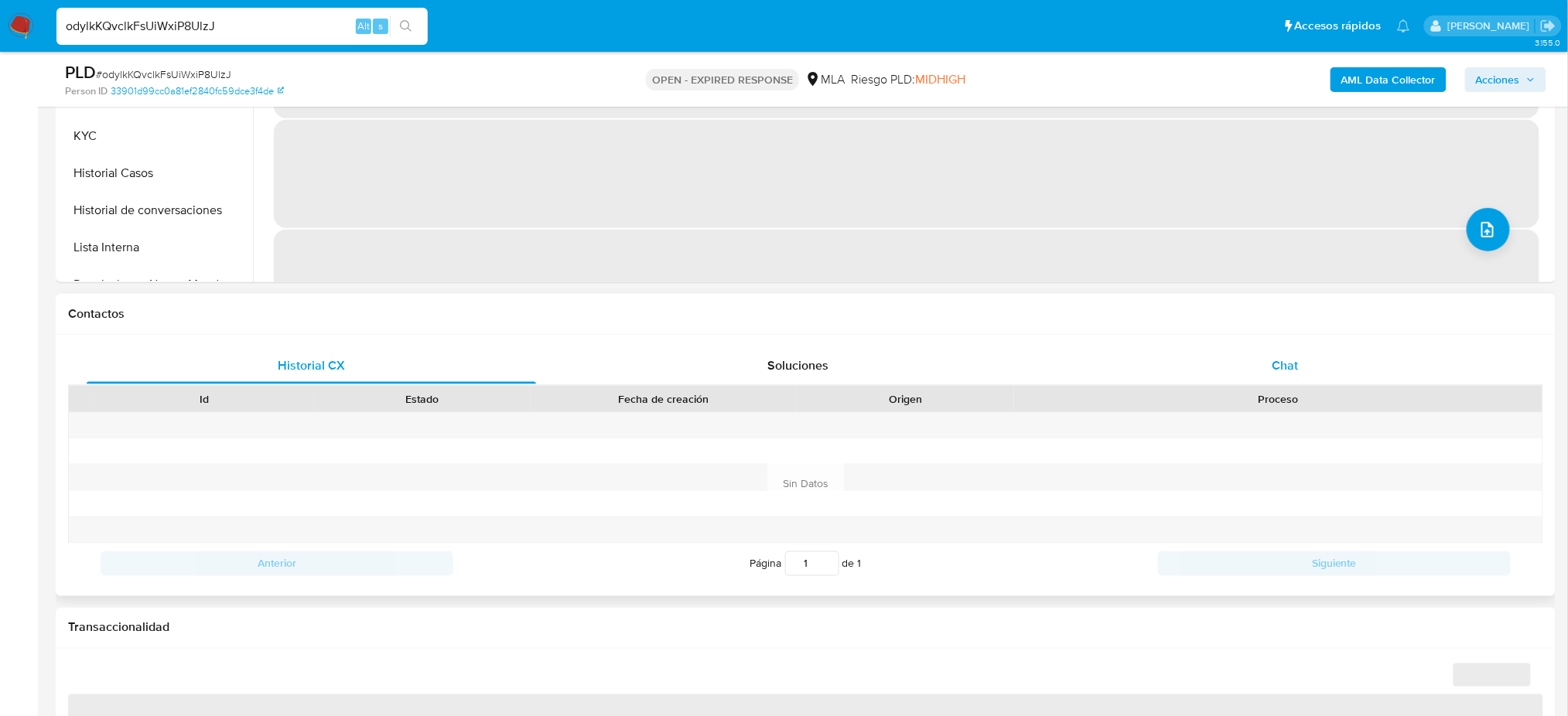
click at [1296, 356] on span "Chat" at bounding box center [1285, 365] width 26 height 18
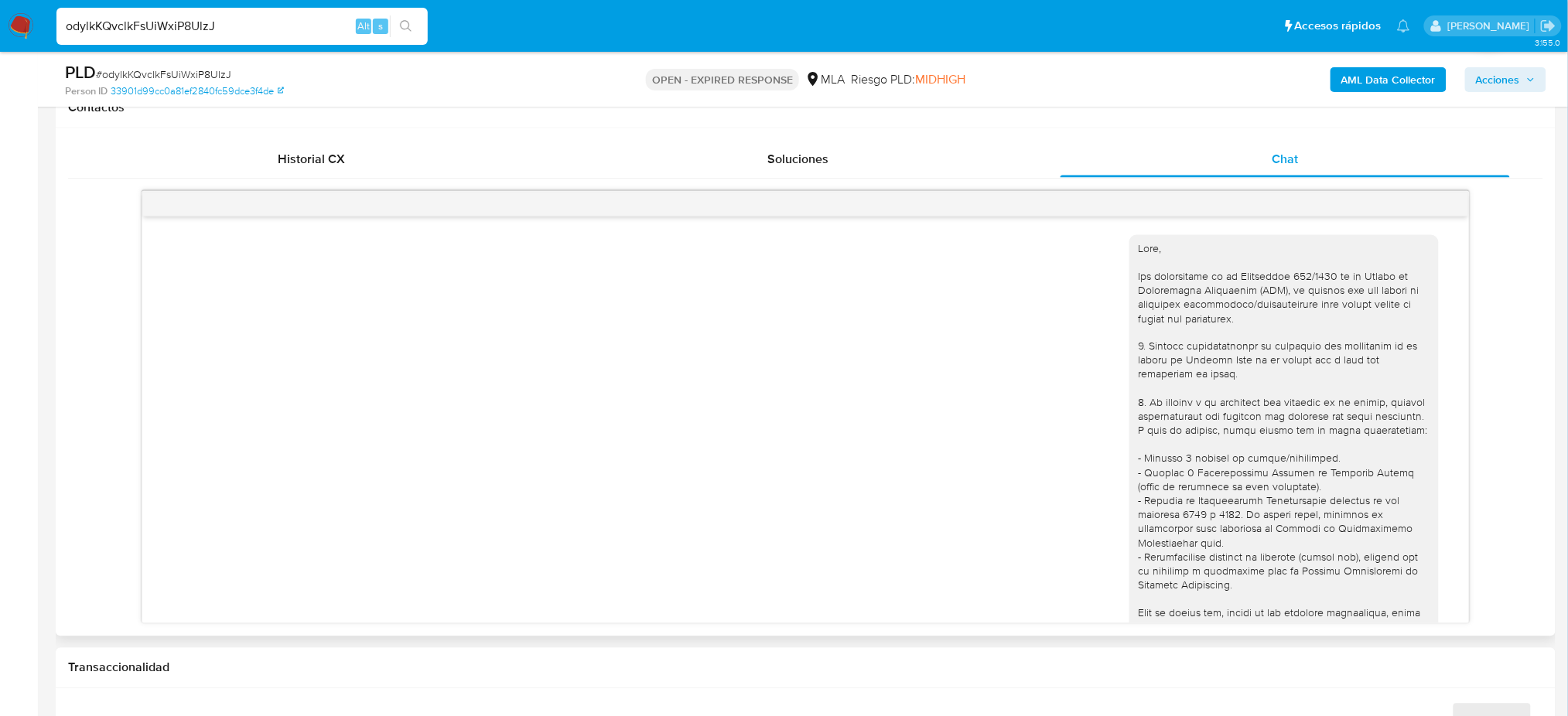
scroll to position [1160, 0]
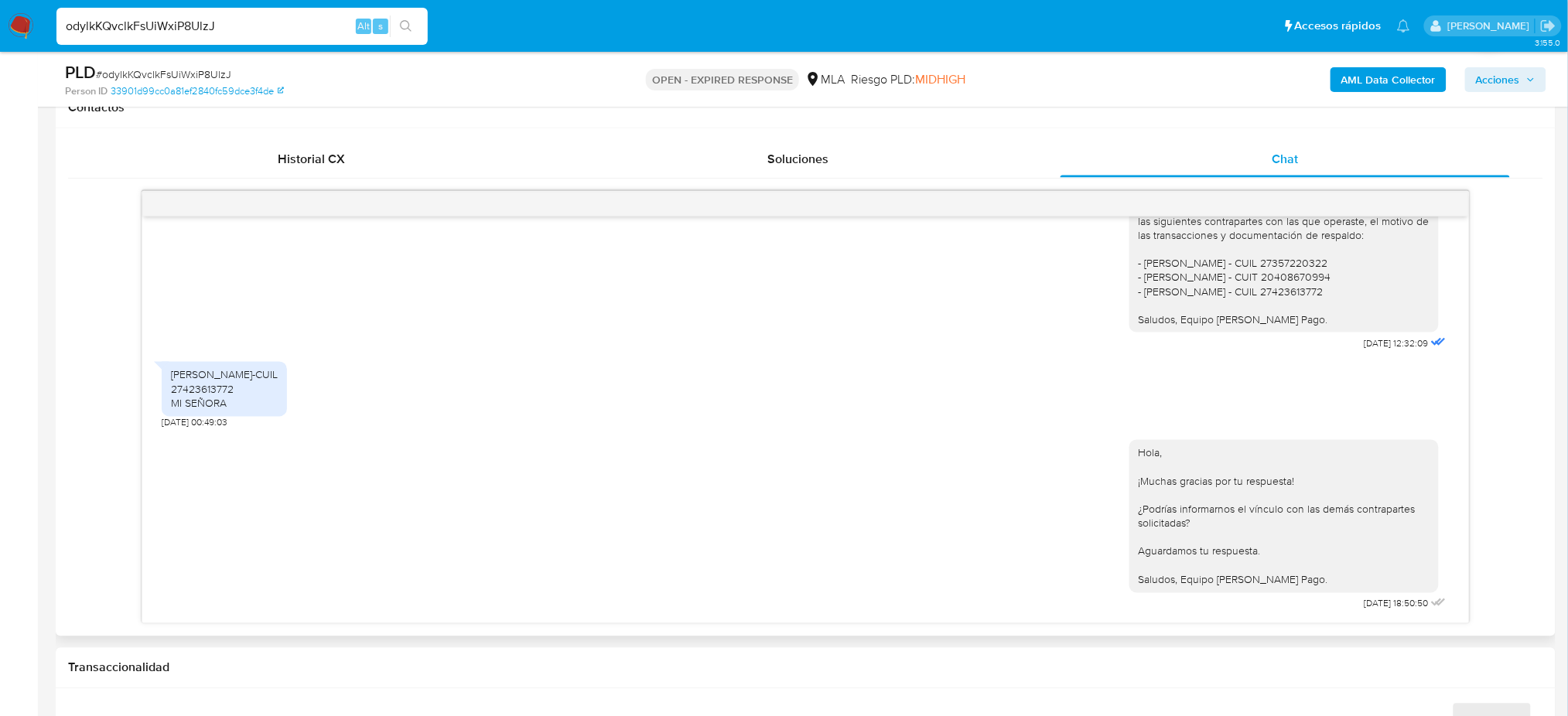
select select "10"
click at [267, 8] on div "odylkKQvclkFsUiWxiP8UlzJ Alt s" at bounding box center [241, 26] width 371 height 38
drag, startPoint x: 18, startPoint y: 22, endPoint x: 0, endPoint y: 22, distance: 18.0
click at [0, 22] on nav "Pausado Ver notificaciones odylkKQvclkFsUiWxiP8UlzJ Alt s Accesos rápidos Presi…" at bounding box center [784, 26] width 1568 height 52
paste input "JVS0YbRdxGRVCTvzNAEnPa7H"
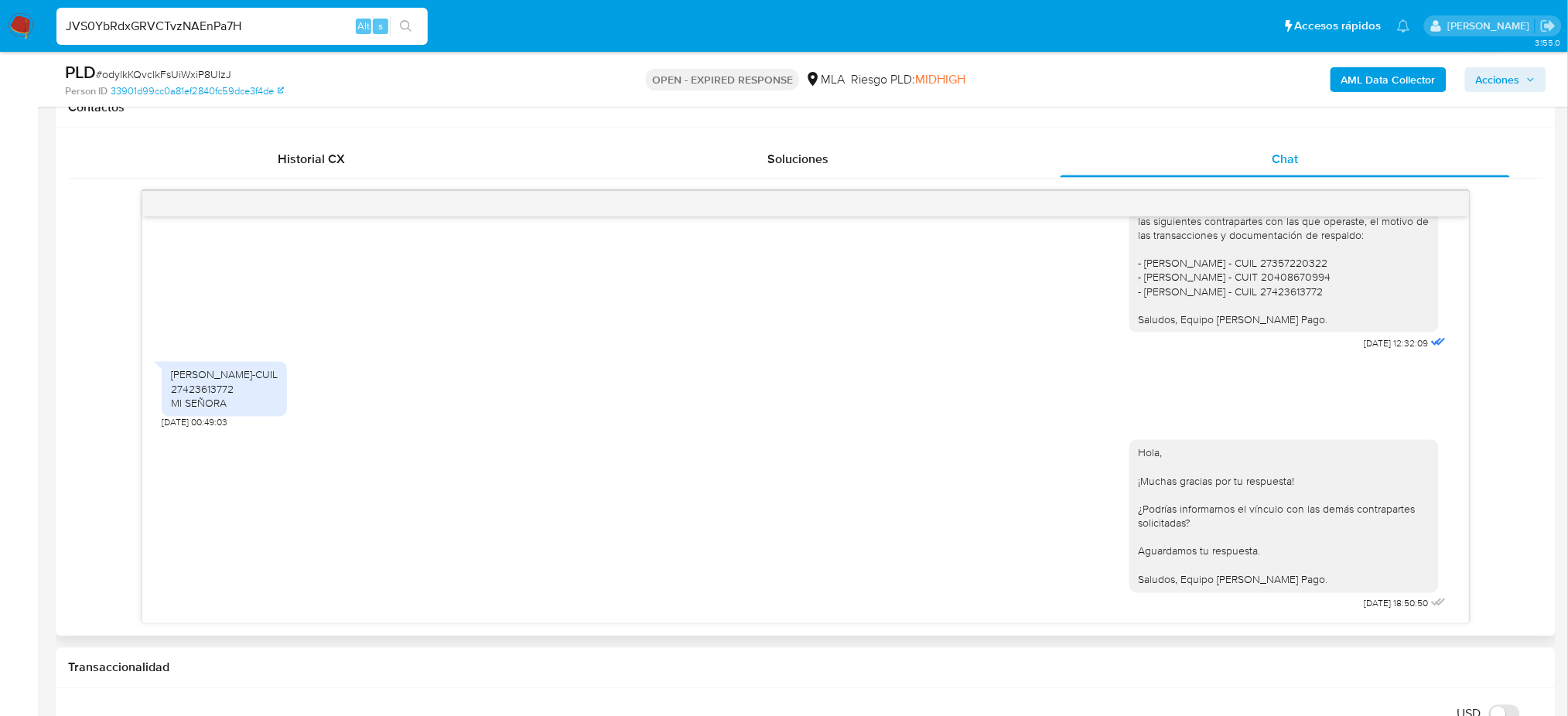
type input "JVS0YbRdxGRVCTvzNAEnPa7H"
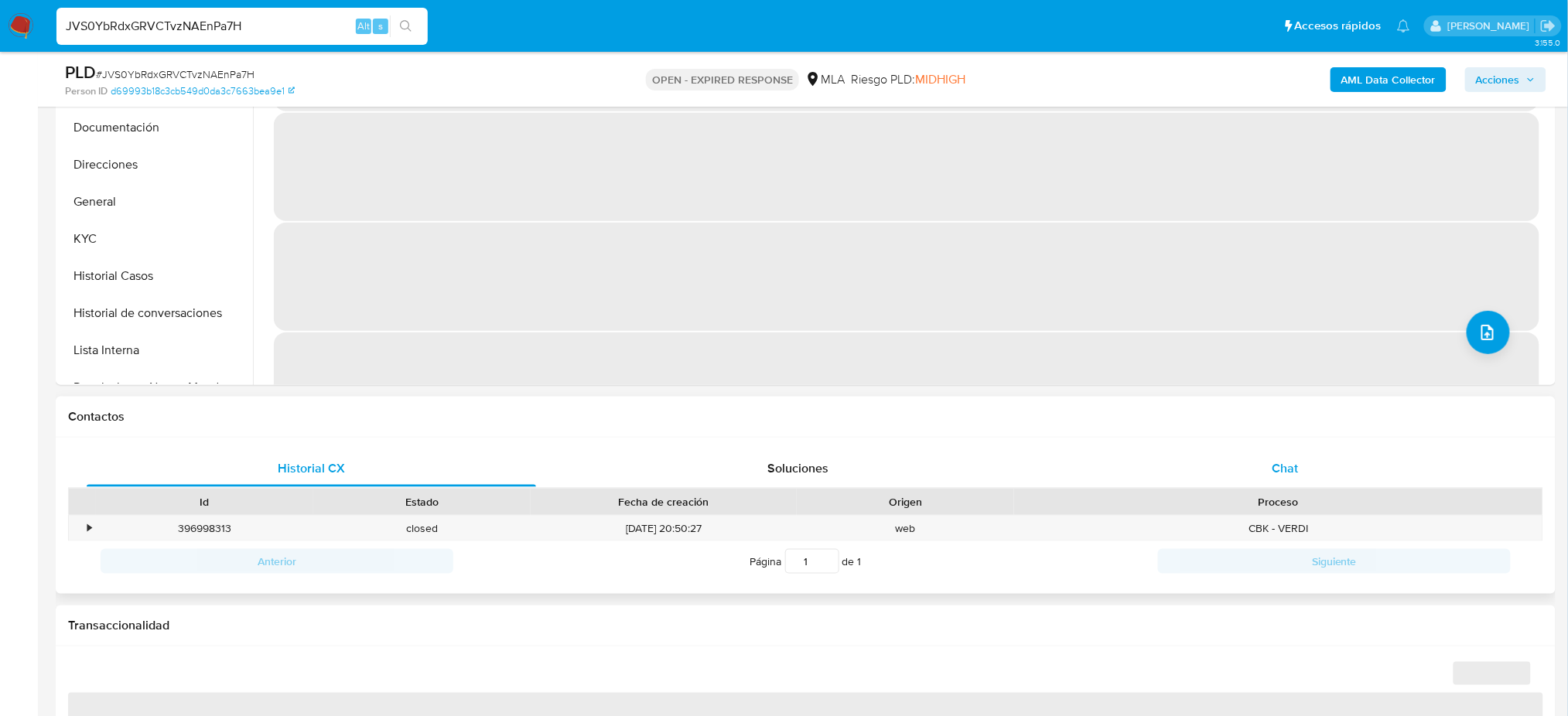
click at [1302, 457] on div "Chat" at bounding box center [1285, 469] width 450 height 38
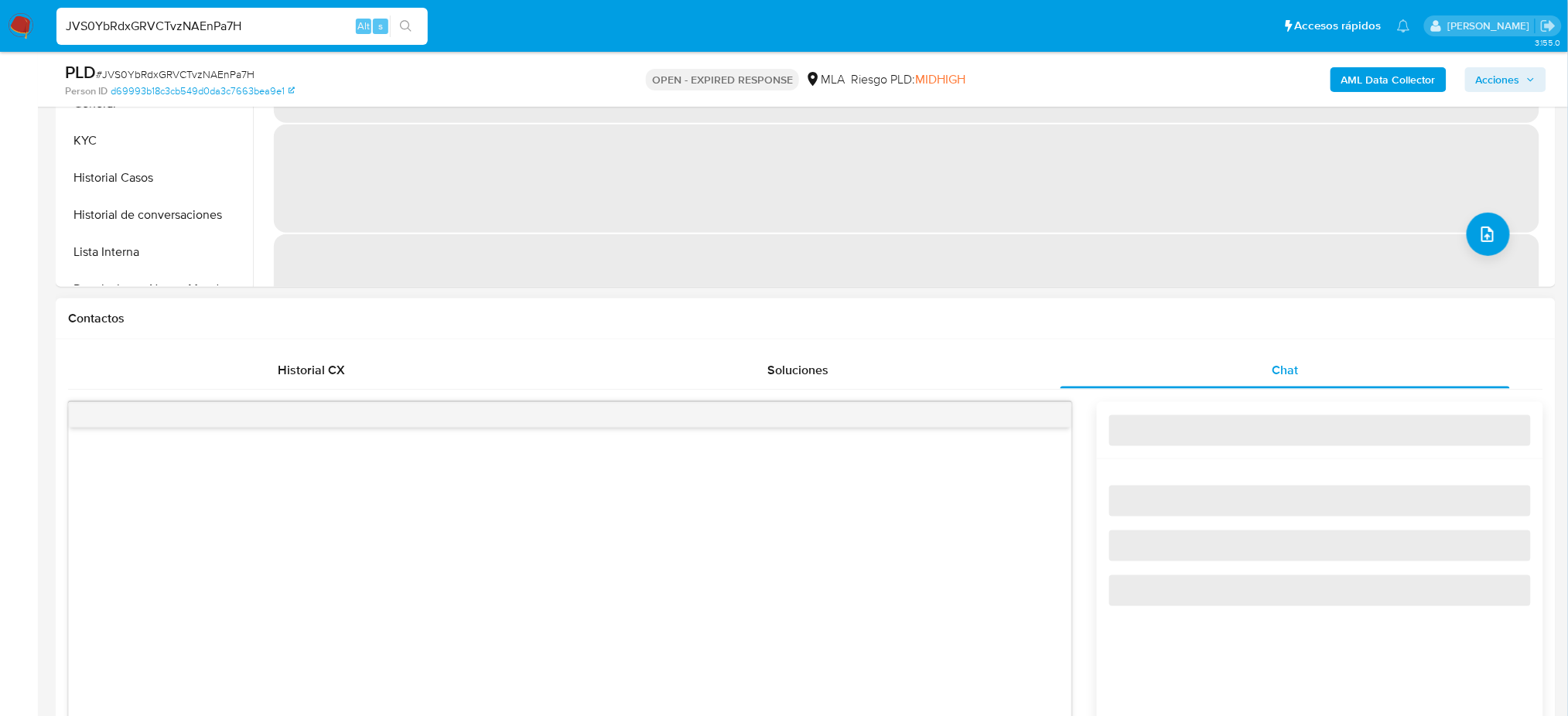
scroll to position [722, 0]
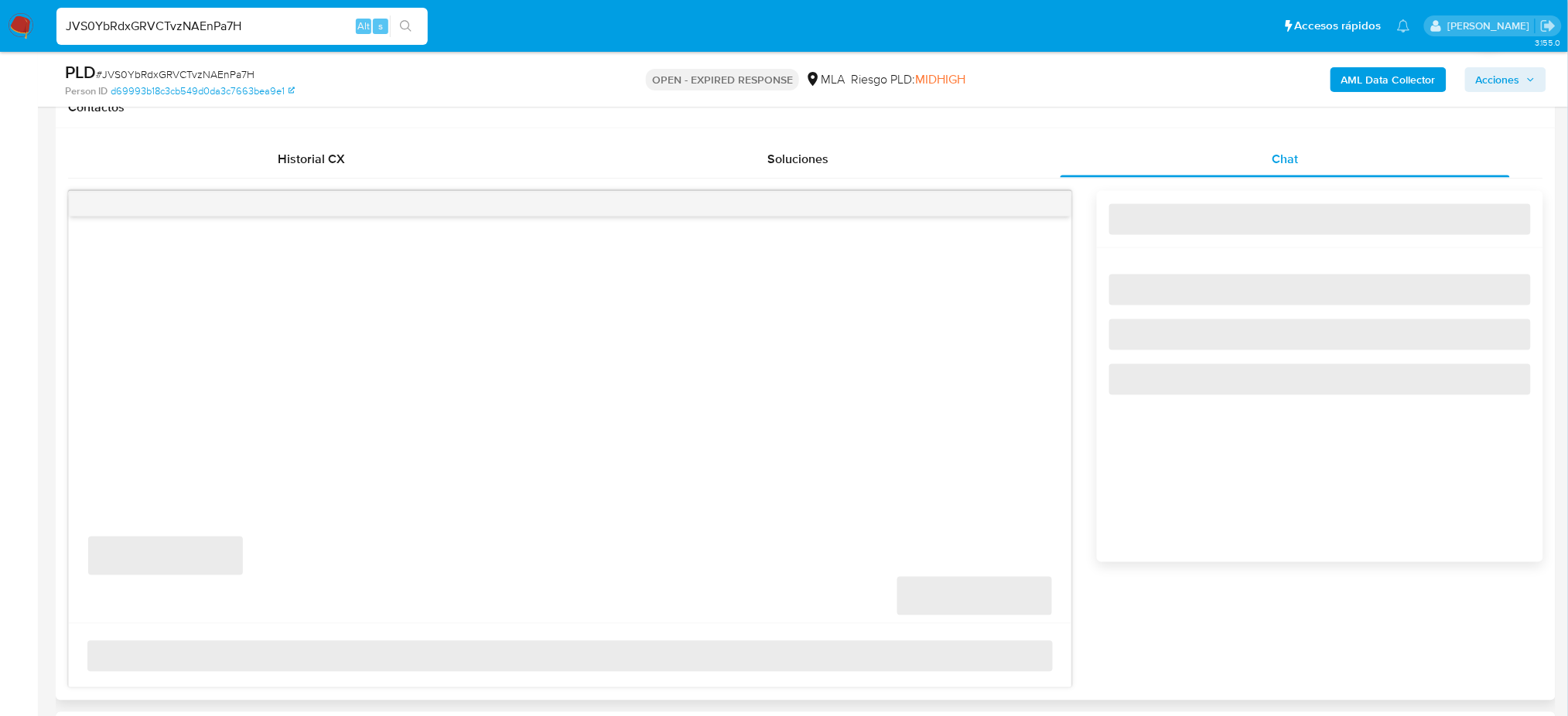
select select "10"
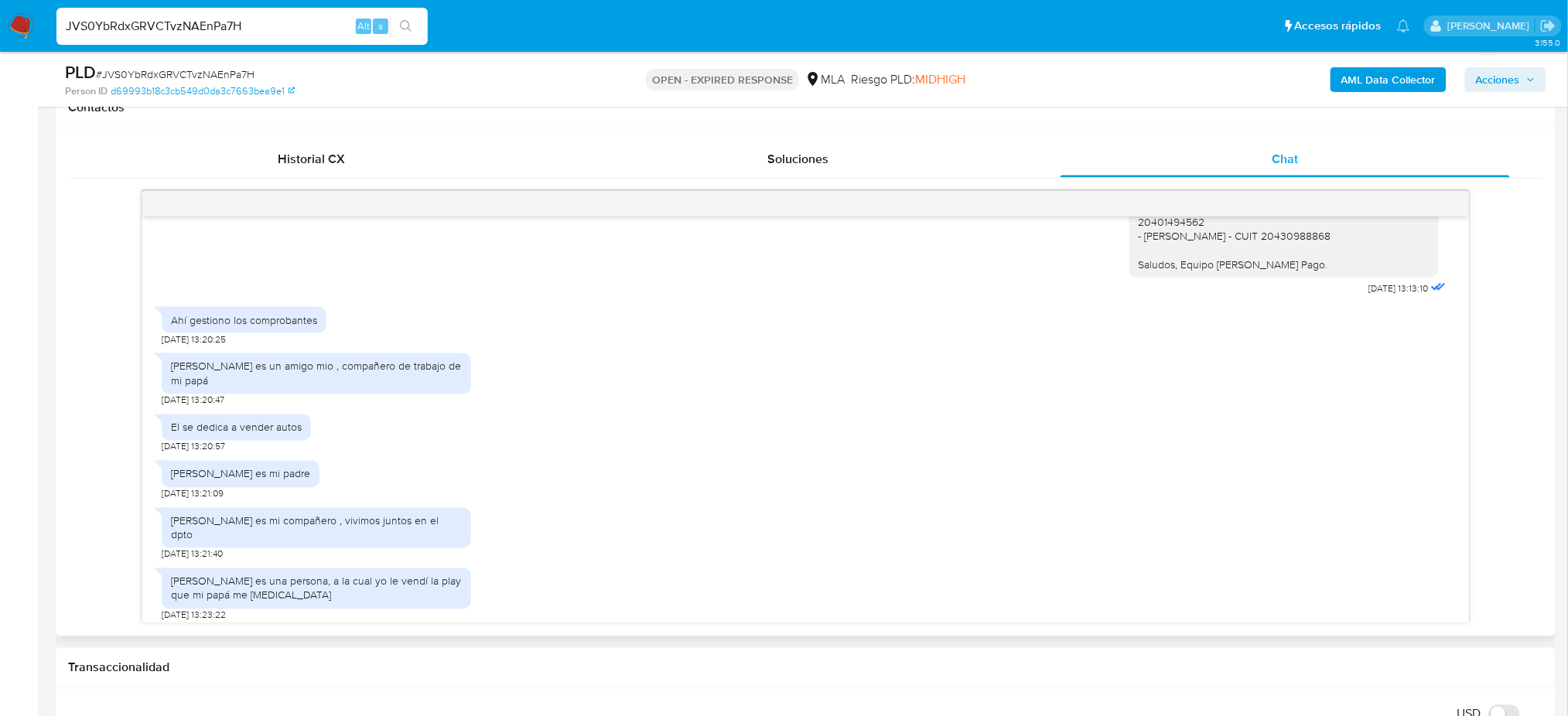
scroll to position [91, 0]
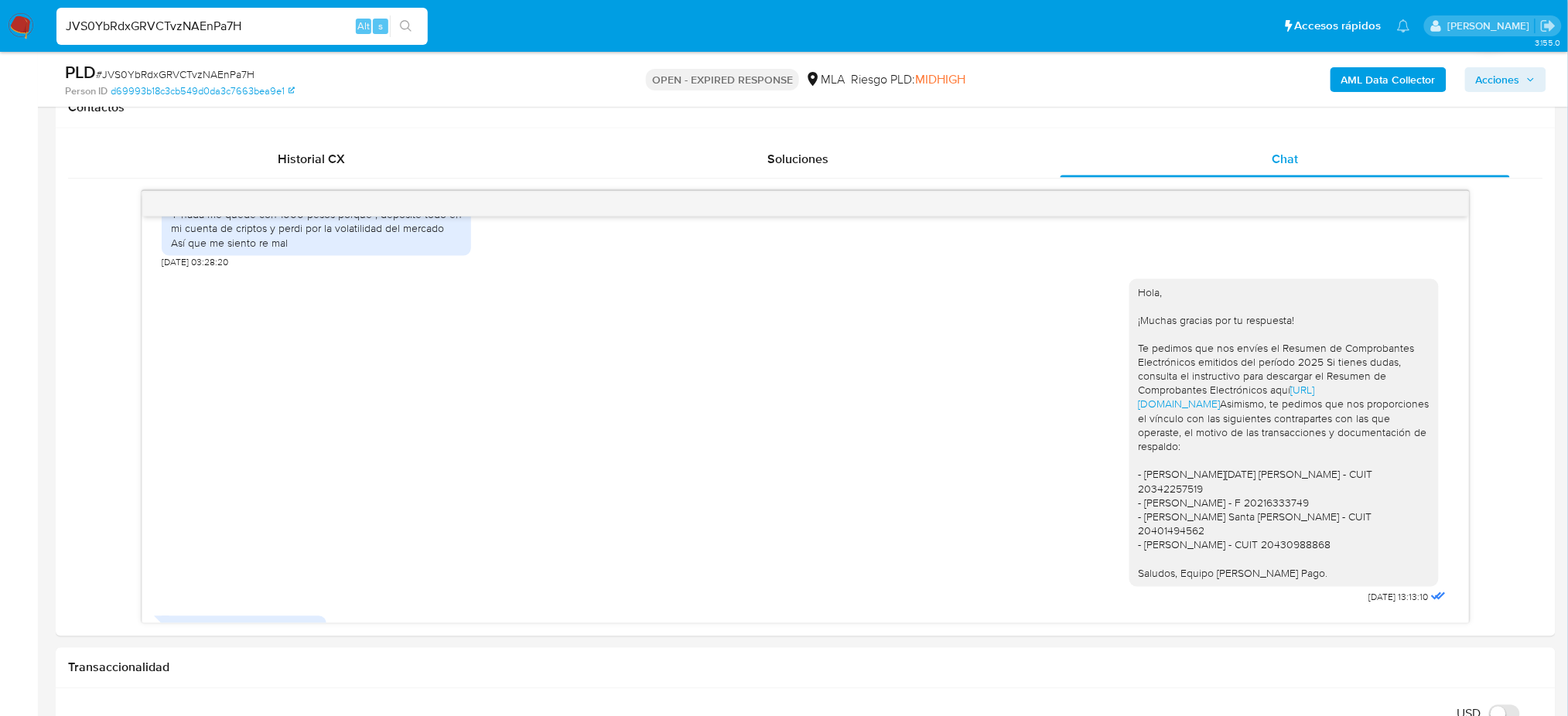
drag, startPoint x: 281, startPoint y: 23, endPoint x: 0, endPoint y: 31, distance: 281.1
click at [0, 31] on nav "Pausado Ver notificaciones JVS0YbRdxGRVCTvzNAEnPa7H Alt s Accesos rápidos Presi…" at bounding box center [784, 26] width 1568 height 52
paste input "Fbvl1gg4DLMD8XnwXfzpDsKI"
type input "Fbvl1gg4DLMD8XnwXfzpDsKI"
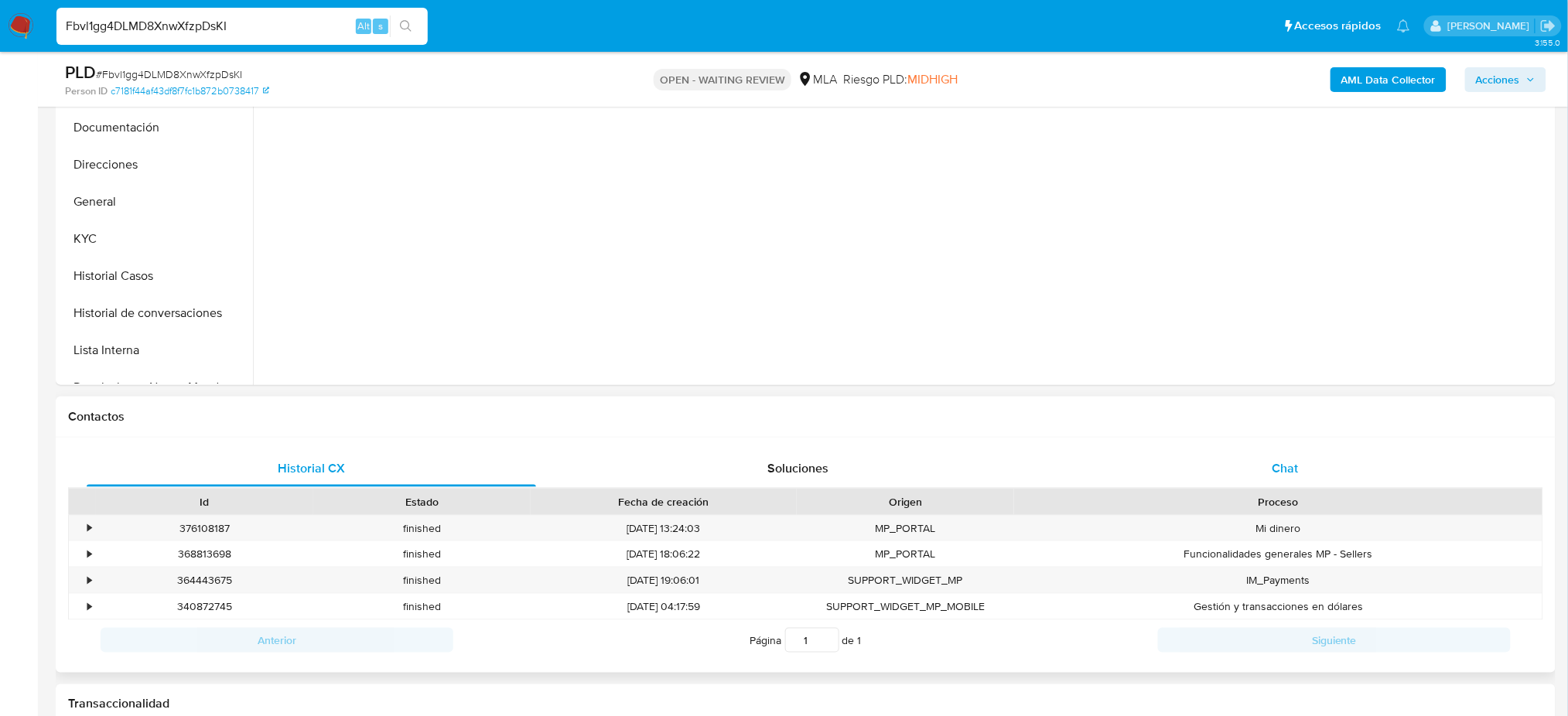
click at [1273, 452] on div "Chat" at bounding box center [1285, 469] width 450 height 38
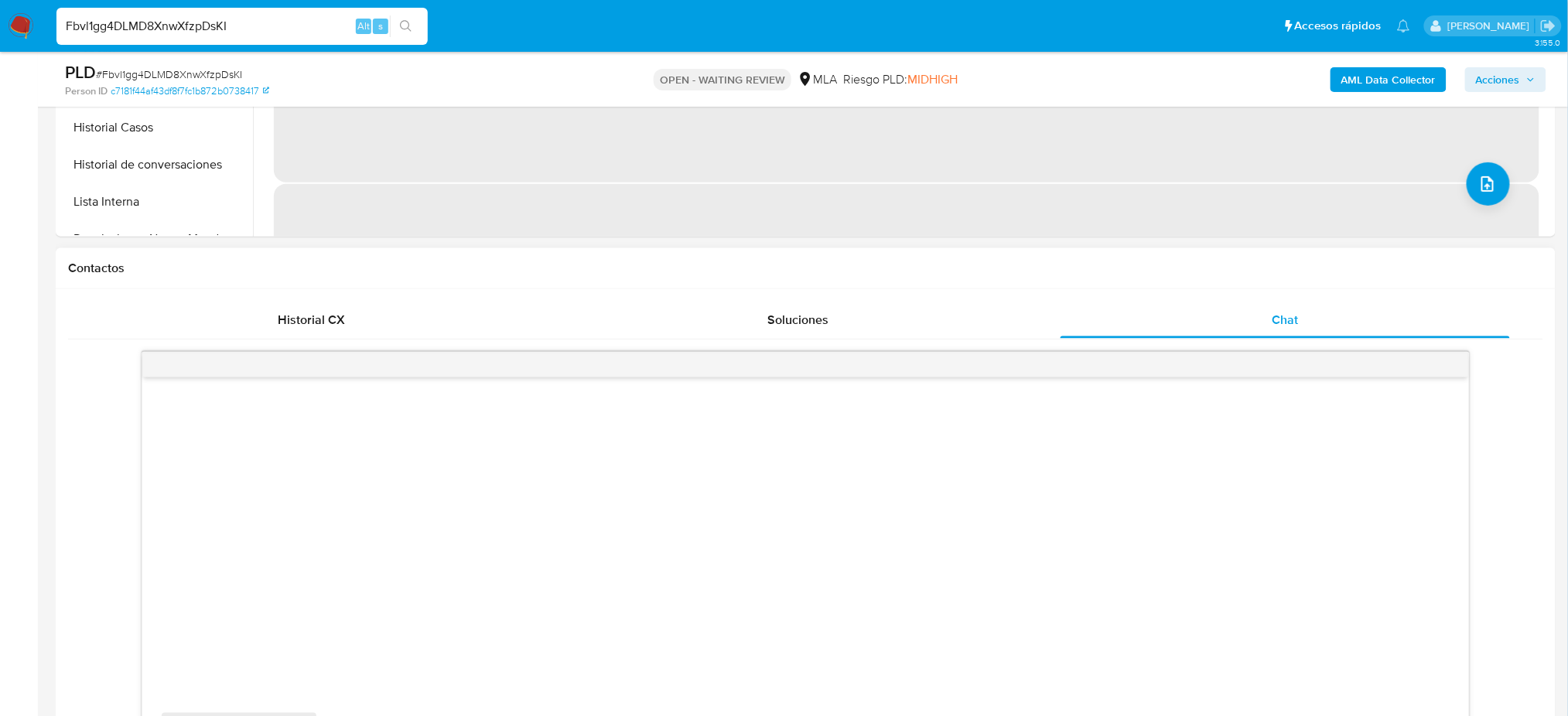
scroll to position [722, 0]
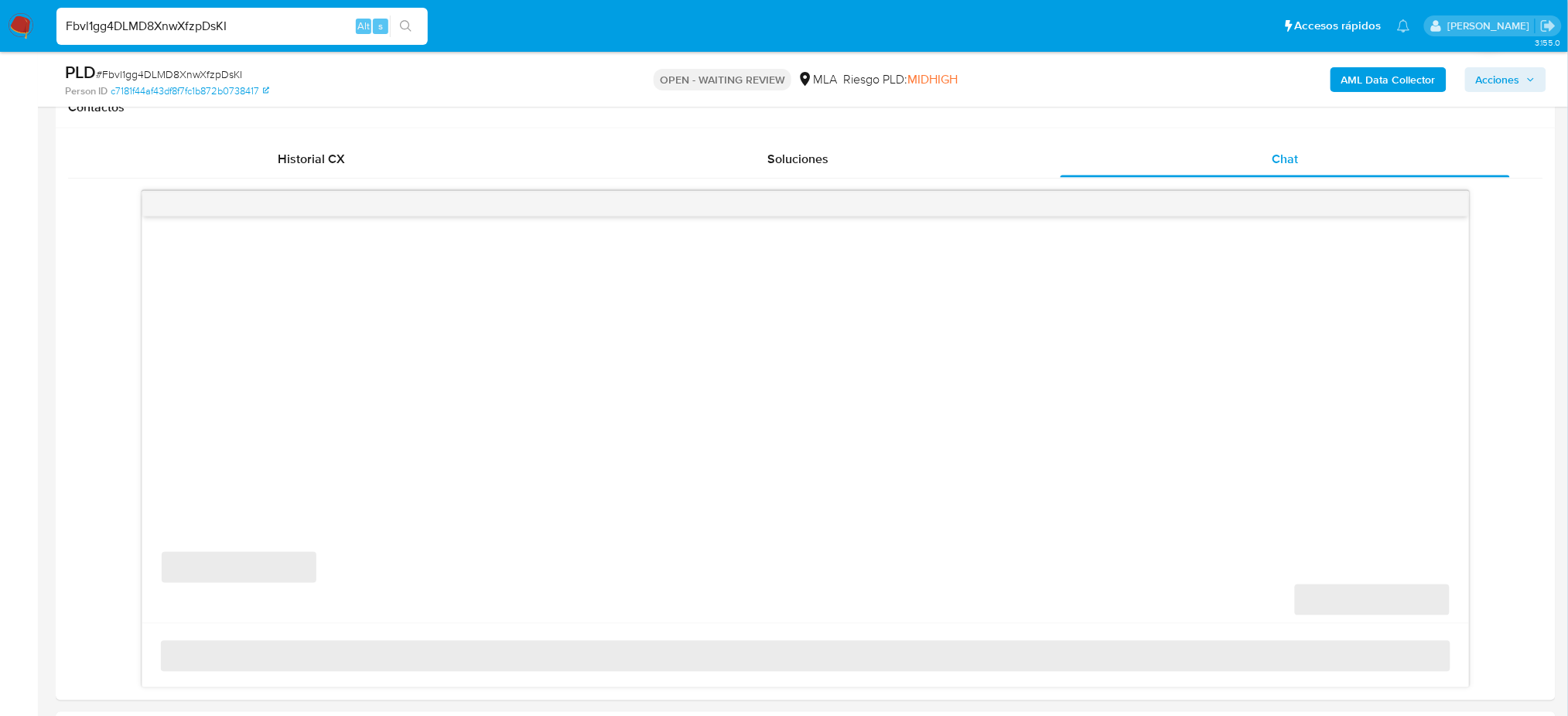
select select "10"
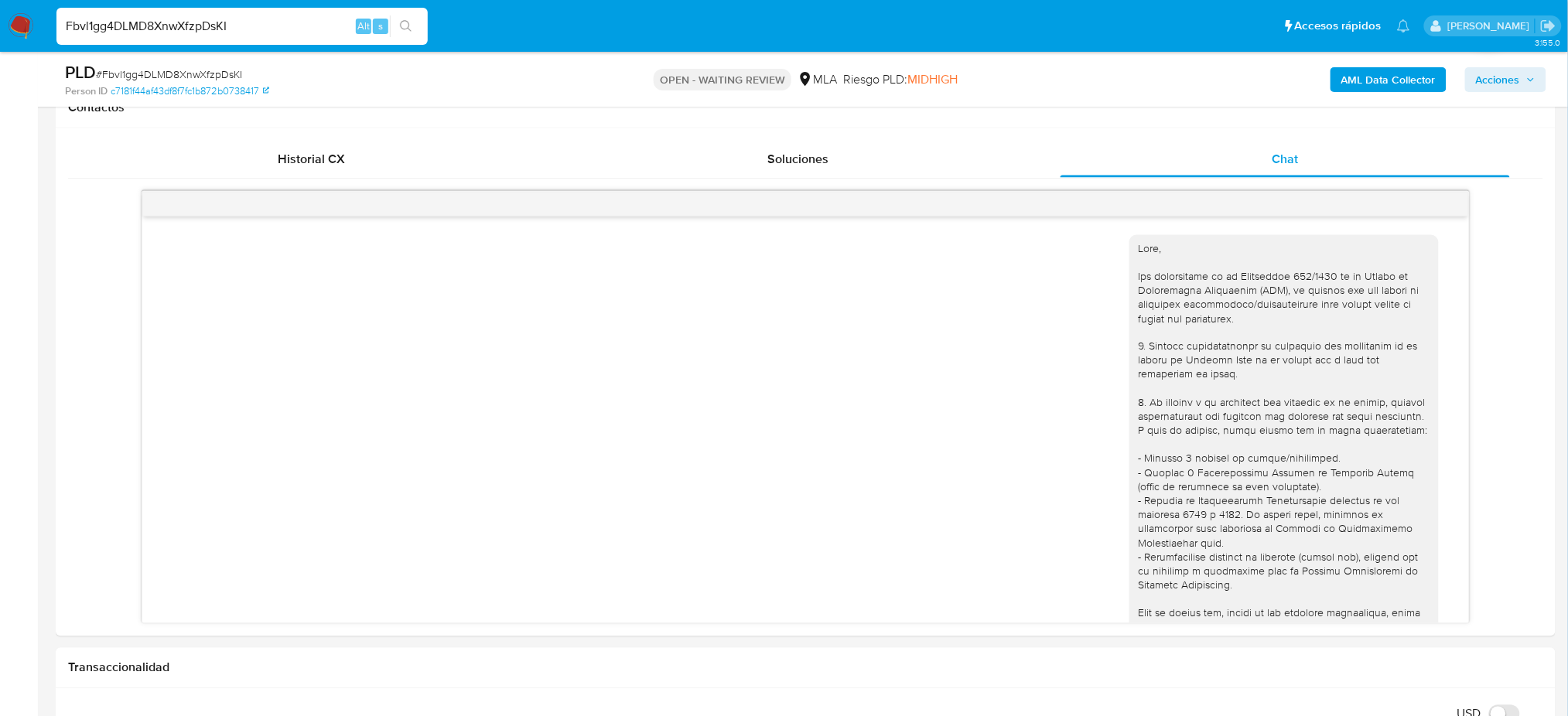
scroll to position [2081, 0]
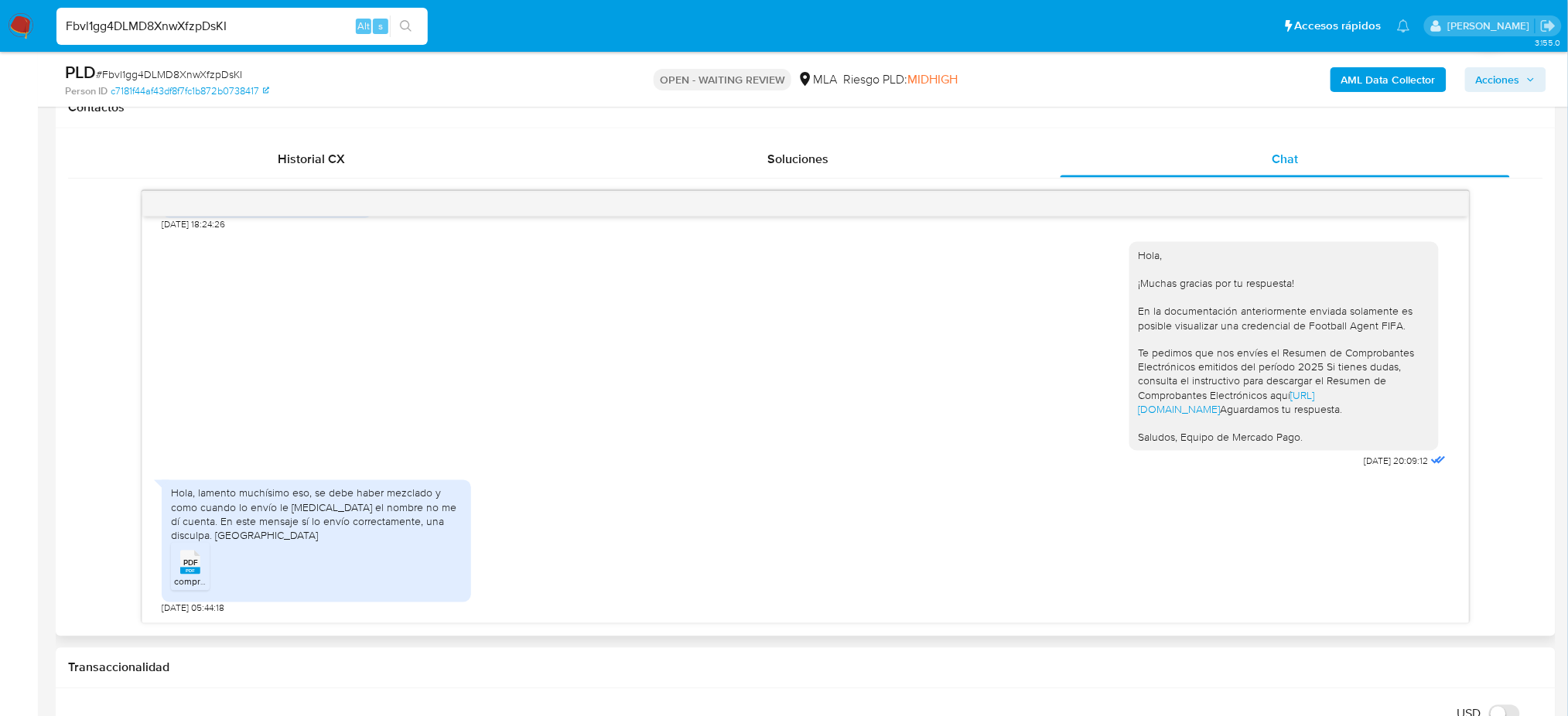
click at [196, 581] on span "comprobantes.pdf" at bounding box center [211, 581] width 76 height 13
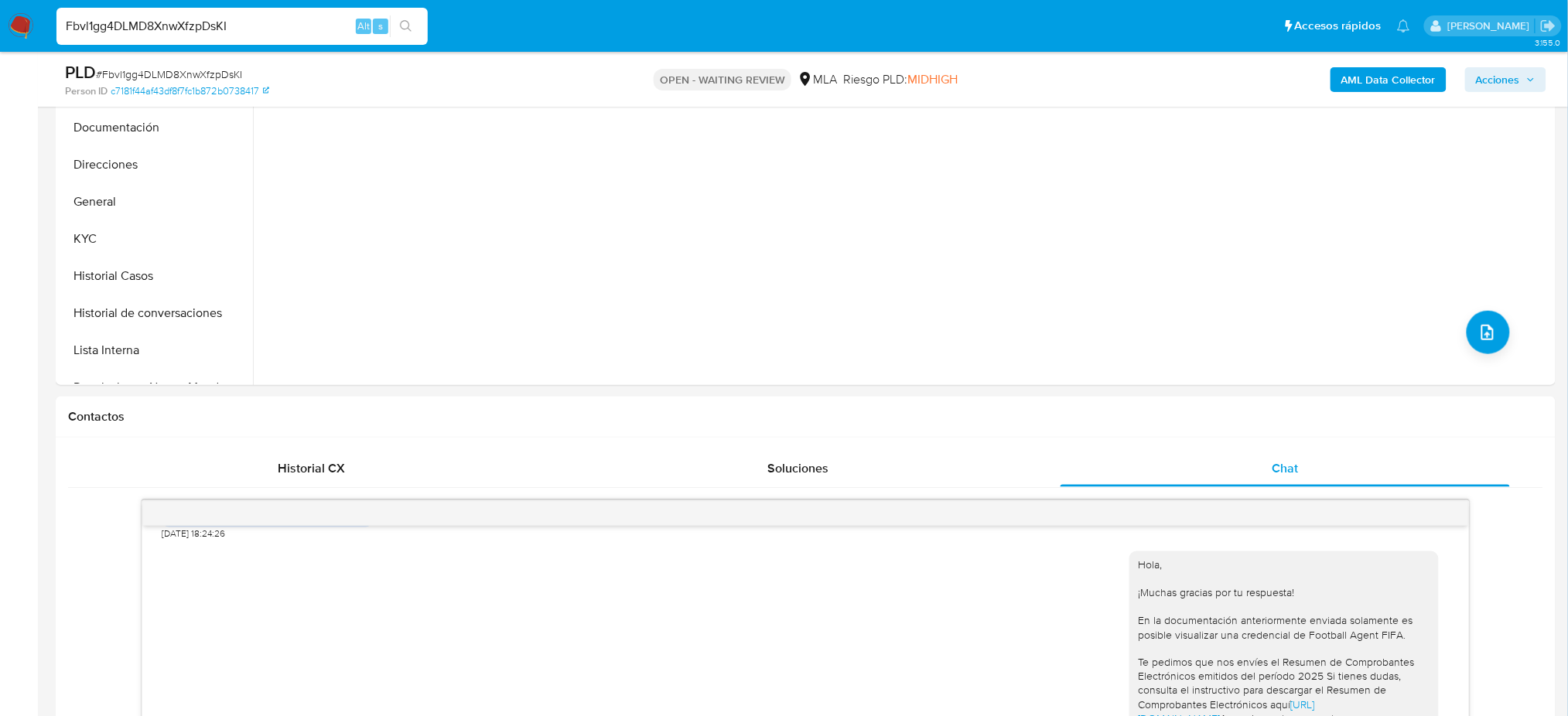
drag, startPoint x: 122, startPoint y: 210, endPoint x: 0, endPoint y: 327, distance: 169.0
click at [122, 209] on button "General" at bounding box center [156, 202] width 193 height 38
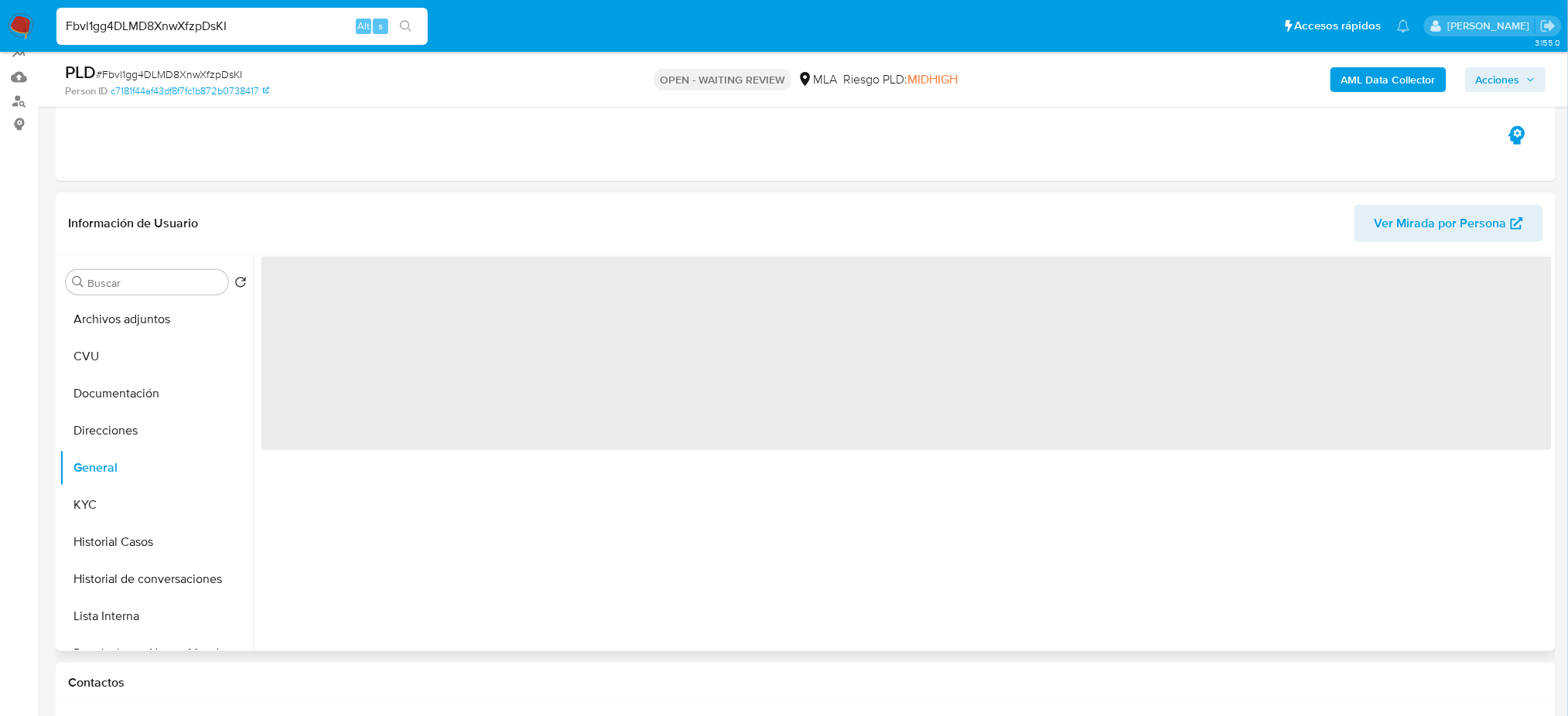
scroll to position [103, 0]
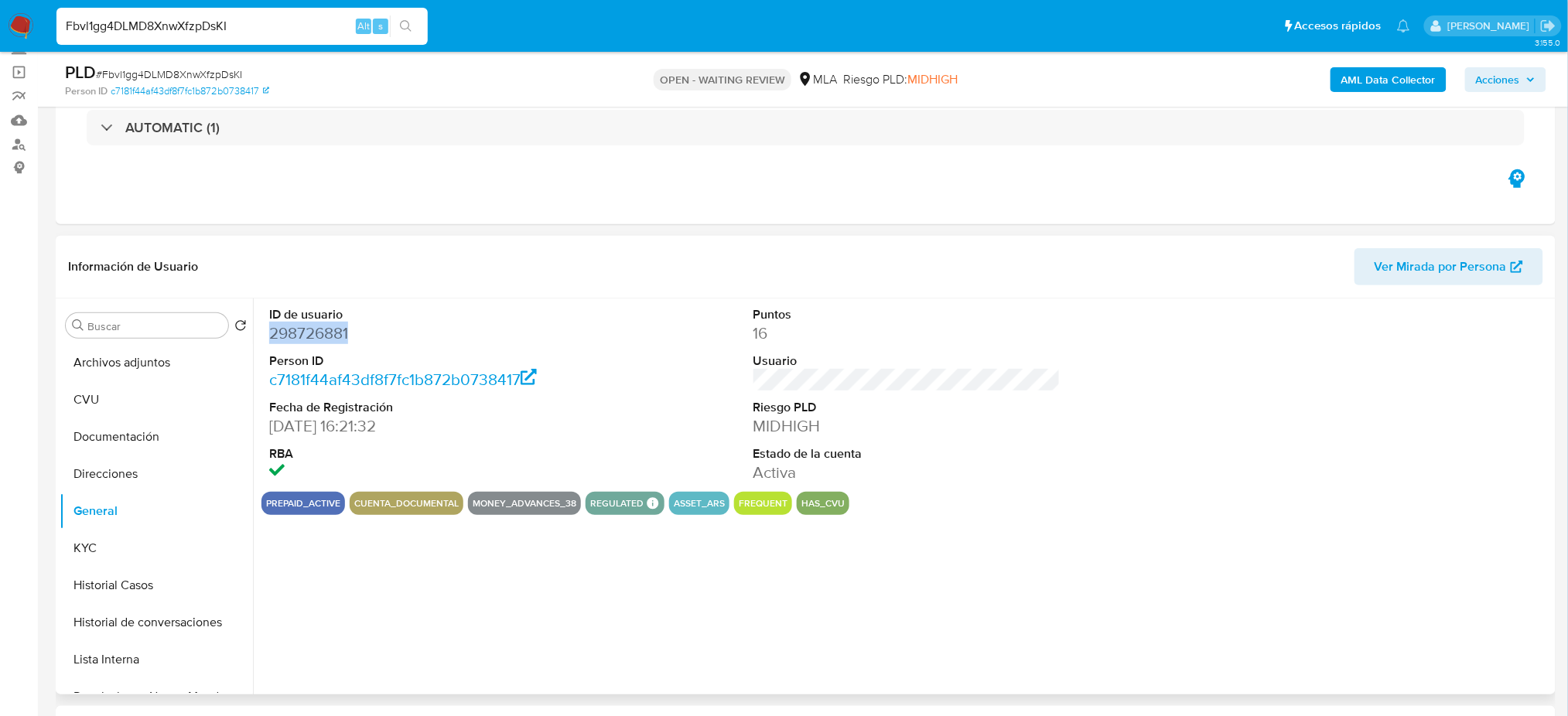
click at [291, 327] on dd "298726881" at bounding box center [423, 333] width 307 height 22
copy dd "298726881"
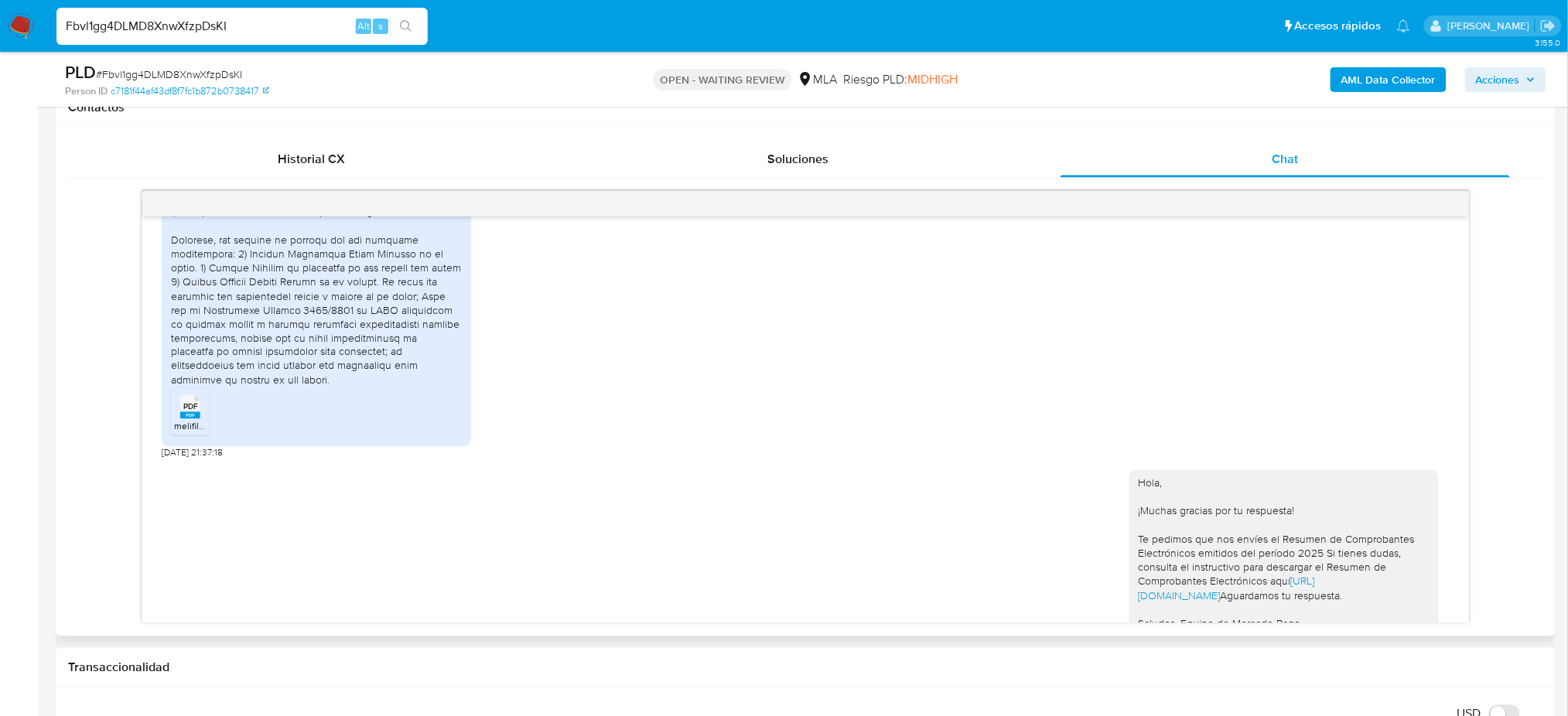
scroll to position [1462, 0]
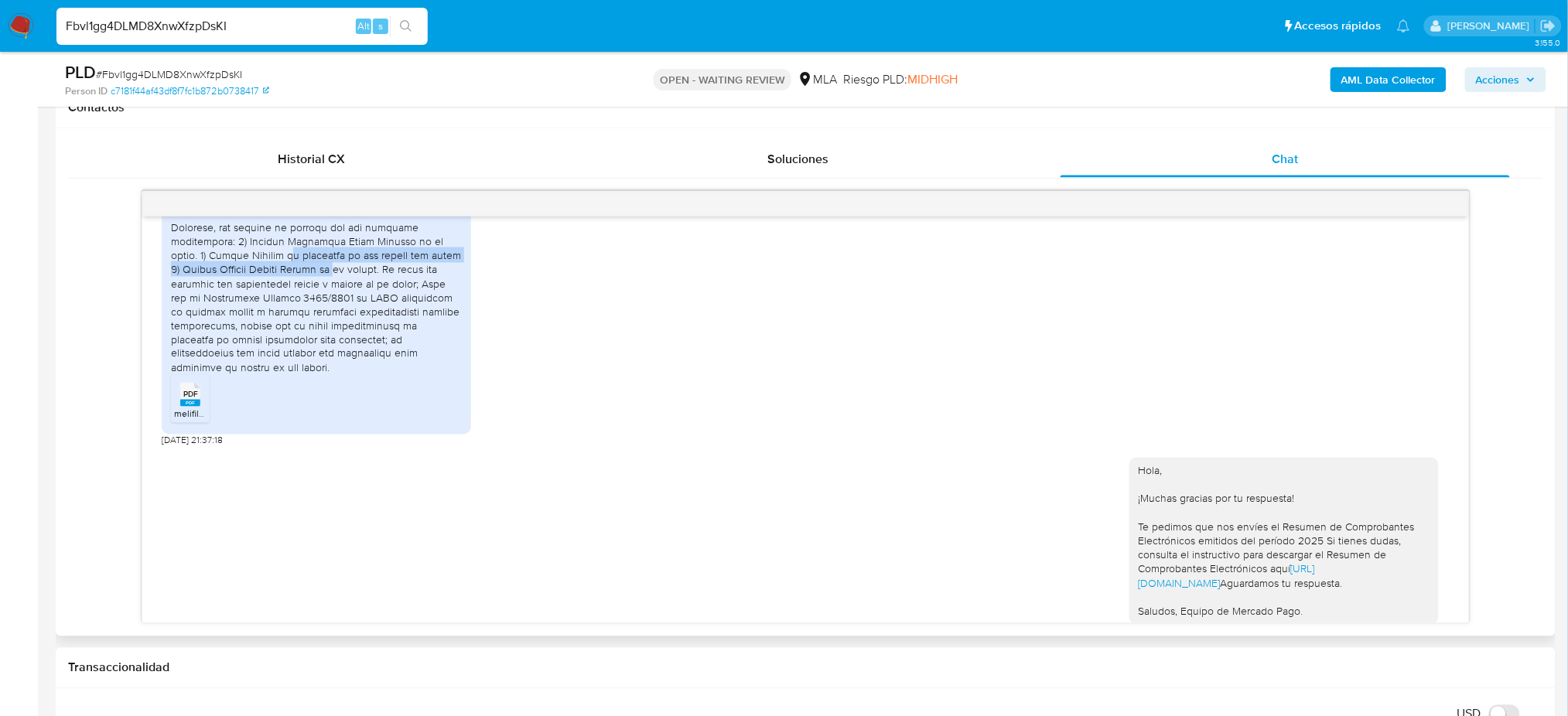
drag, startPoint x: 261, startPoint y: 321, endPoint x: 321, endPoint y: 336, distance: 61.8
click at [321, 336] on div at bounding box center [317, 220] width 291 height 309
click at [374, 367] on div at bounding box center [317, 220] width 291 height 309
drag, startPoint x: 188, startPoint y: 330, endPoint x: 386, endPoint y: 342, distance: 198.4
click at [386, 342] on div at bounding box center [317, 220] width 291 height 309
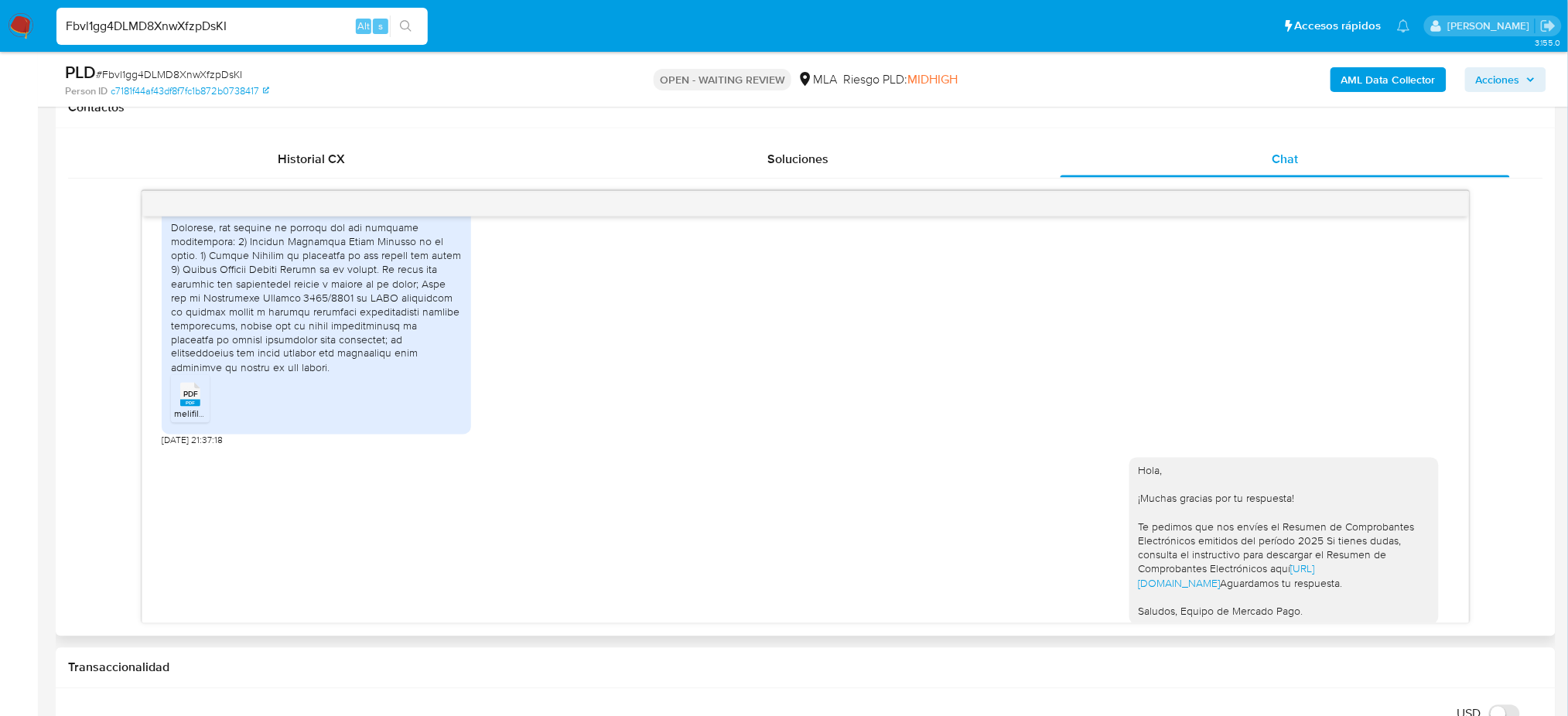
click at [389, 351] on div at bounding box center [317, 220] width 291 height 309
drag, startPoint x: 190, startPoint y: 340, endPoint x: 389, endPoint y: 365, distance: 200.6
click at [386, 359] on div at bounding box center [317, 220] width 291 height 309
click at [409, 375] on div at bounding box center [317, 220] width 291 height 309
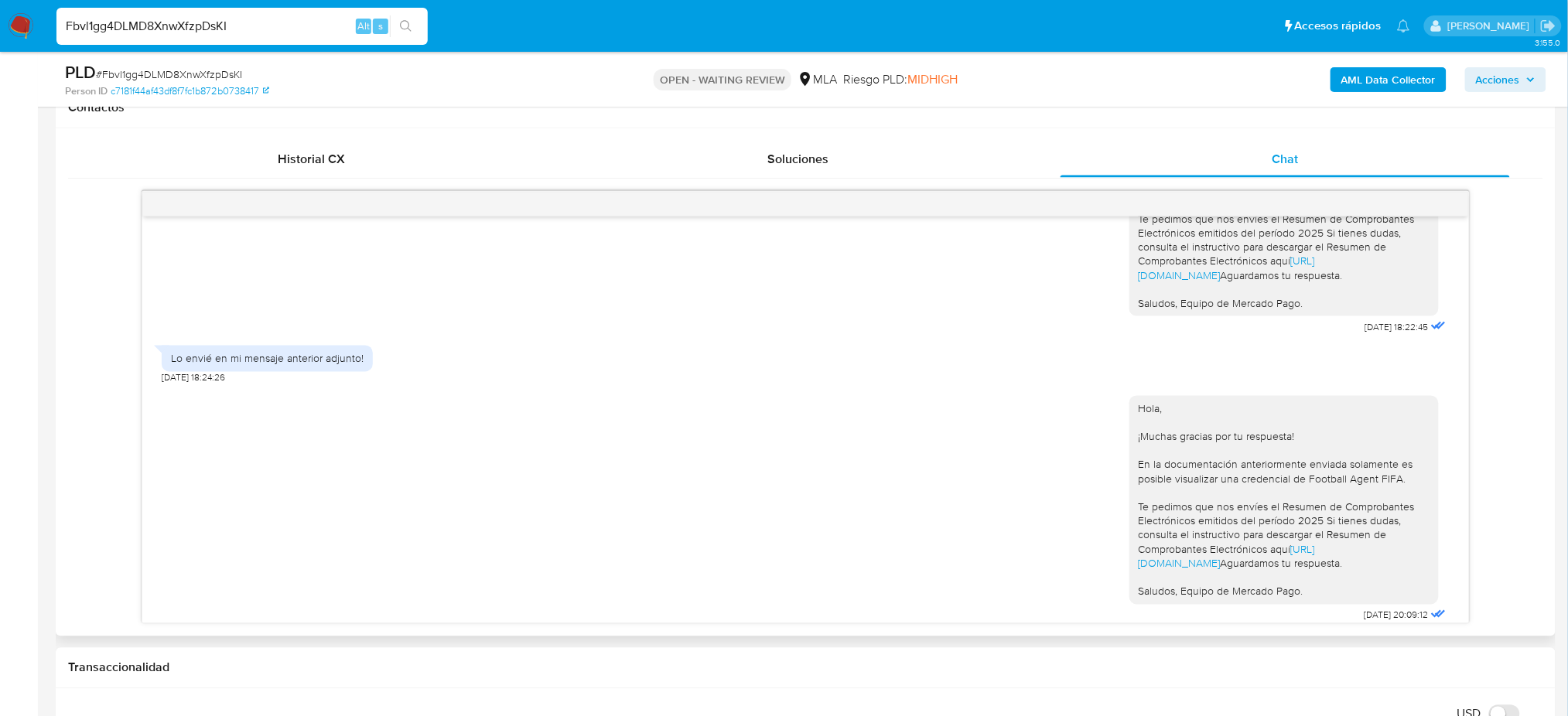
scroll to position [2081, 0]
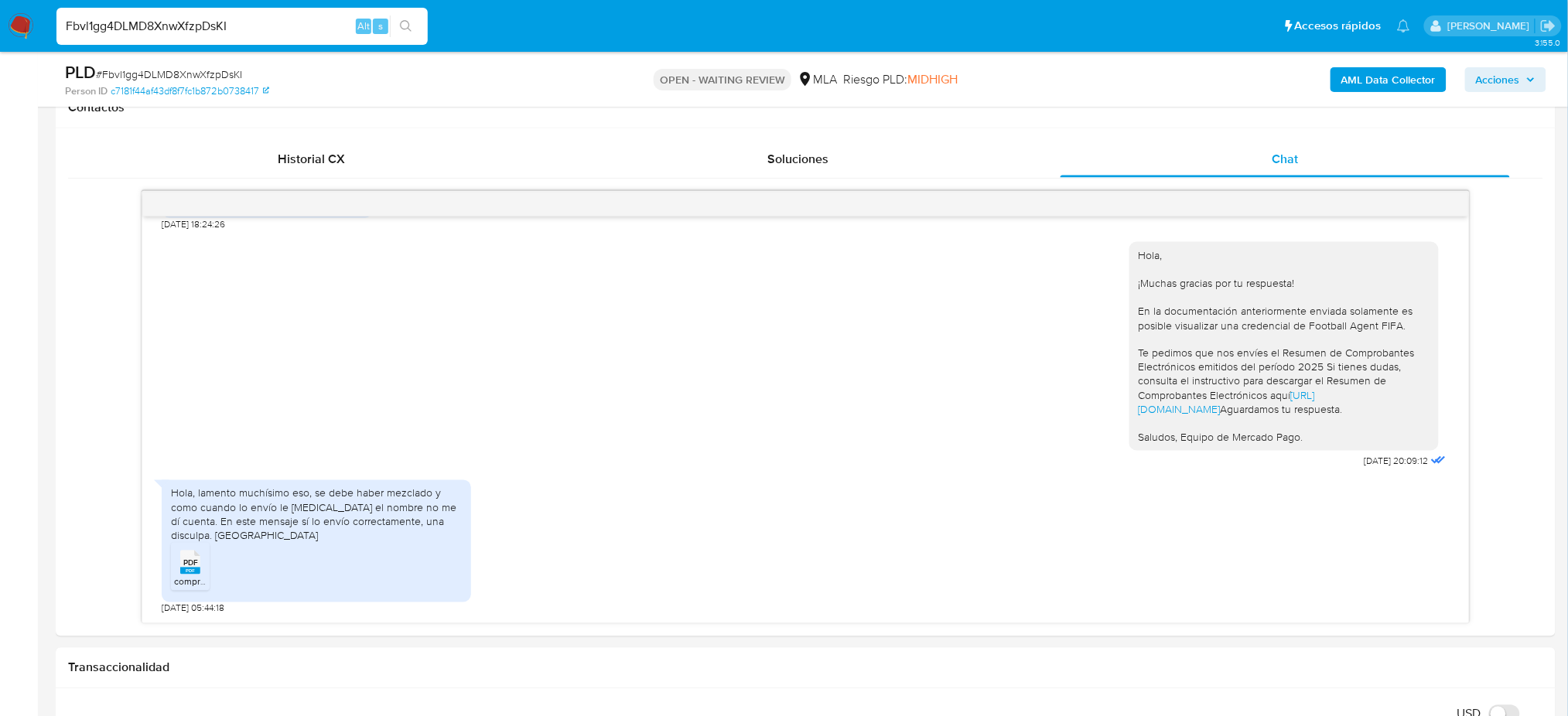
drag, startPoint x: 230, startPoint y: 33, endPoint x: 0, endPoint y: 49, distance: 230.6
click at [0, 49] on nav "Pausado Ver notificaciones Fbvl1gg4DLMD8XnwXfzpDsKI Alt s Accesos rápidos Presi…" at bounding box center [784, 26] width 1568 height 52
paste input "1RPyPE3hR1VfwPrth9FMrc73"
type input "1RPyPE3hR1VfwPrth9FMrc73"
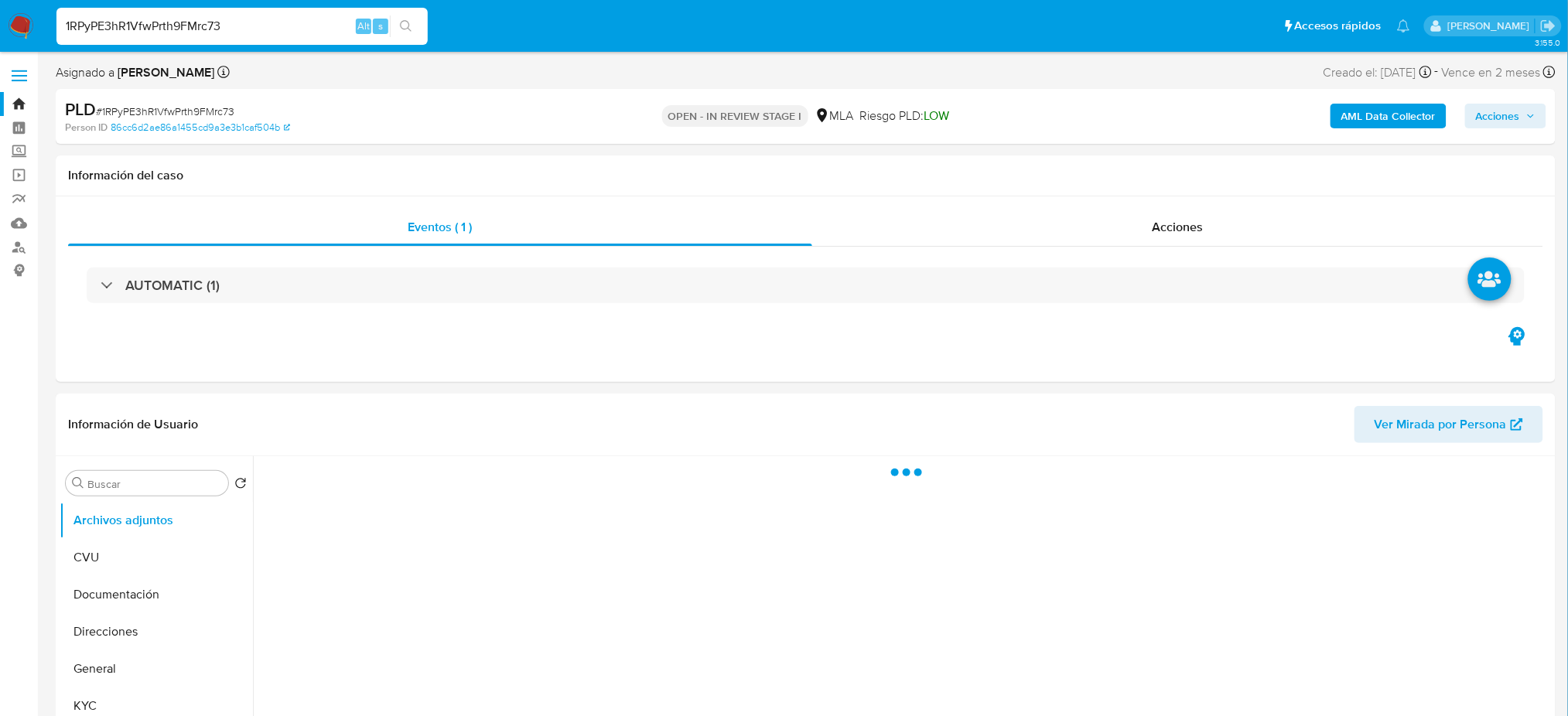
select select "10"
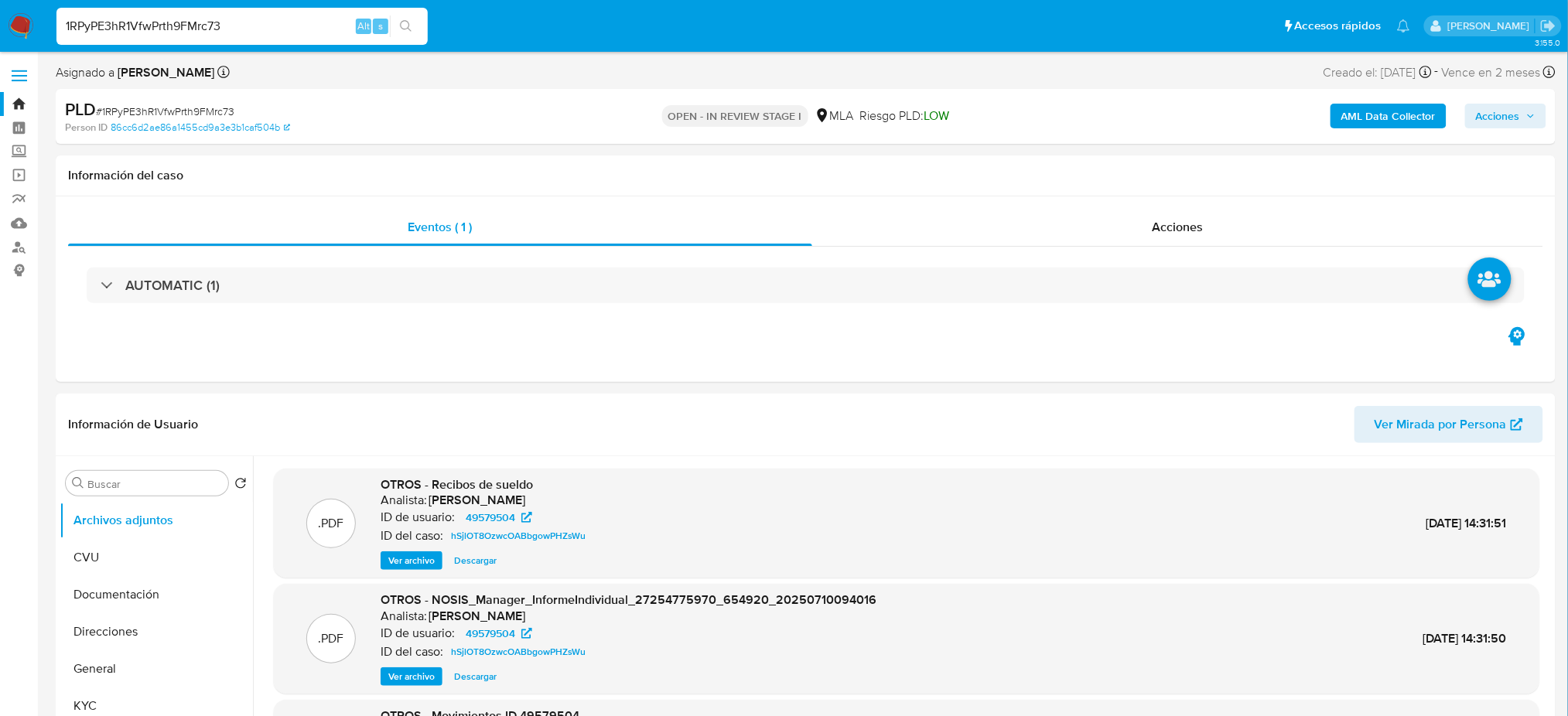
drag, startPoint x: 262, startPoint y: 26, endPoint x: 2, endPoint y: 29, distance: 260.0
click at [2, 29] on nav "Pausado Ver notificaciones 1RPyPE3hR1VfwPrth9FMrc73 Alt s Accesos rápidos Presi…" at bounding box center [784, 26] width 1568 height 52
paste input "Fbvl1gg4DLMD8XnwXfzpDsKI"
type input "Fbvl1gg4DLMD8XnwXfzpDsKI"
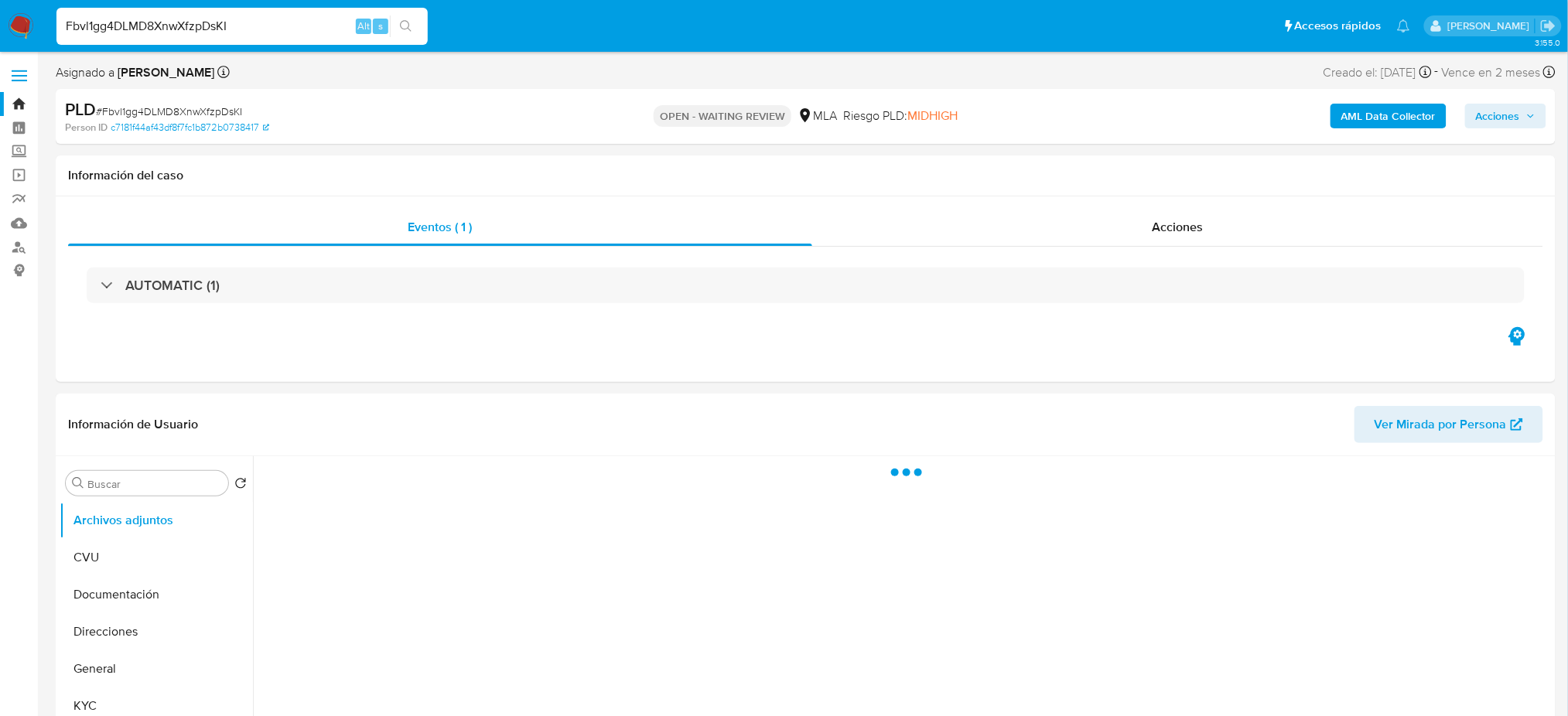
click at [29, 23] on img at bounding box center [20, 26] width 26 height 26
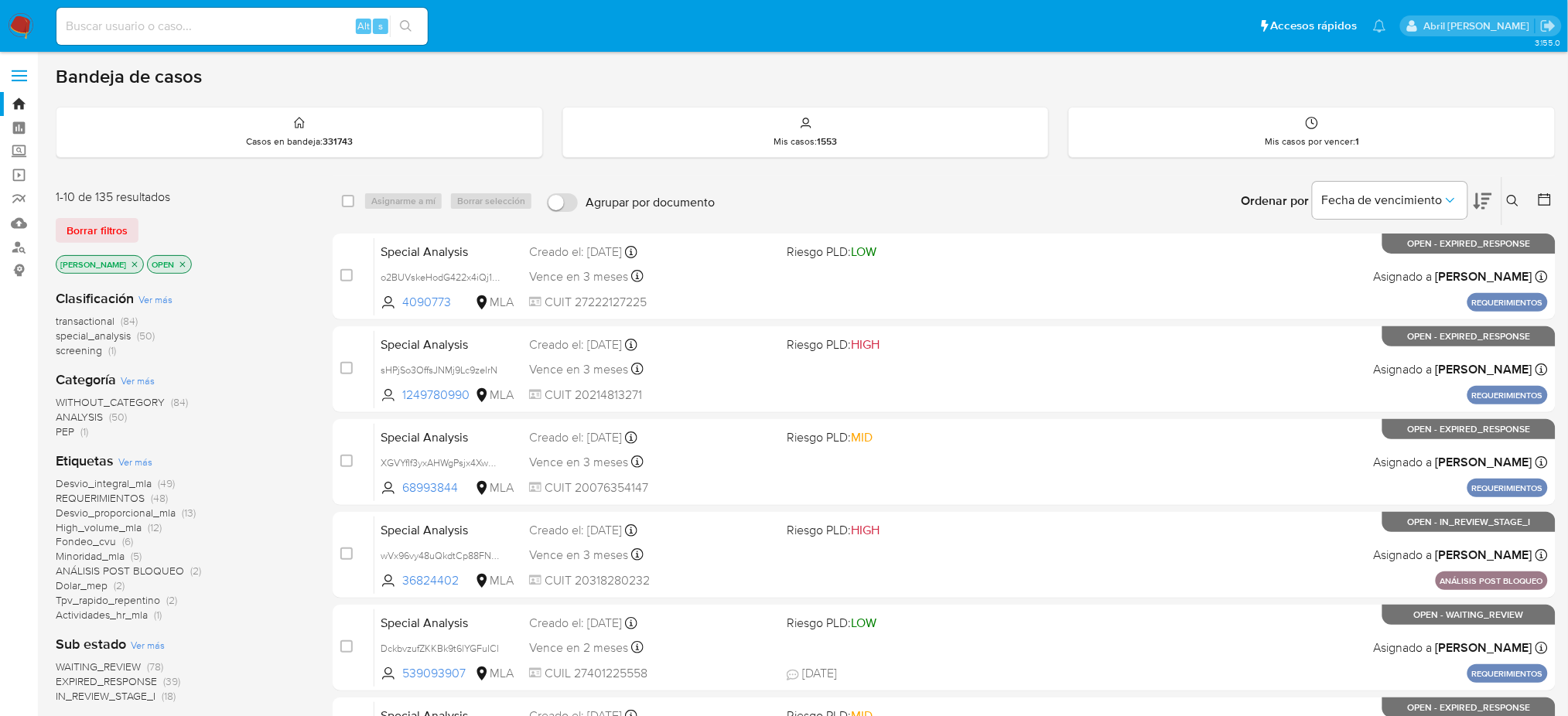
click at [145, 20] on input at bounding box center [241, 26] width 371 height 20
paste input "ydDLxk0GhFBaWCUezoDgcY2j"
type input "ydDLxk0GhFBaWCUezoDgcY2j"
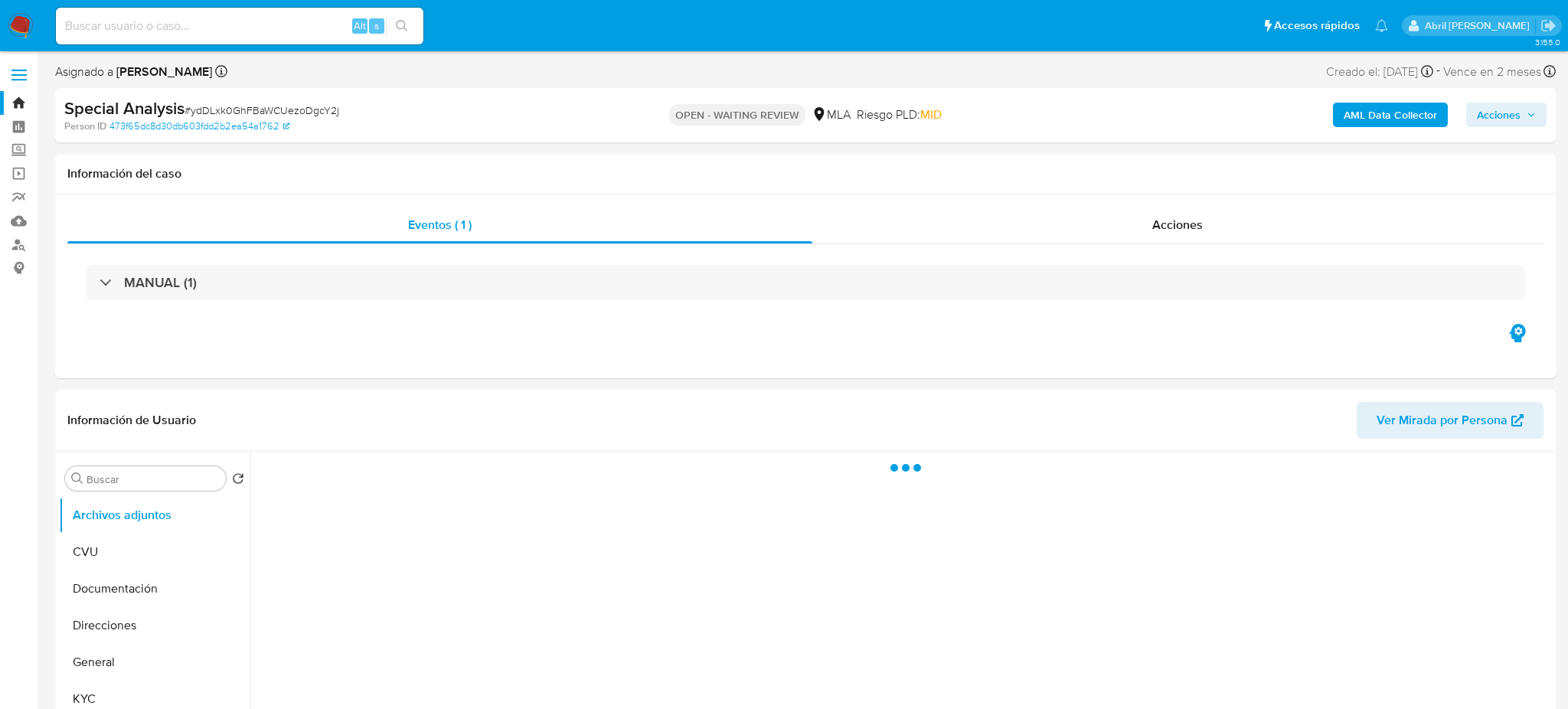
select select "10"
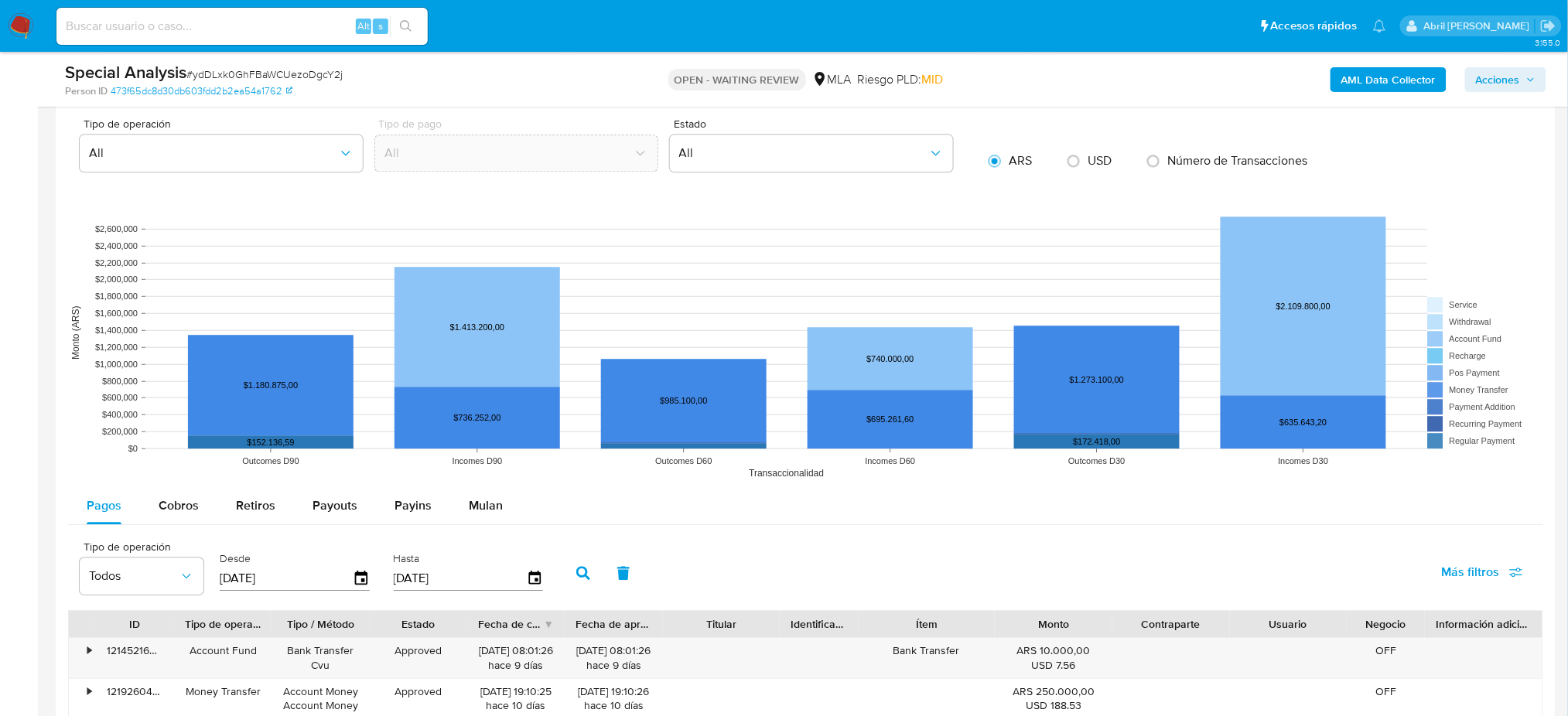
scroll to position [1340, 0]
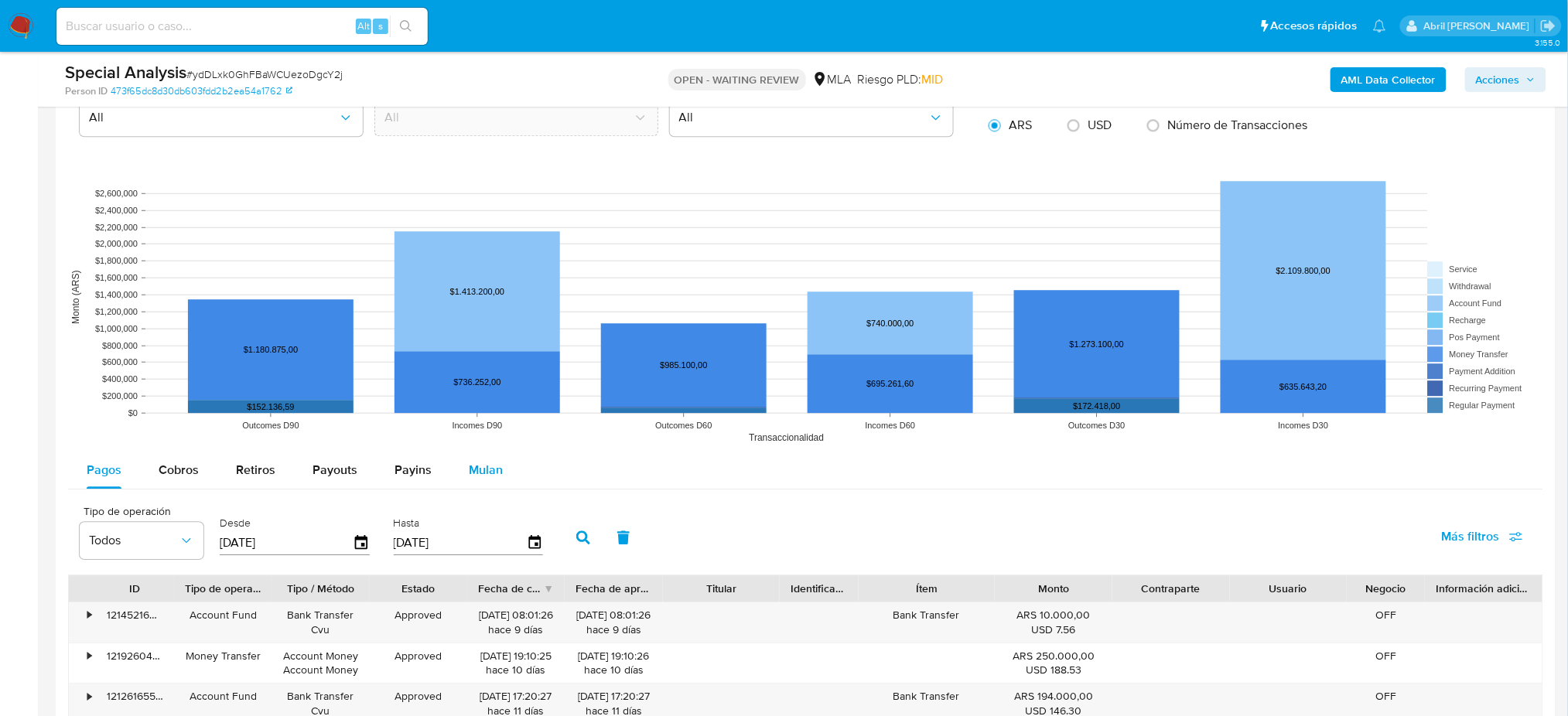
click at [486, 464] on span "Mulan" at bounding box center [486, 470] width 34 height 18
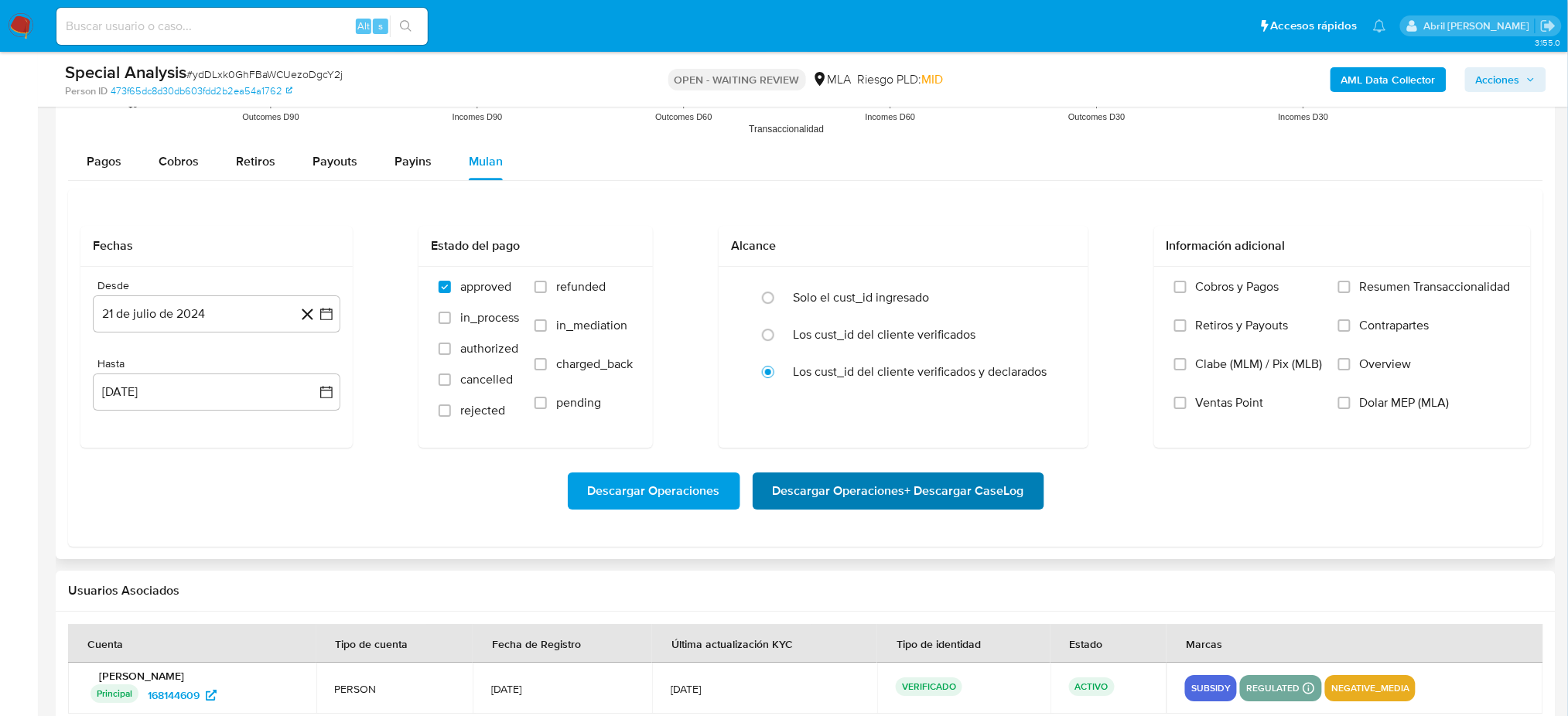
scroll to position [1650, 0]
click at [1395, 403] on span "Dolar MEP (MLA)" at bounding box center [1405, 402] width 90 height 15
click at [1351, 403] on input "Dolar MEP (MLA)" at bounding box center [1344, 401] width 12 height 12
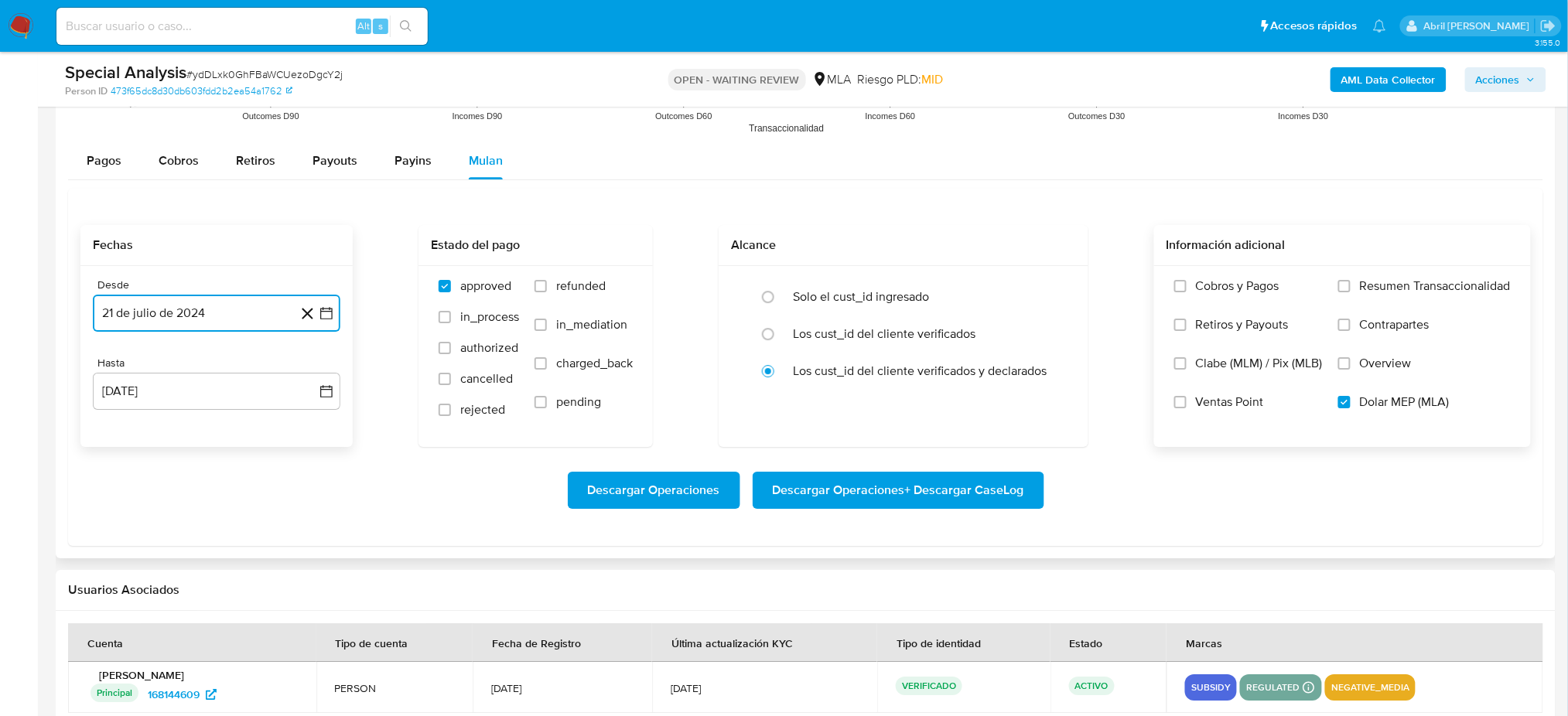
click at [205, 320] on button "21 de julio de 2024" at bounding box center [216, 313] width 247 height 38
click at [317, 369] on icon "Mes siguiente" at bounding box center [312, 369] width 19 height 19
click at [217, 425] on button "1" at bounding box center [216, 426] width 24 height 24
click at [180, 399] on button "[DATE]" at bounding box center [216, 391] width 247 height 38
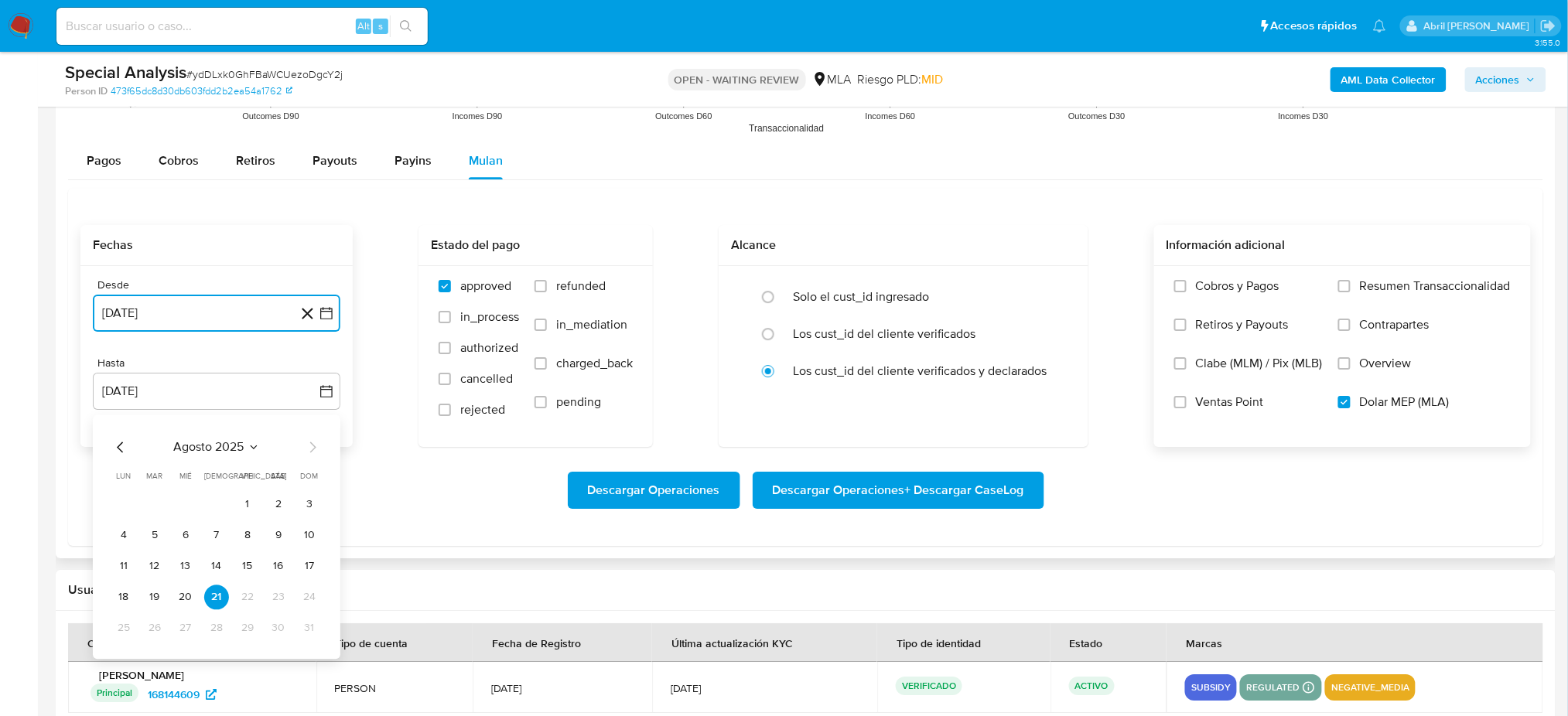
click at [120, 440] on icon "Mes anterior" at bounding box center [121, 447] width 19 height 19
click at [223, 635] on button "31" at bounding box center [216, 628] width 24 height 24
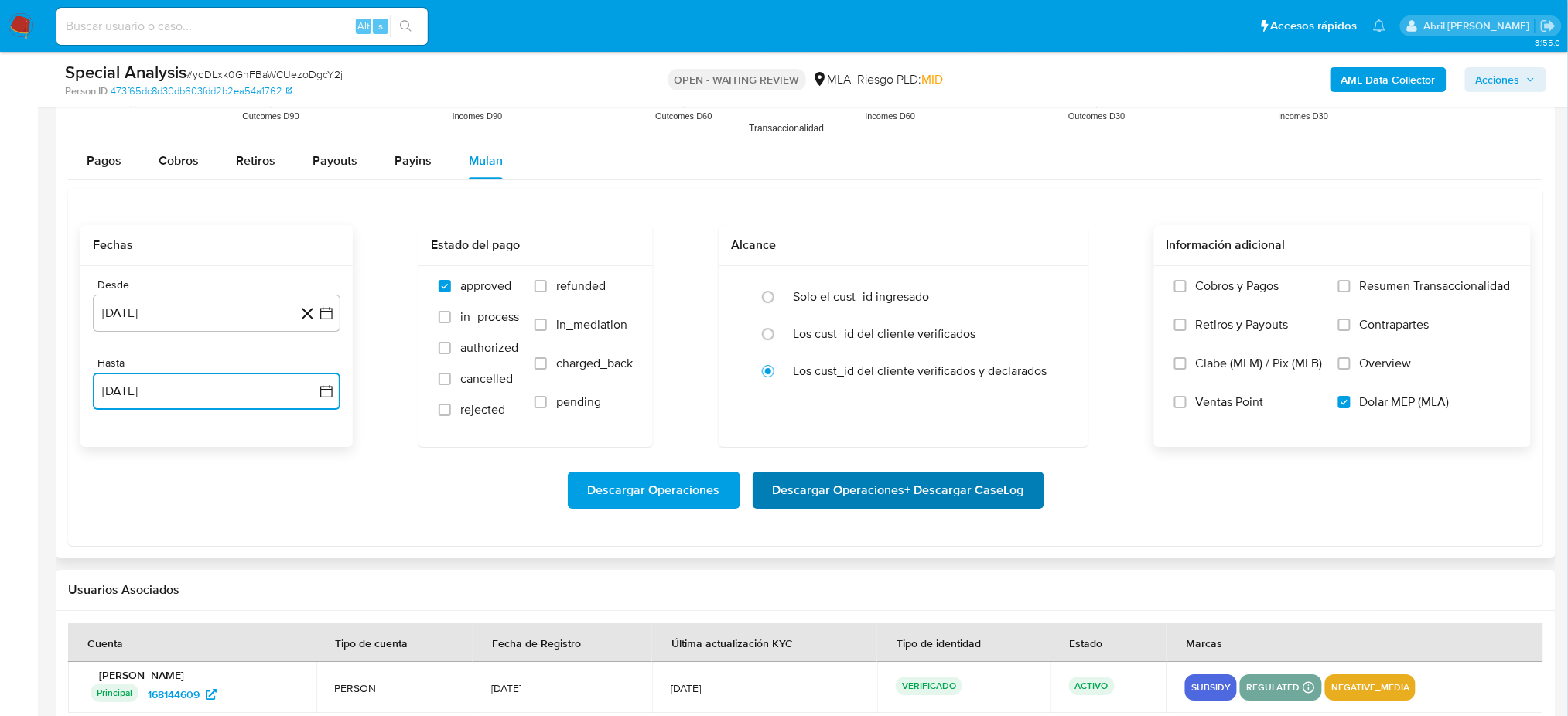
click at [998, 493] on span "Descargar Operaciones + Descargar CaseLog" at bounding box center [898, 490] width 251 height 34
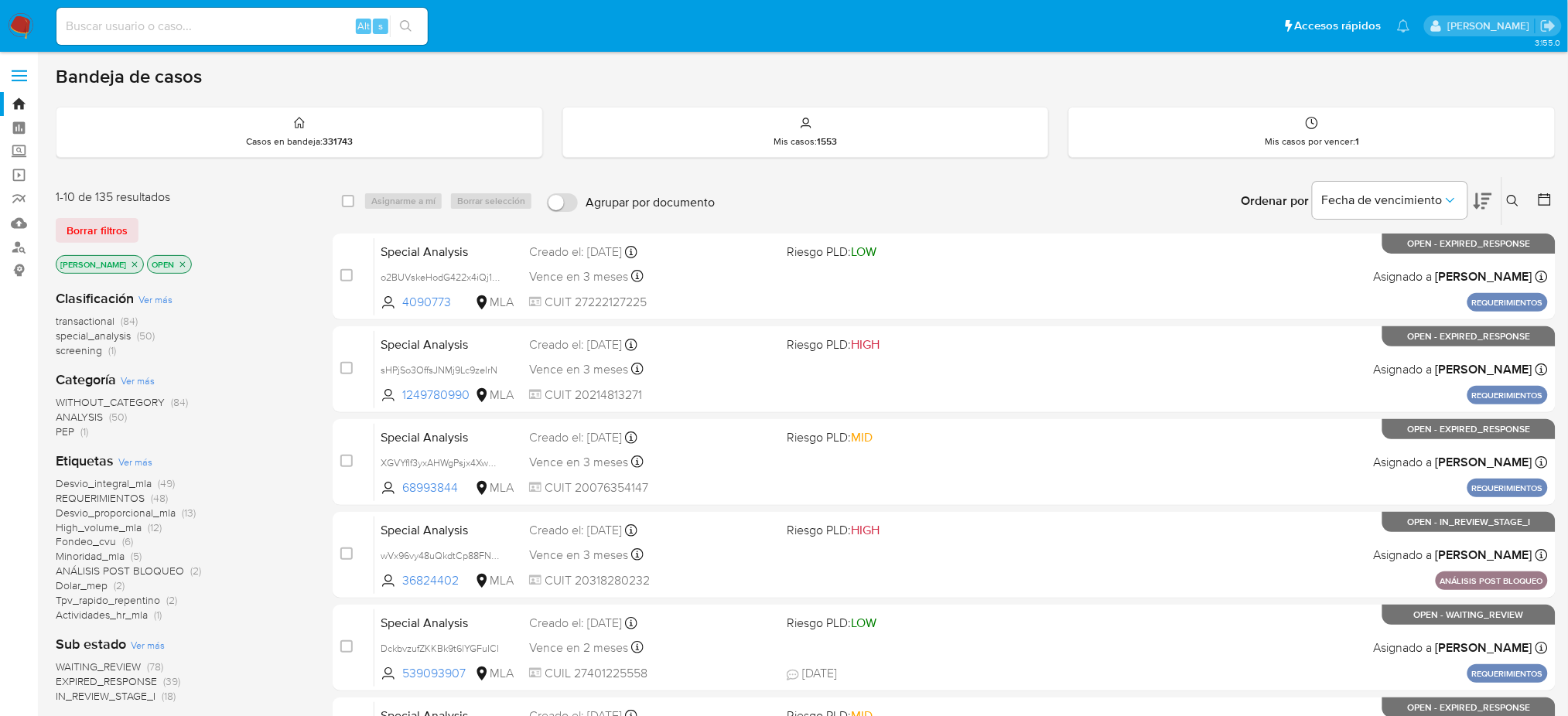
click at [1511, 196] on icon at bounding box center [1513, 201] width 12 height 12
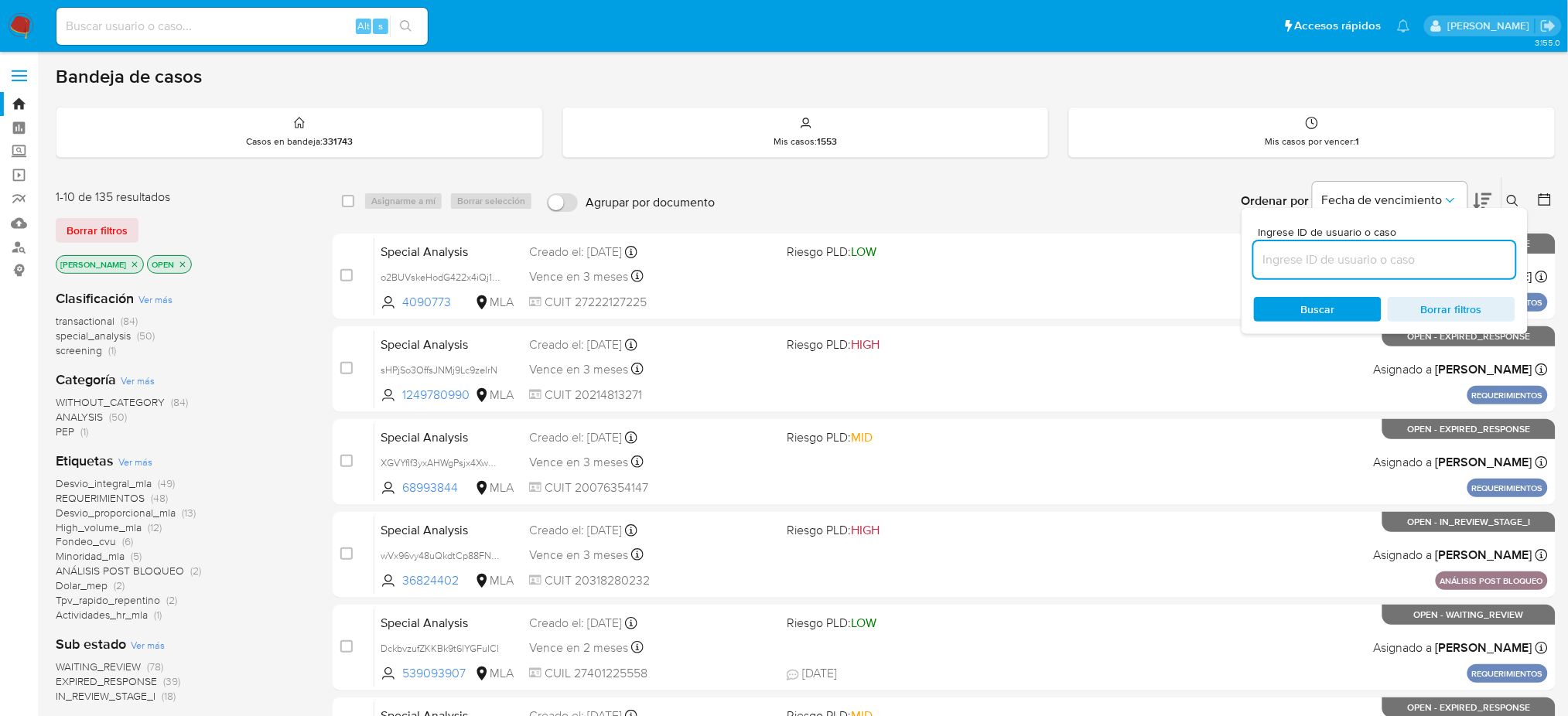
click at [1367, 263] on input at bounding box center [1384, 259] width 262 height 20
type input "Fbvl1gg4DLMD8XnwXfzpDsKI"
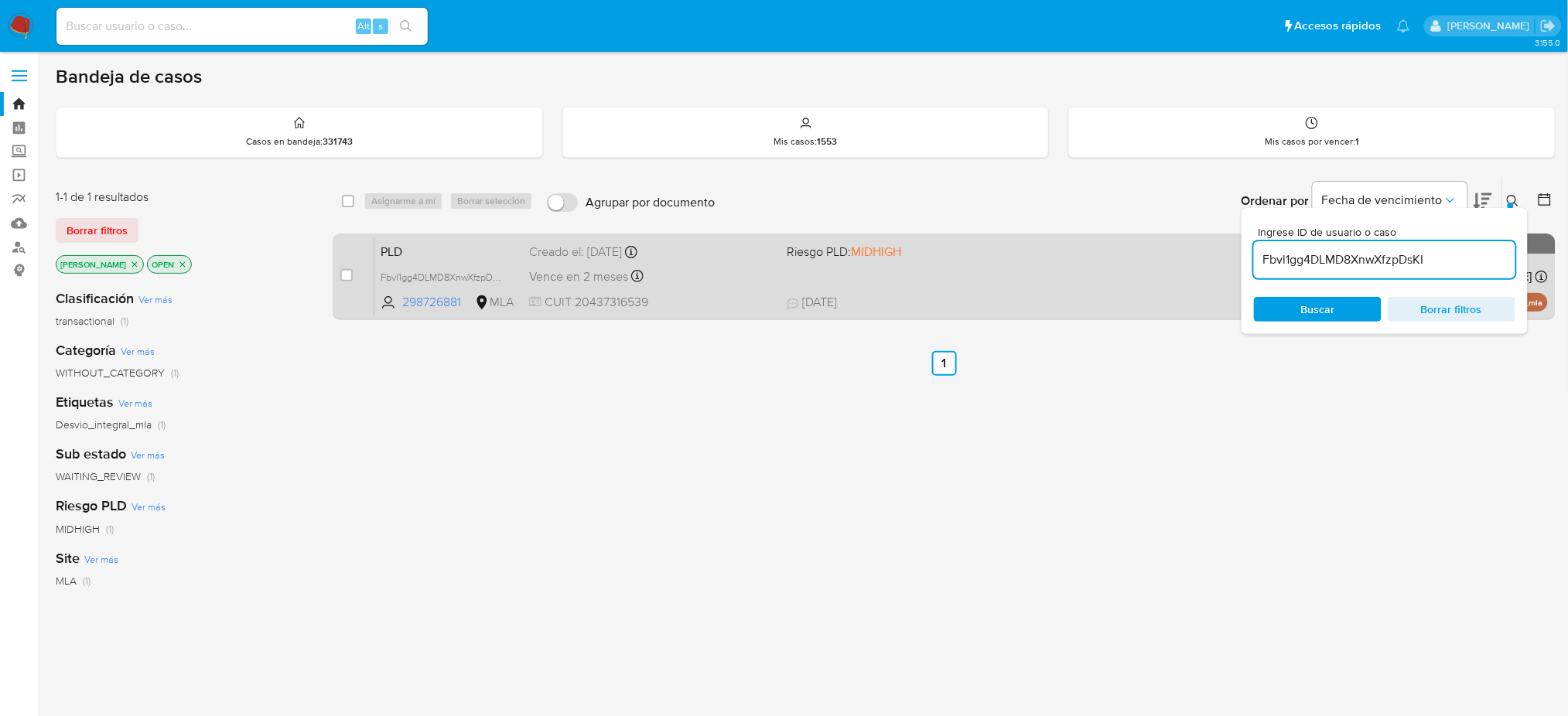
click at [345, 272] on input "checkbox" at bounding box center [346, 275] width 12 height 12
checkbox input "true"
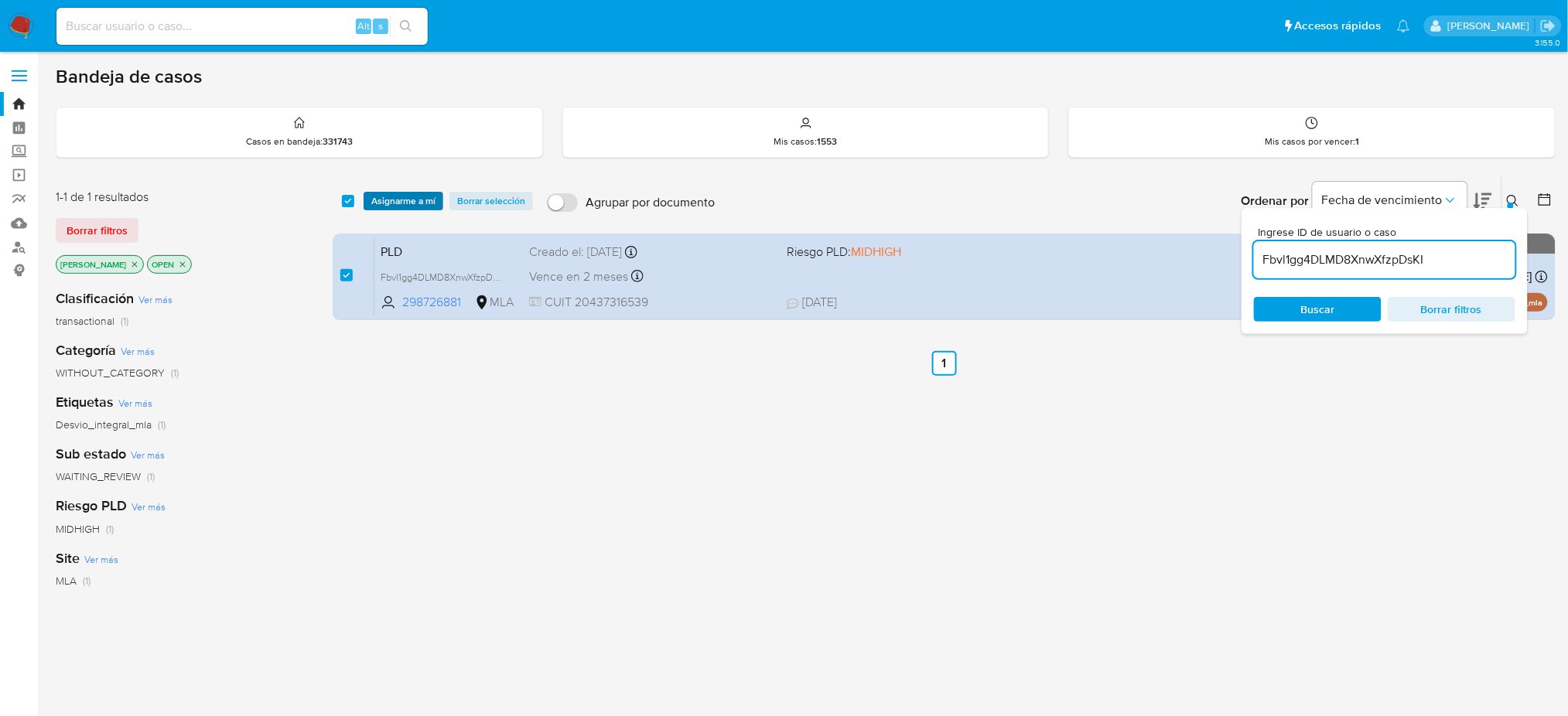
click at [413, 195] on span "Asignarme a mí" at bounding box center [403, 201] width 64 height 15
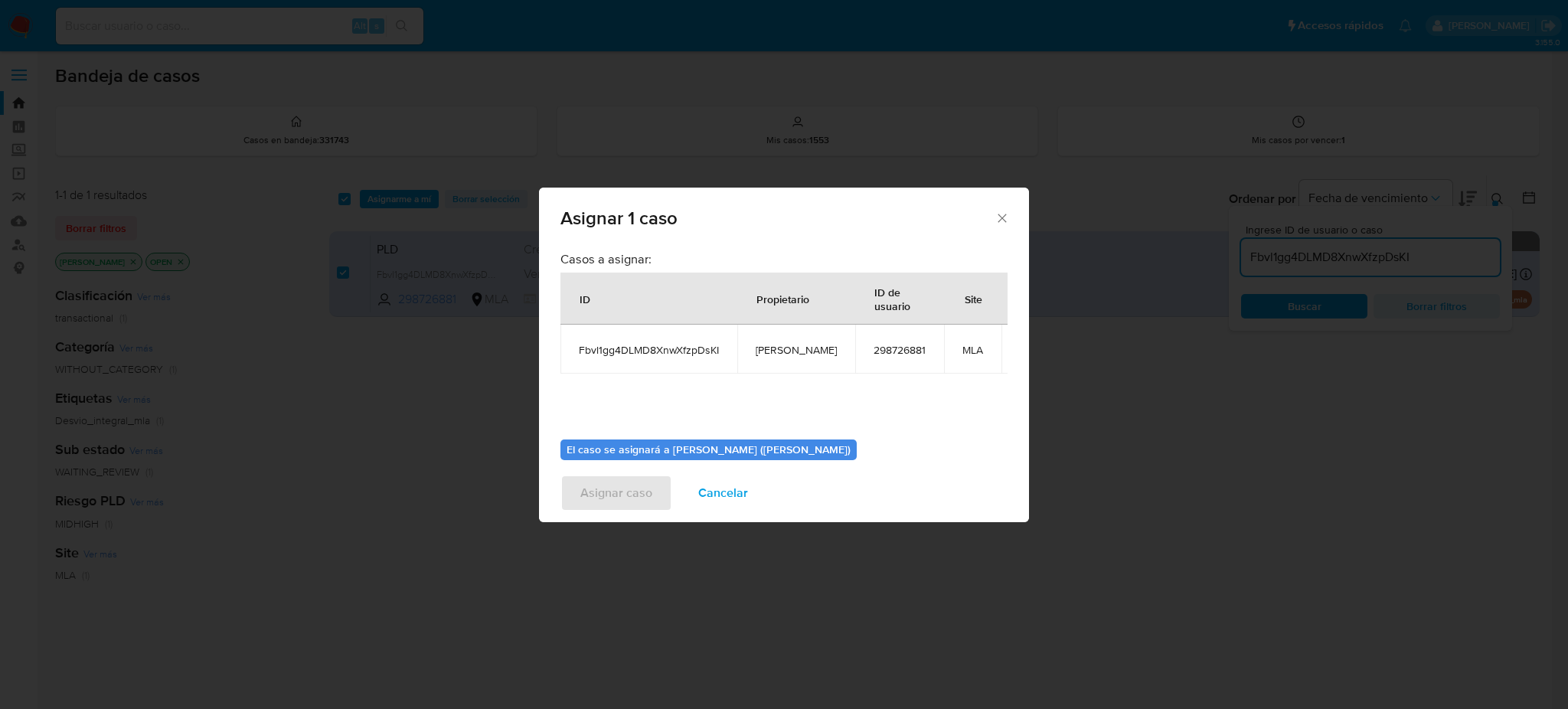
click at [779, 343] on span "[PERSON_NAME]" at bounding box center [796, 350] width 82 height 14
copy span "[PERSON_NAME]"
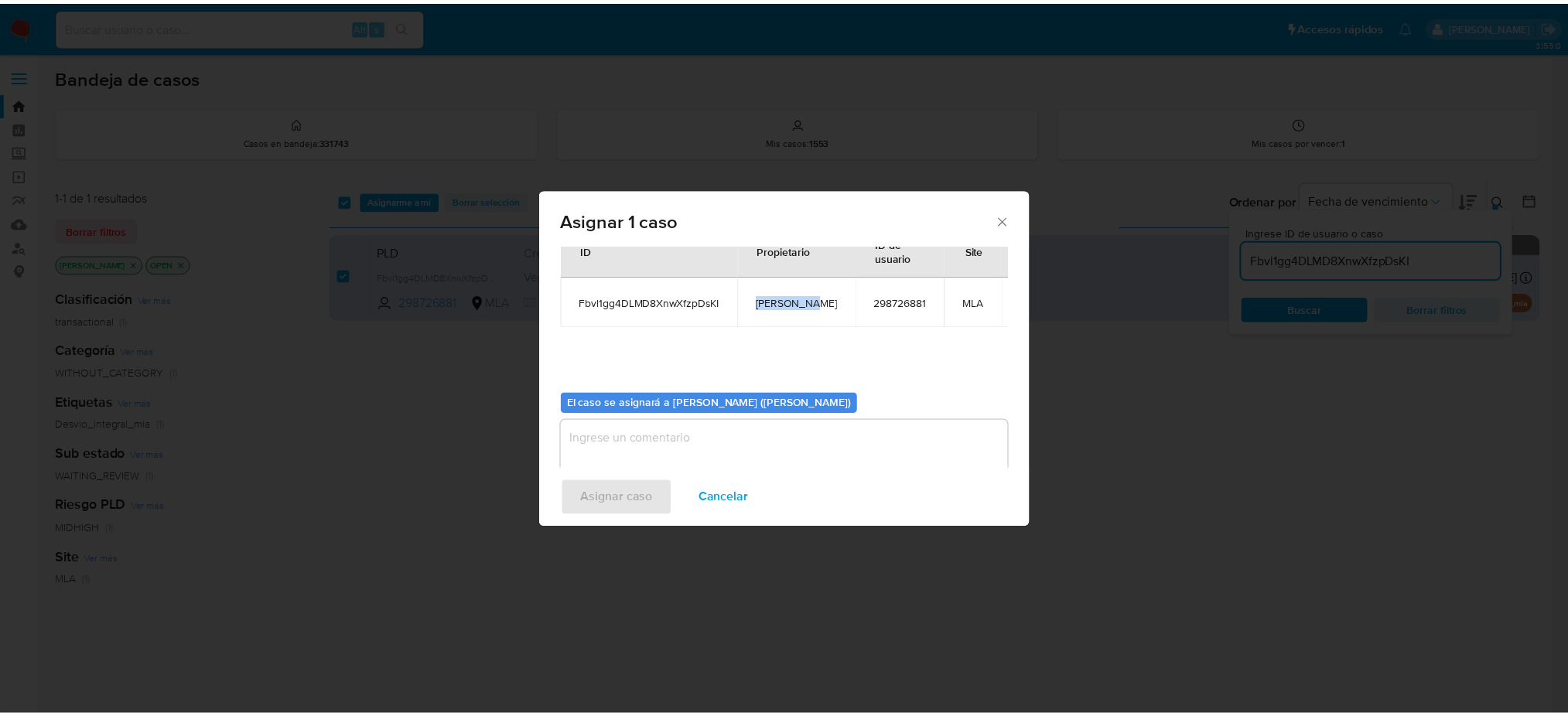
scroll to position [79, 0]
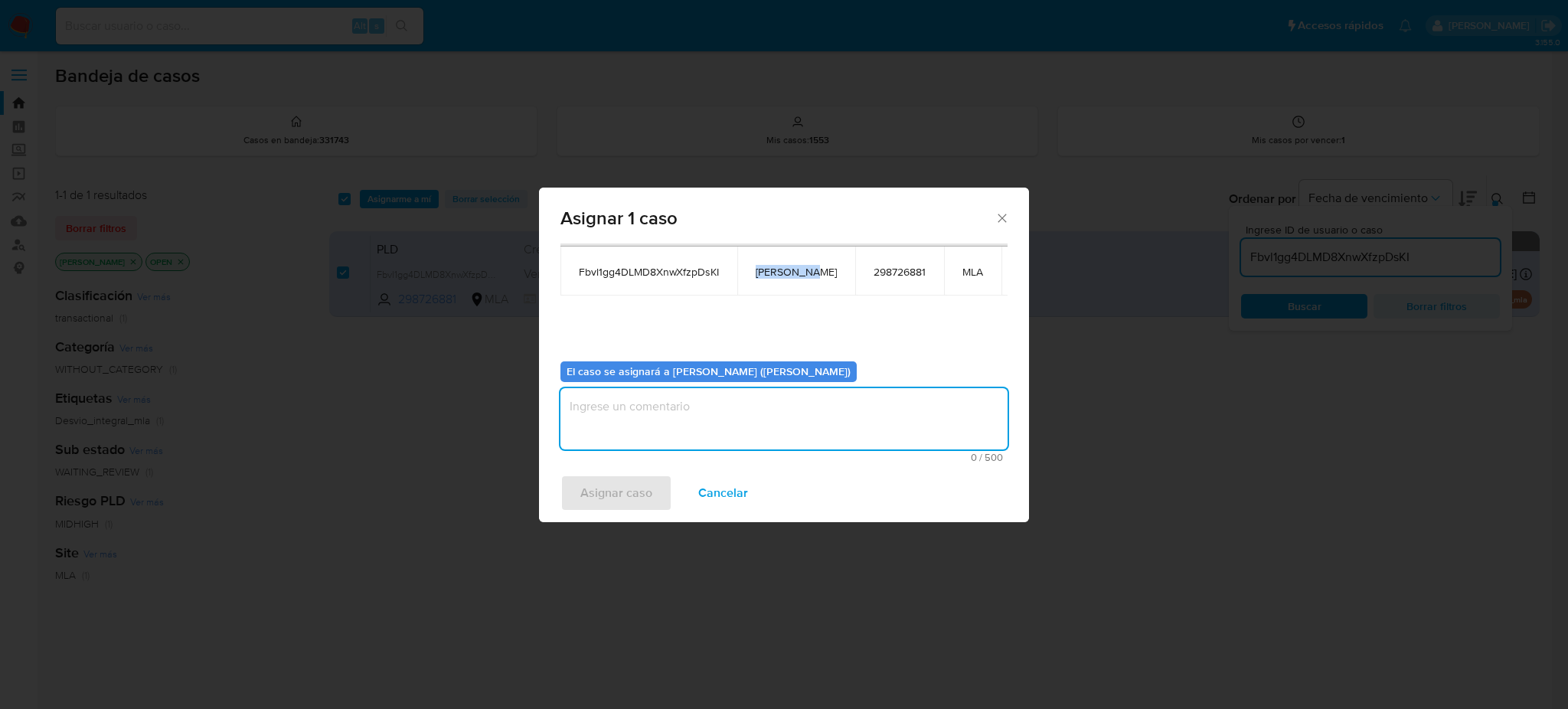
click at [700, 418] on textarea "assign-modal" at bounding box center [784, 419] width 447 height 61
paste textarea "[PERSON_NAME]"
type textarea "[PERSON_NAME]"
click at [597, 497] on span "Asignar caso" at bounding box center [616, 493] width 72 height 34
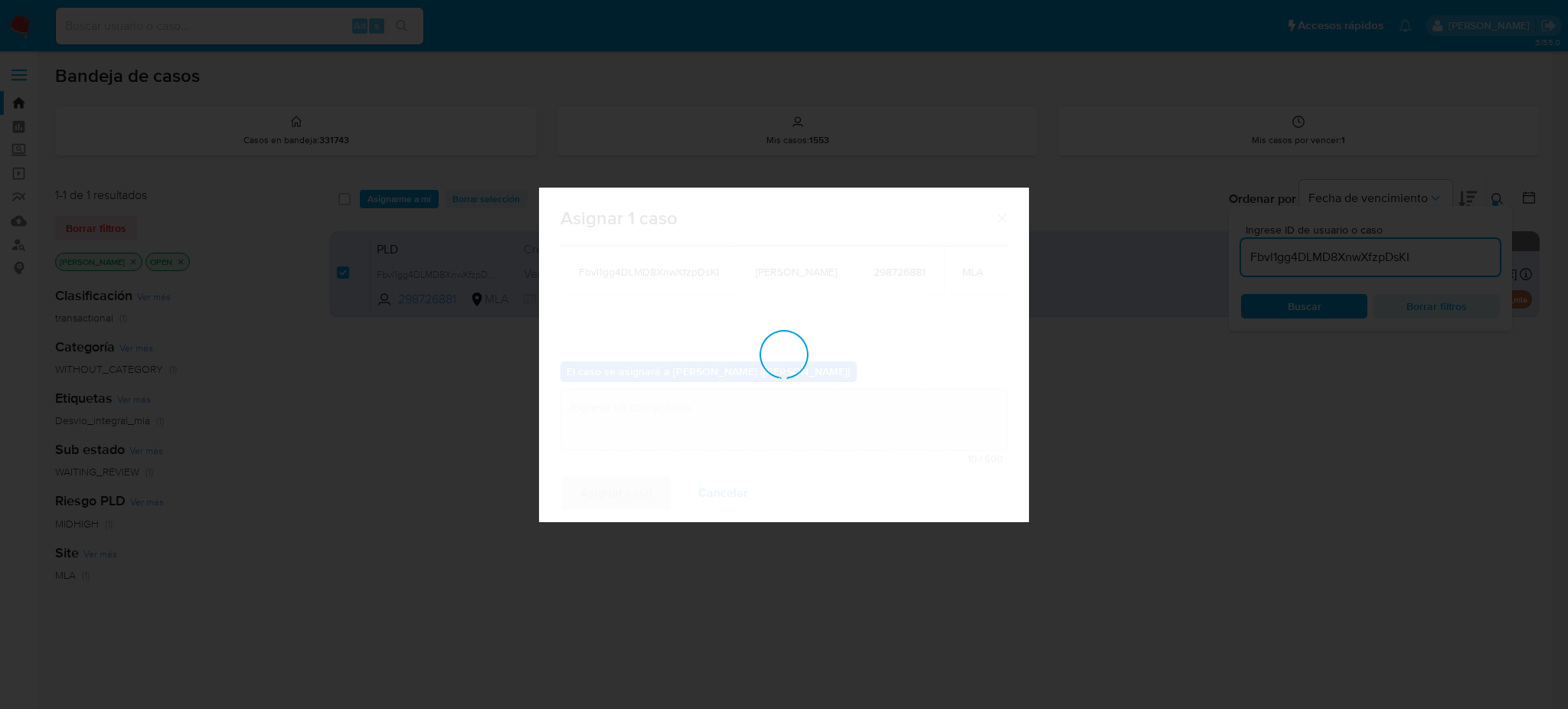
checkbox input "false"
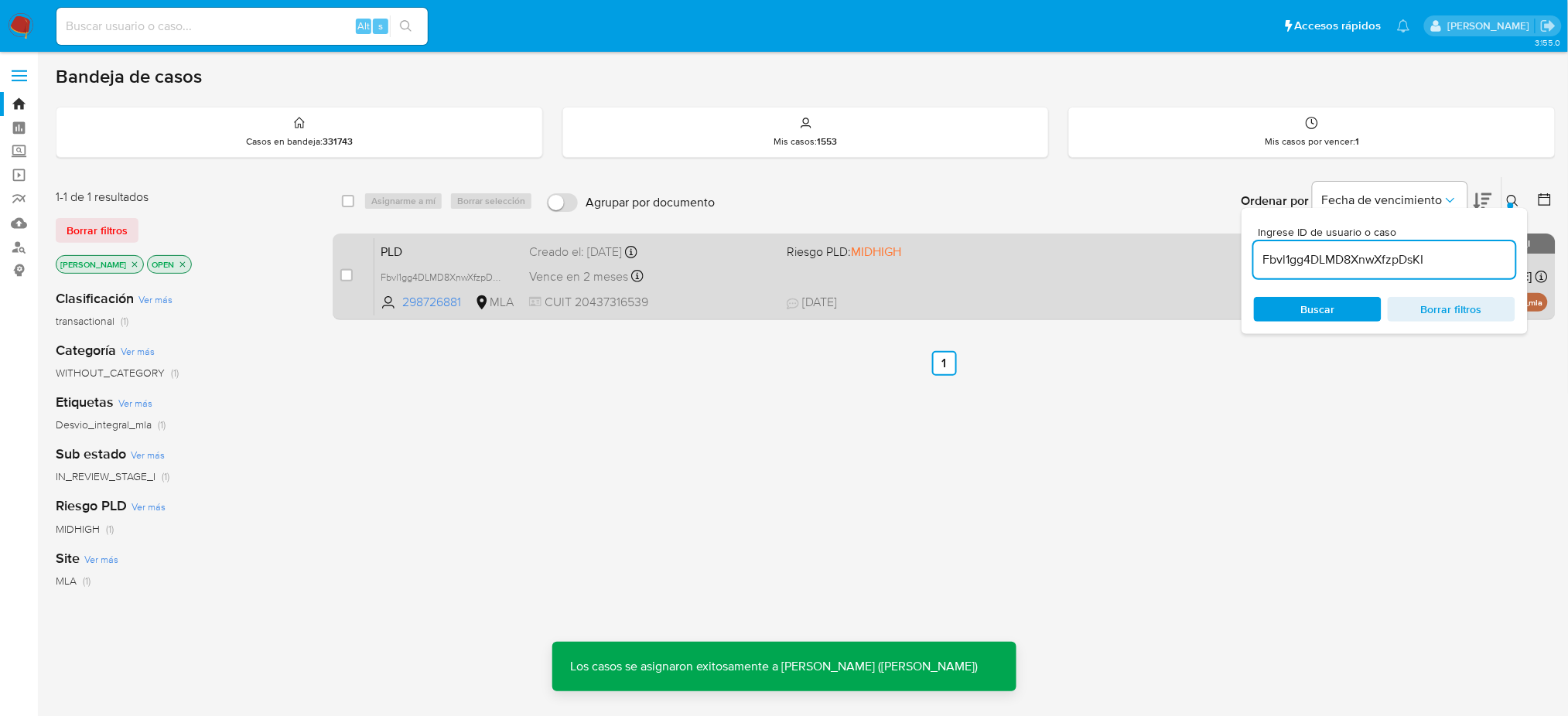
click at [476, 247] on span "PLD" at bounding box center [449, 250] width 136 height 20
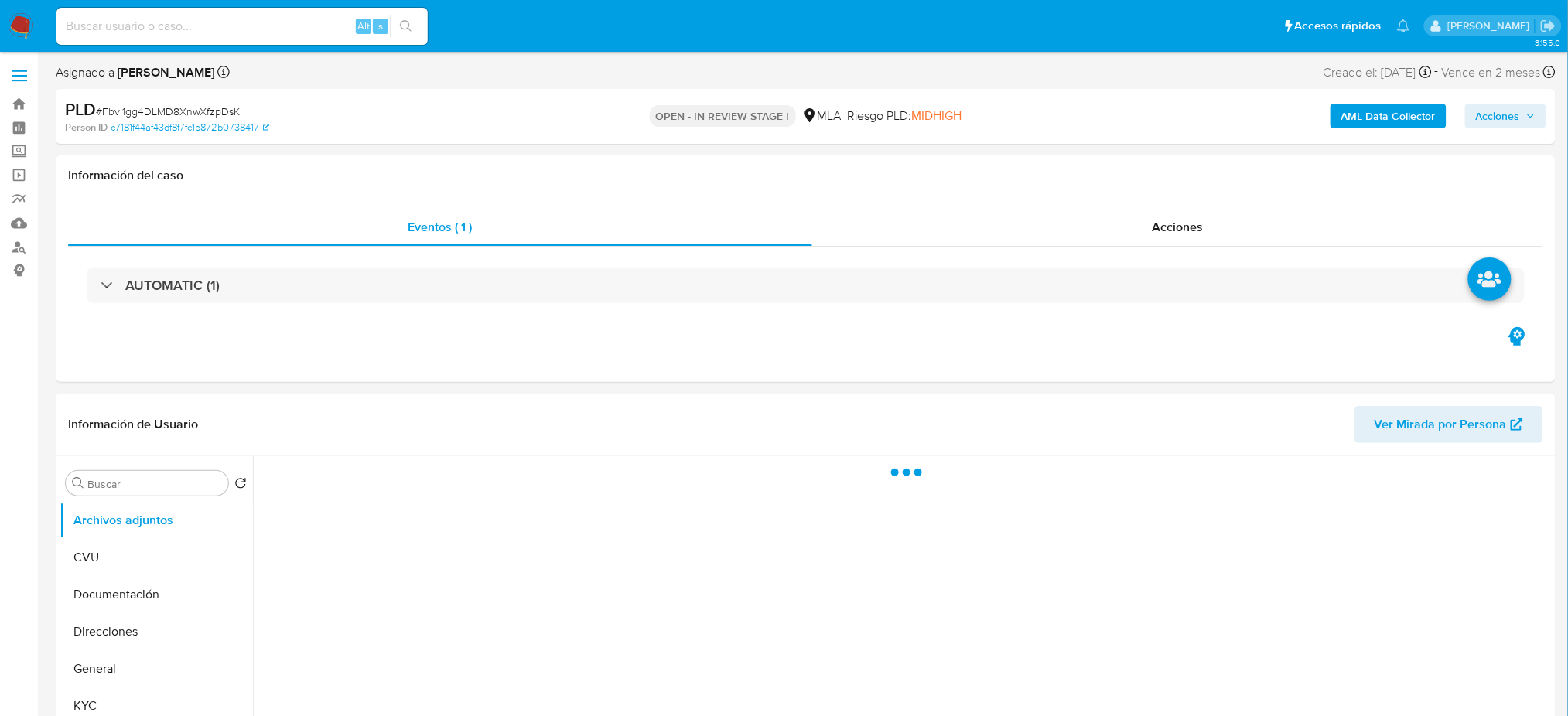
click at [156, 111] on span "# Fbvl1gg4DLMD8XnwXfzpDsKI" at bounding box center [169, 111] width 146 height 15
click at [156, 110] on span "# Fbvl1gg4DLMD8XnwXfzpDsKI" at bounding box center [169, 111] width 146 height 15
copy span "Fbvl1gg4DLMD8XnwXfzpDsKI"
select select "10"
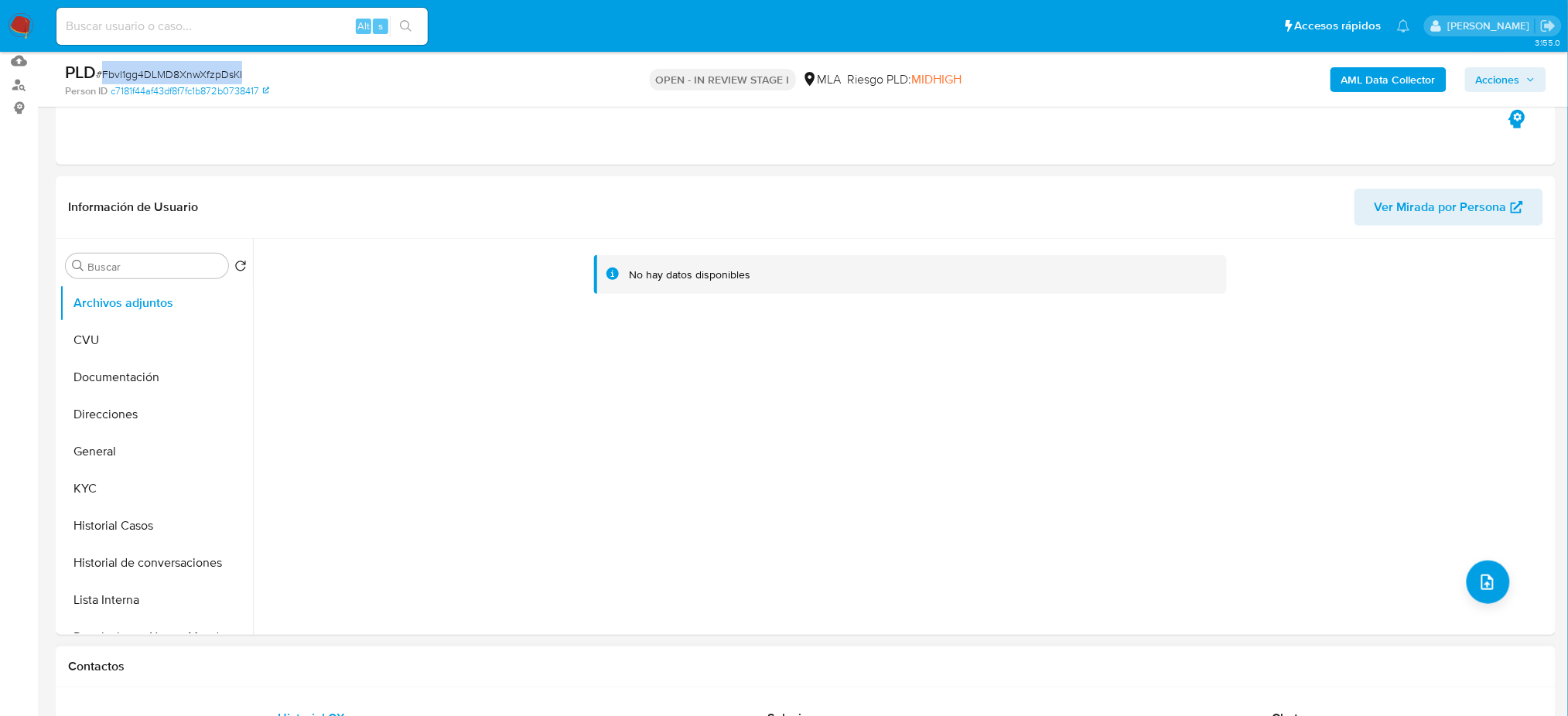
scroll to position [515, 0]
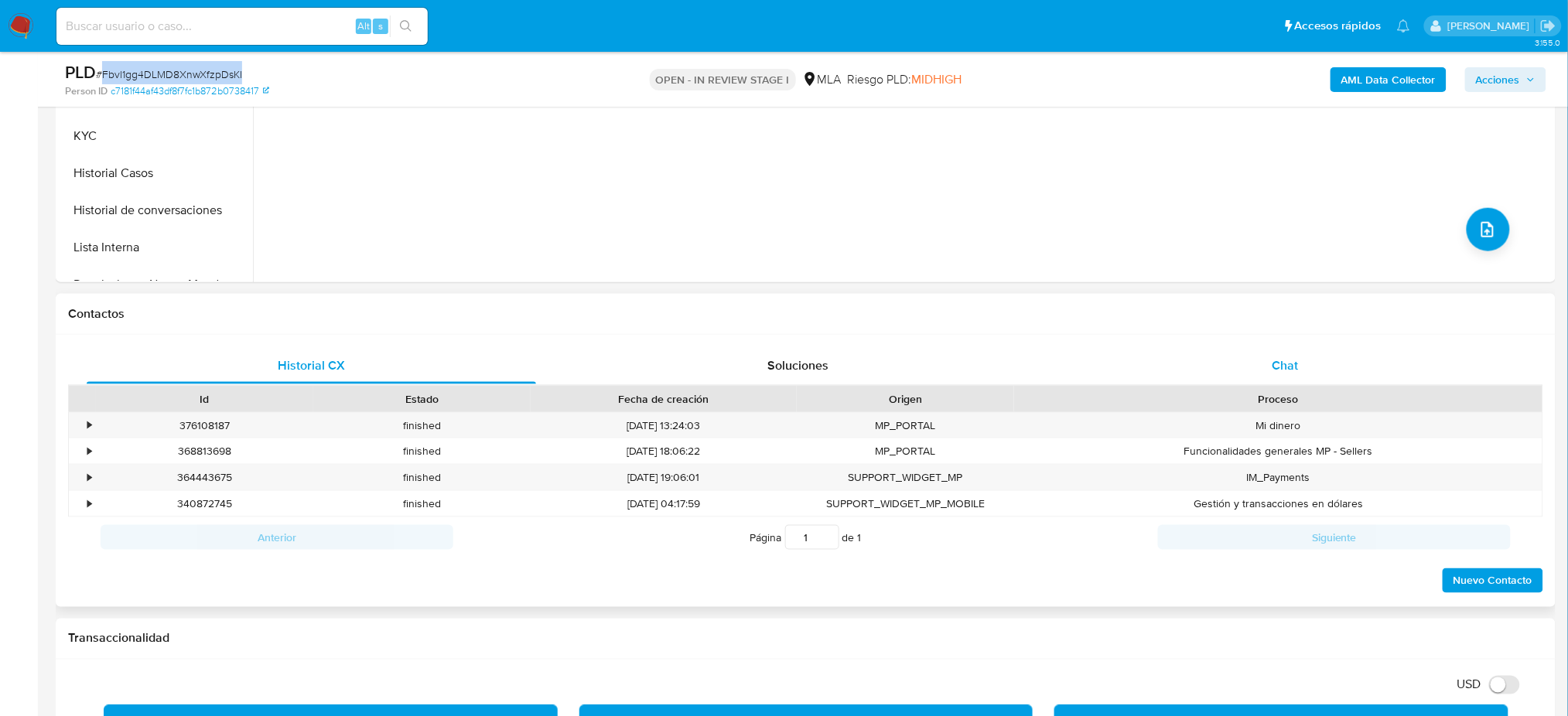
click at [1355, 356] on div "Chat" at bounding box center [1285, 366] width 450 height 38
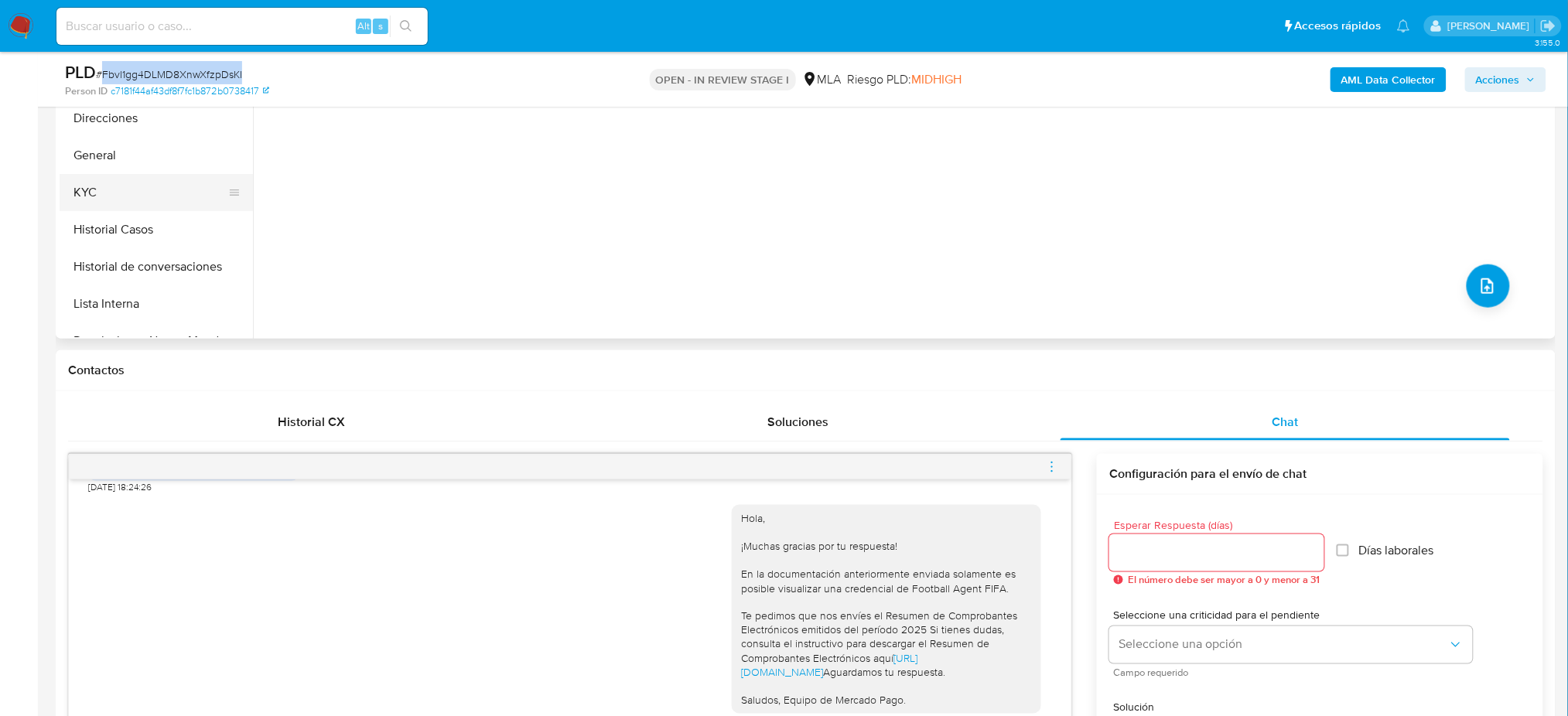
scroll to position [309, 0]
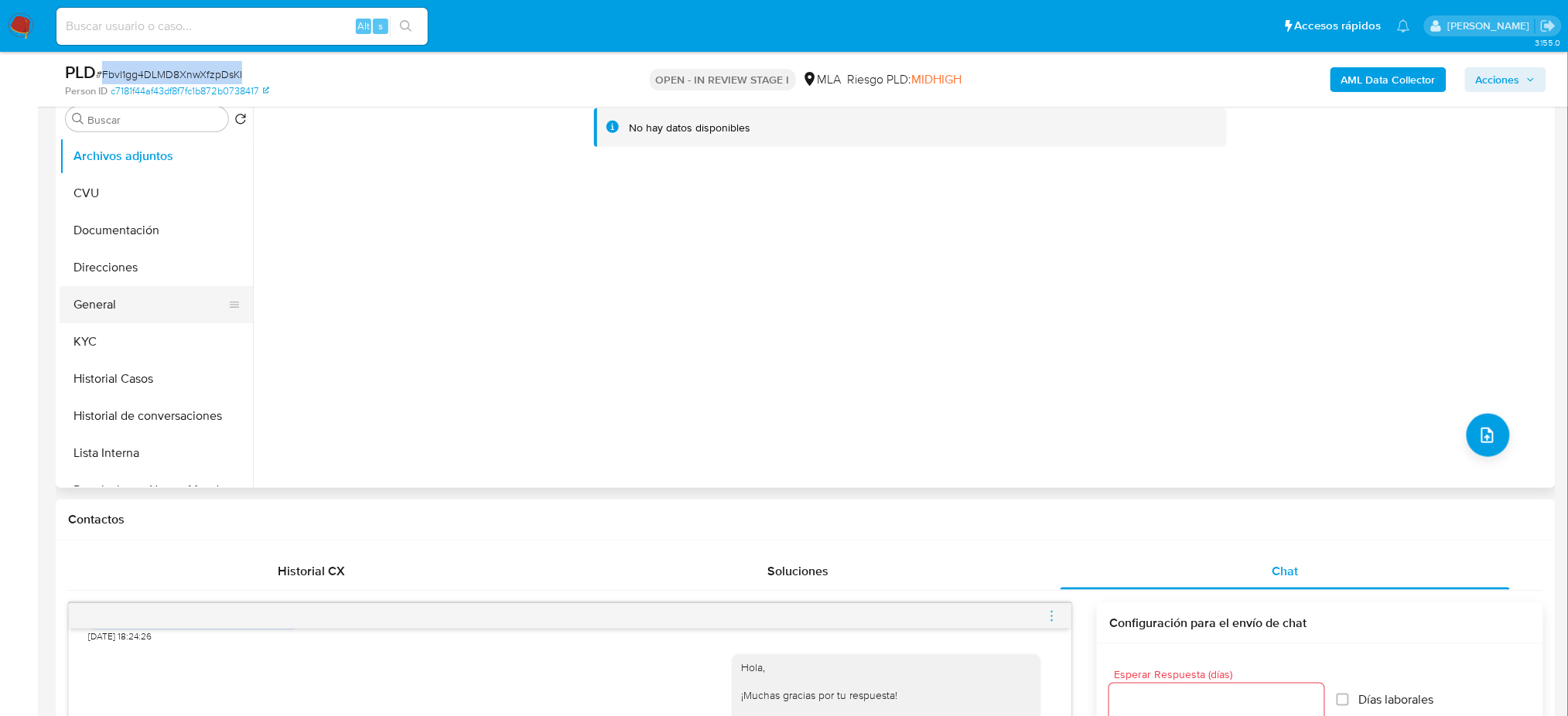
click at [126, 320] on button "General" at bounding box center [150, 305] width 181 height 38
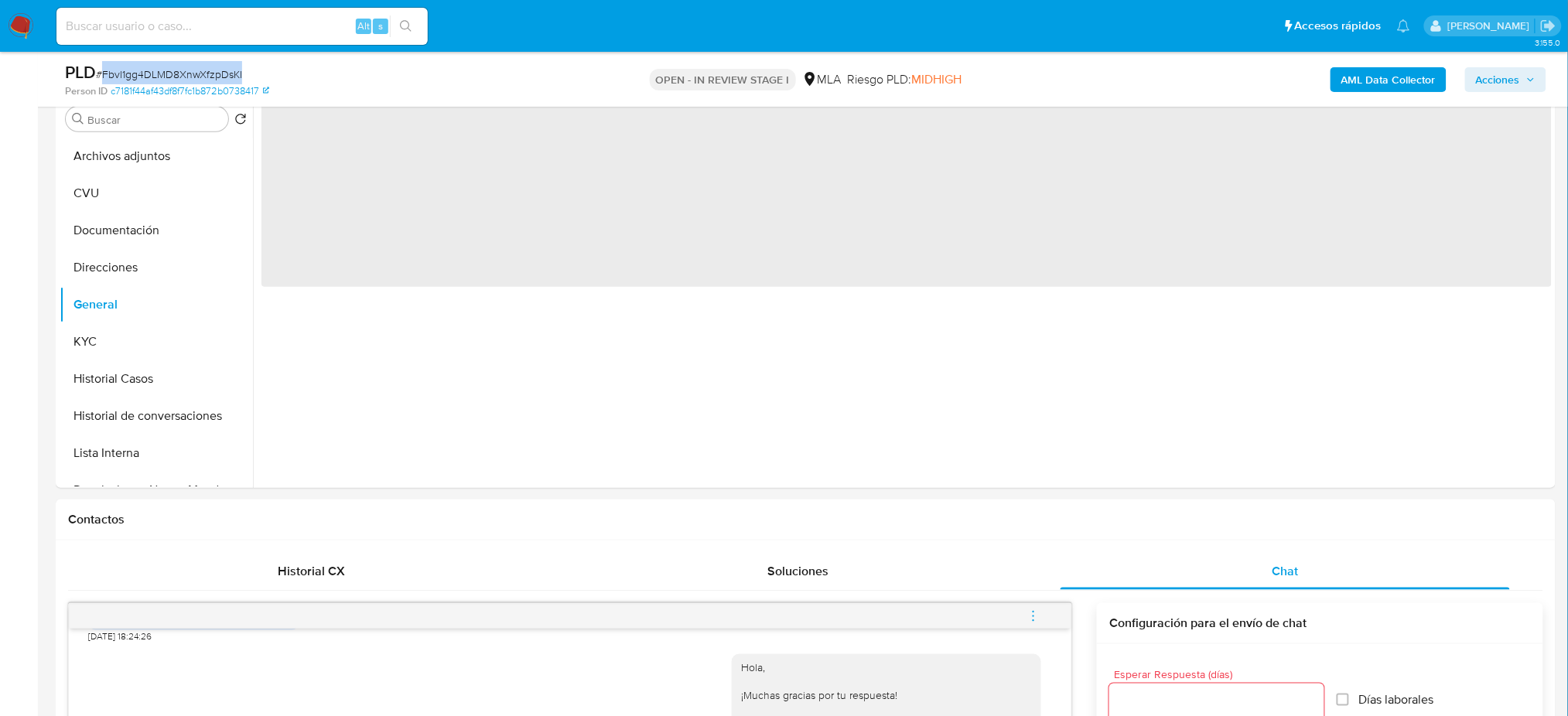
scroll to position [206, 0]
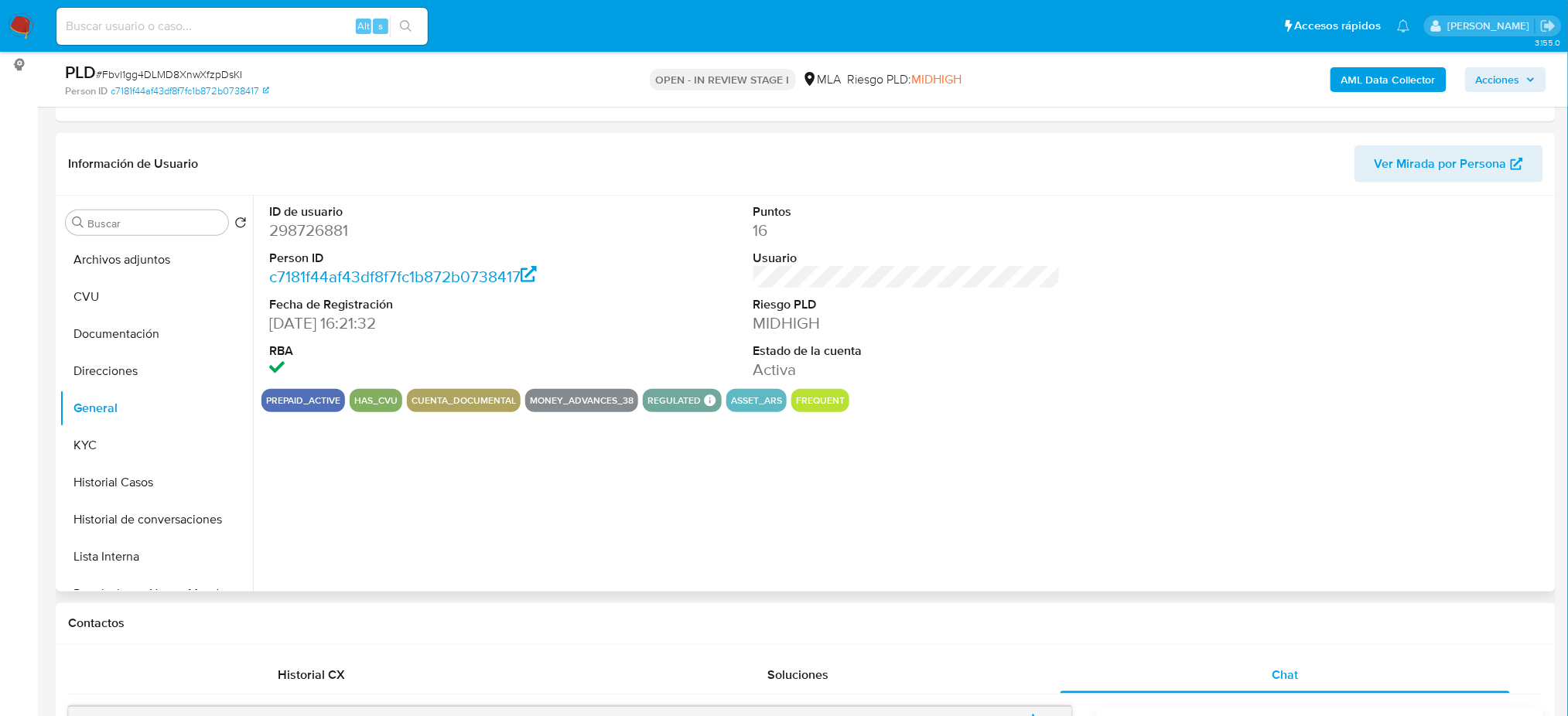
click at [300, 234] on dd "298726881" at bounding box center [423, 230] width 307 height 22
copy dd "298726881"
click at [119, 81] on span "# Fbvl1gg4DLMD8XnwXfzpDsKI" at bounding box center [169, 74] width 146 height 15
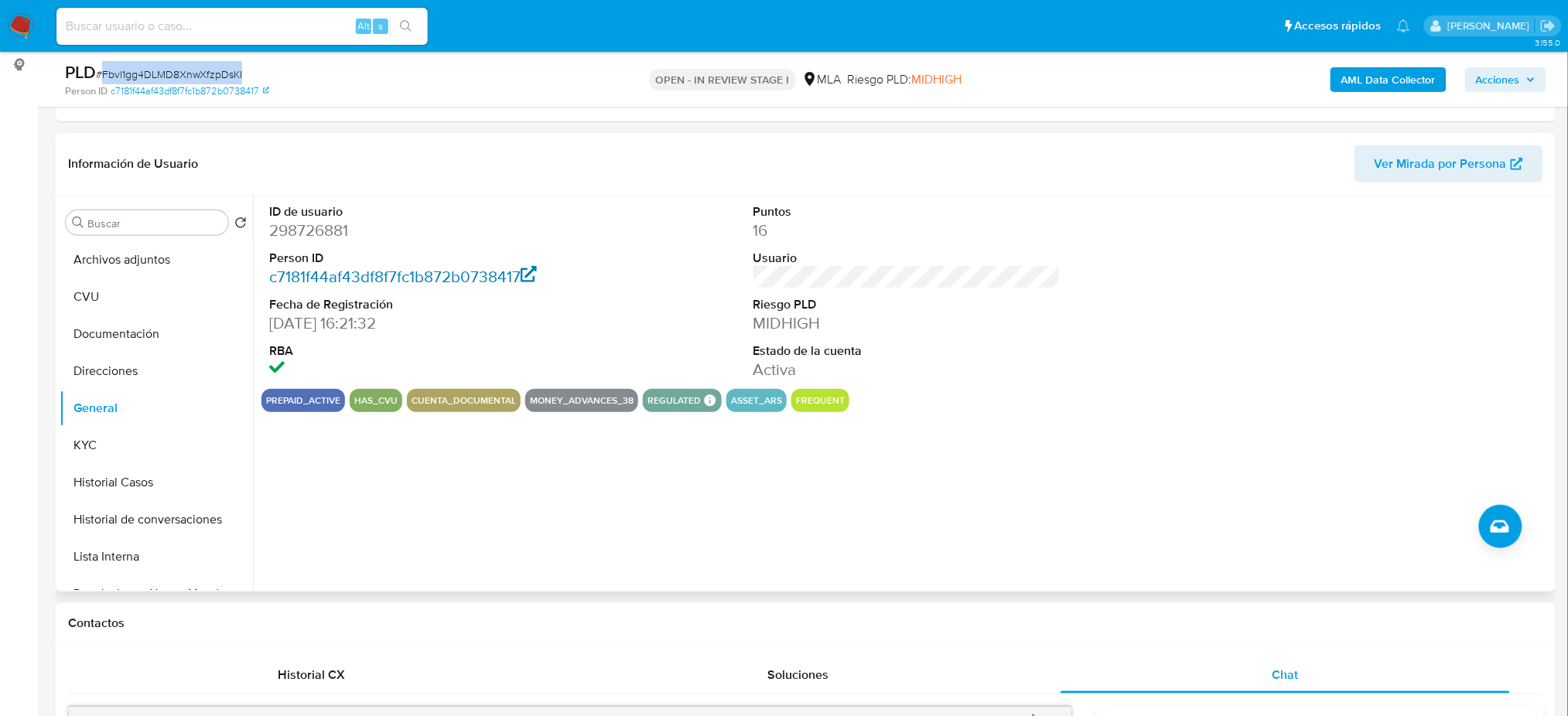
copy span "Fbvl1gg4DLMD8XnwXfzpDsKI"
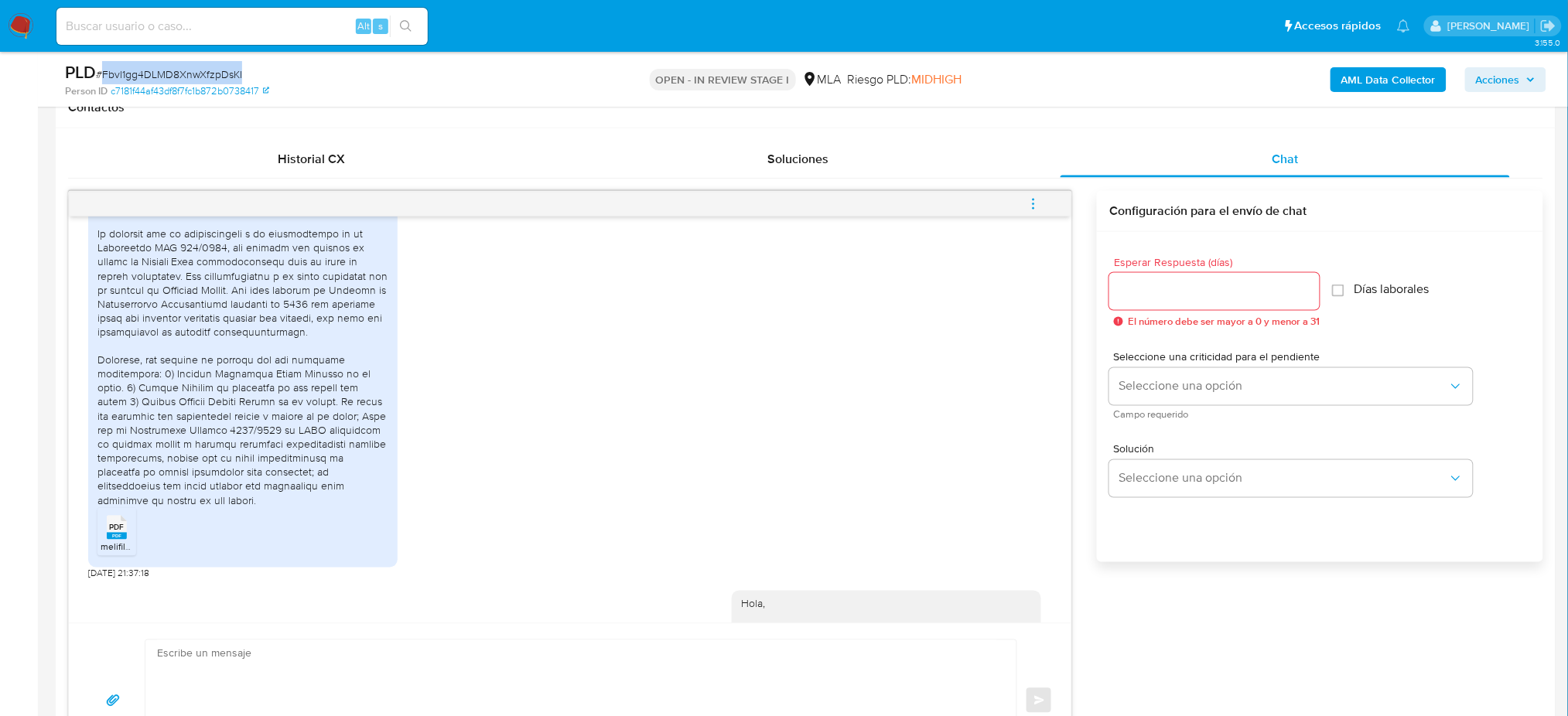
scroll to position [1359, 0]
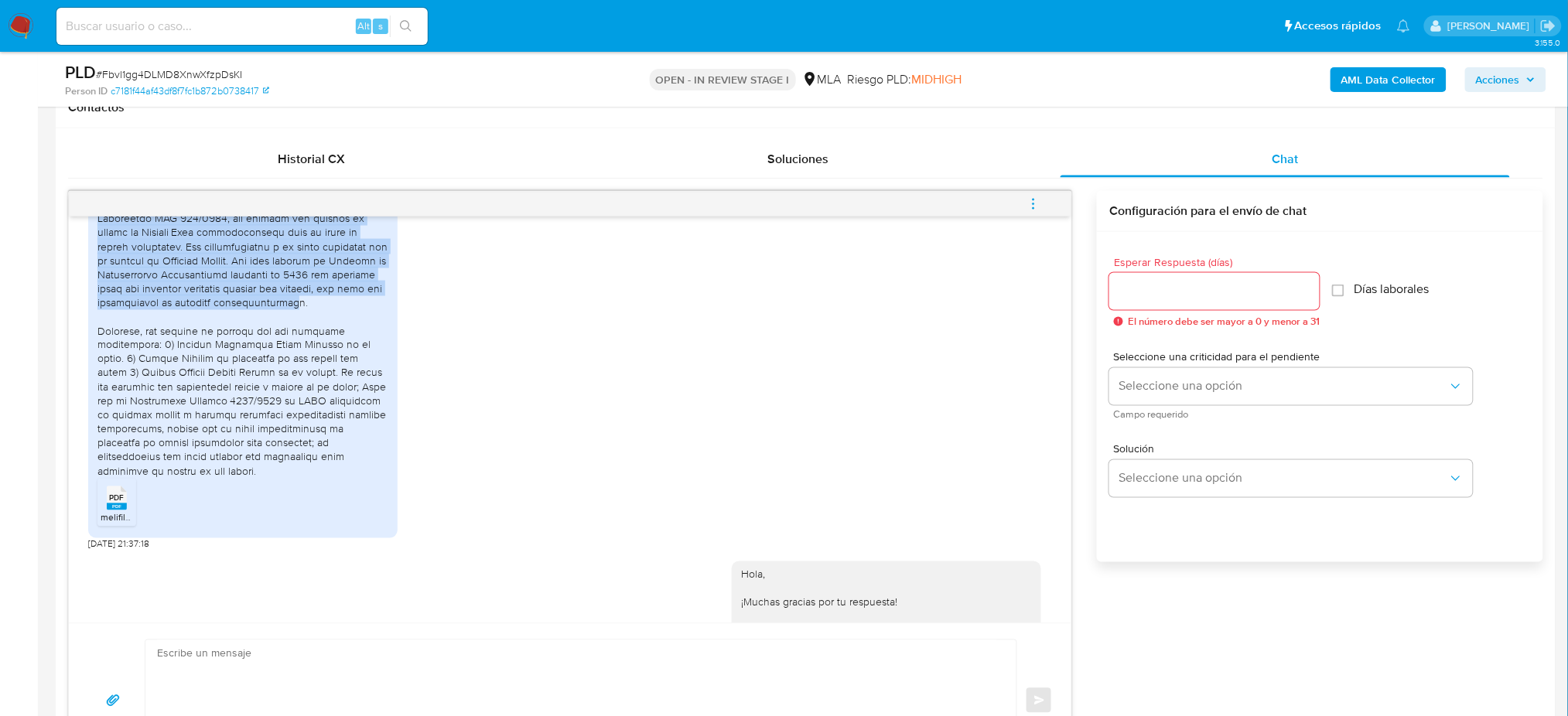
drag, startPoint x: 101, startPoint y: 280, endPoint x: 318, endPoint y: 370, distance: 234.9
click at [318, 370] on div at bounding box center [242, 324] width 291 height 309
click at [223, 289] on div at bounding box center [242, 324] width 291 height 309
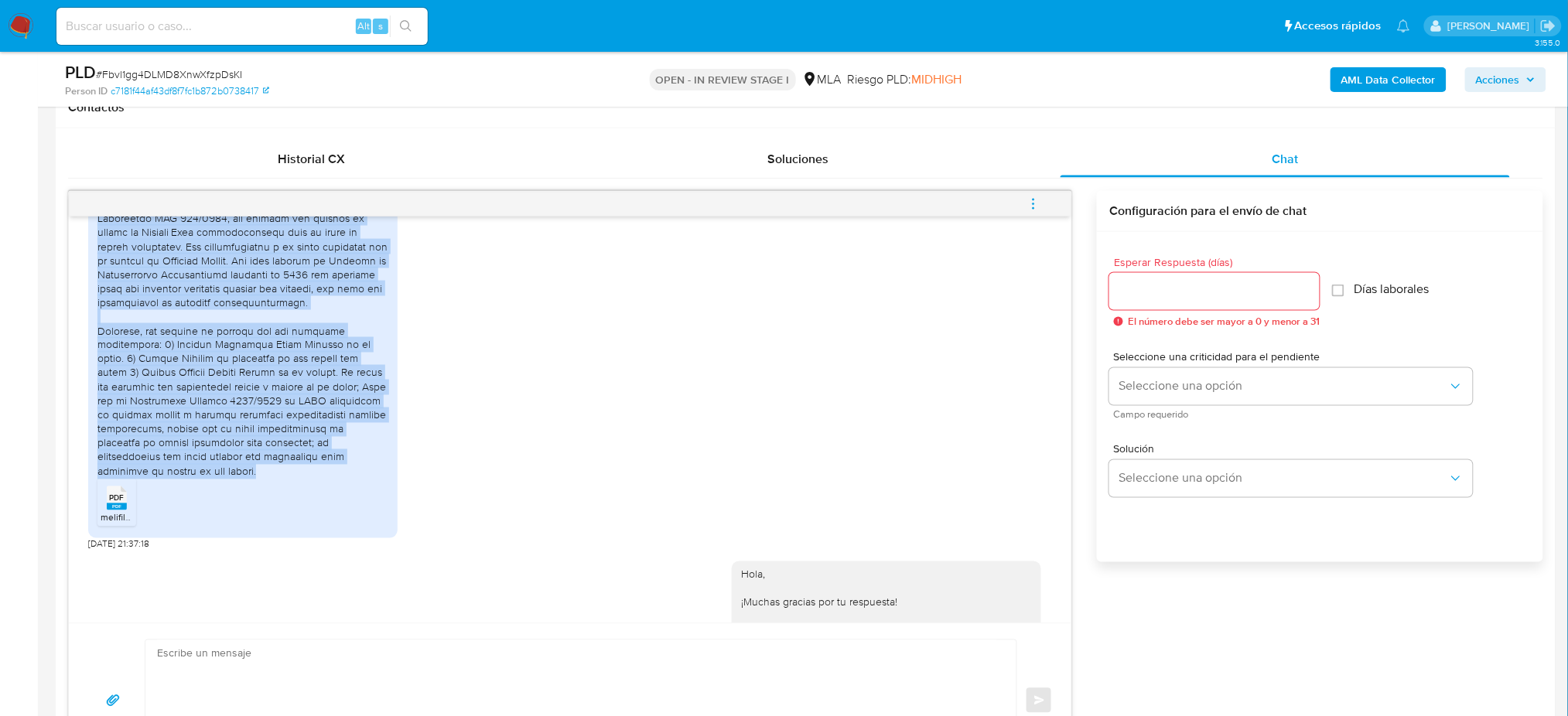
drag, startPoint x: 97, startPoint y: 272, endPoint x: 359, endPoint y: 541, distance: 375.5
click at [359, 479] on div at bounding box center [242, 324] width 291 height 309
copy div "Lo ipsumdol sit am consecteturad e se doeiusmodtem in ut Laboreetdo MAG 727/603…"
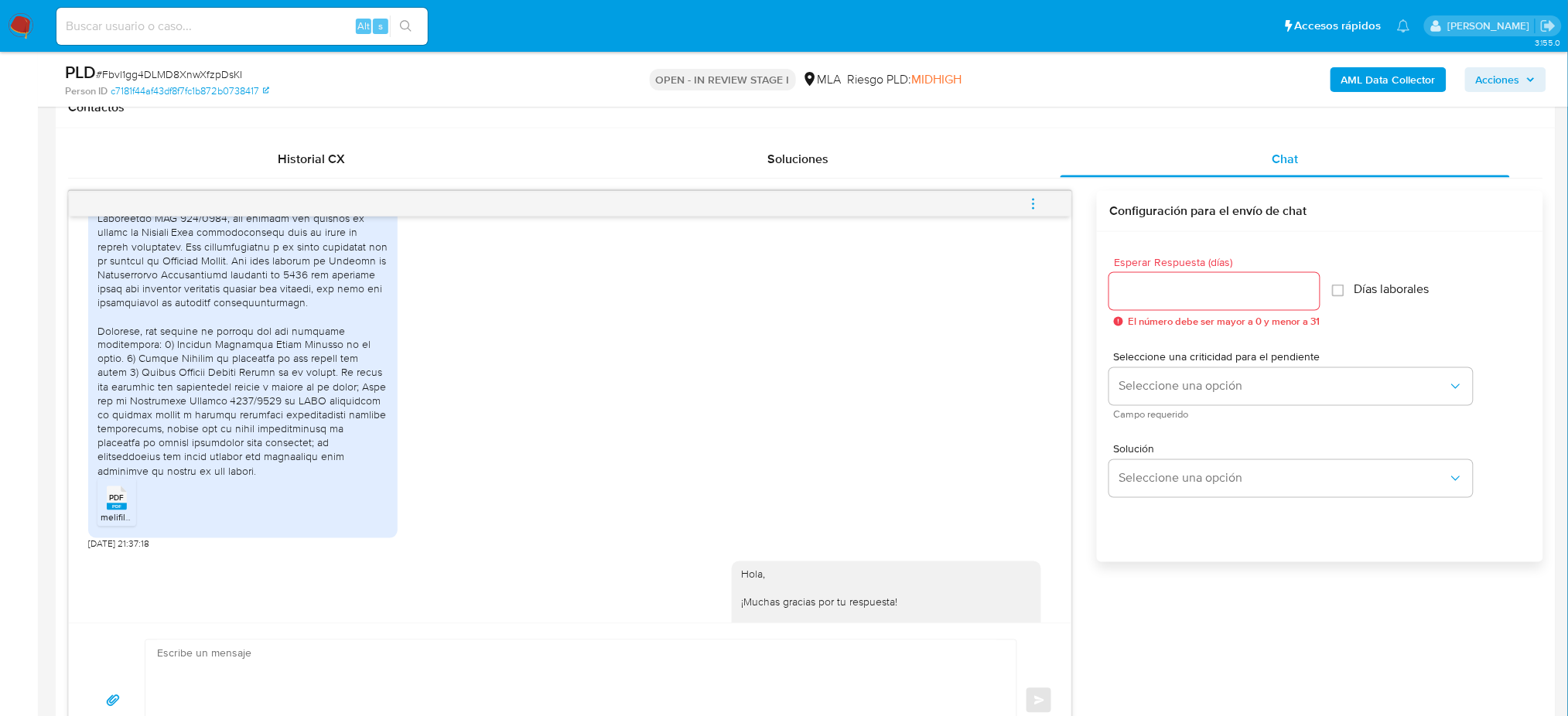
click at [357, 532] on ul "PDF PDF melifile4567518388890107189.pdf" at bounding box center [242, 505] width 291 height 53
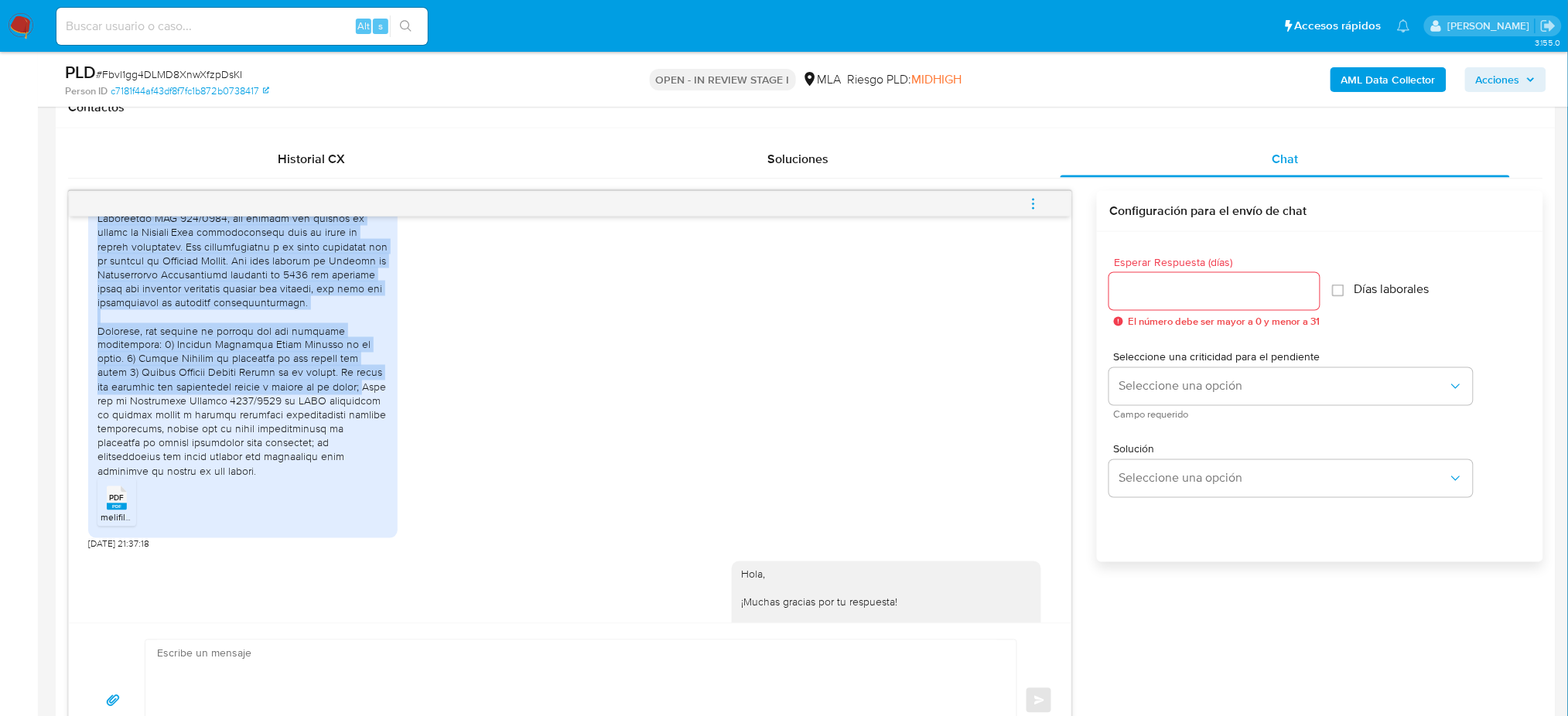
drag, startPoint x: 300, startPoint y: 457, endPoint x: 89, endPoint y: 276, distance: 278.0
click at [89, 276] on div "PDF PDF melifile4567518388890107189.pdf" at bounding box center [242, 351] width 309 height 375
copy div "En relación con su requerimiento y en cumplimiento de la Resolución UIF 200/202…"
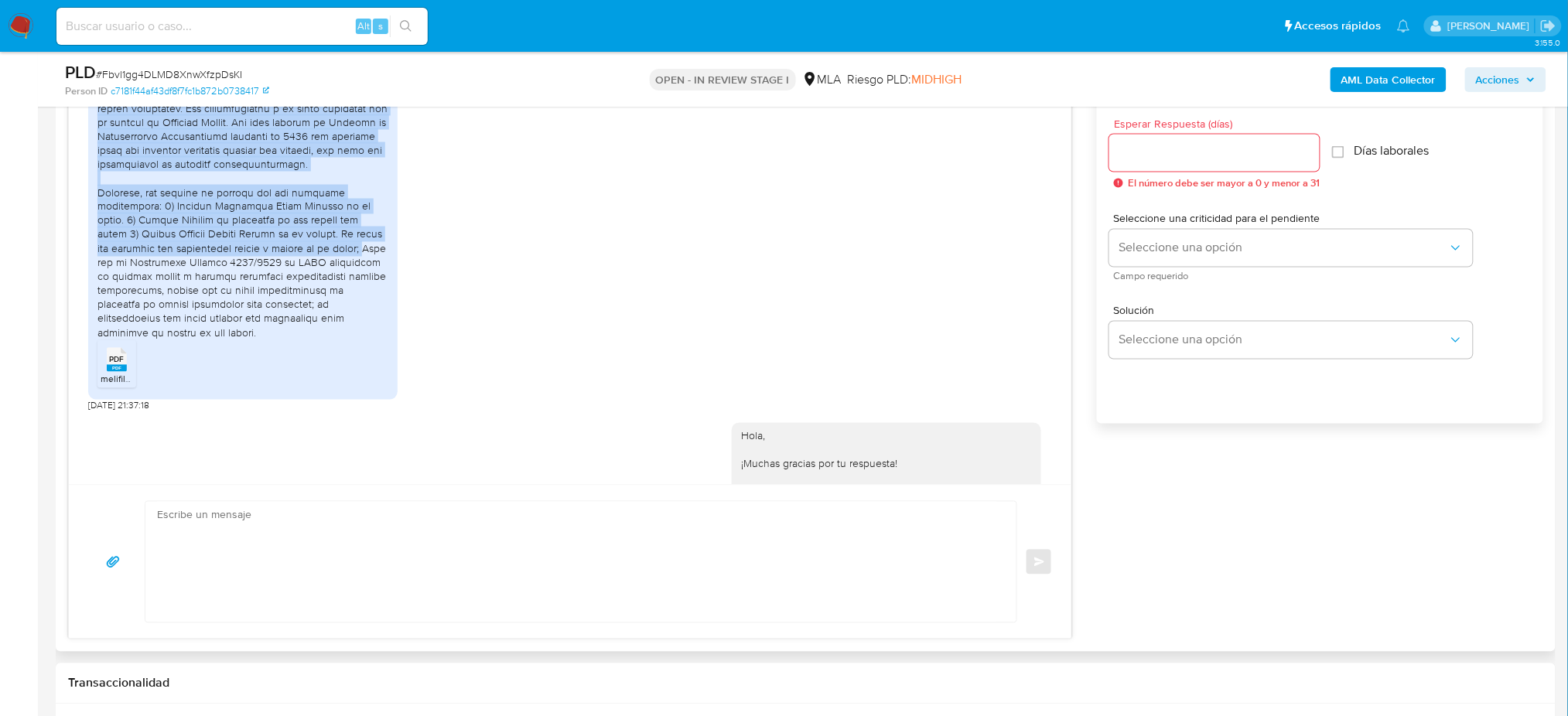
scroll to position [1031, 0]
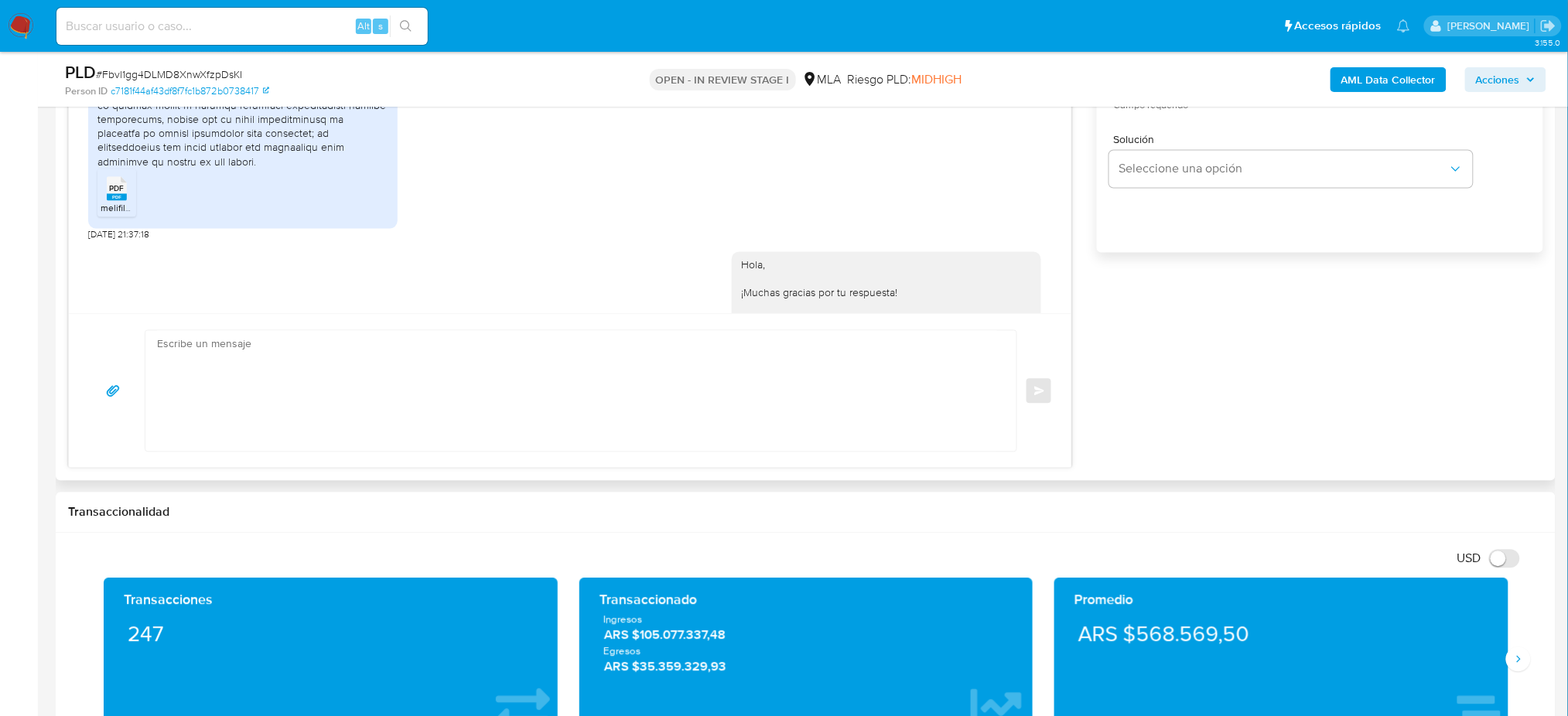
click at [171, 342] on textarea at bounding box center [577, 391] width 840 height 121
paste textarea "Hola, Muchas gracias por la respuesta. Analizamos tu caso y notamos que la info…"
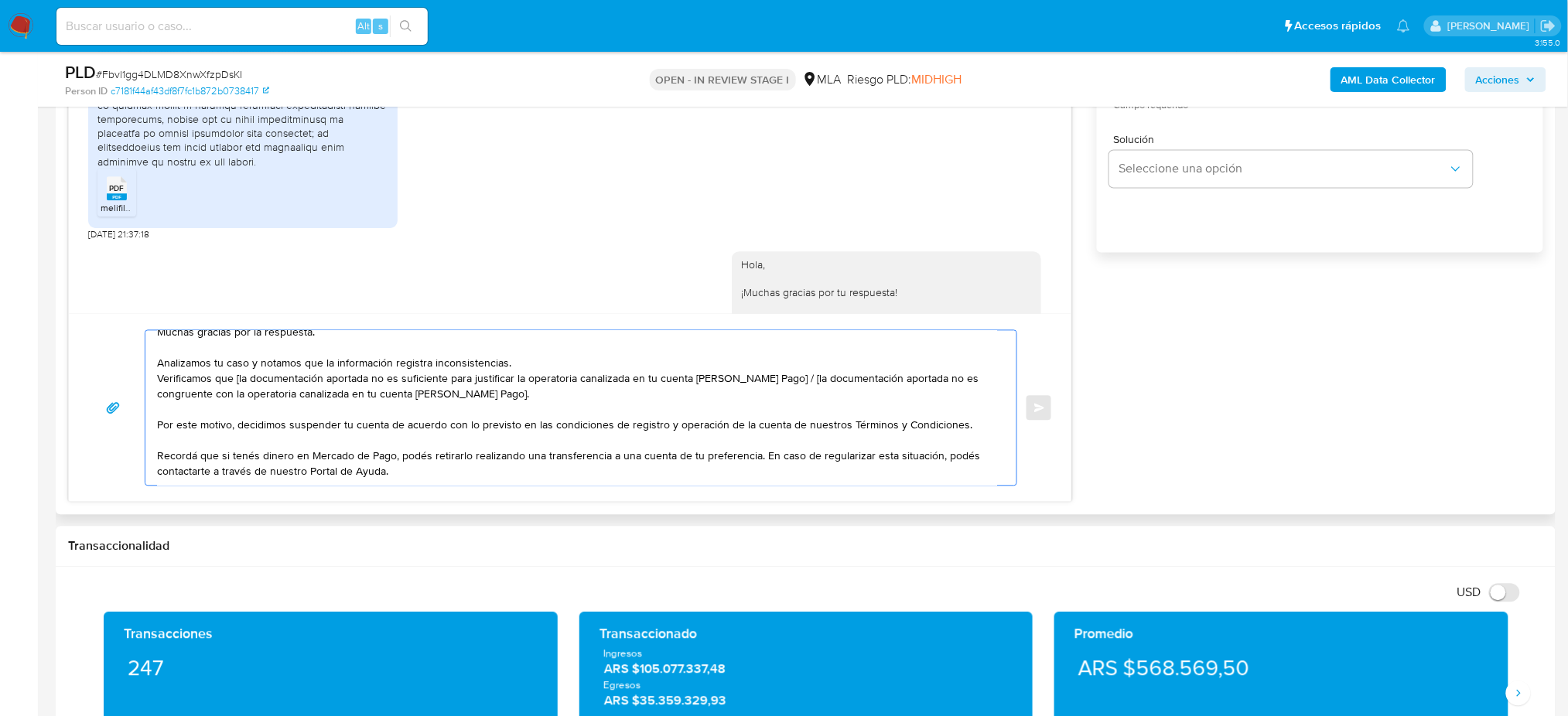
scroll to position [0, 0]
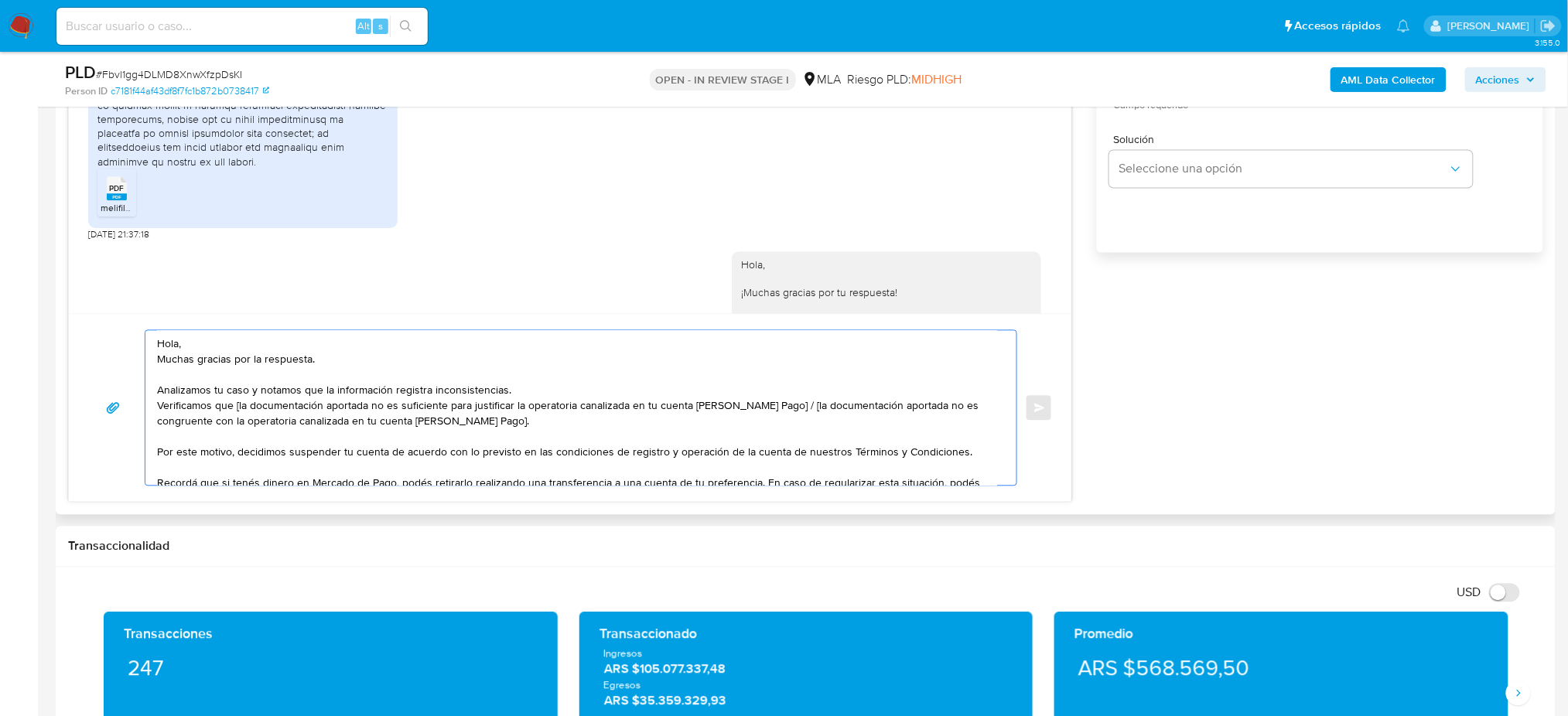
drag, startPoint x: 509, startPoint y: 428, endPoint x: 775, endPoint y: 409, distance: 266.7
click at [775, 409] on textarea "Hola, Muchas gracias por la respuesta. Analizamos tu caso y notamos que la info…" at bounding box center [577, 409] width 840 height 155
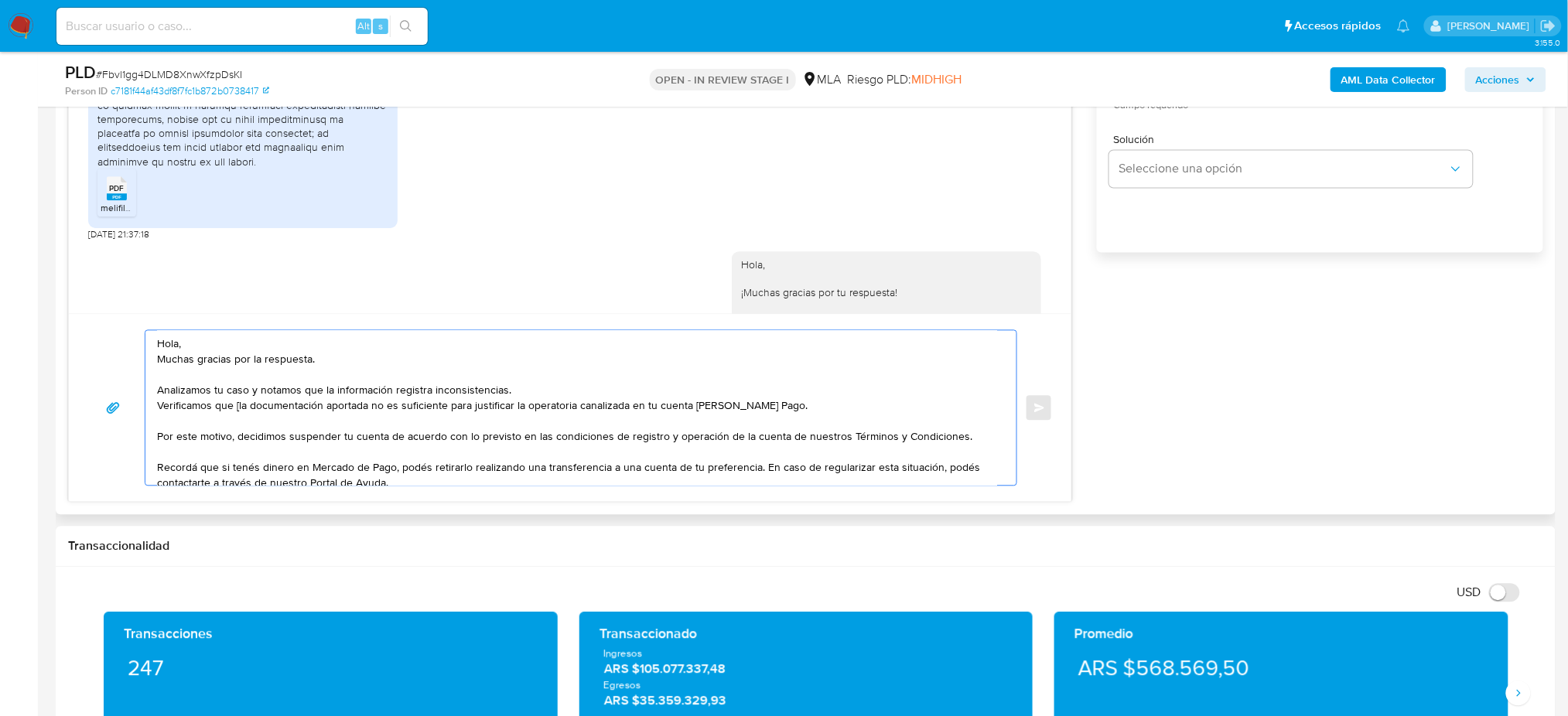
click at [237, 409] on textarea "Hola, Muchas gracias por la respuesta. Analizamos tu caso y notamos que la info…" at bounding box center [577, 409] width 840 height 155
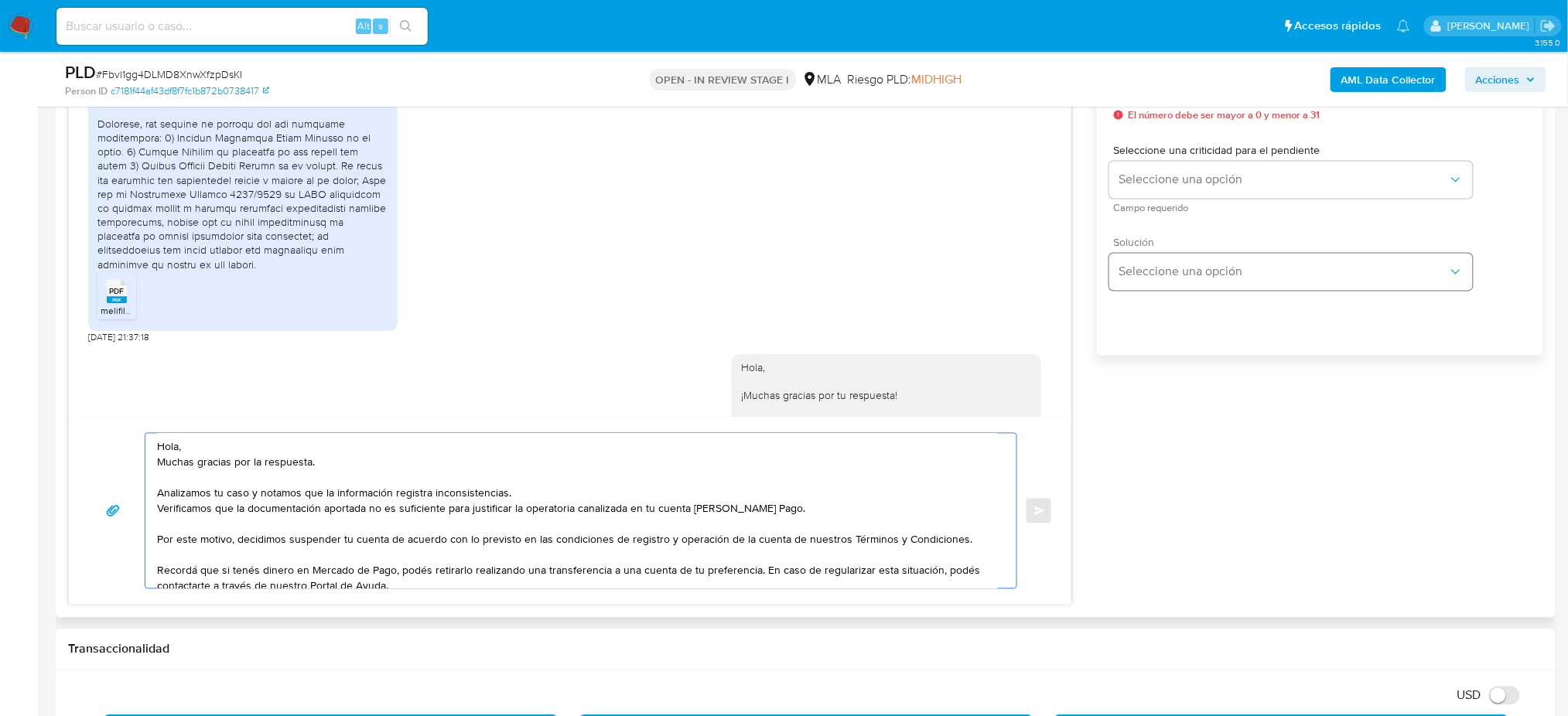
scroll to position [722, 0]
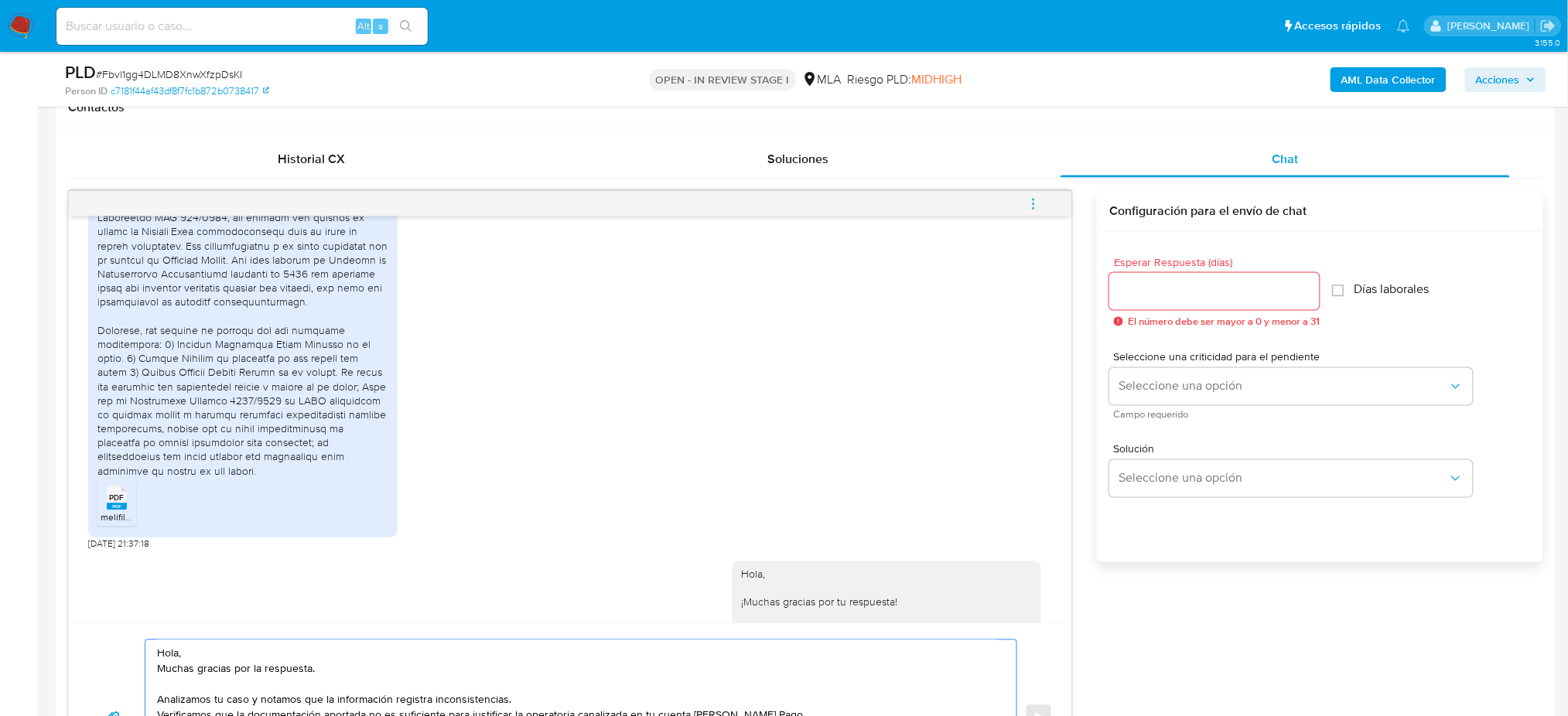
type textarea "Hola, Muchas gracias por la respuesta. Analizamos tu caso y notamos que la info…"
click at [1152, 288] on input "Esperar Respuesta (días)" at bounding box center [1215, 291] width 210 height 20
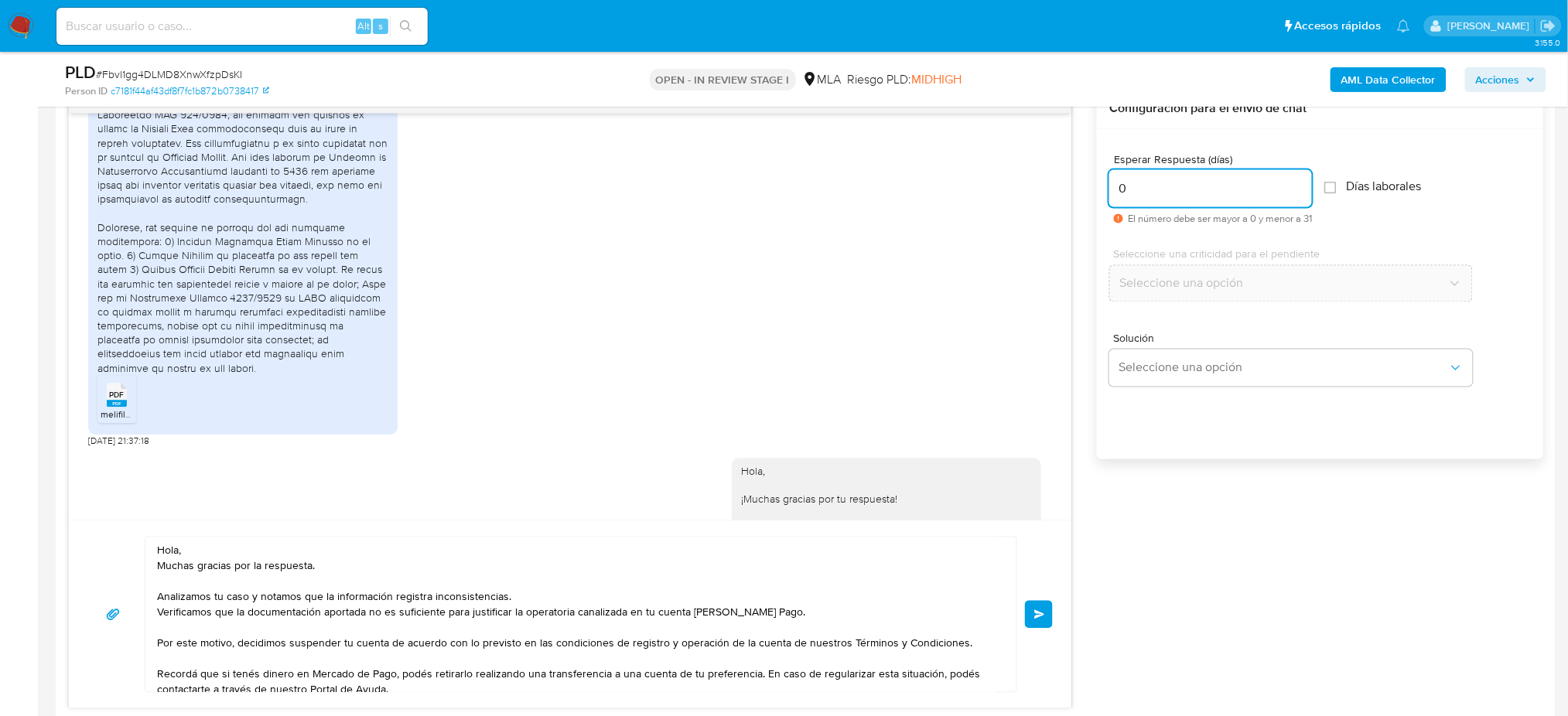
type input "0"
click at [1050, 616] on button "Enviar" at bounding box center [1039, 615] width 28 height 28
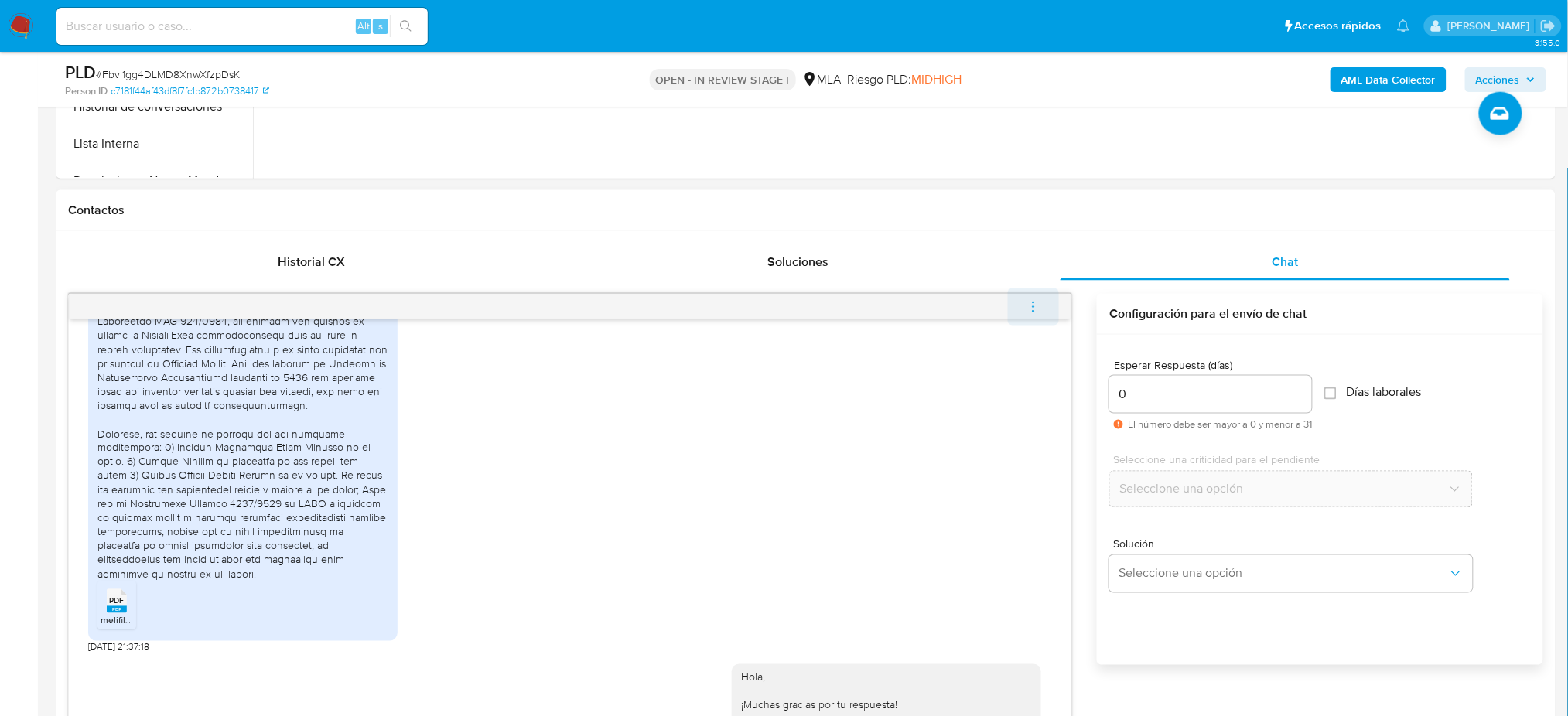
scroll to position [2407, 0]
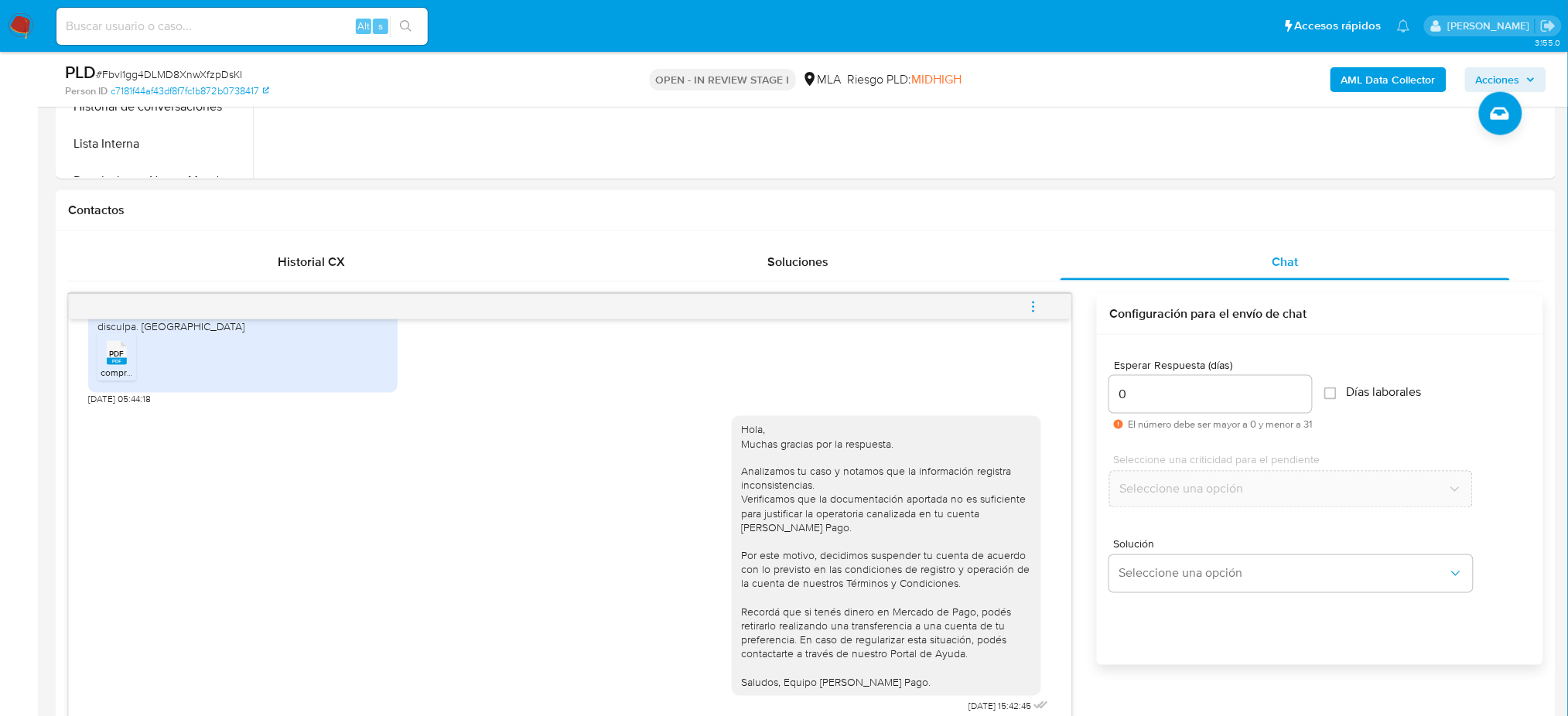
click at [1033, 306] on icon "menu-action" at bounding box center [1033, 307] width 14 height 14
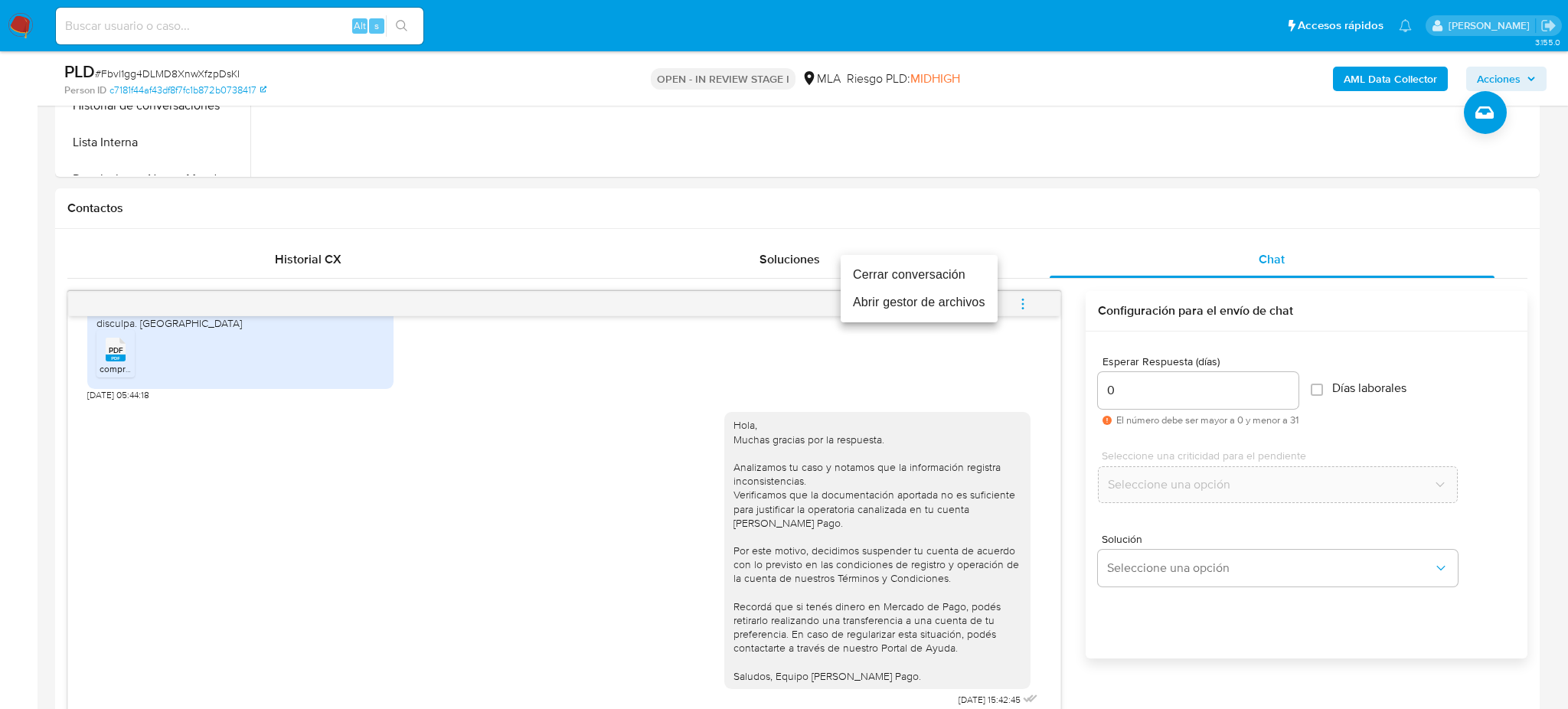
click at [901, 271] on li "Cerrar conversación" at bounding box center [919, 275] width 157 height 27
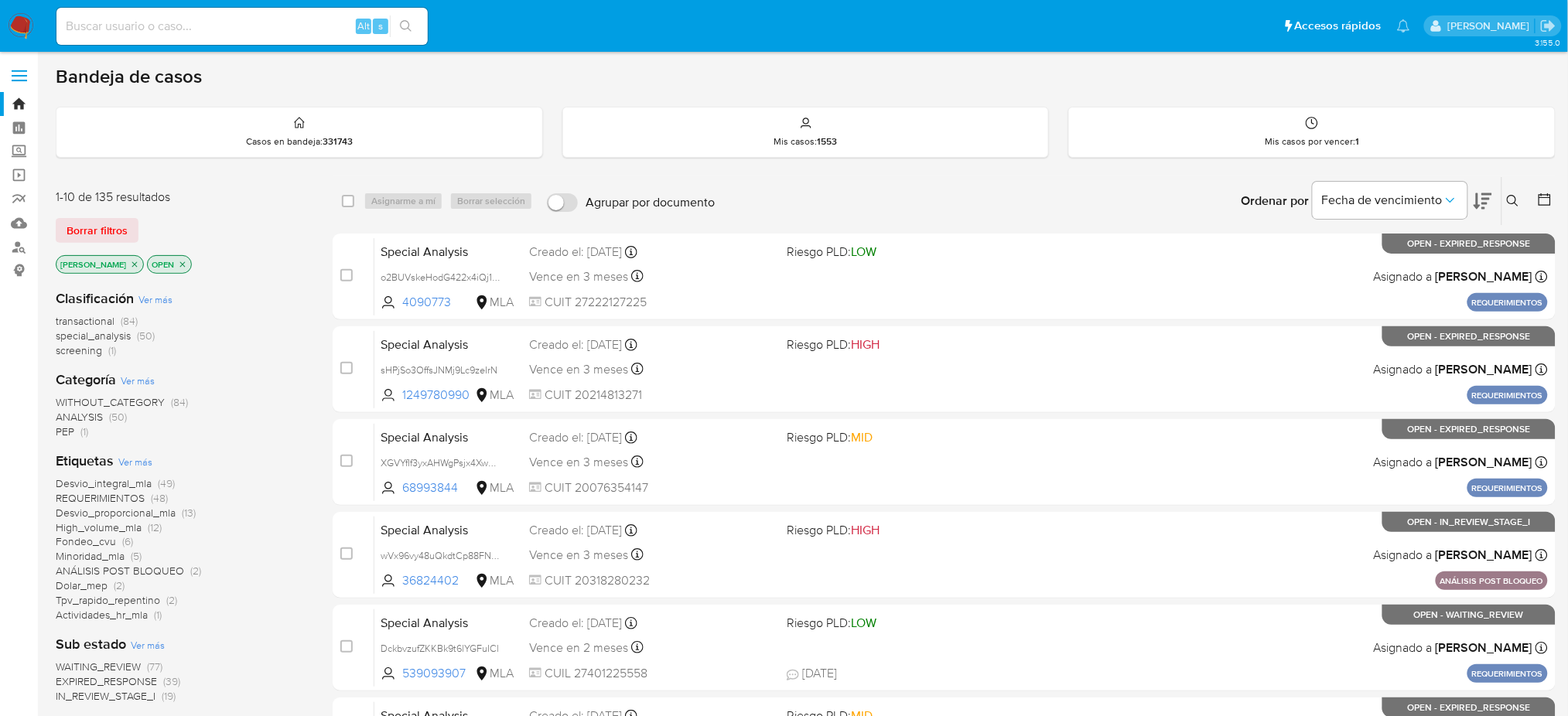
click at [1513, 198] on icon at bounding box center [1513, 201] width 12 height 12
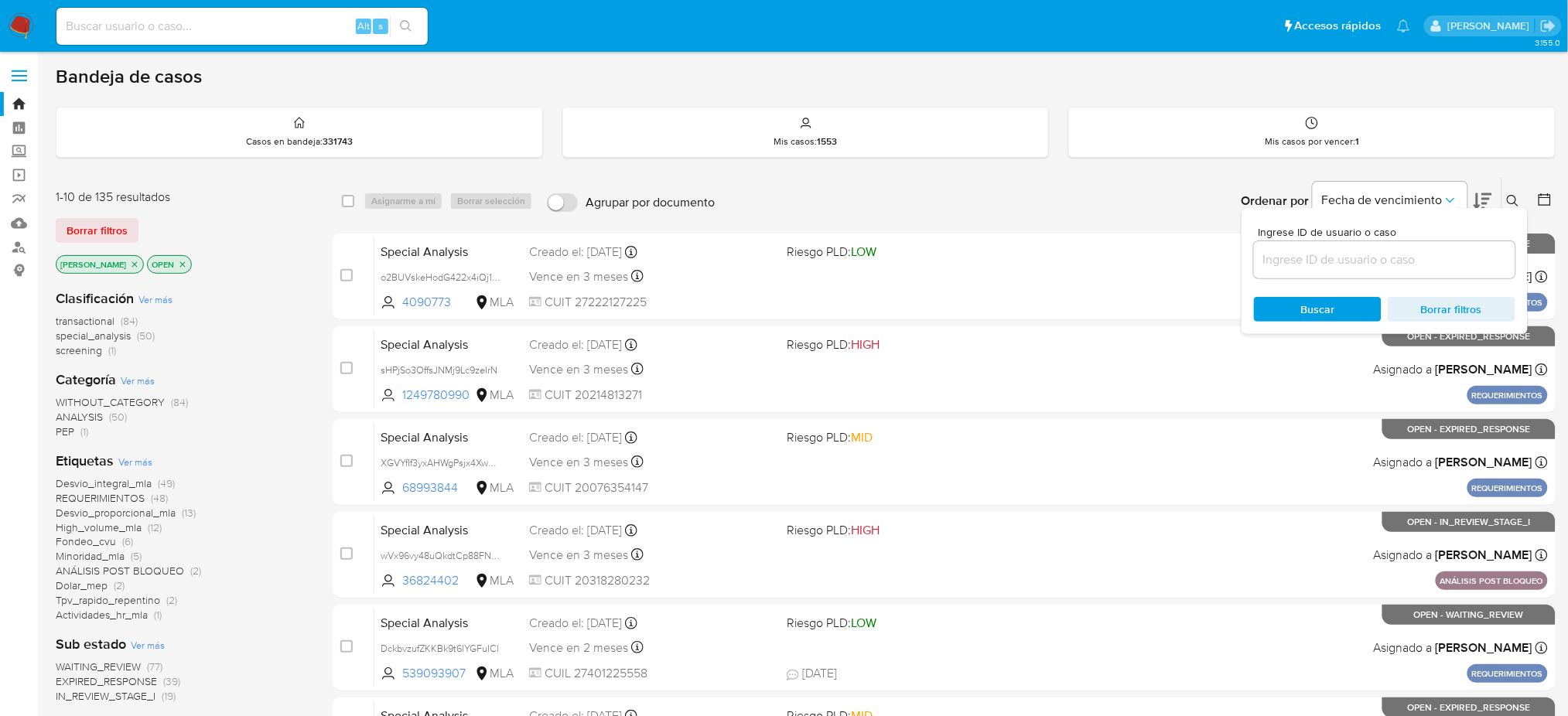
click at [1334, 264] on input at bounding box center [1384, 259] width 262 height 20
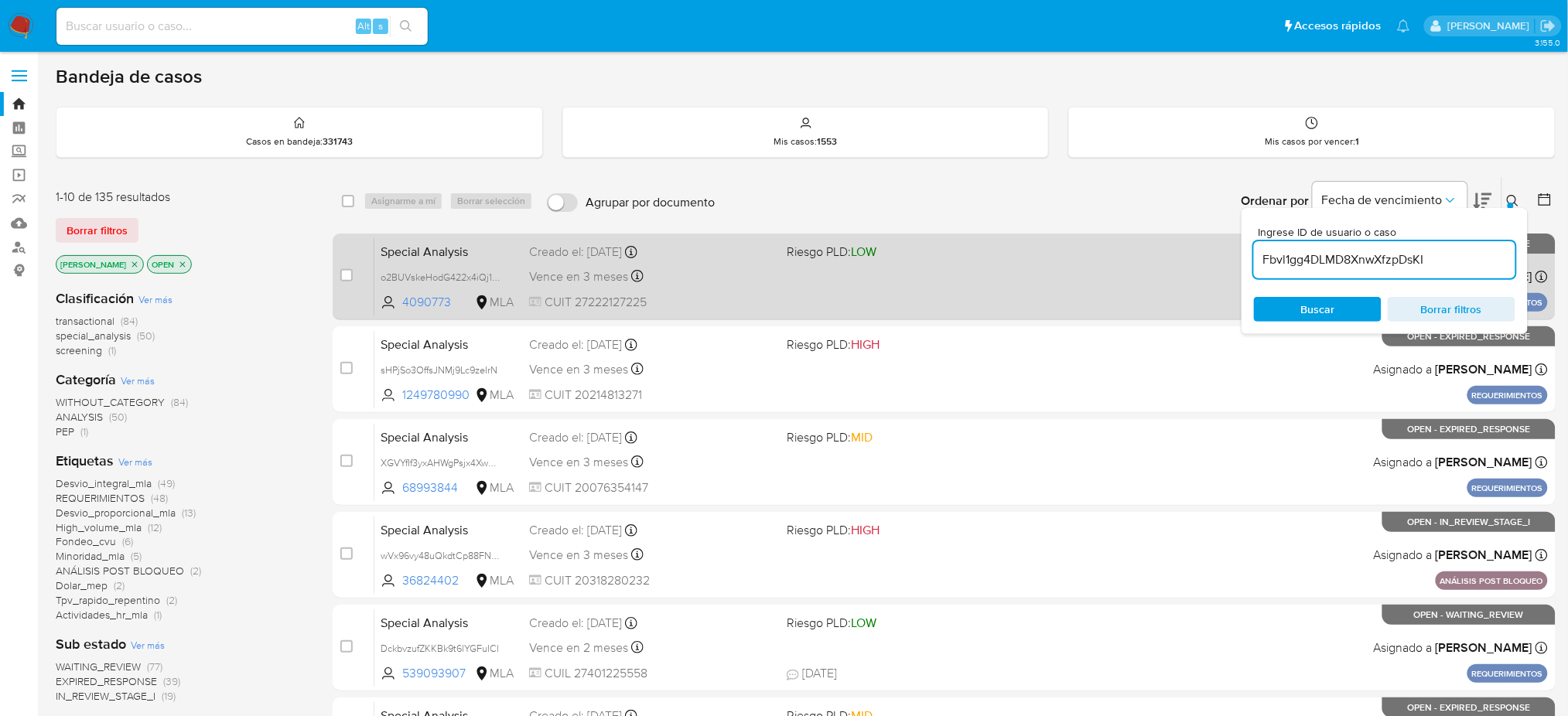
type input "Fbvl1gg4DLMD8XnwXfzpDsKI"
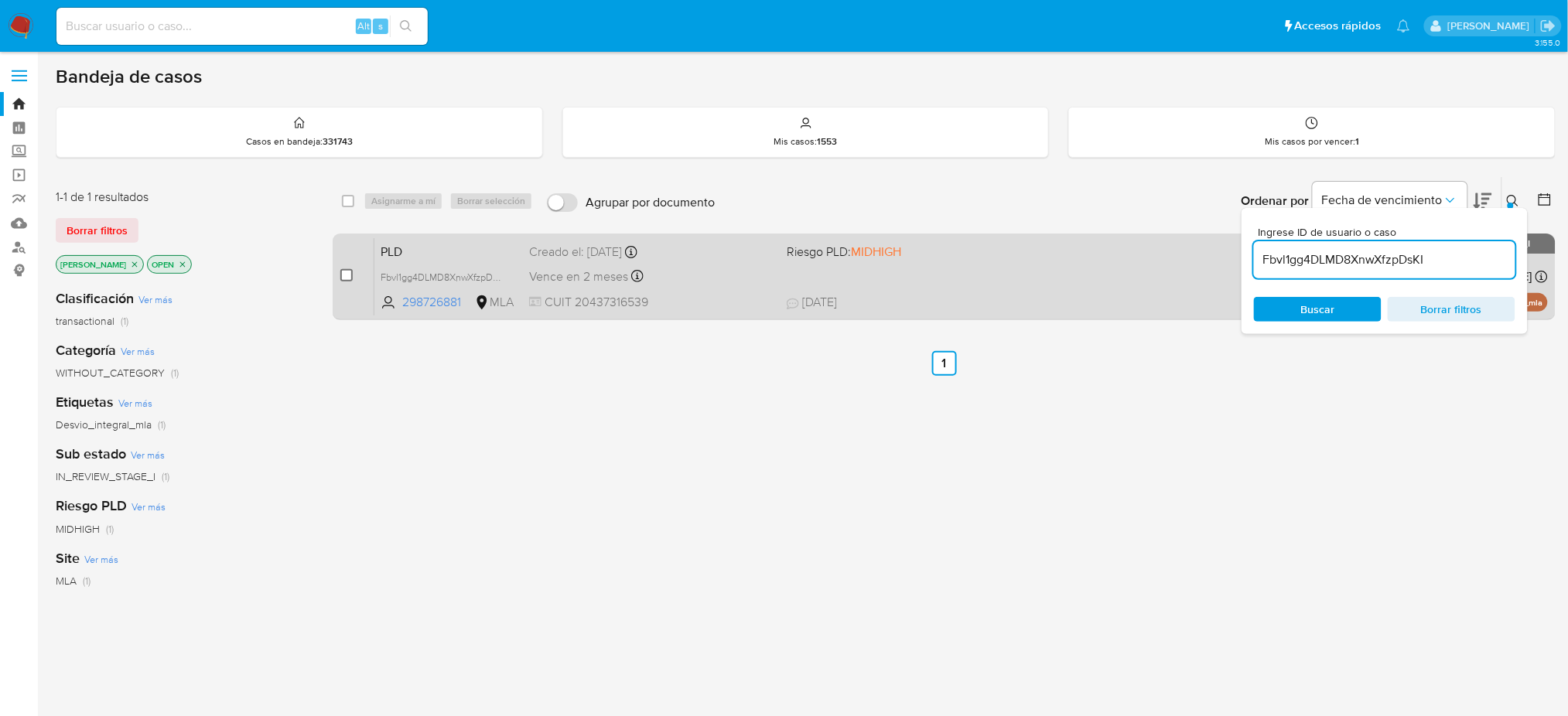
click at [347, 274] on input "checkbox" at bounding box center [346, 275] width 12 height 12
checkbox input "true"
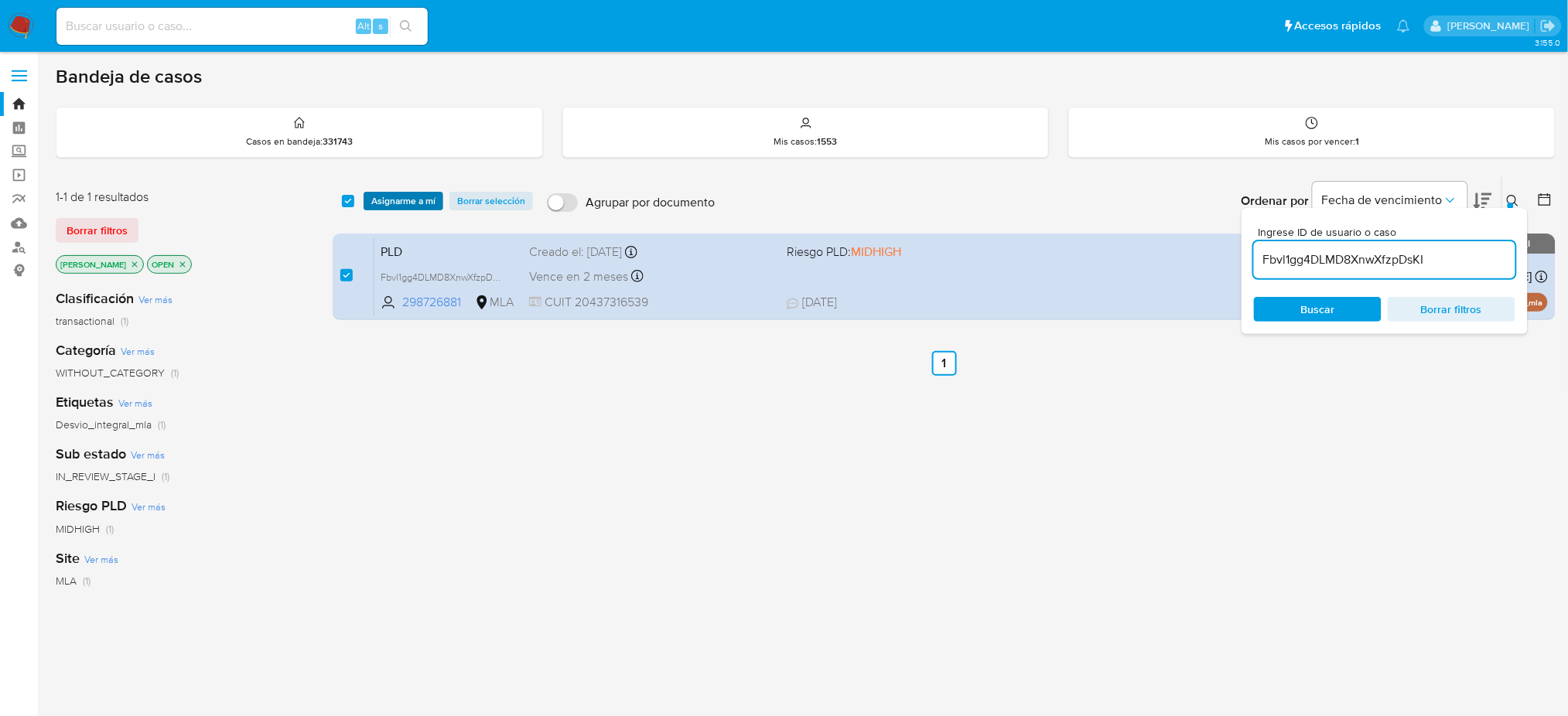
click at [388, 193] on span "Asignarme a mí" at bounding box center [403, 201] width 64 height 15
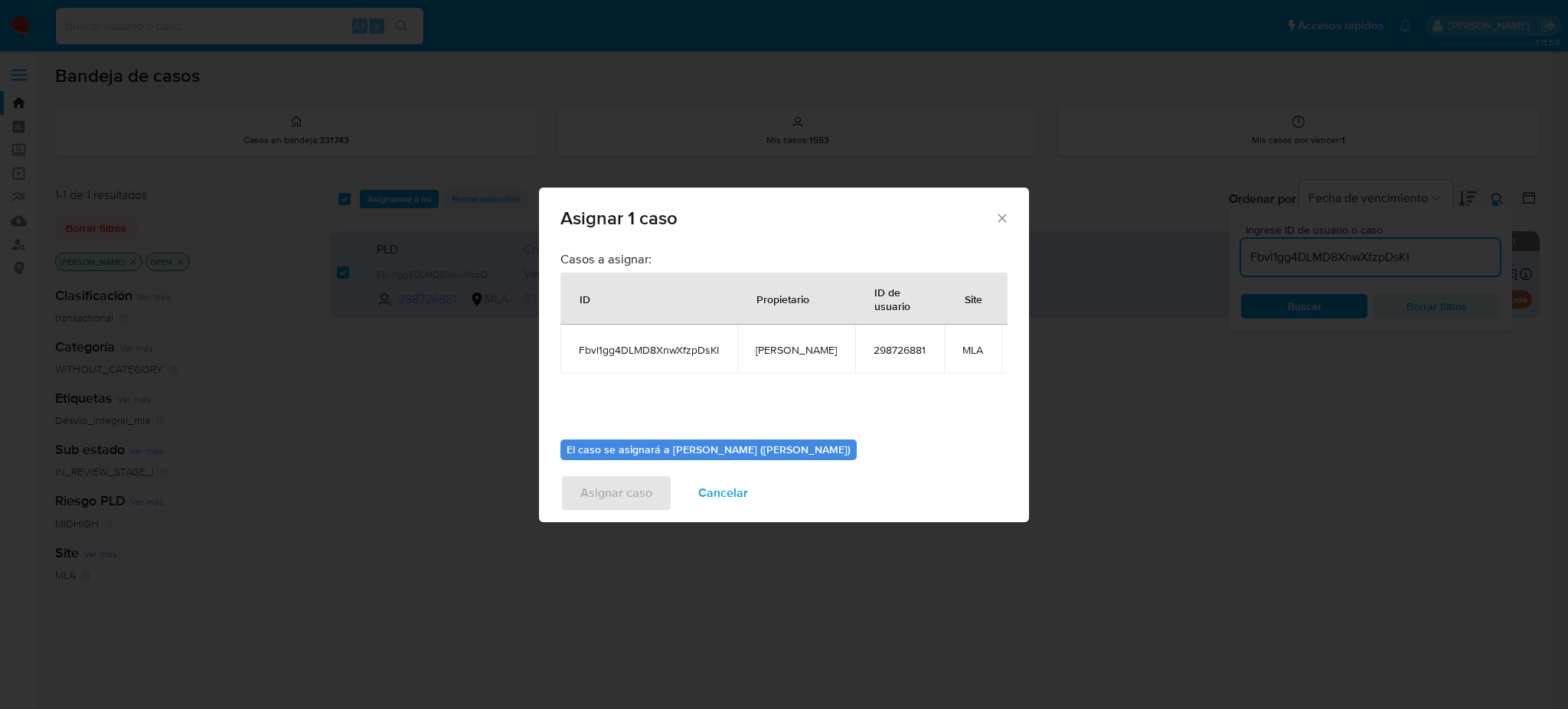
click at [792, 341] on td "[PERSON_NAME]" at bounding box center [796, 349] width 118 height 49
copy span "[PERSON_NAME]"
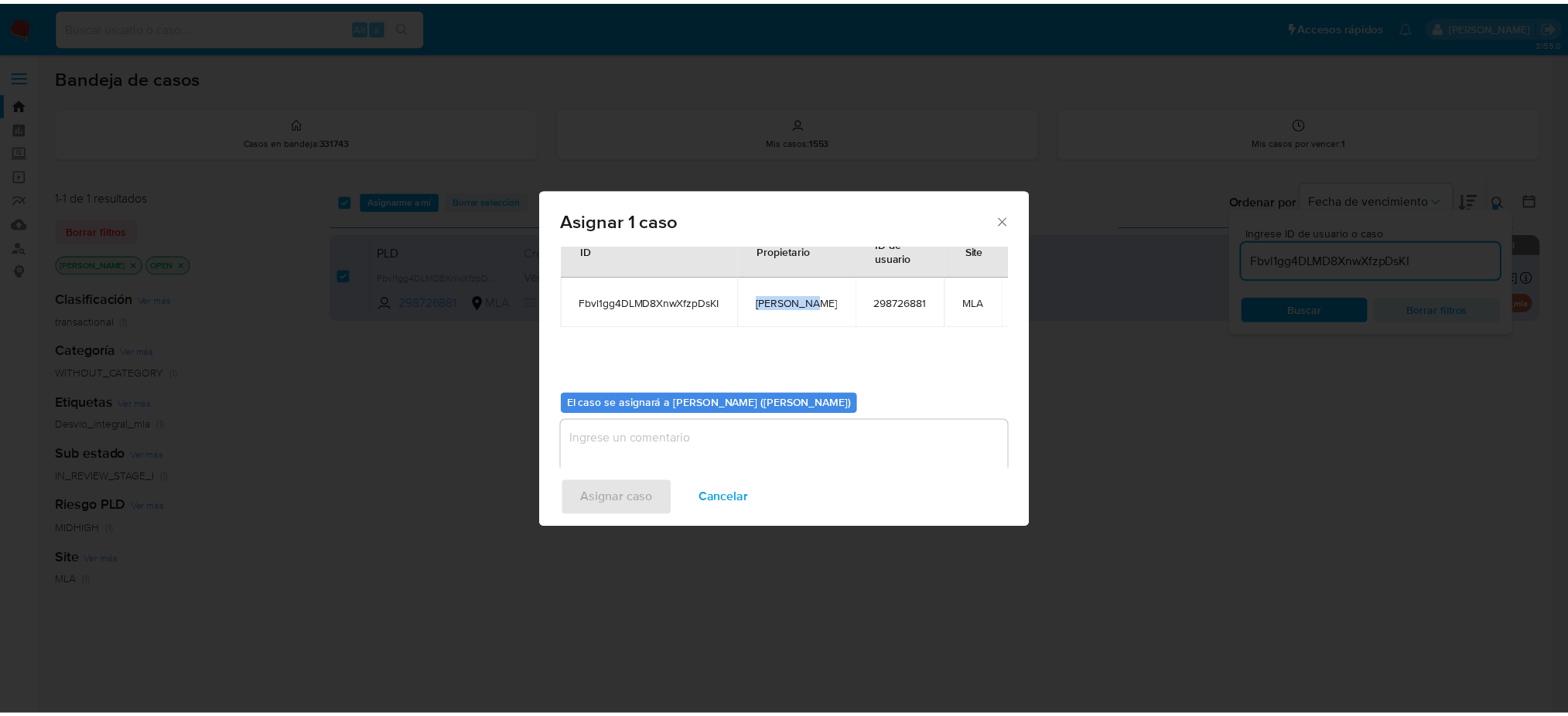
scroll to position [79, 0]
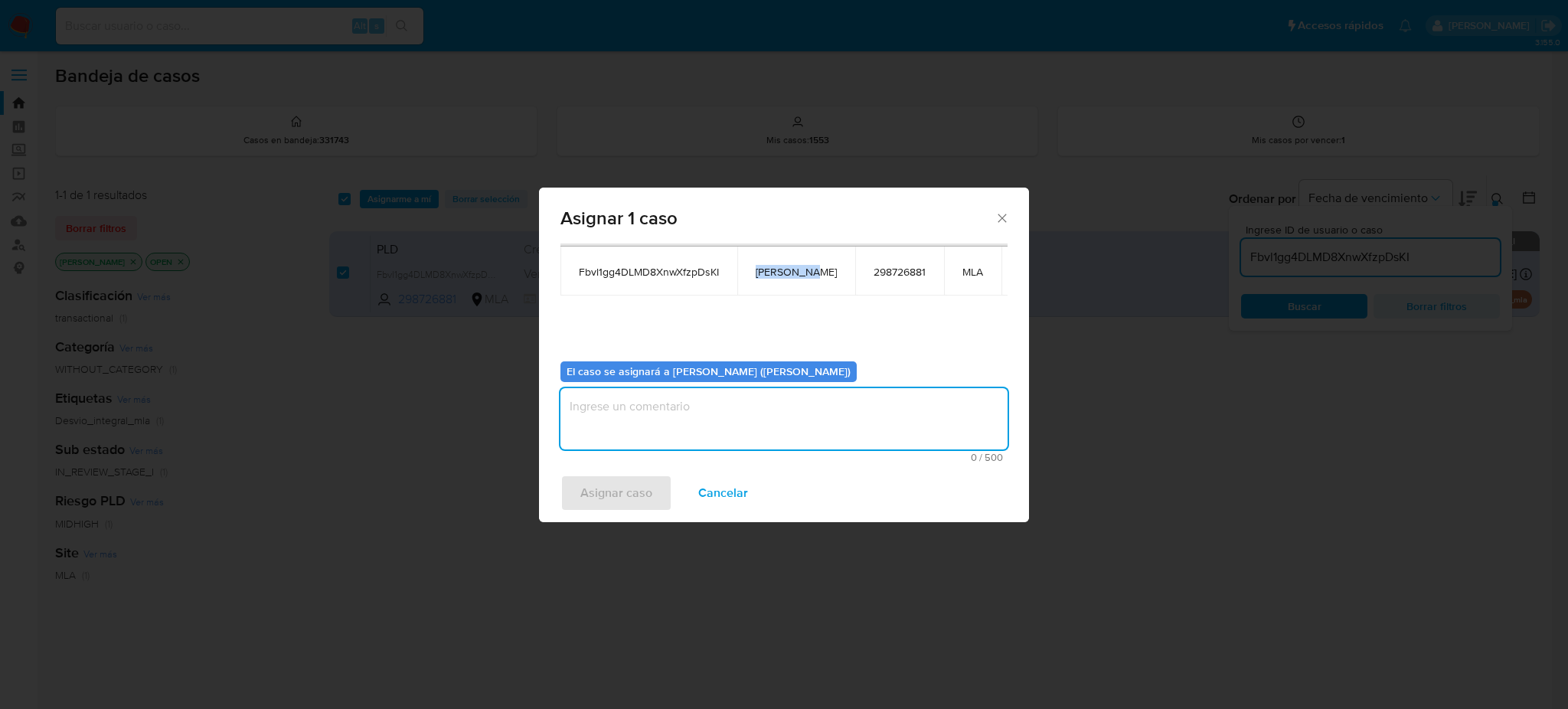
click at [659, 405] on textarea "assign-modal" at bounding box center [784, 419] width 447 height 61
paste textarea "[PERSON_NAME]"
type textarea "[PERSON_NAME]"
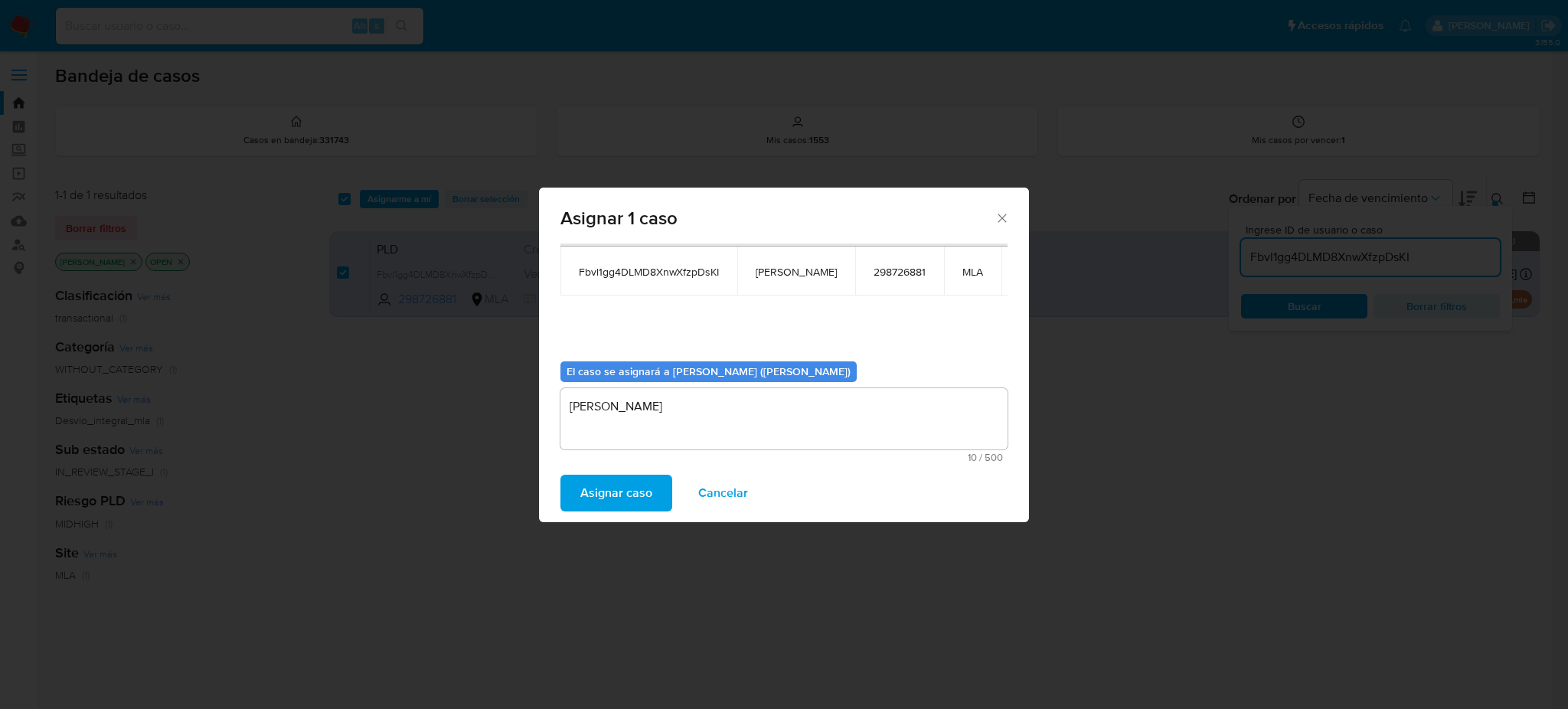
click at [635, 498] on span "Asignar caso" at bounding box center [616, 493] width 72 height 34
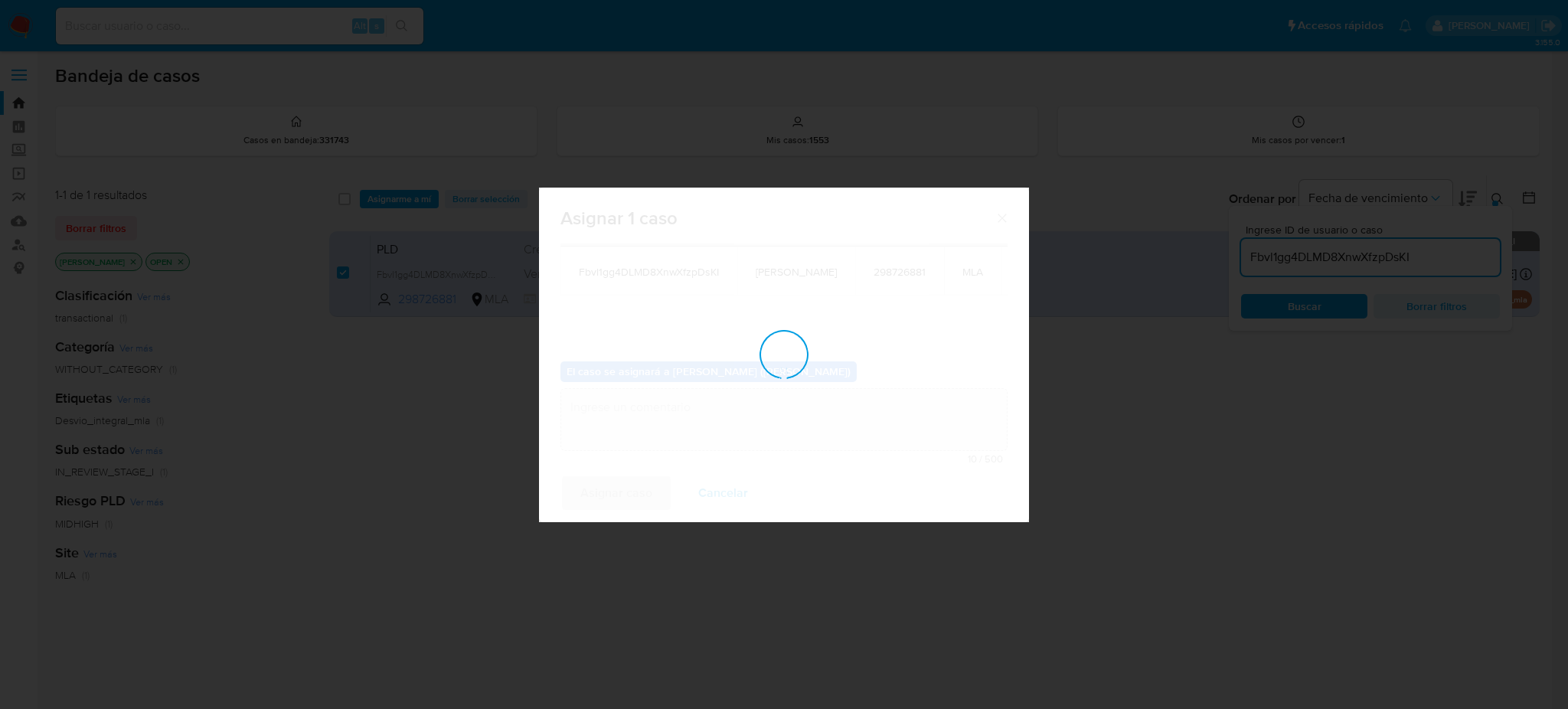
checkbox input "false"
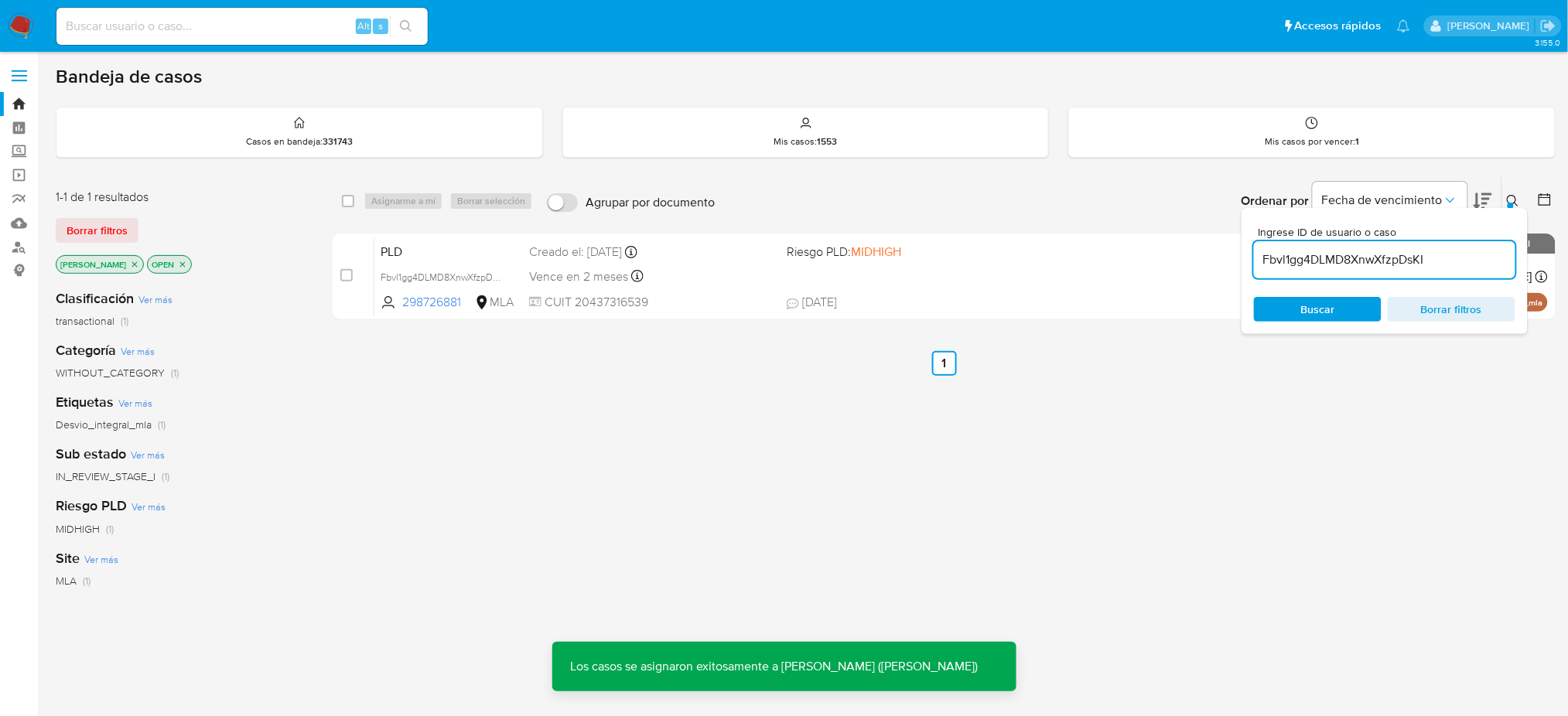
click at [499, 244] on span "PLD" at bounding box center [449, 250] width 136 height 20
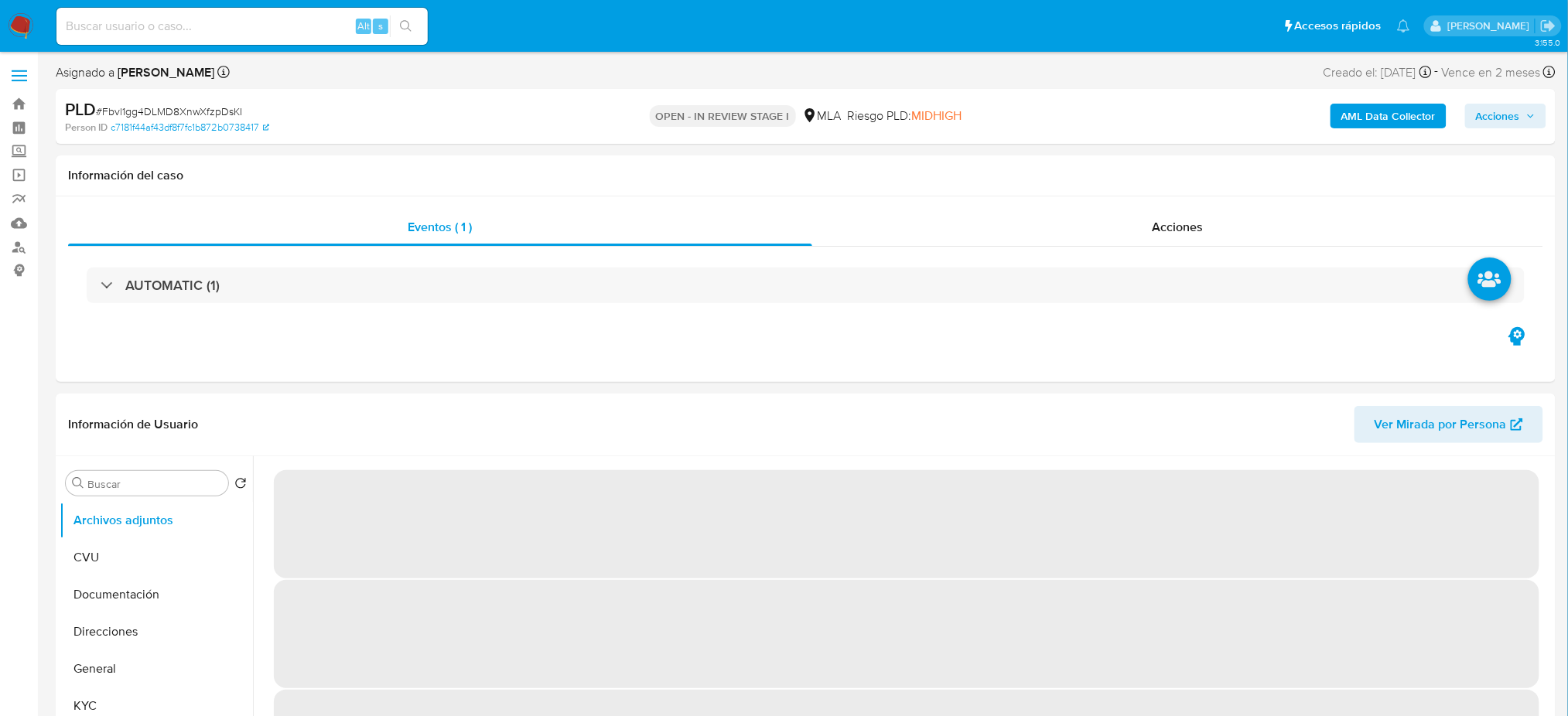
select select "10"
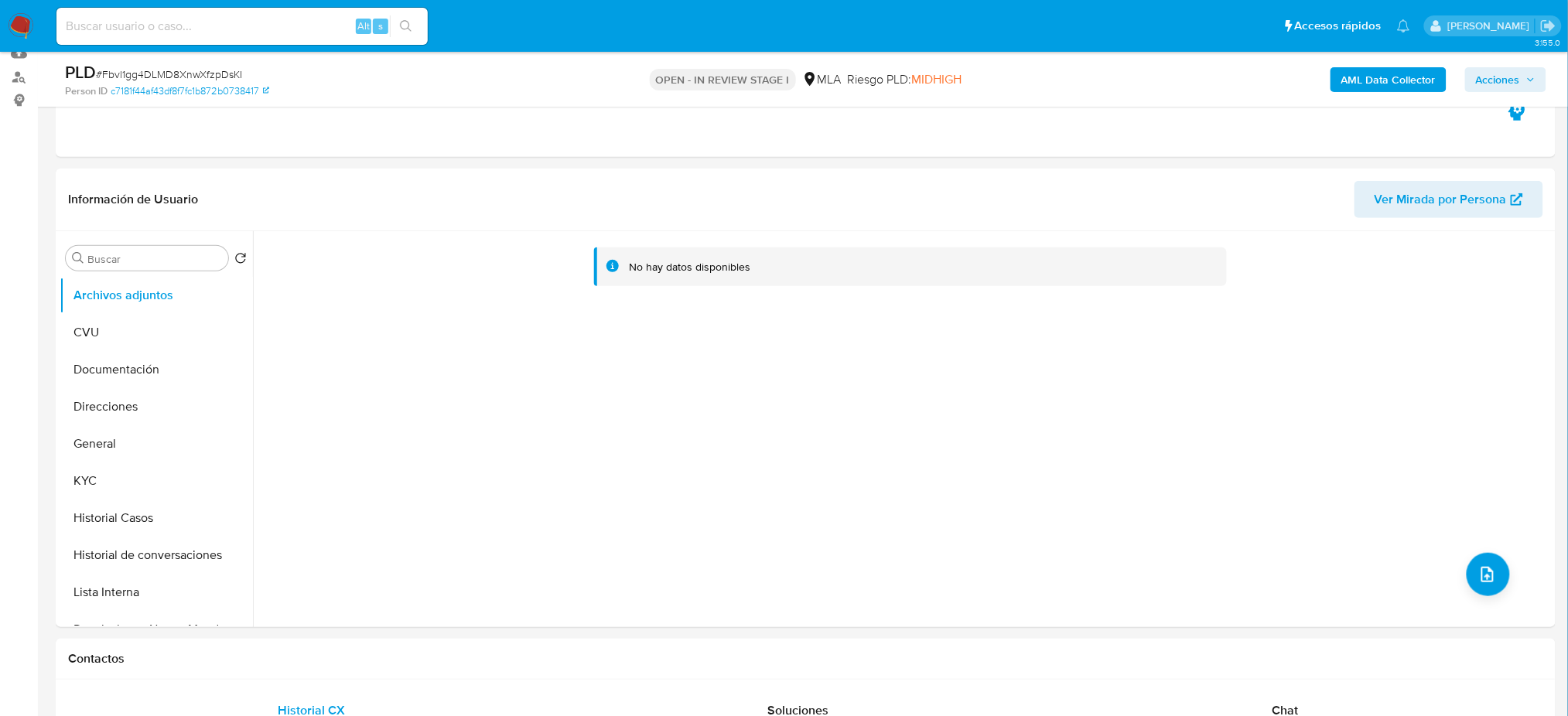
scroll to position [206, 0]
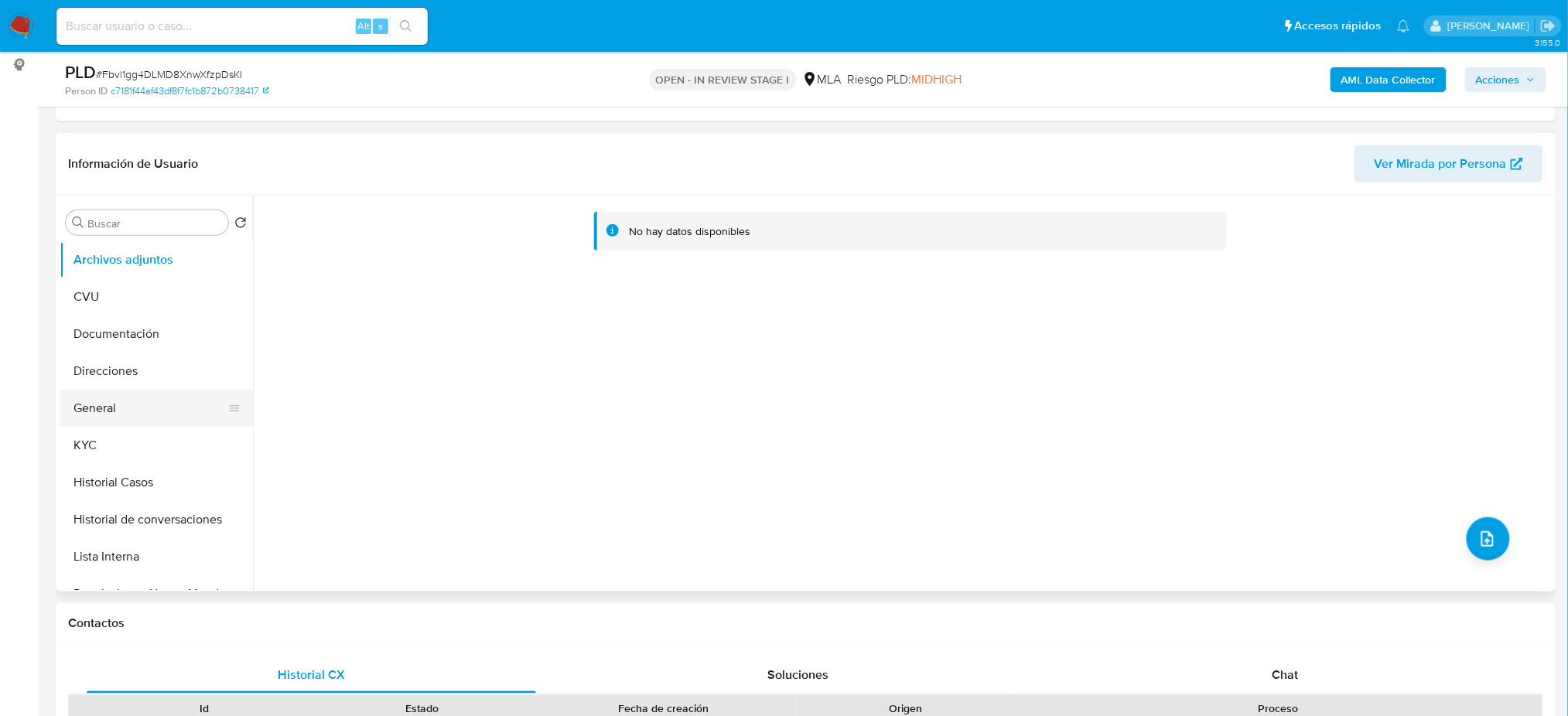
click at [177, 404] on button "General" at bounding box center [150, 409] width 181 height 38
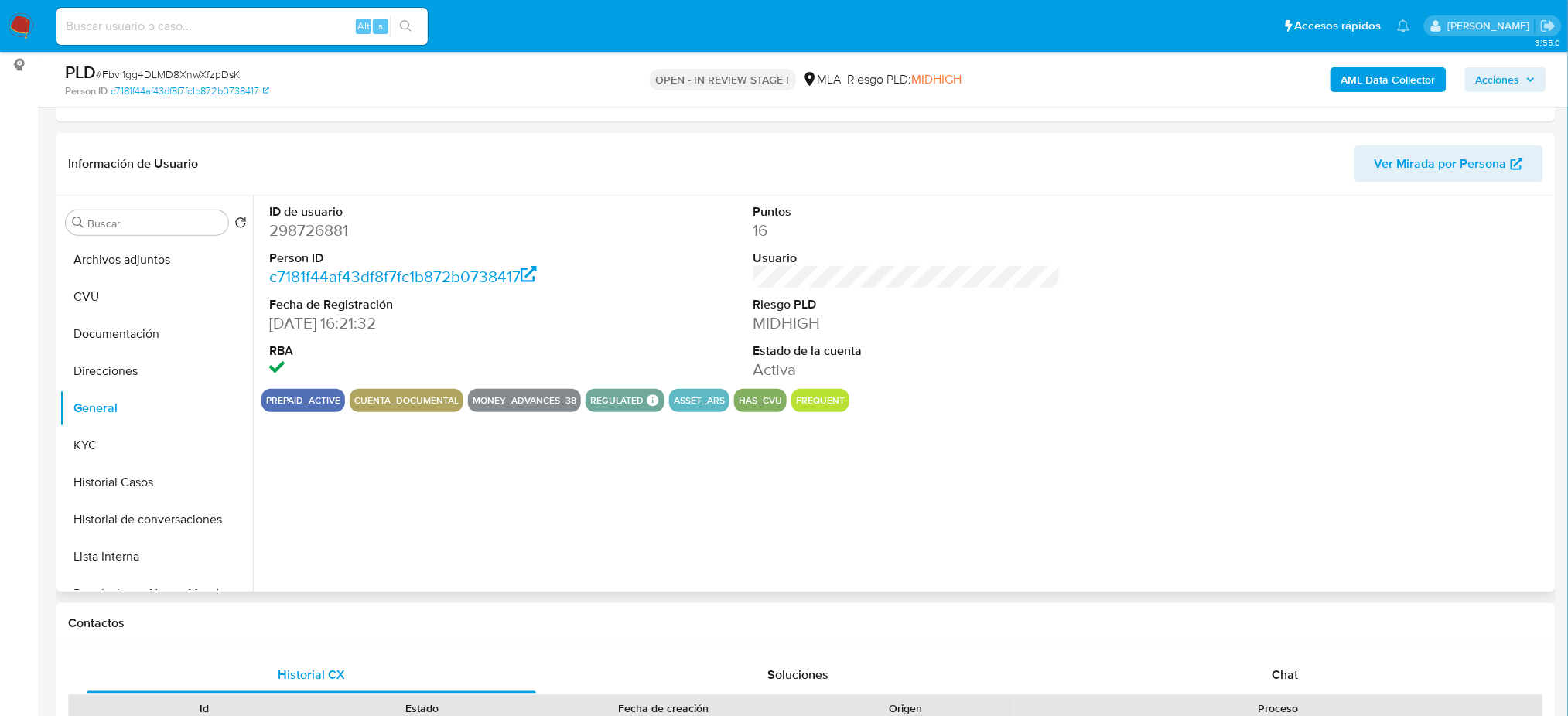
click at [311, 232] on dd "298726881" at bounding box center [423, 230] width 307 height 22
copy dd "298726881"
click at [85, 506] on button "Historial de conversaciones" at bounding box center [150, 519] width 181 height 38
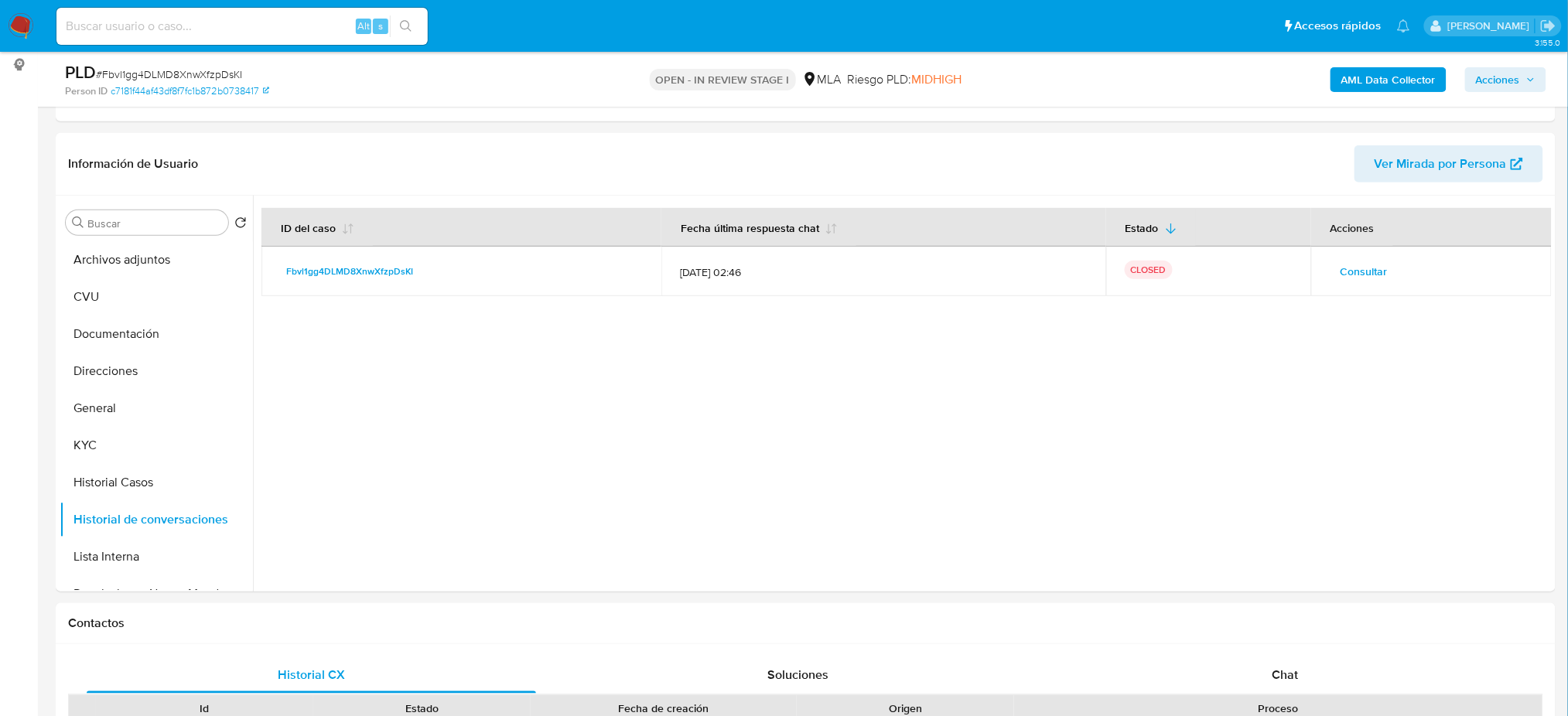
click at [1382, 92] on div "AML Data Collector Acciones" at bounding box center [1301, 79] width 489 height 37
click at [1371, 80] on b "AML Data Collector" at bounding box center [1389, 79] width 95 height 24
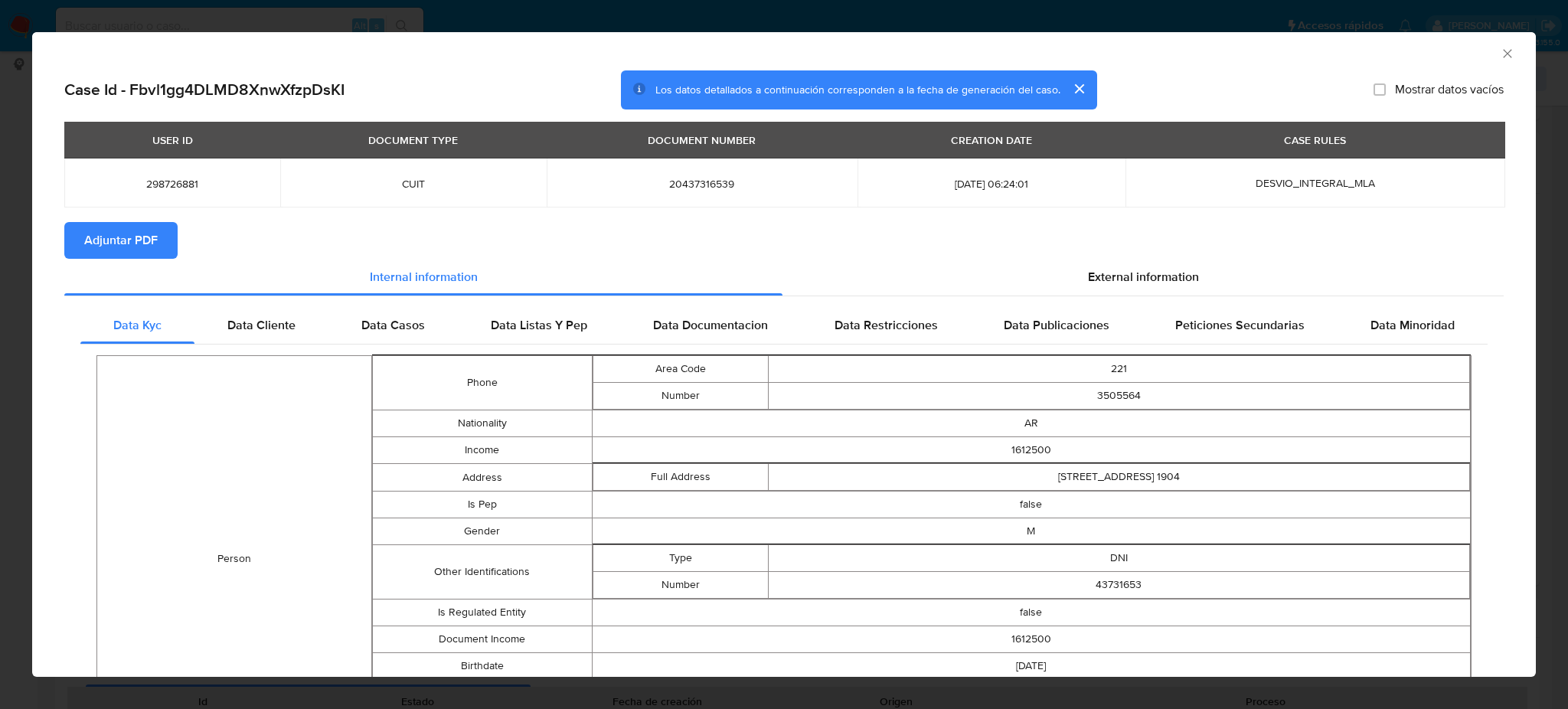
click at [144, 224] on span "Adjuntar PDF" at bounding box center [120, 241] width 73 height 34
click at [1500, 55] on icon "Cerrar ventana" at bounding box center [1507, 53] width 15 height 15
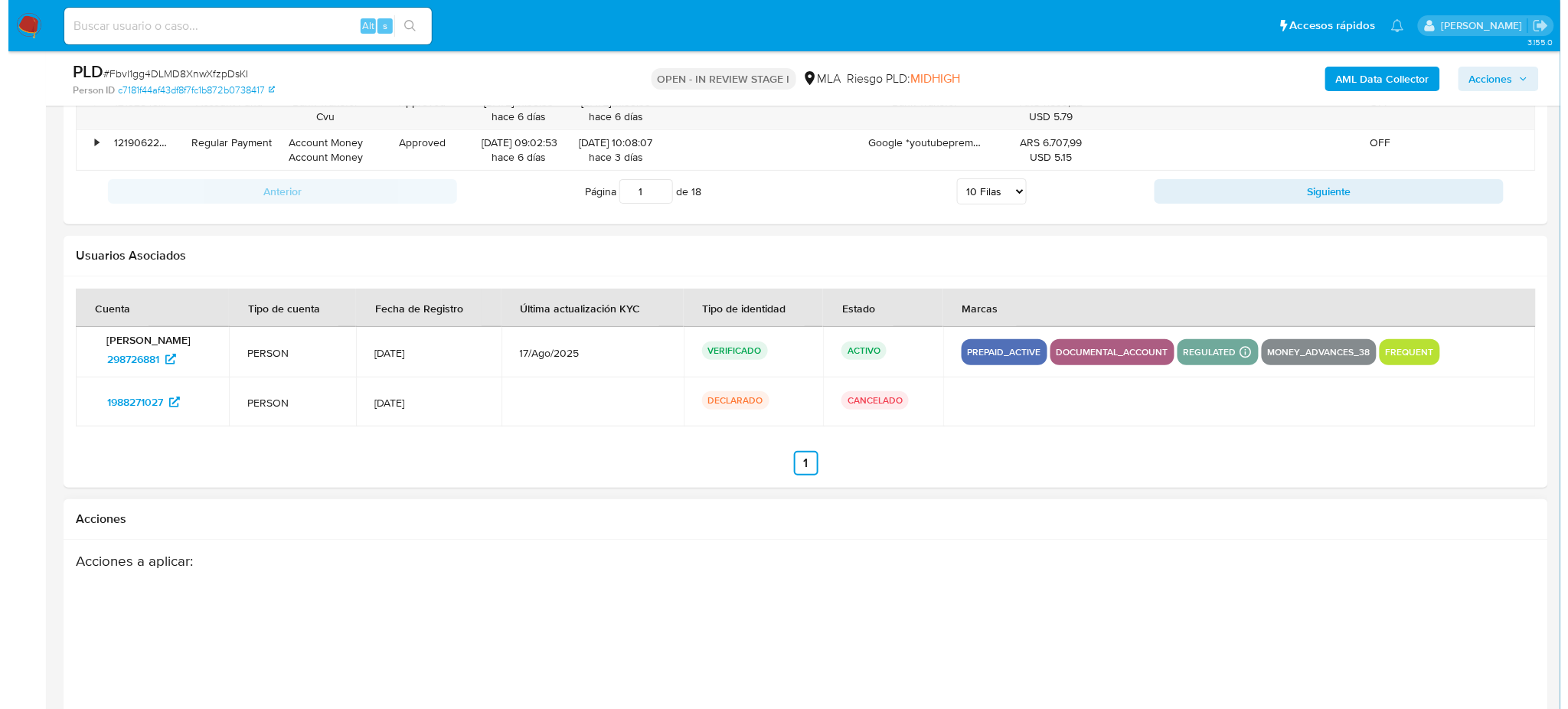
scroll to position [2359, 0]
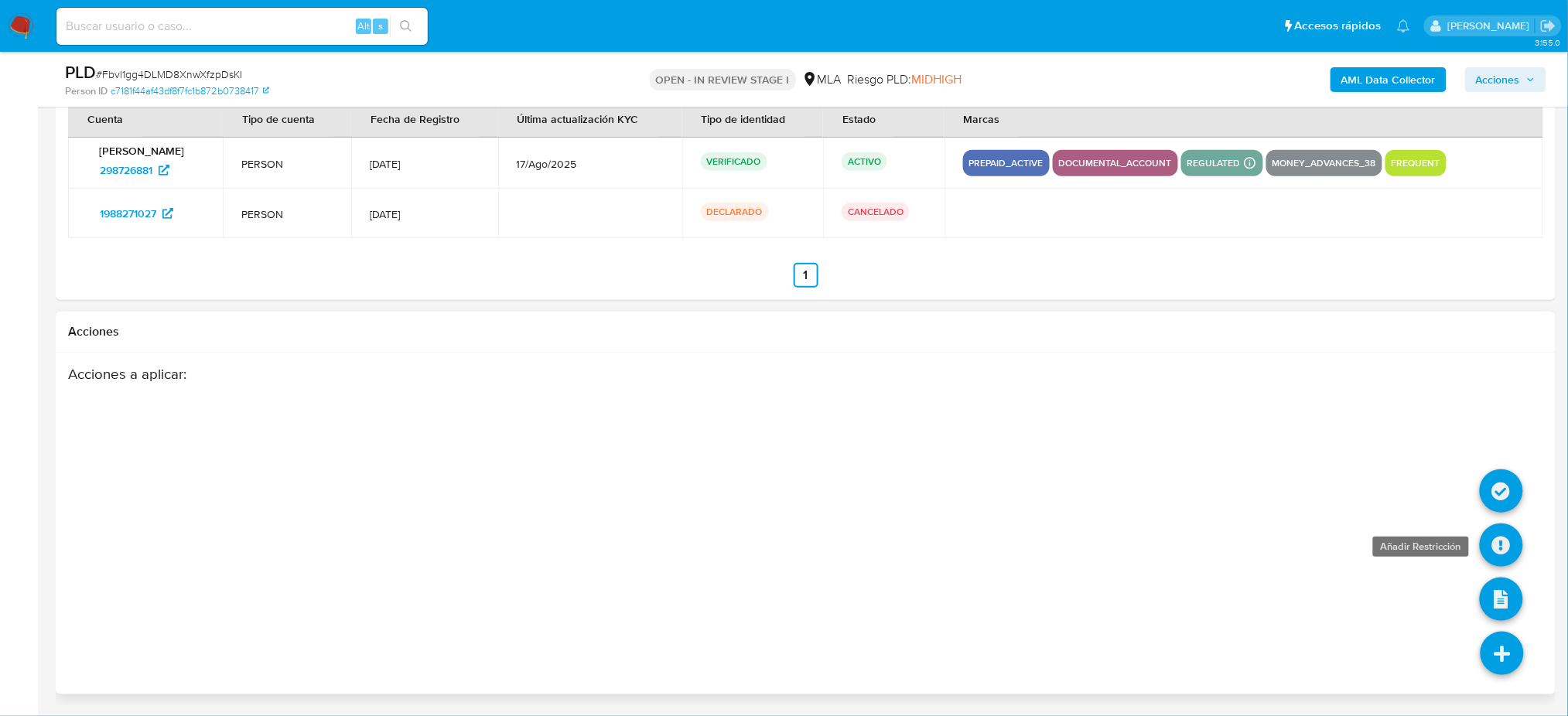
click at [1499, 541] on icon at bounding box center [1501, 545] width 43 height 43
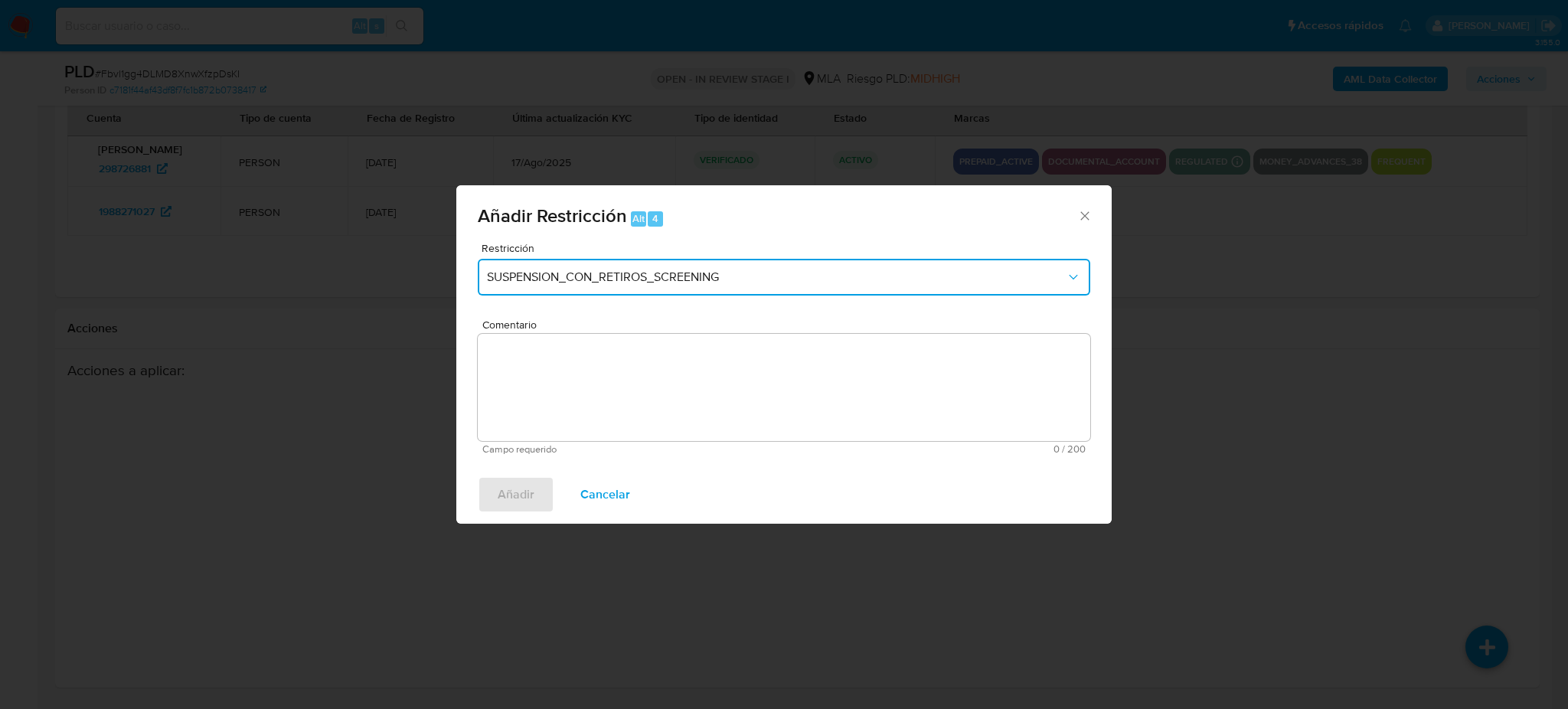
click at [583, 285] on button "SUSPENSION_CON_RETIROS_SCREENING" at bounding box center [784, 278] width 613 height 37
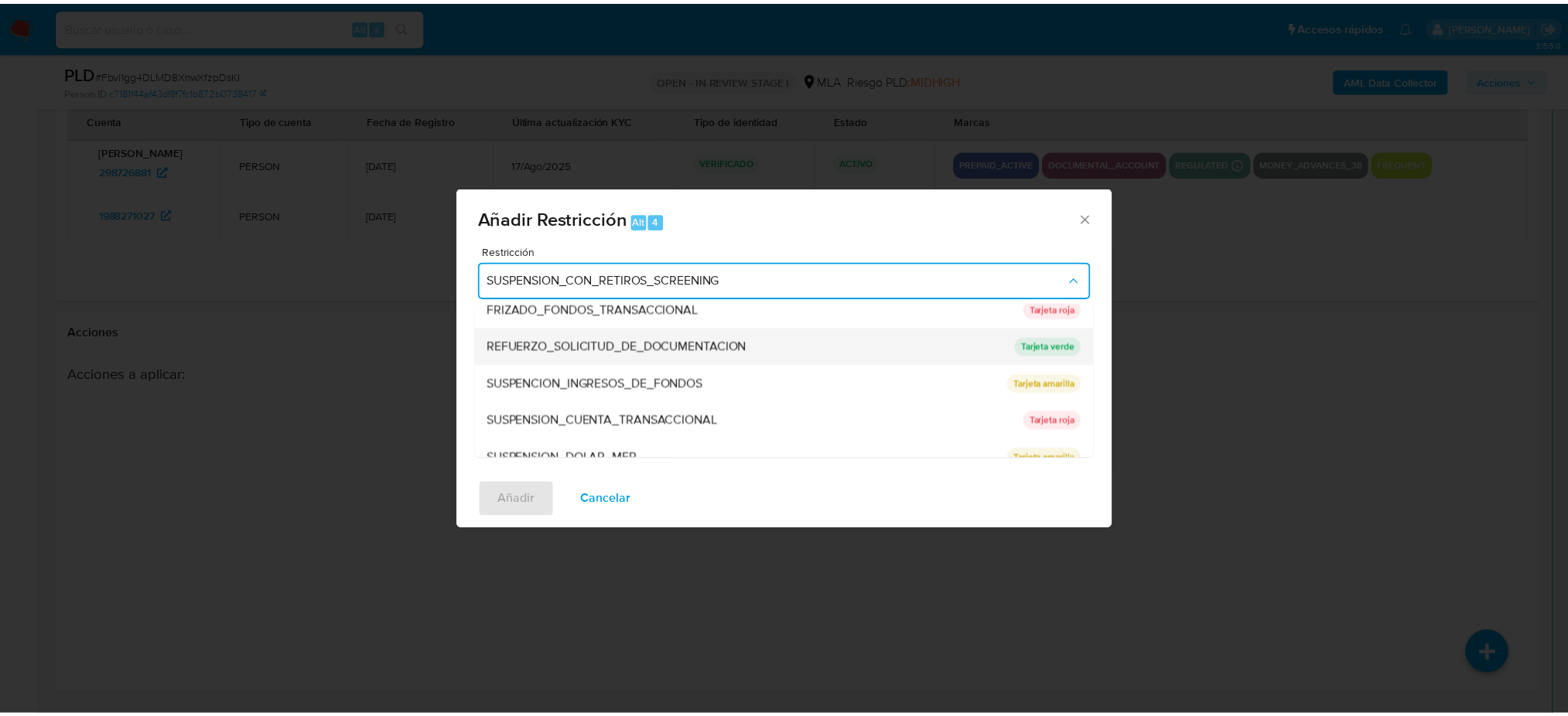
scroll to position [327, 0]
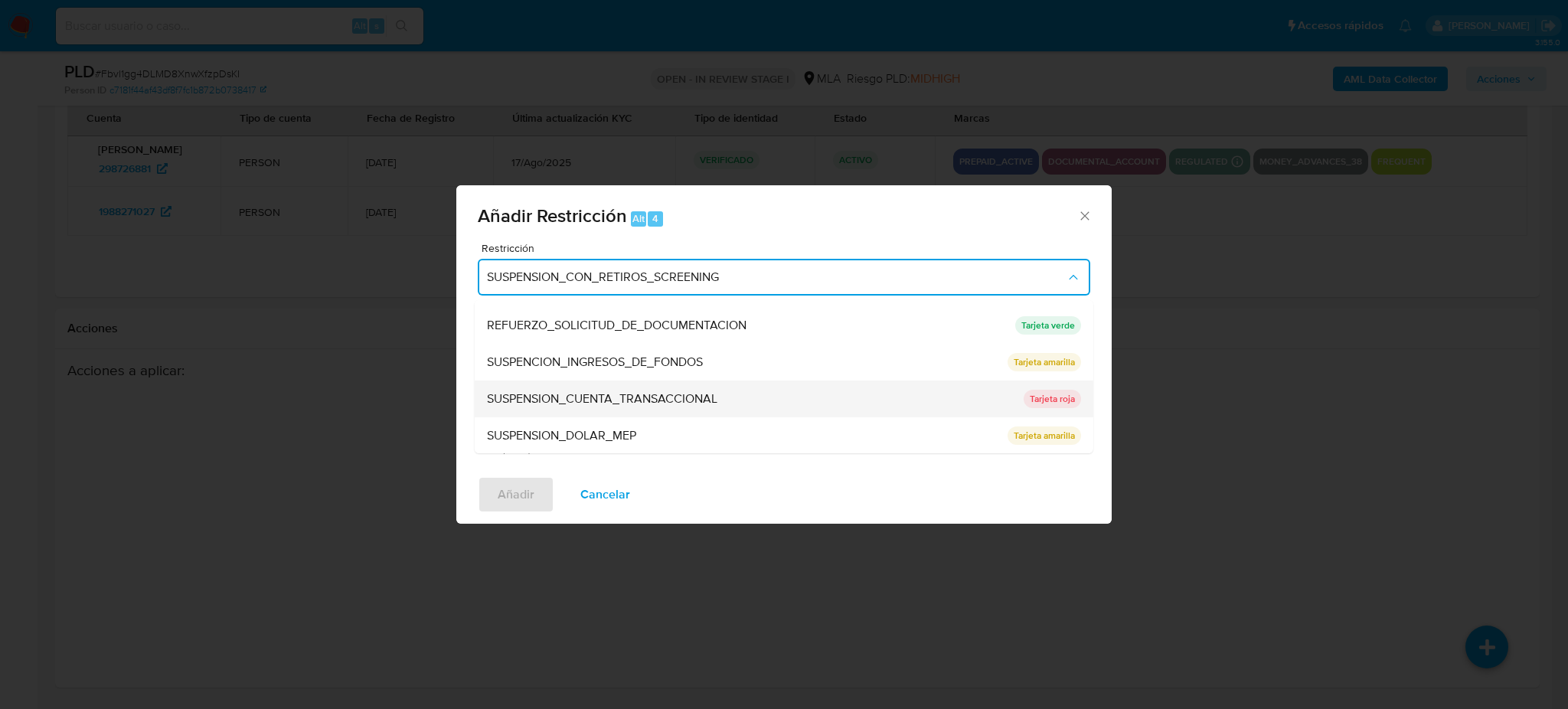
click at [625, 409] on div "SUSPENSION_CUENTA_TRANSACCIONAL" at bounding box center [750, 399] width 527 height 37
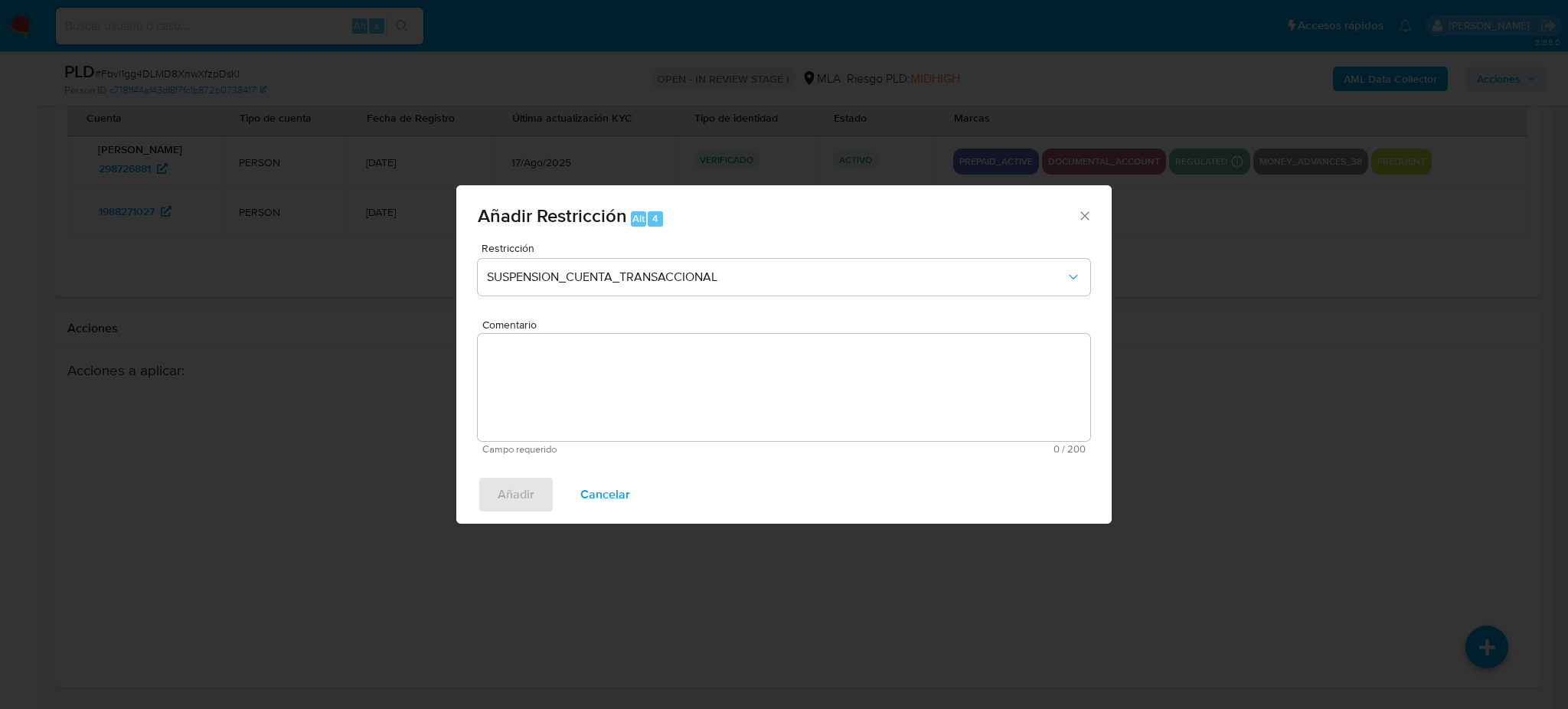
click at [625, 409] on textarea "Comentario" at bounding box center [784, 387] width 613 height 107
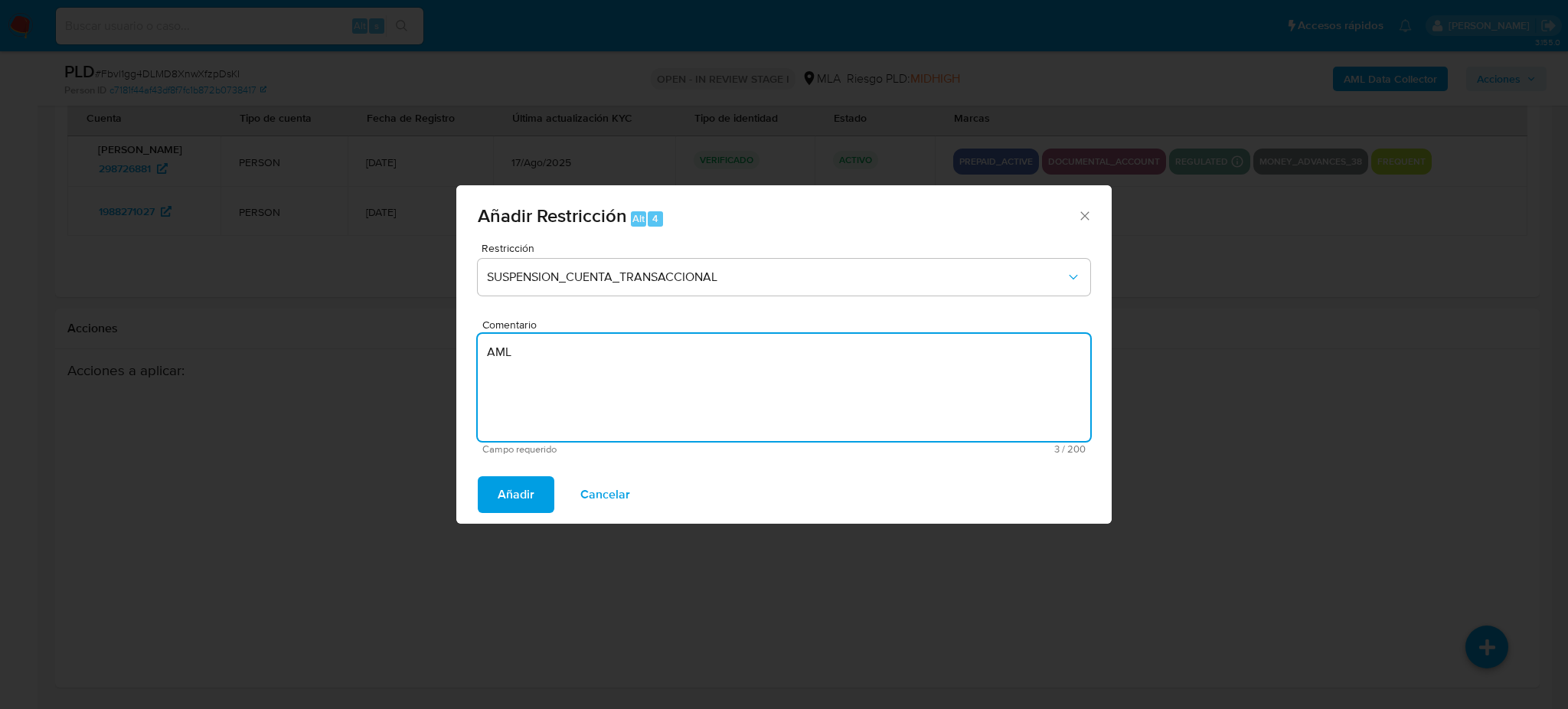
type textarea "AML"
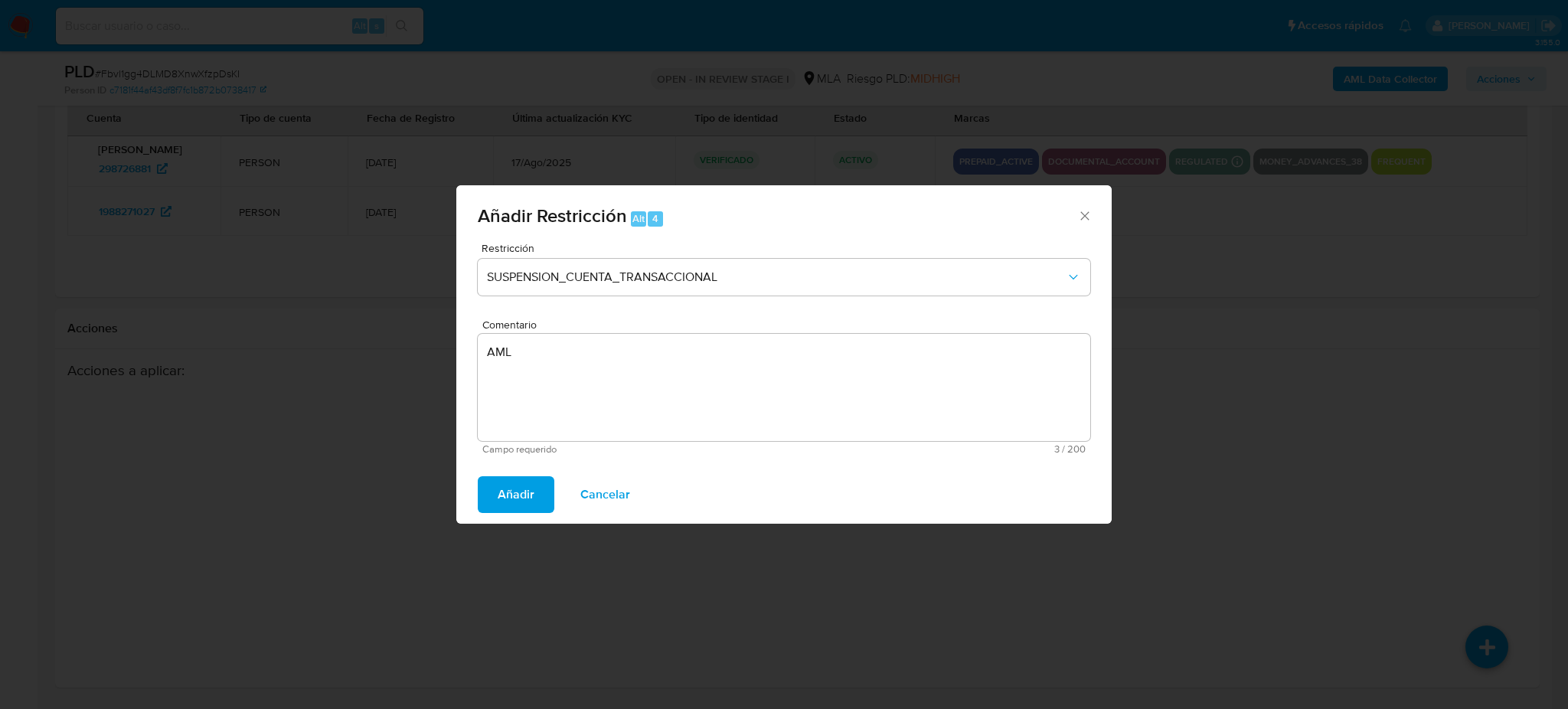
click at [467, 509] on div "Añadir Cancelar" at bounding box center [784, 495] width 656 height 58
click at [520, 481] on span "Añadir" at bounding box center [516, 495] width 37 height 34
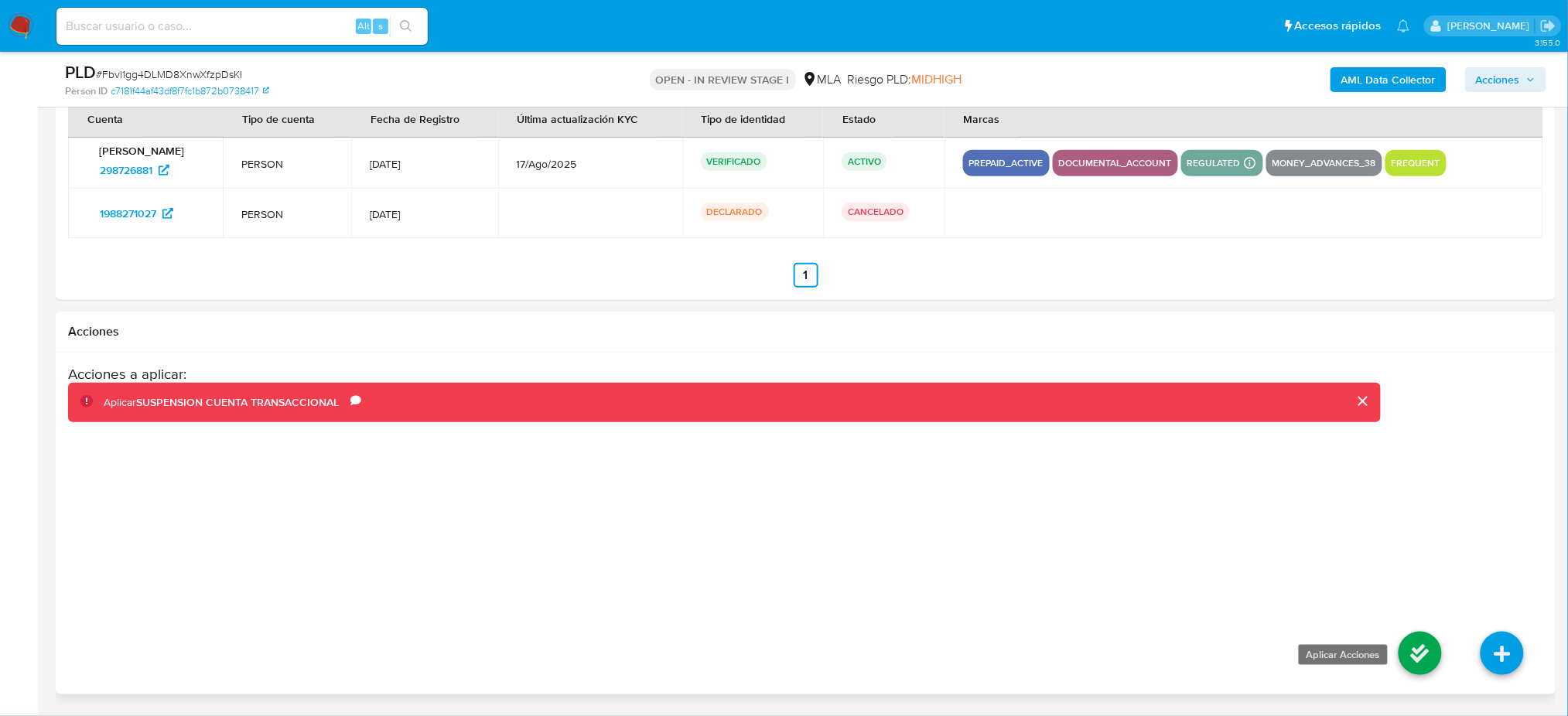
click at [1412, 650] on icon at bounding box center [1420, 653] width 43 height 43
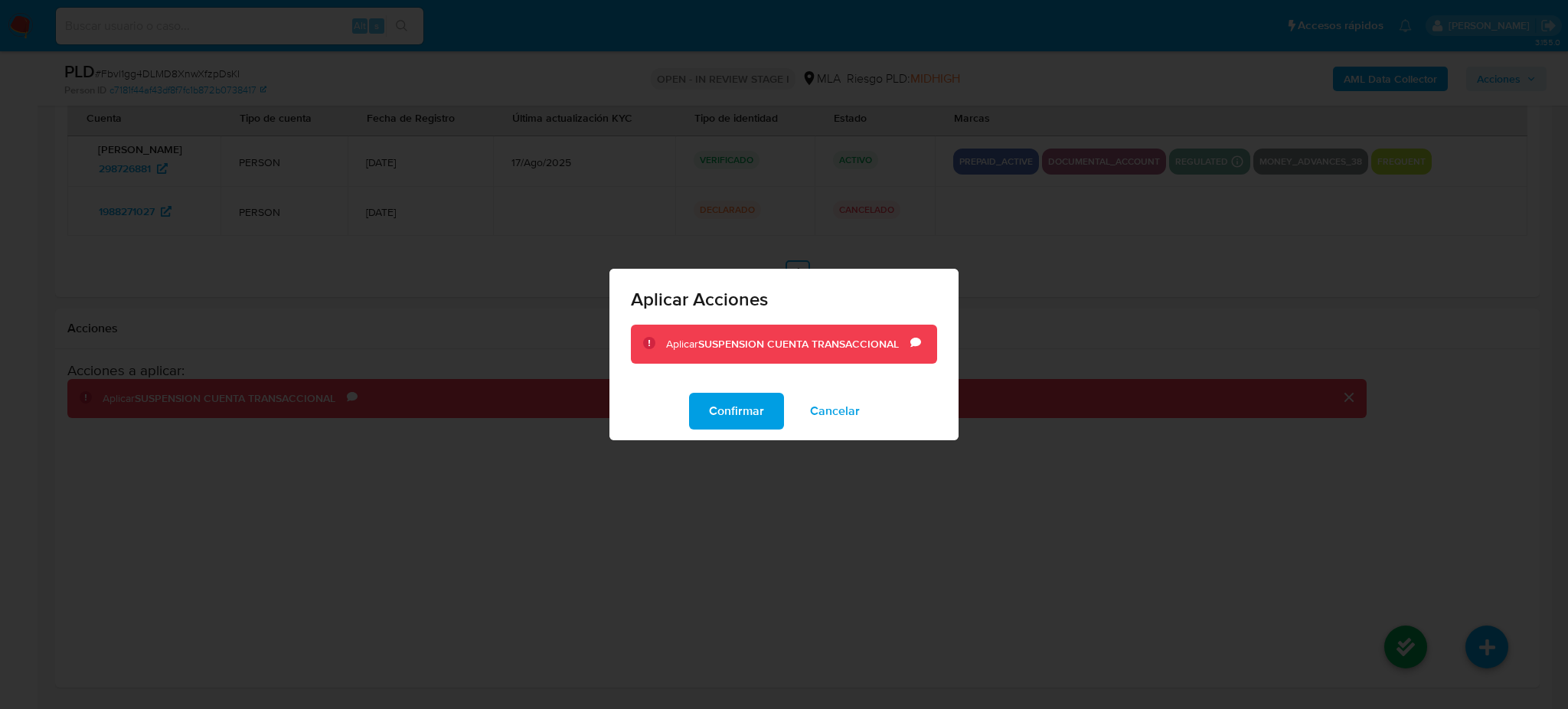
click at [736, 371] on div "Aplicar SUSPENSION CUENTA TRANSACCIONAL Comentario AML" at bounding box center [784, 354] width 349 height 58
click at [728, 401] on span "Confirmar" at bounding box center [736, 411] width 55 height 34
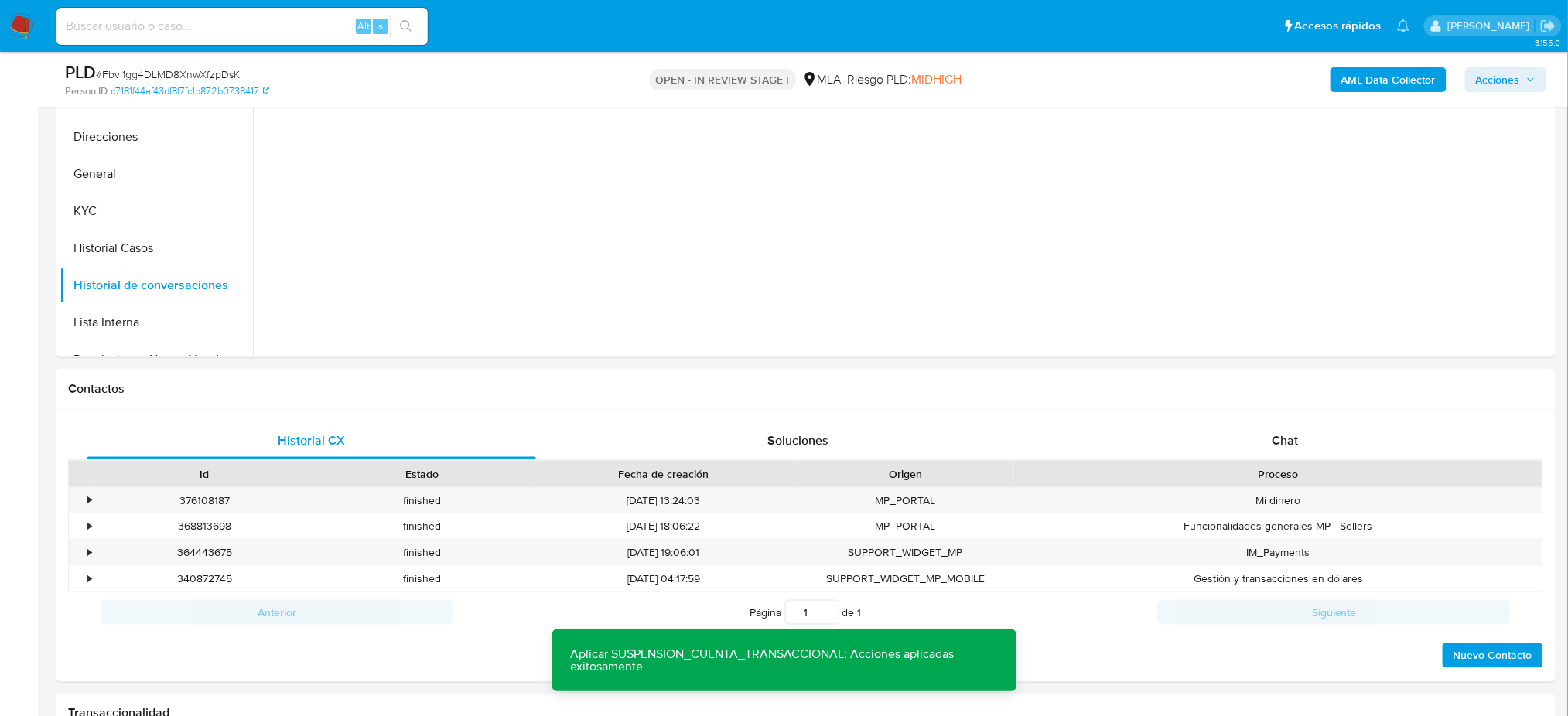
scroll to position [320, 0]
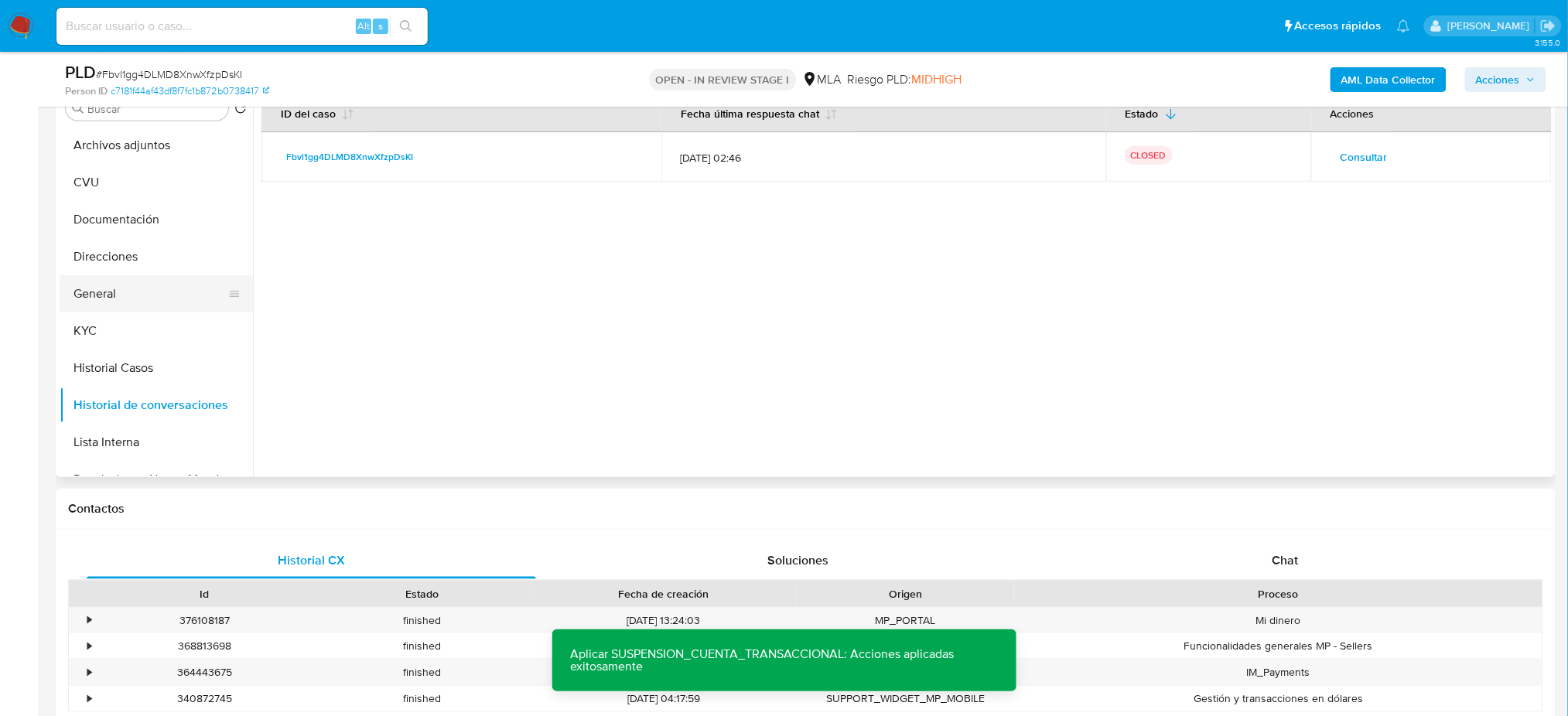
click at [113, 288] on button "General" at bounding box center [150, 294] width 181 height 38
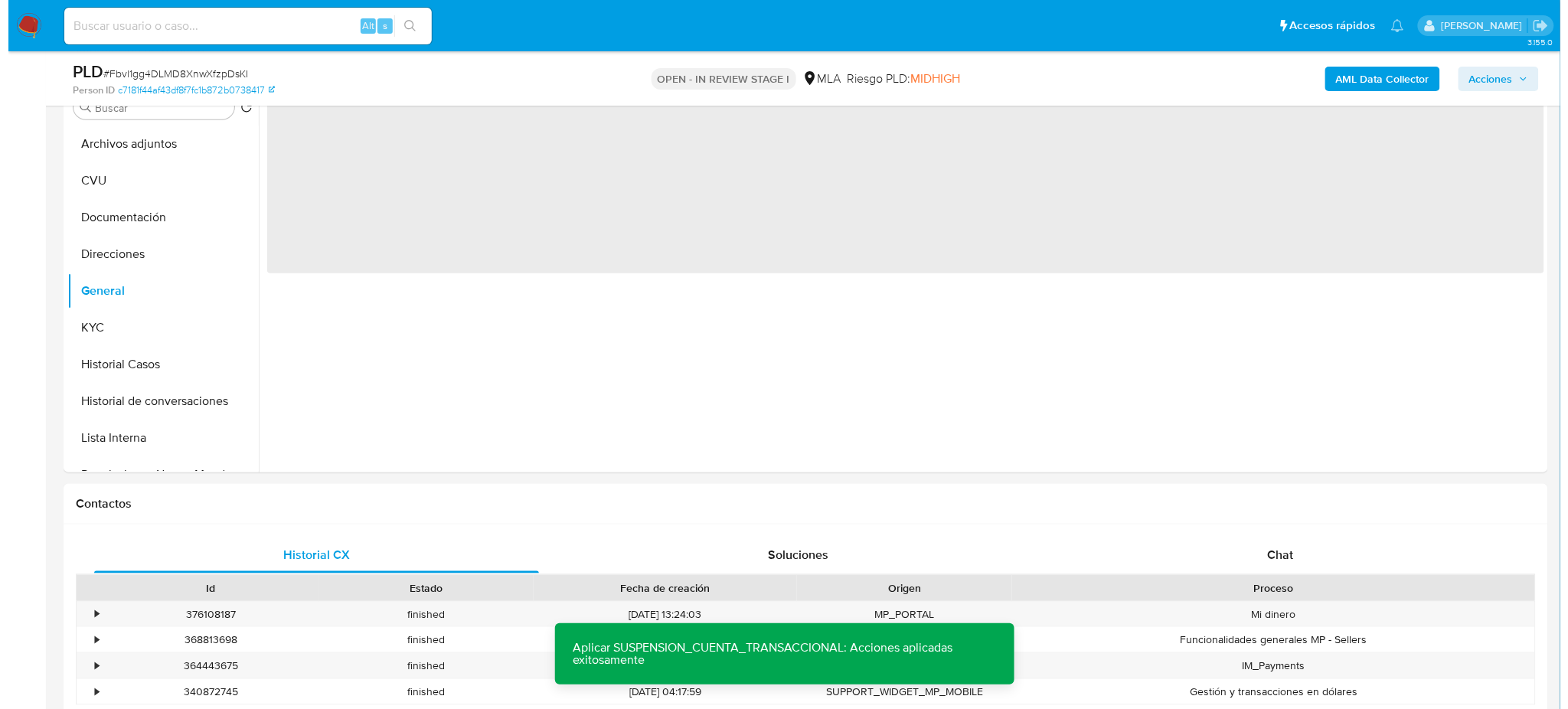
scroll to position [215, 0]
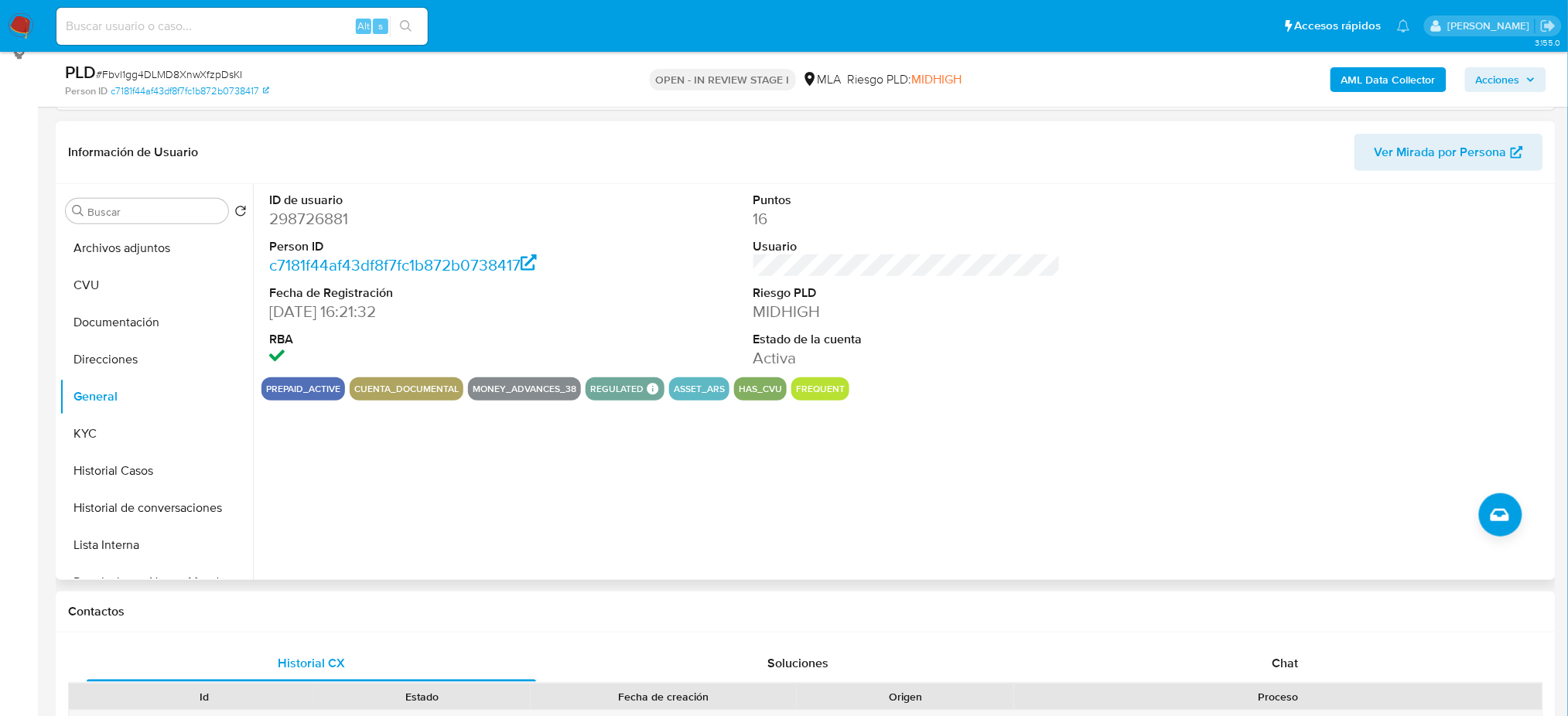
click at [312, 223] on dd "298726881" at bounding box center [423, 219] width 307 height 22
copy dd "298726881"
click at [168, 239] on button "Archivos adjuntos" at bounding box center [150, 249] width 181 height 38
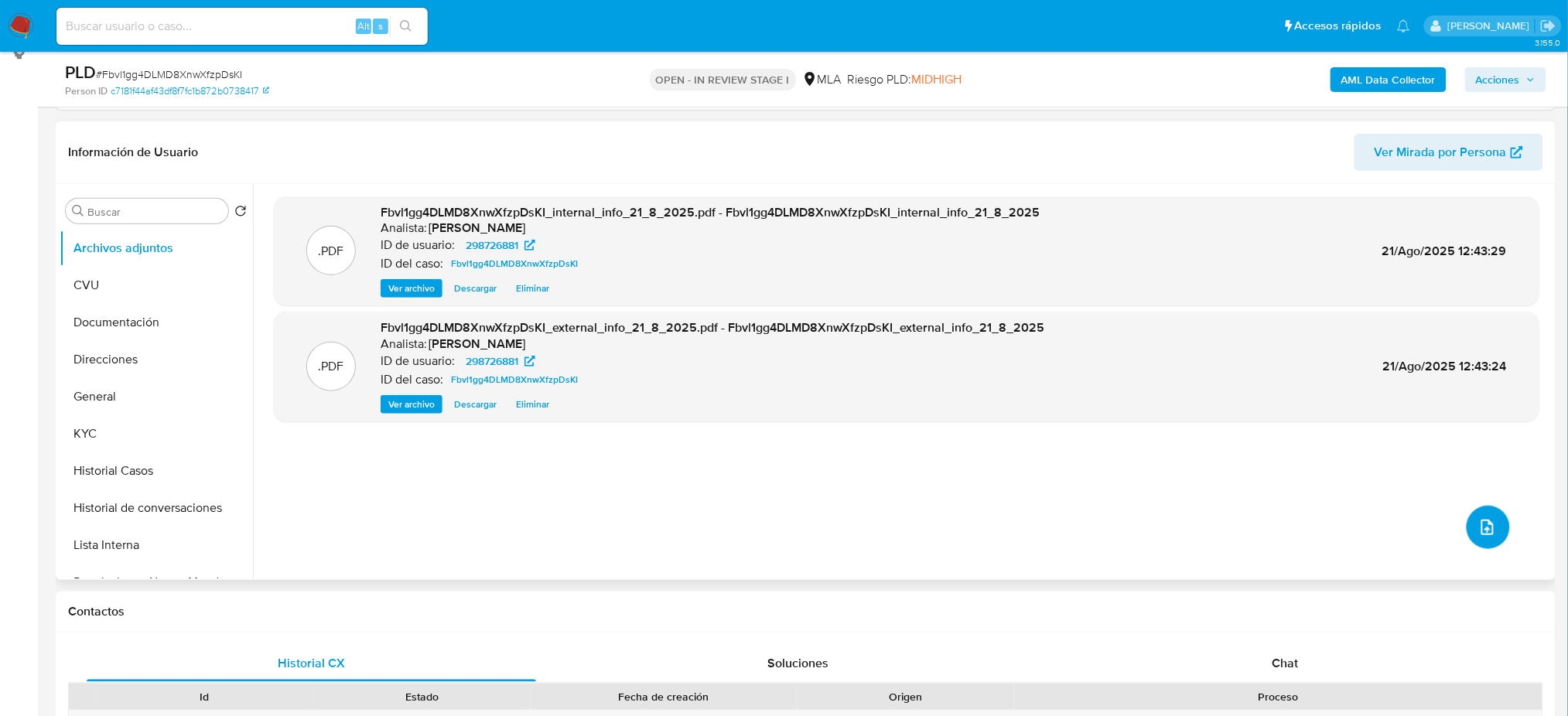
click at [1468, 518] on button "upload-file" at bounding box center [1488, 527] width 43 height 43
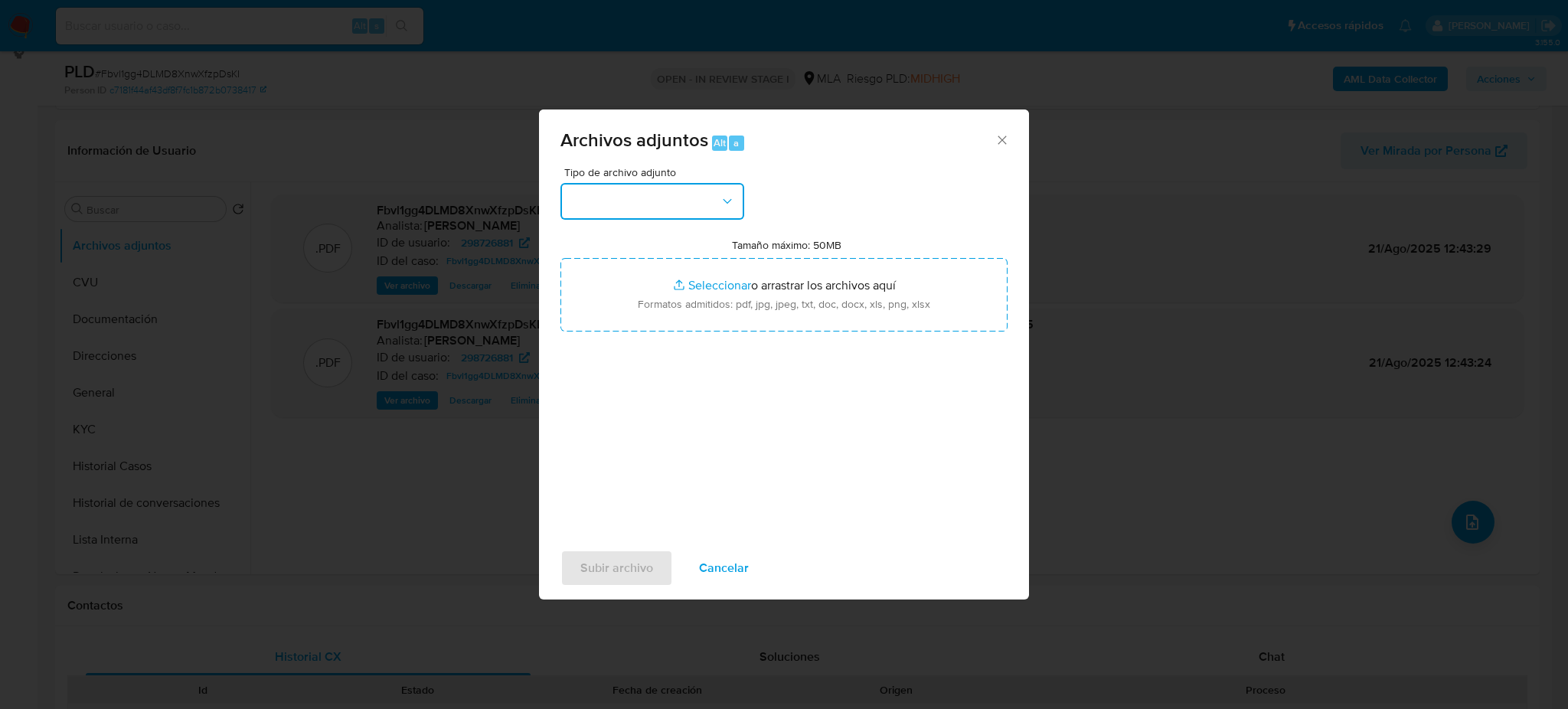
click at [664, 191] on button "button" at bounding box center [652, 202] width 184 height 37
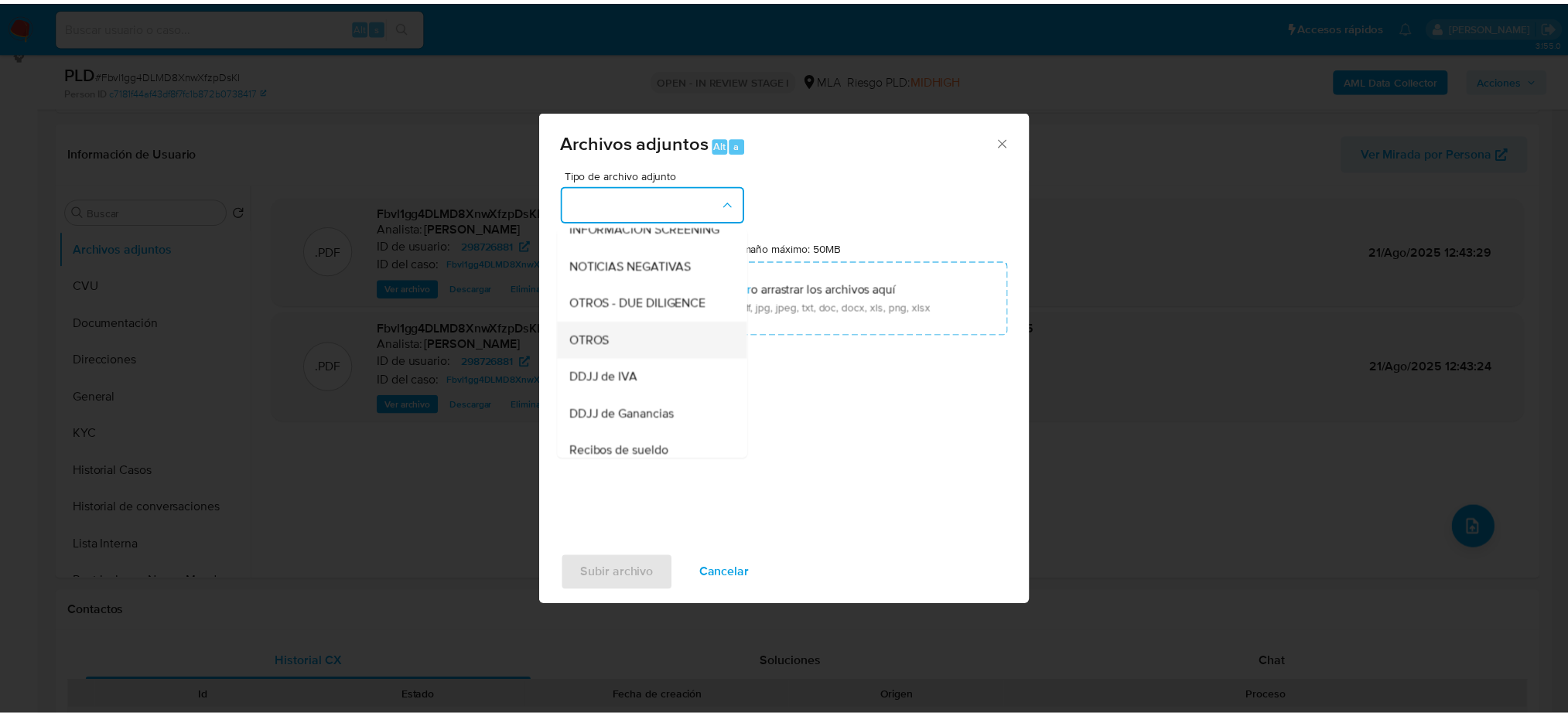
scroll to position [206, 0]
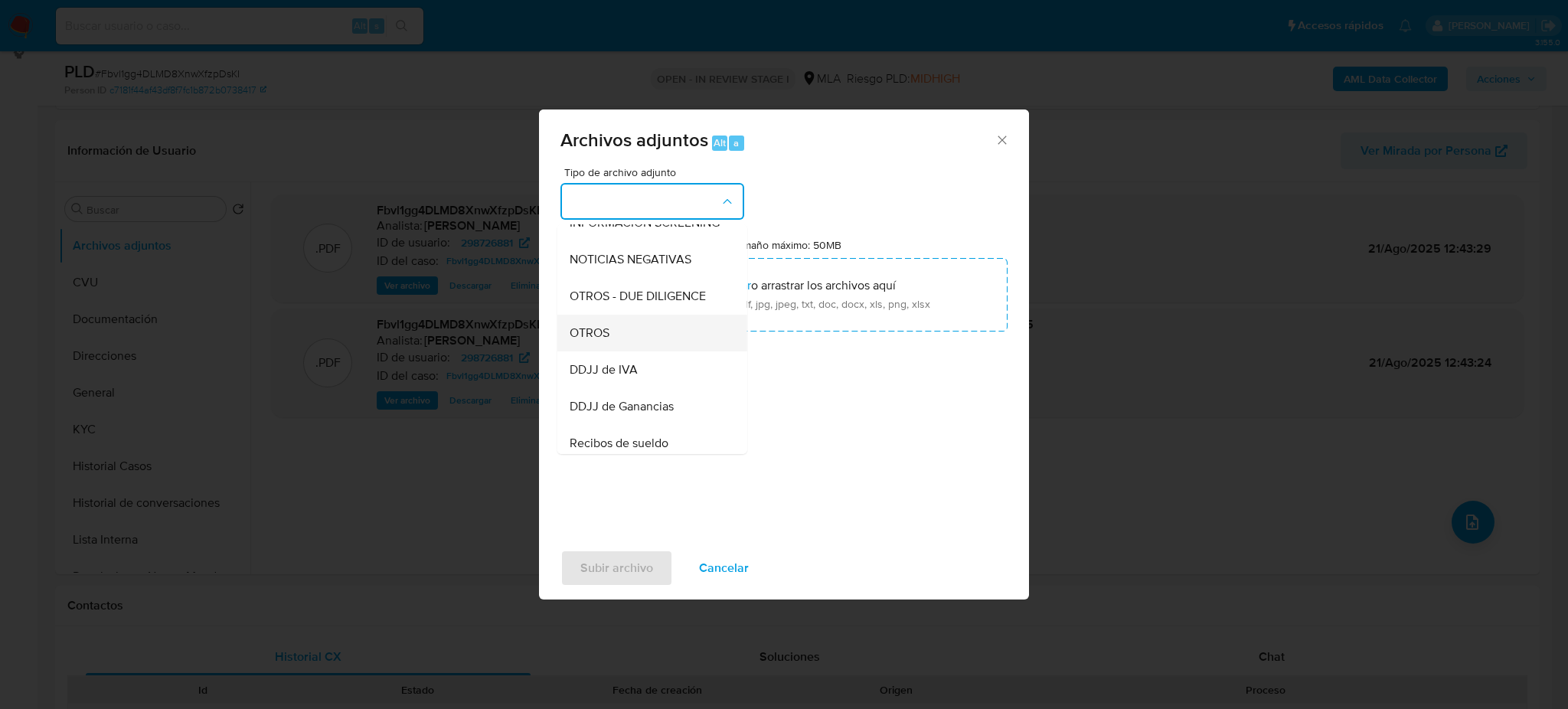
click at [643, 349] on div "OTROS" at bounding box center [647, 334] width 156 height 37
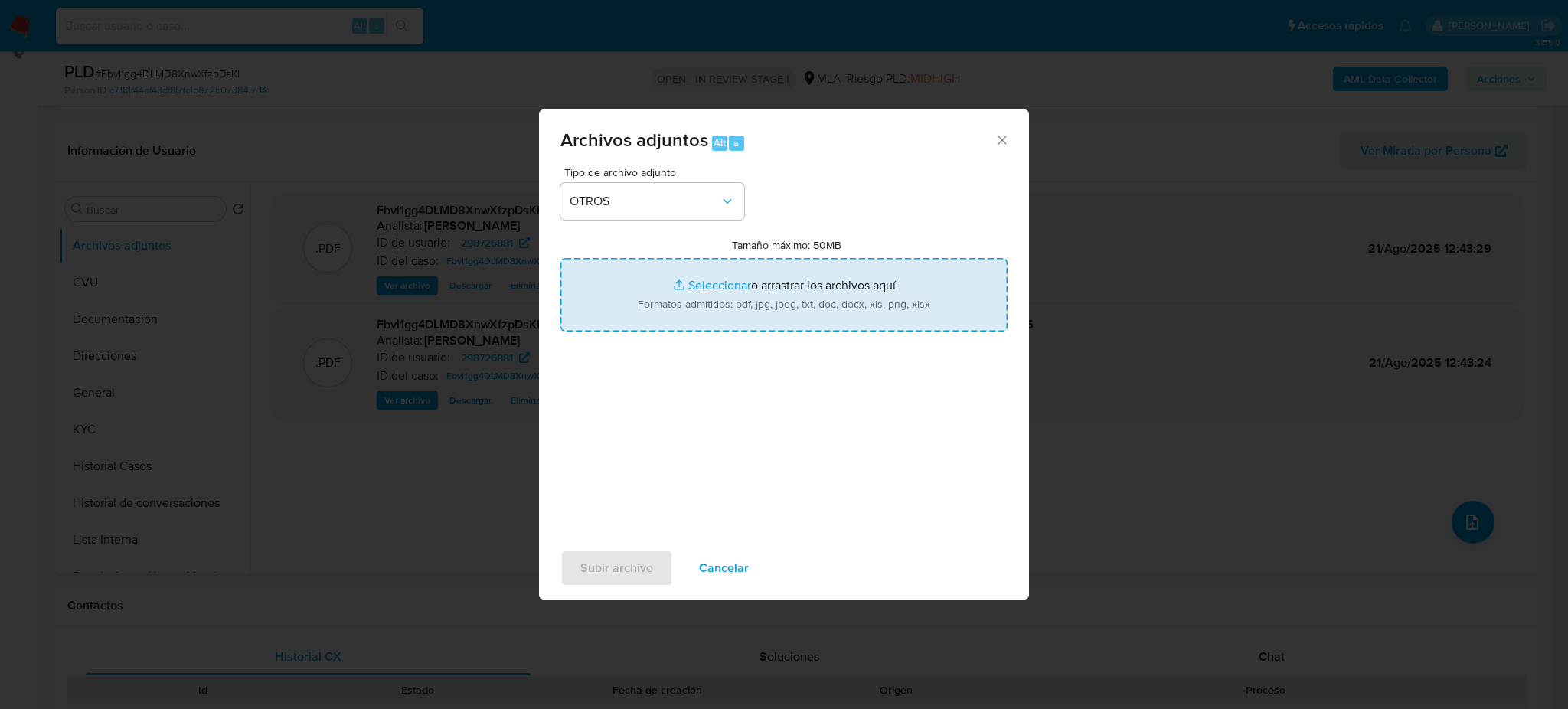
click at [695, 301] on input "Tamaño máximo: 50MB Seleccionar archivos" at bounding box center [784, 295] width 447 height 73
type input "C:\fakepath\Caselog Fbvl1gg4DLMD8XnwXfzpDsKI_2025_07_18_06_50_13.docx"
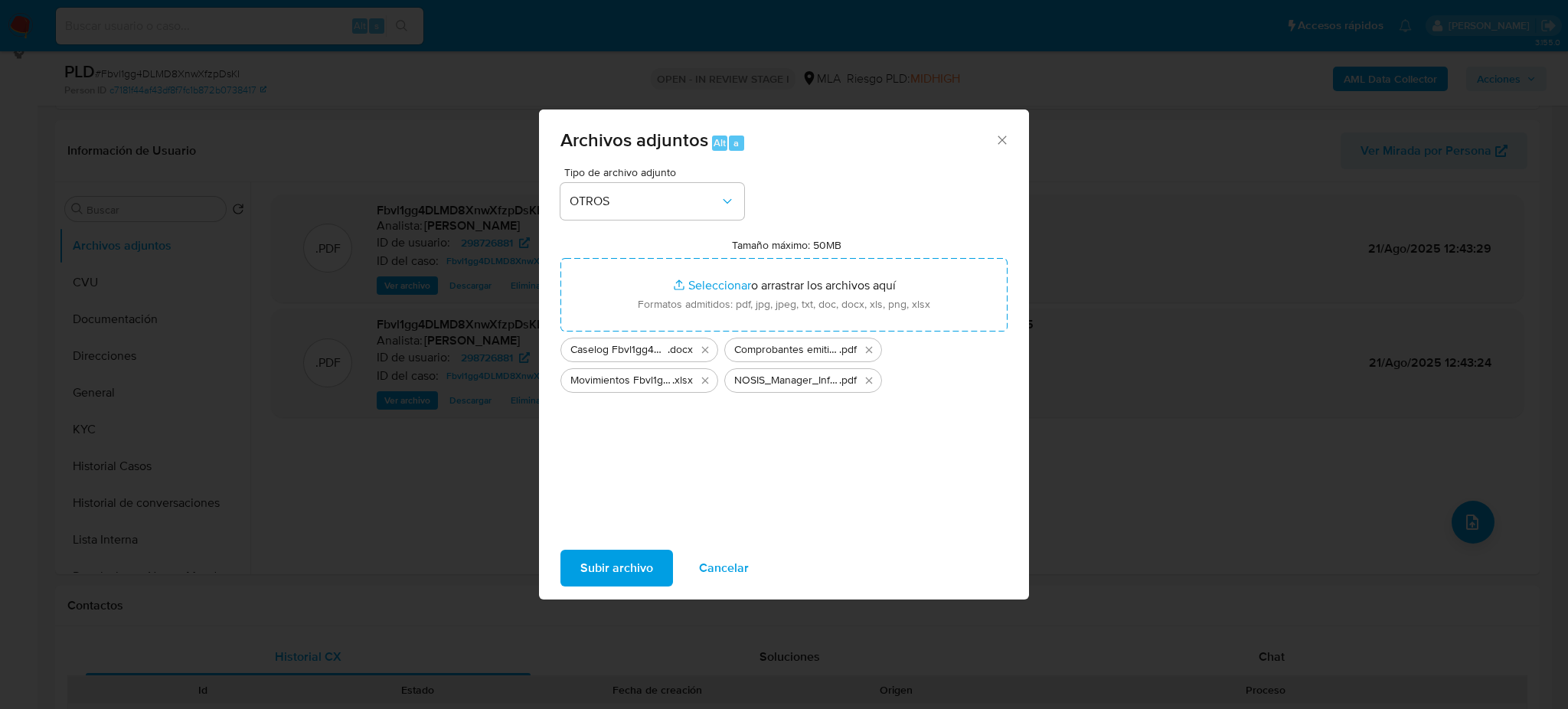
click at [596, 564] on span "Subir archivo" at bounding box center [617, 568] width 73 height 34
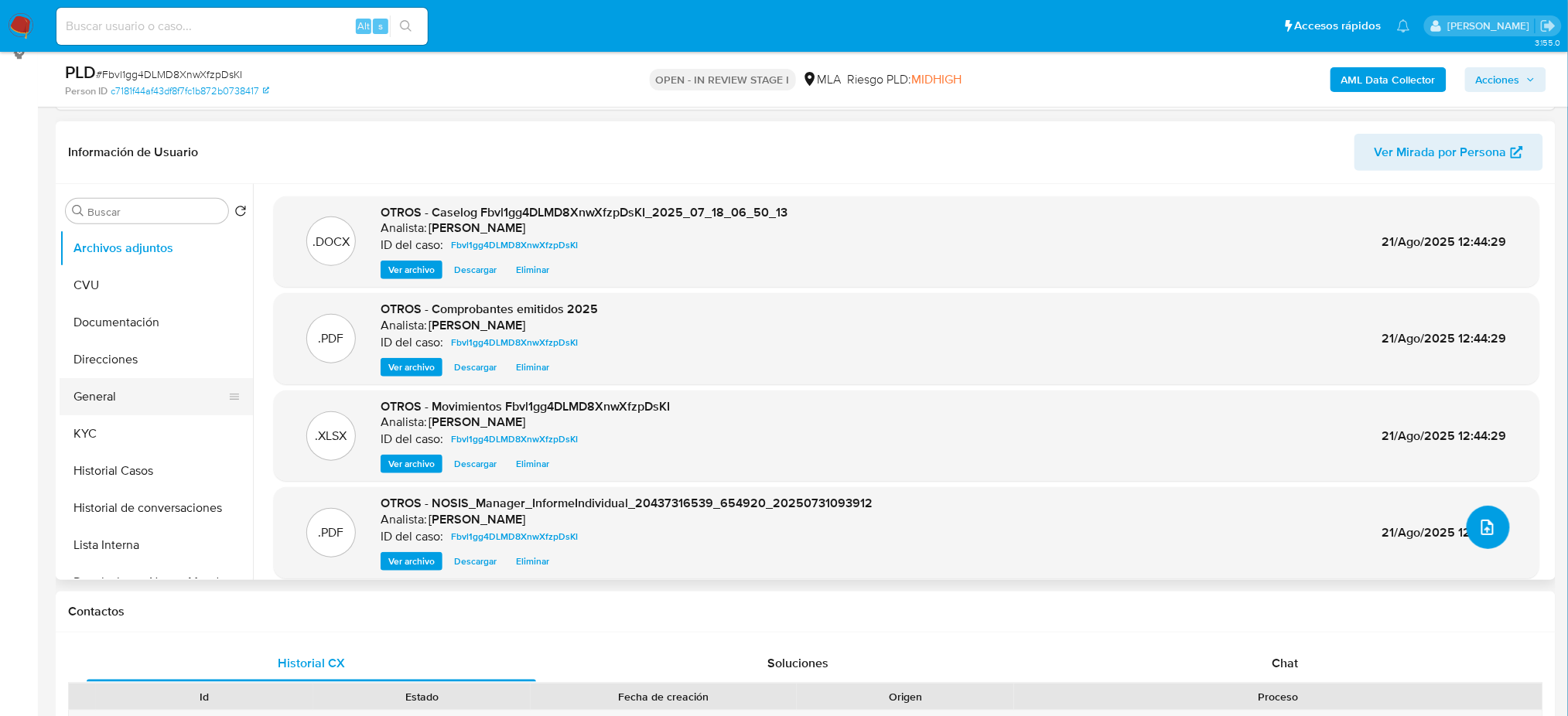
scroll to position [103, 0]
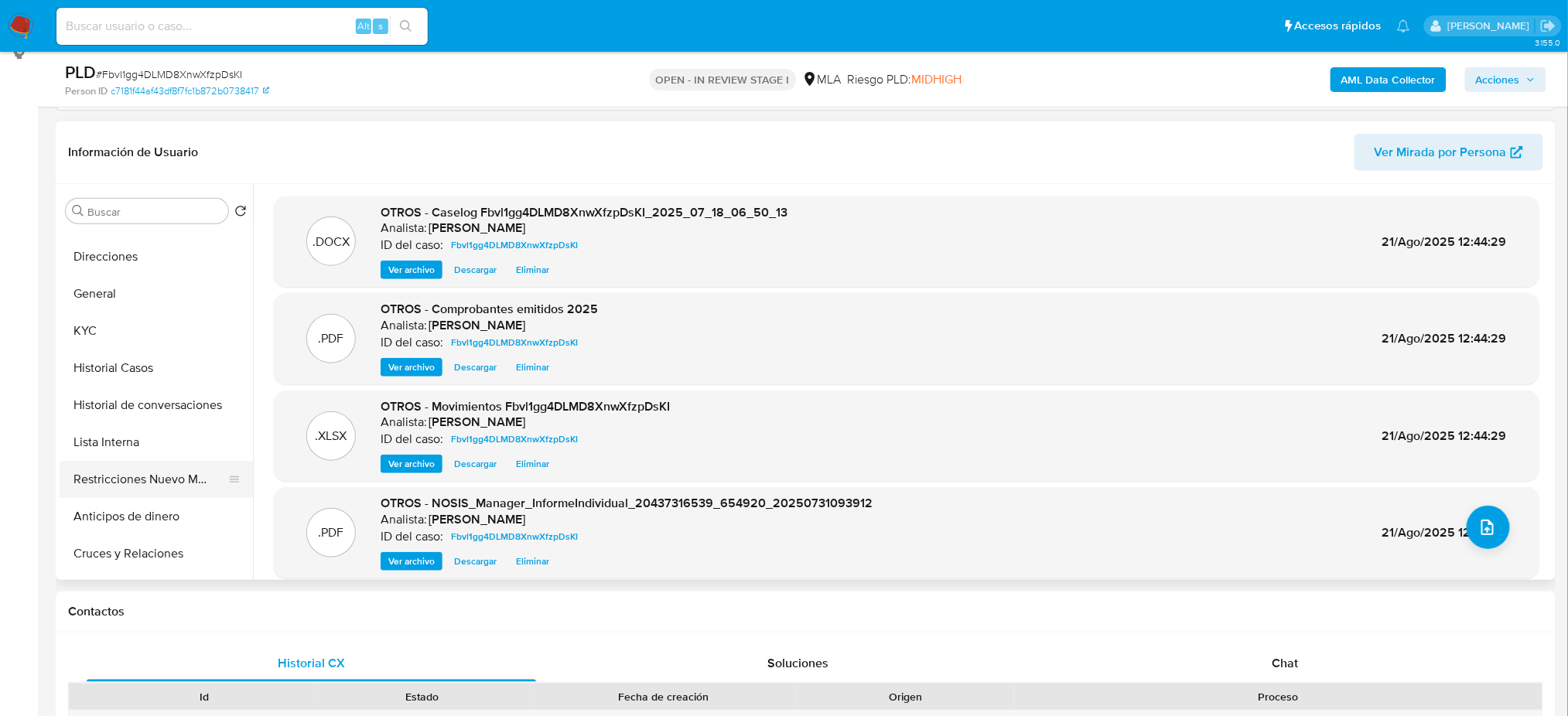
click at [161, 478] on button "Restricciones Nuevo Mundo" at bounding box center [150, 480] width 181 height 38
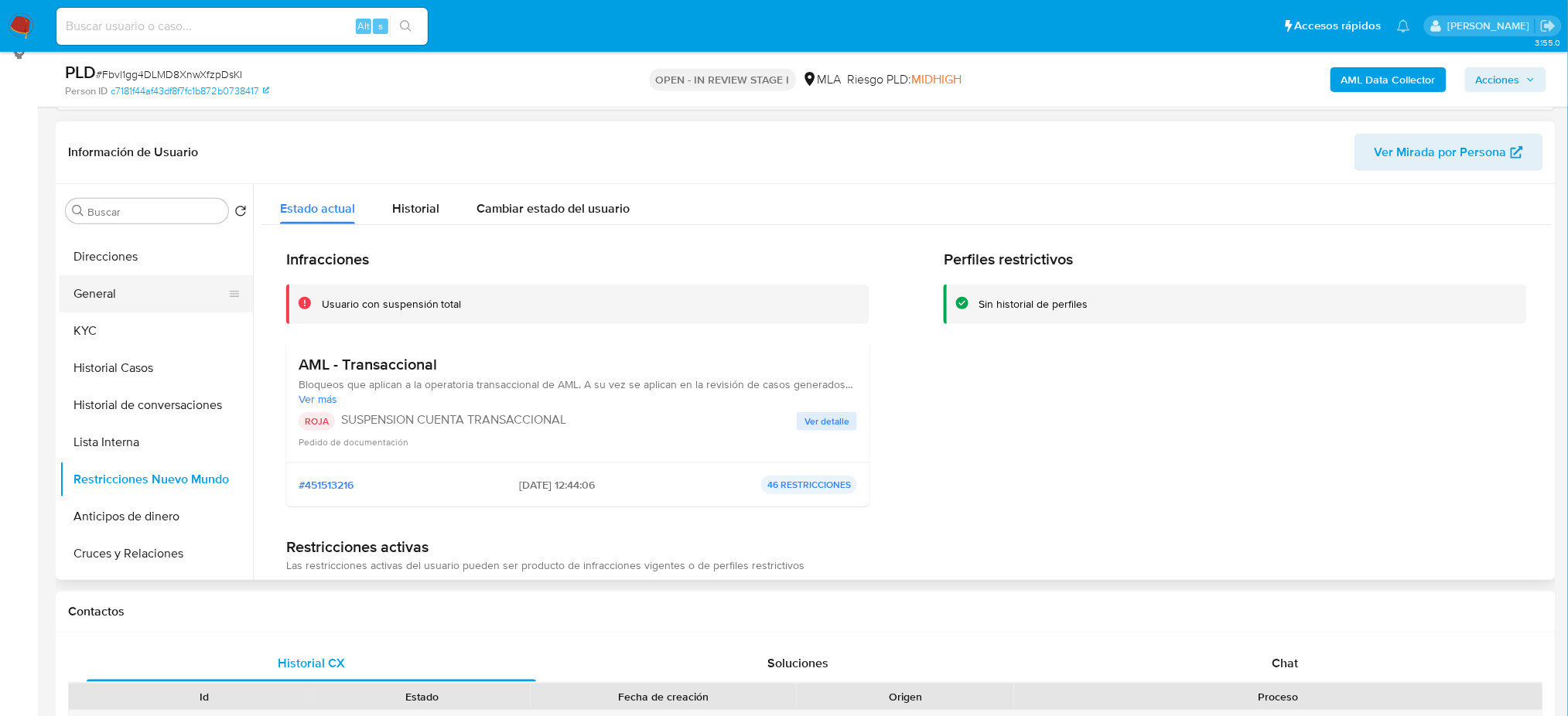
click at [109, 282] on button "General" at bounding box center [150, 294] width 181 height 38
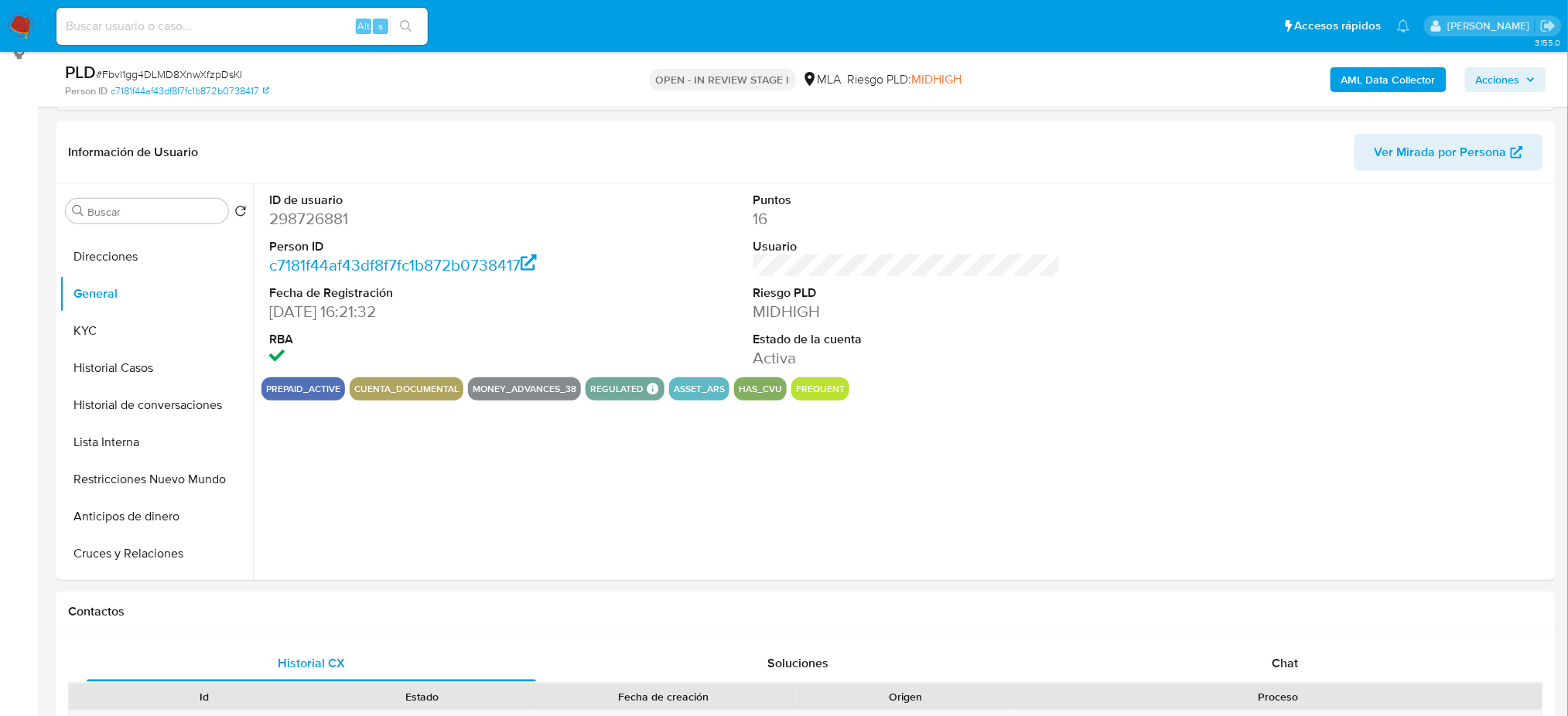
click at [312, 216] on dd "298726881" at bounding box center [423, 219] width 307 height 22
copy dd "298726881"
click at [127, 365] on button "Historial Casos" at bounding box center [150, 369] width 181 height 38
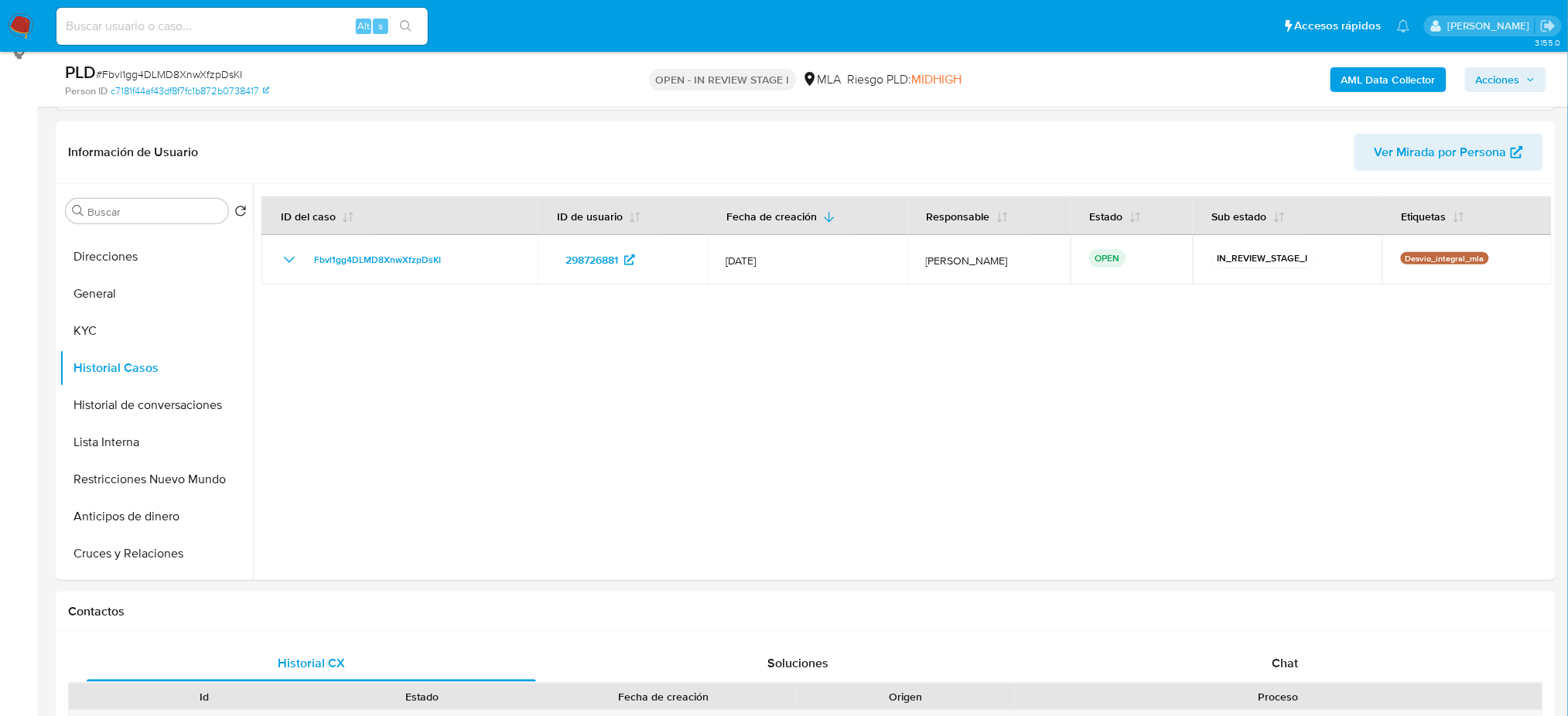
click at [1528, 69] on span "Acciones" at bounding box center [1505, 79] width 60 height 22
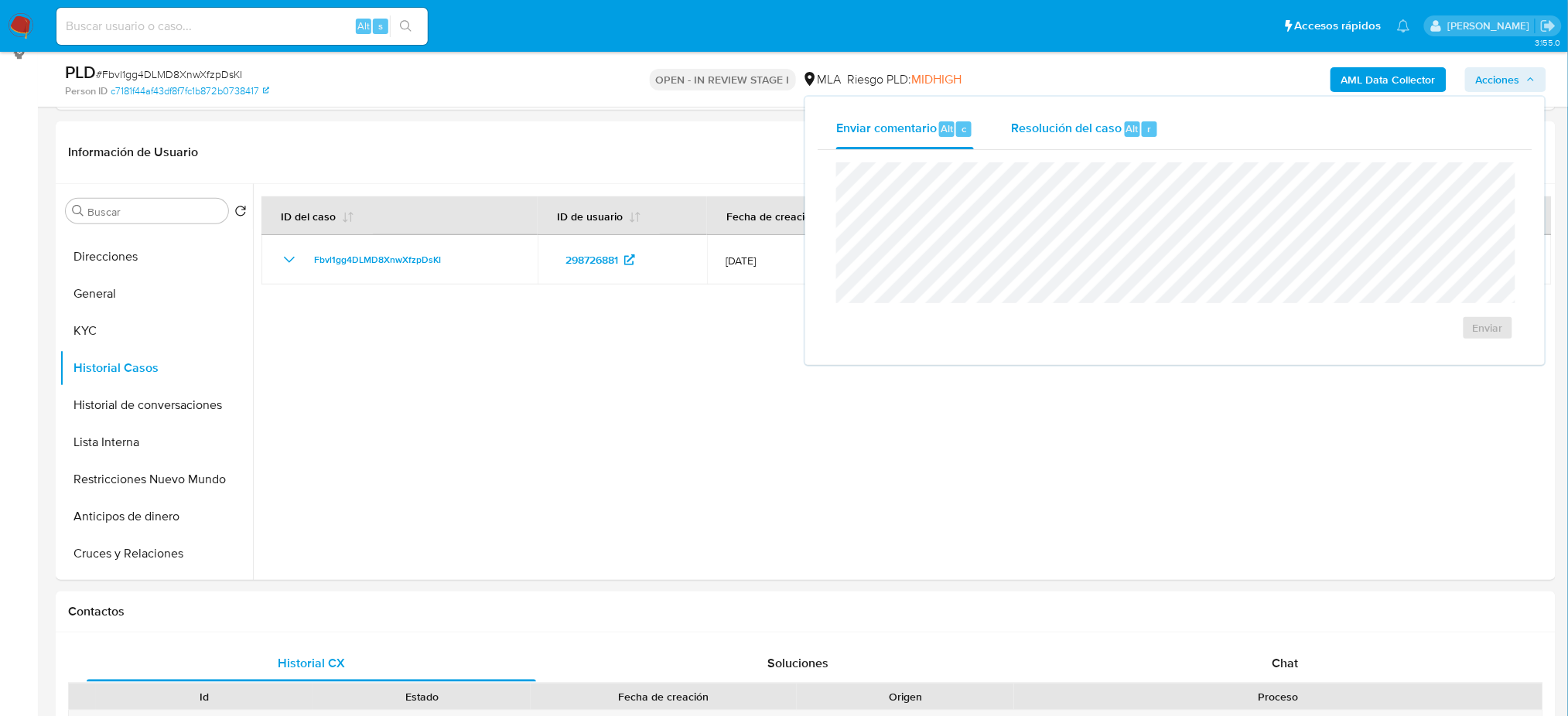
click at [1051, 130] on span "Resolución del caso" at bounding box center [1066, 128] width 111 height 18
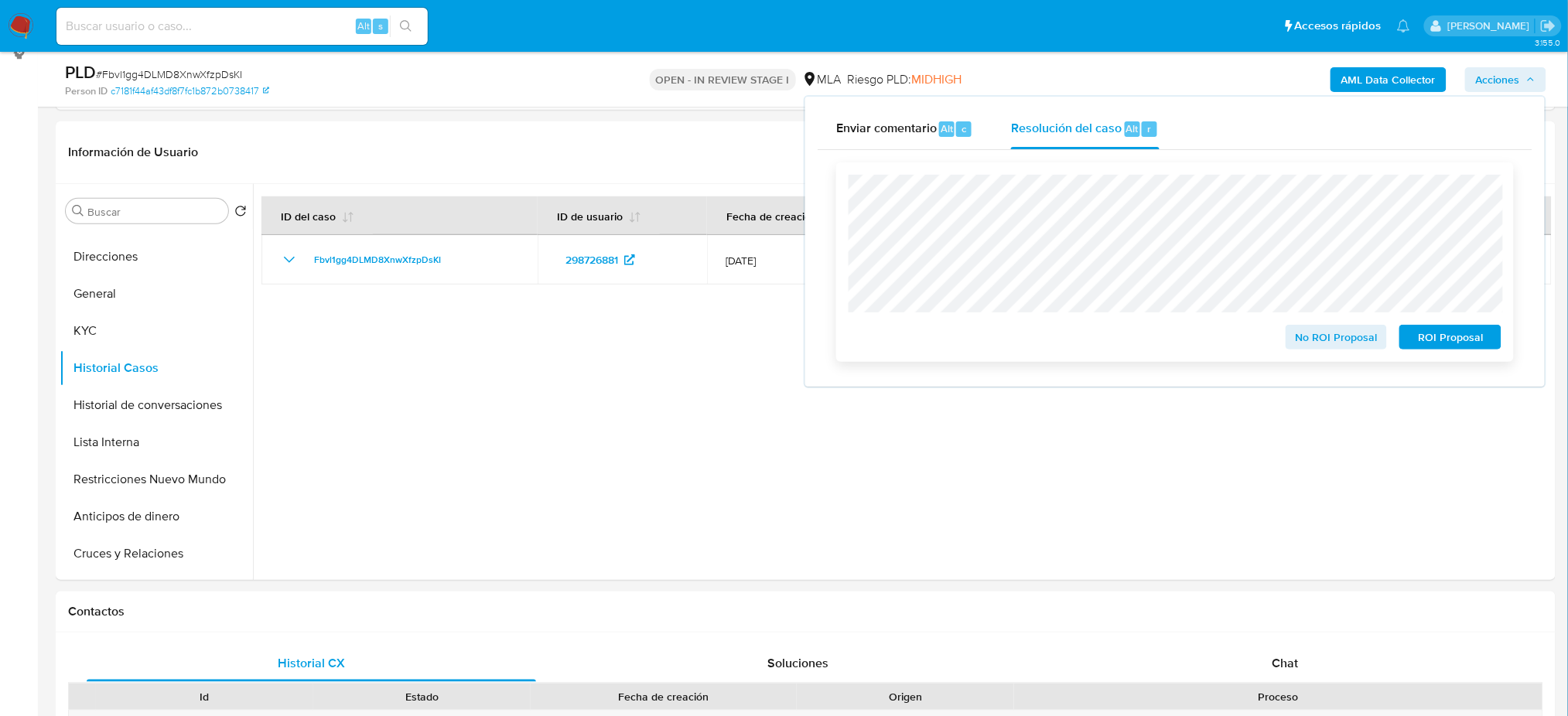
click at [1499, 339] on button "ROI Proposal" at bounding box center [1450, 337] width 102 height 24
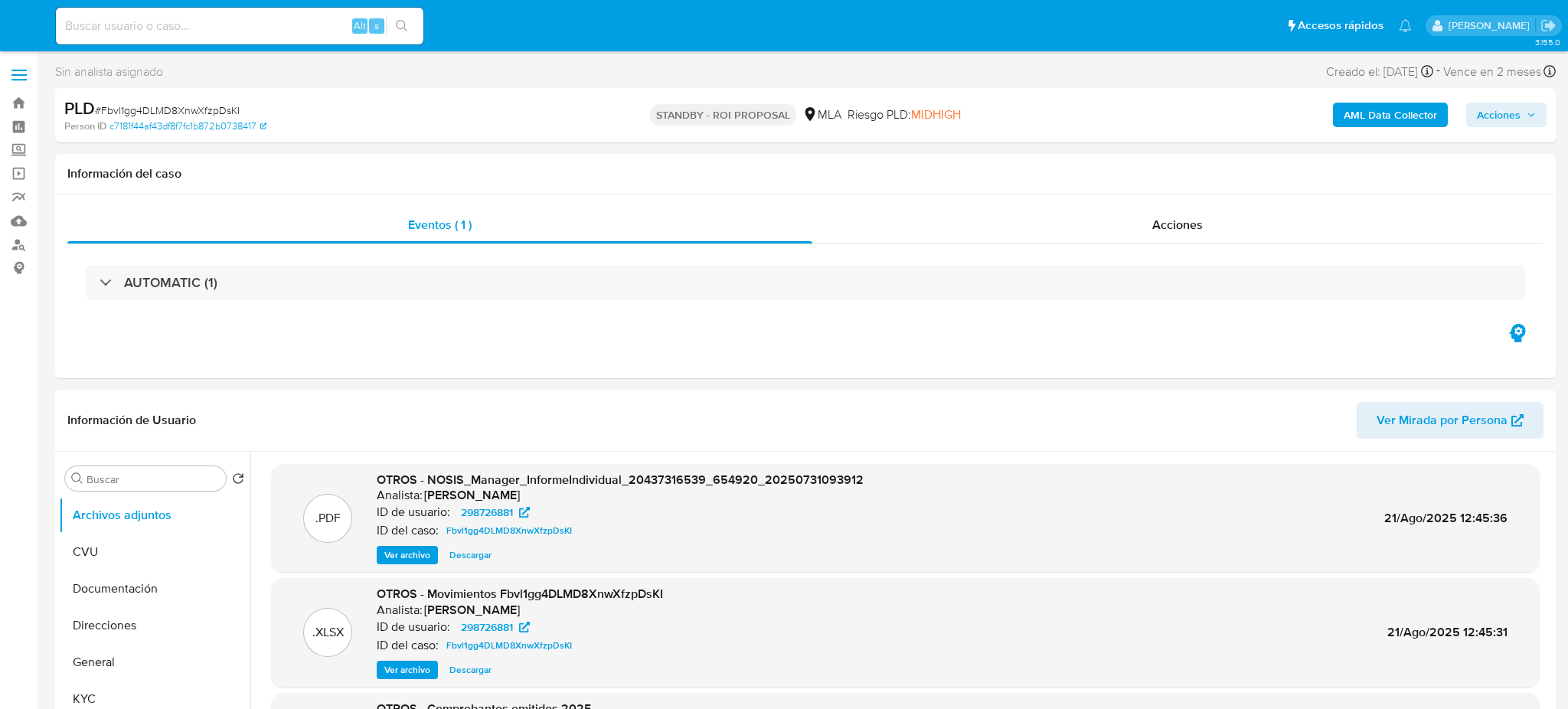
select select "10"
